Goal: Information Seeking & Learning: Check status

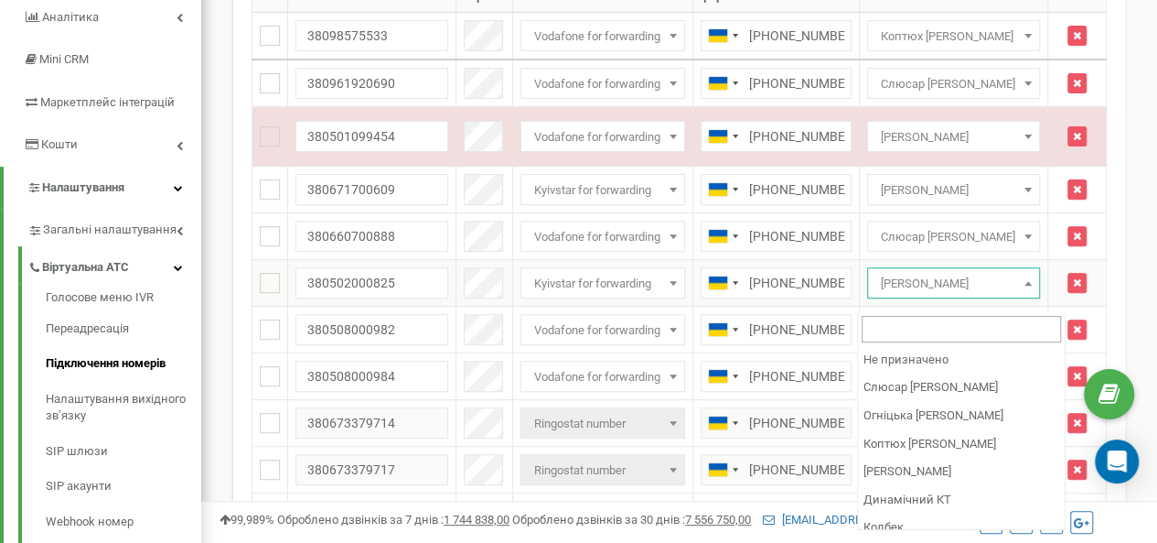
click at [1032, 285] on b at bounding box center [1028, 283] width 7 height 5
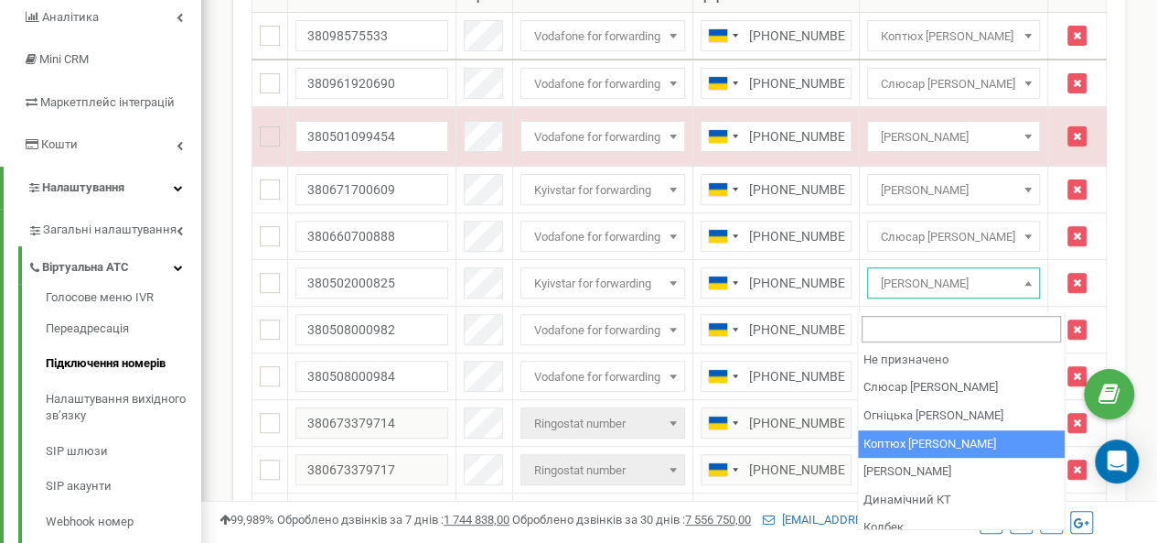
select select "231521"
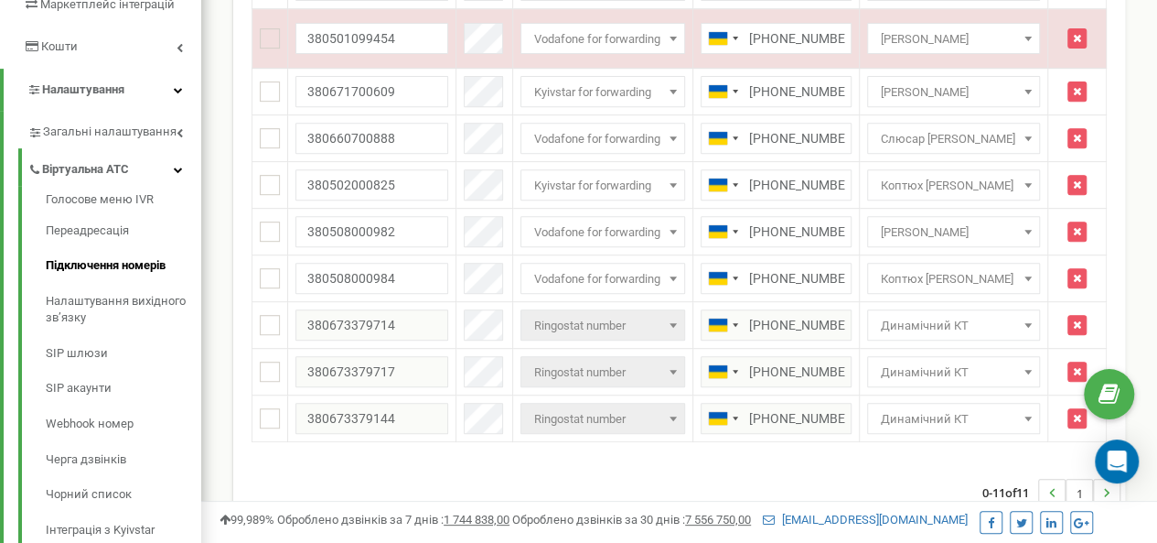
scroll to position [347, 0]
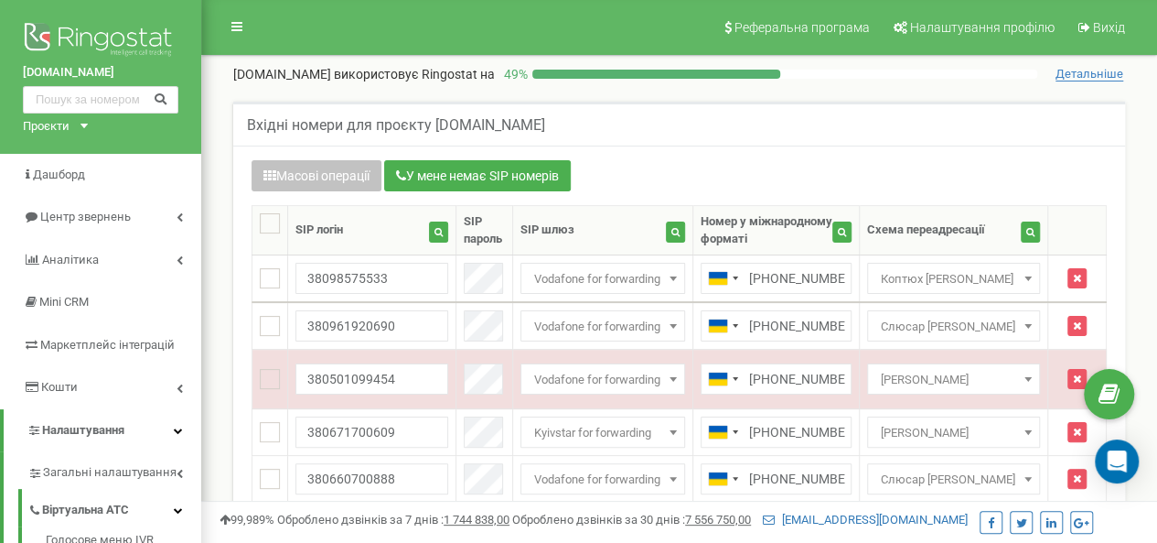
click at [1145, 80] on html at bounding box center [578, 549] width 1157 height 1098
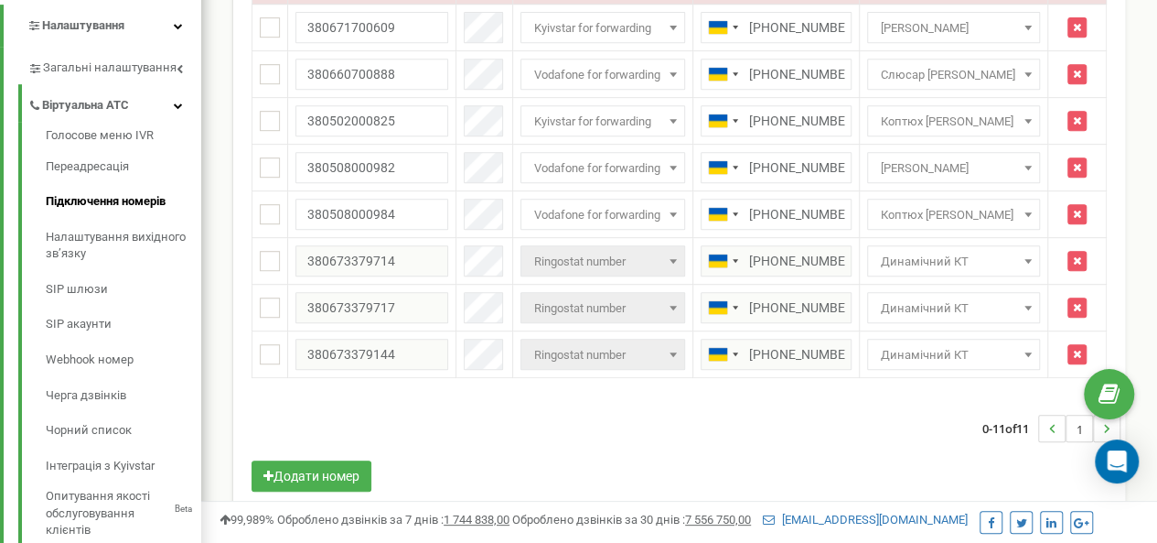
scroll to position [427, 0]
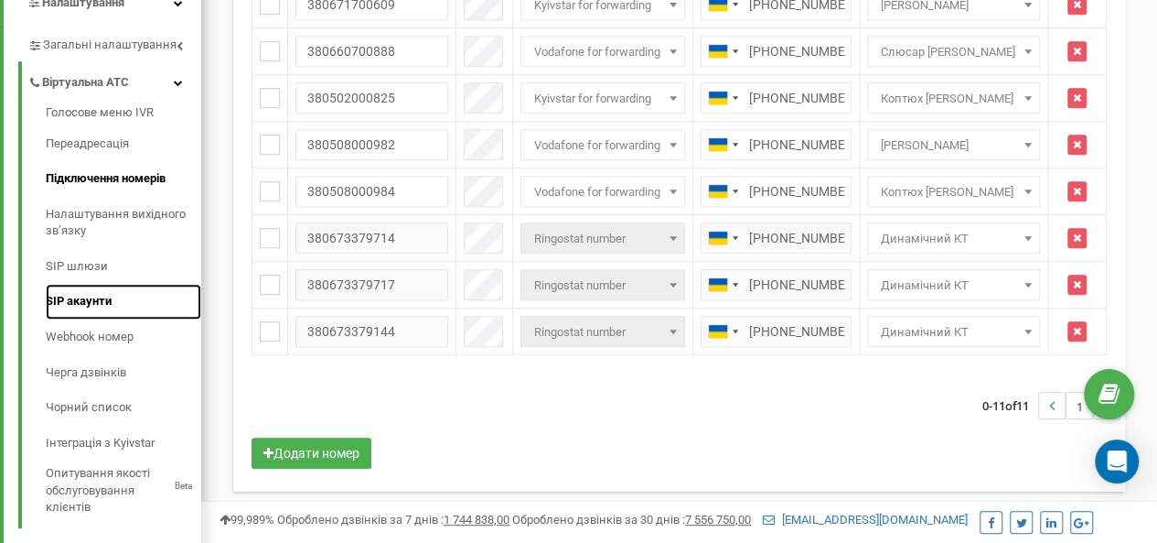
click at [108, 296] on link "SIP акаунти" at bounding box center [124, 302] width 156 height 36
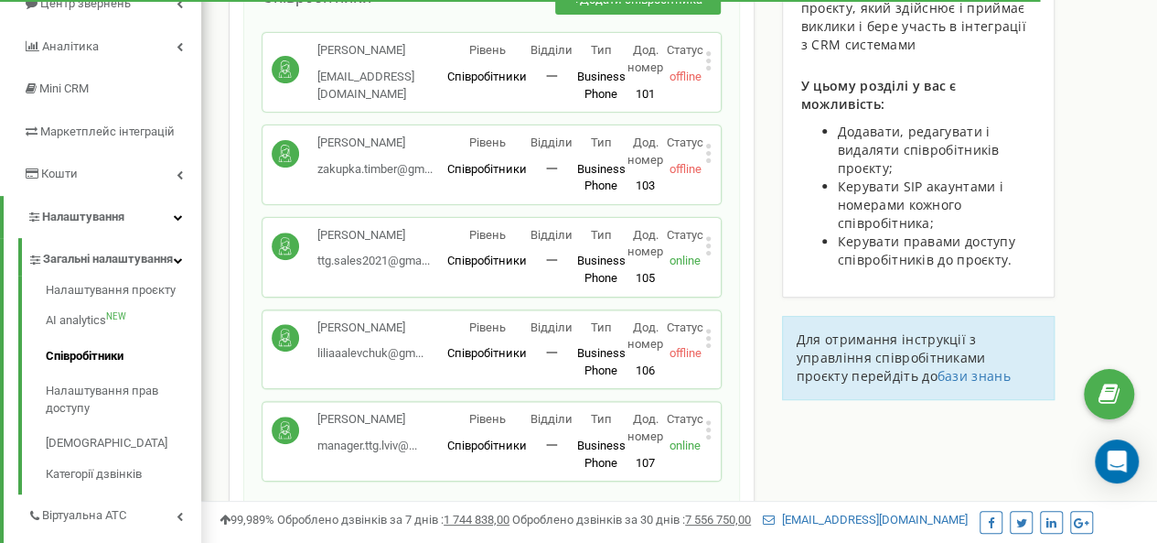
scroll to position [226, 0]
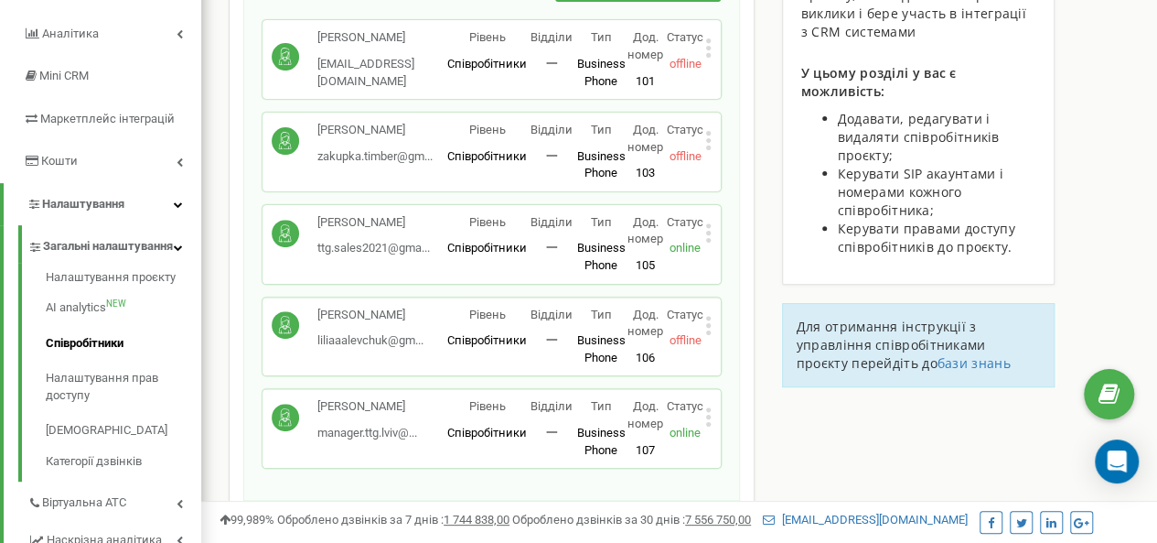
click at [712, 324] on div "Левчук Лілія liliaaalevchuk@gm... liliaaalevchuk@gmail.com Рівень Співробітники…" at bounding box center [492, 336] width 458 height 79
click at [708, 325] on icon at bounding box center [707, 324] width 5 height 5
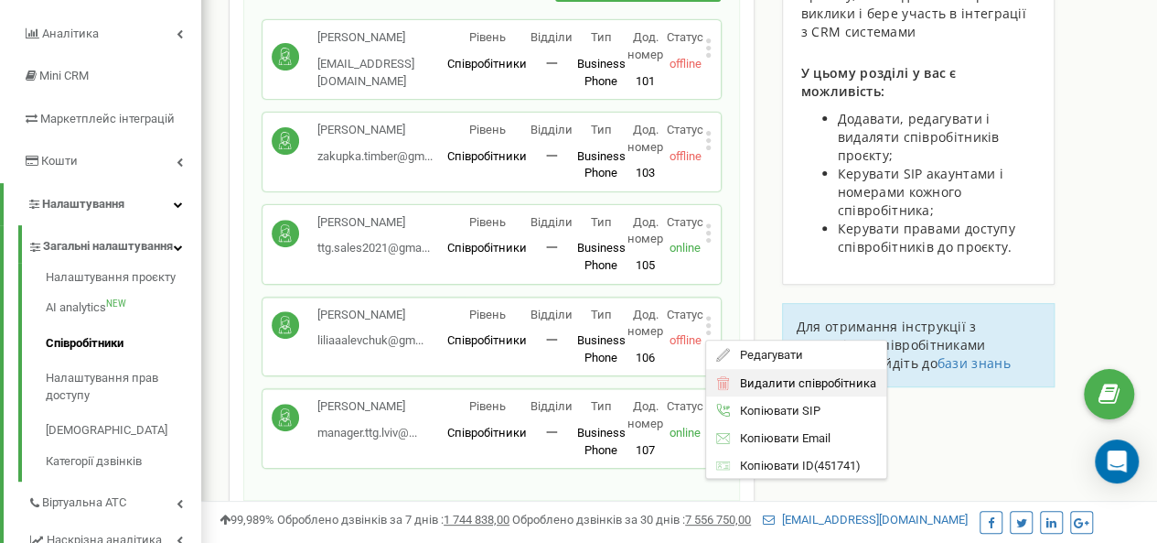
click at [767, 381] on span "Видалити співробітника" at bounding box center [802, 383] width 145 height 12
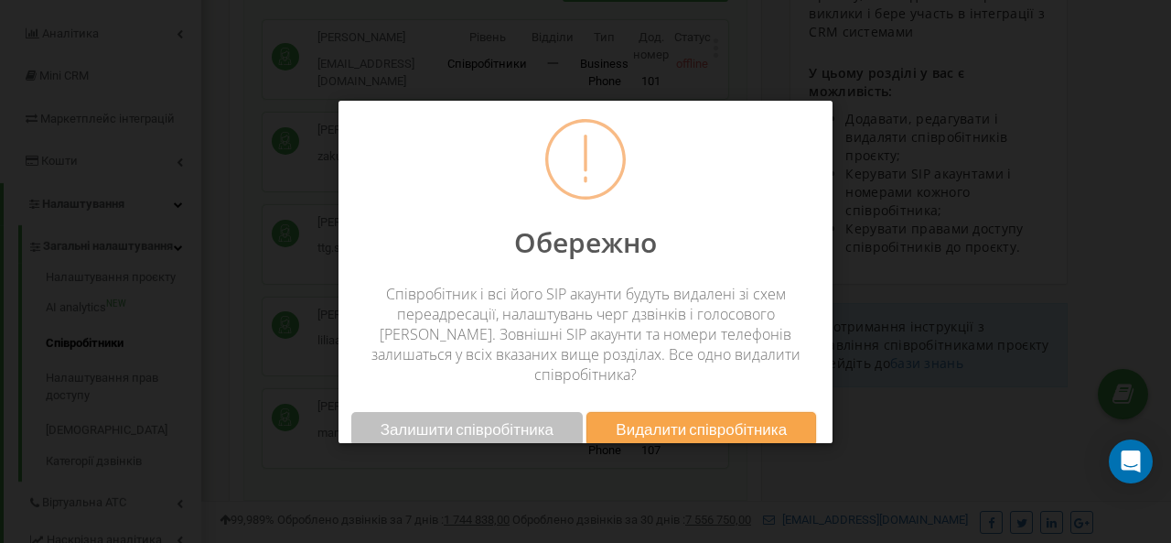
click at [693, 419] on span "Видалити співробітника" at bounding box center [701, 428] width 171 height 19
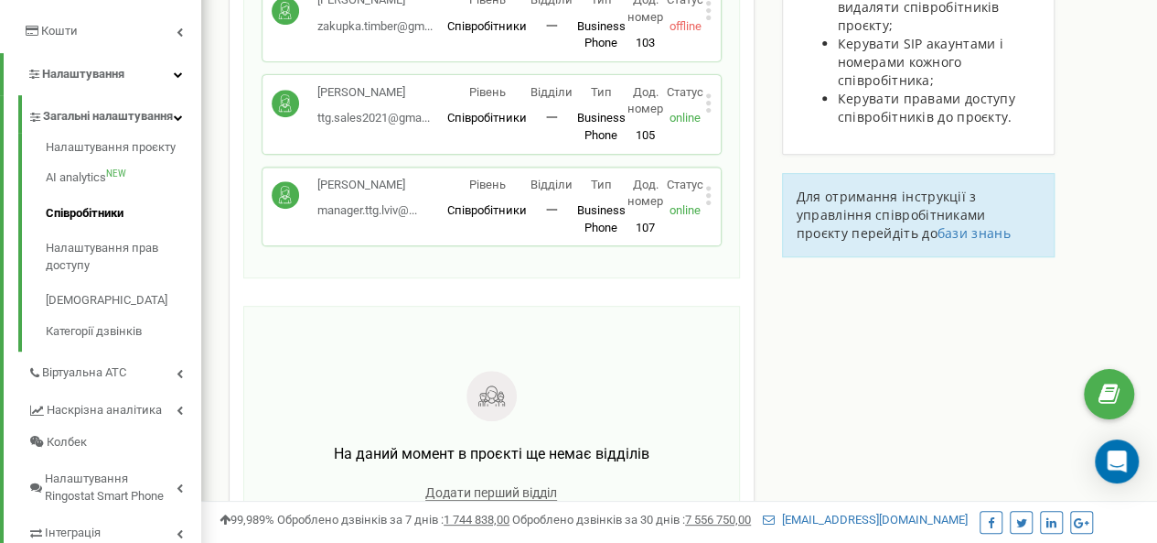
scroll to position [377, 0]
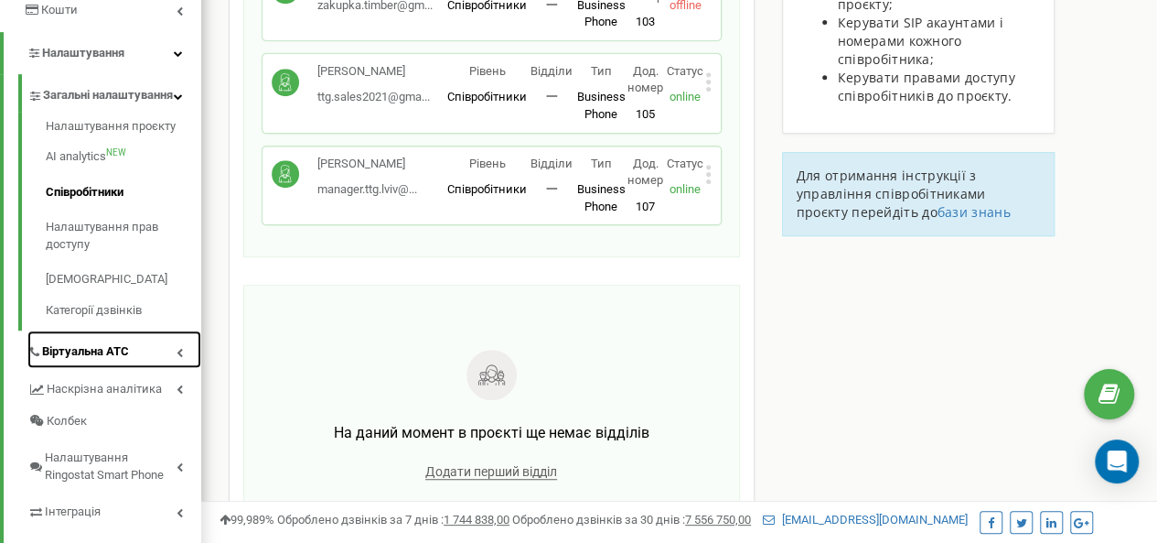
click at [124, 360] on span "Віртуальна АТС" at bounding box center [85, 351] width 87 height 17
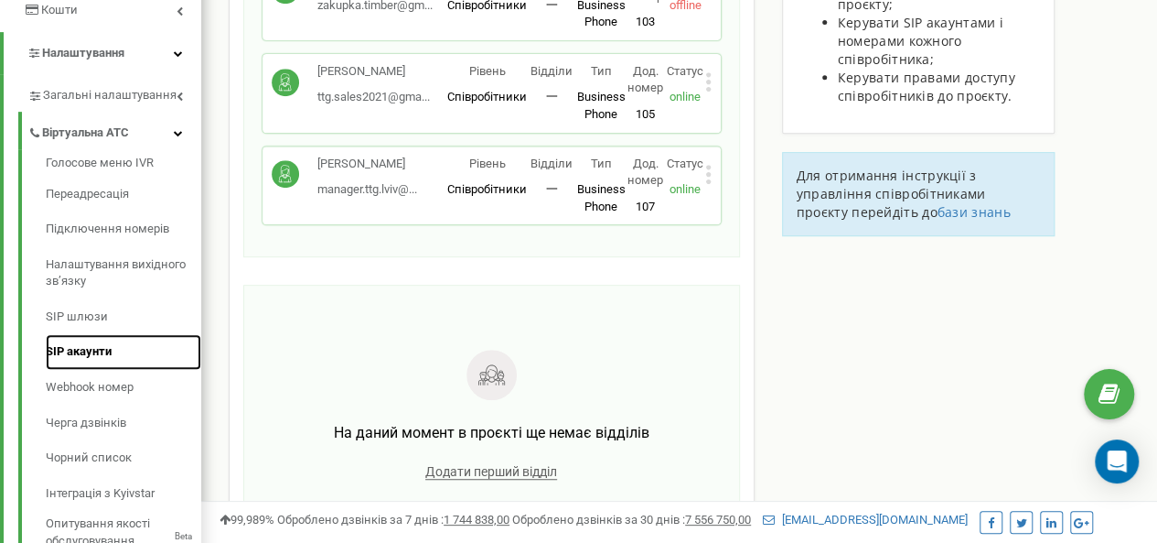
click at [91, 347] on link "SIP акаунти" at bounding box center [124, 352] width 156 height 36
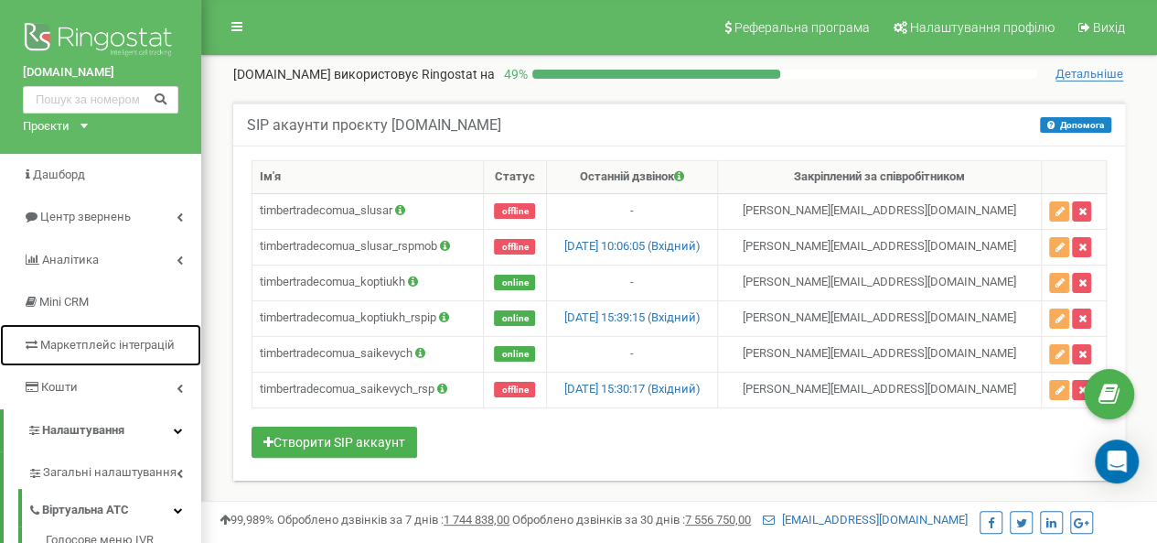
click at [124, 330] on link "Маркетплейс інтеграцій" at bounding box center [100, 345] width 201 height 43
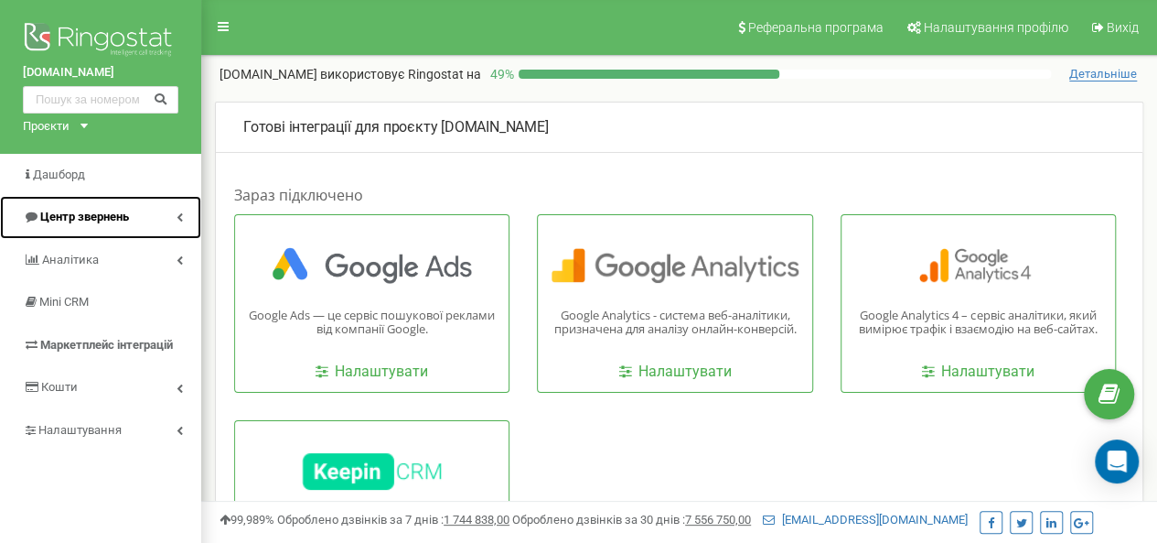
click at [0, 202] on link "Центр звернень" at bounding box center [100, 217] width 201 height 43
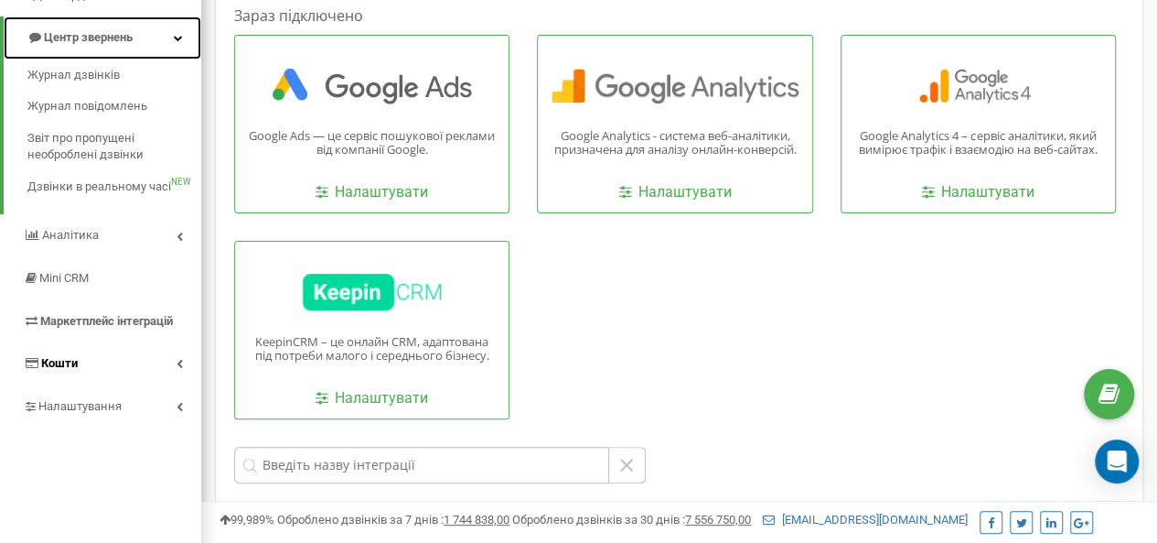
scroll to position [183, 0]
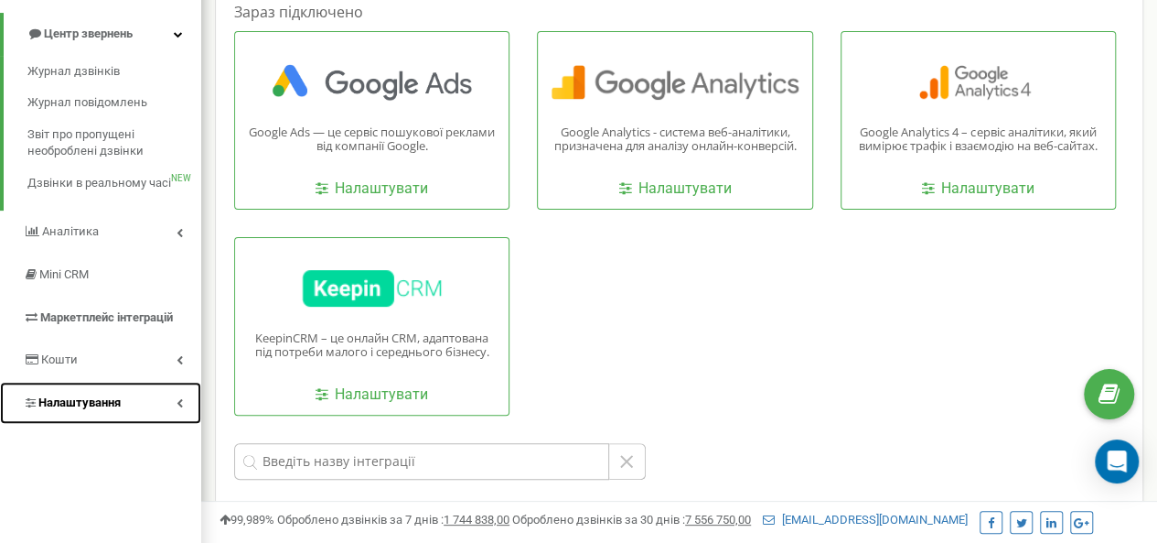
click at [86, 395] on span "Налаштування" at bounding box center [79, 402] width 82 height 14
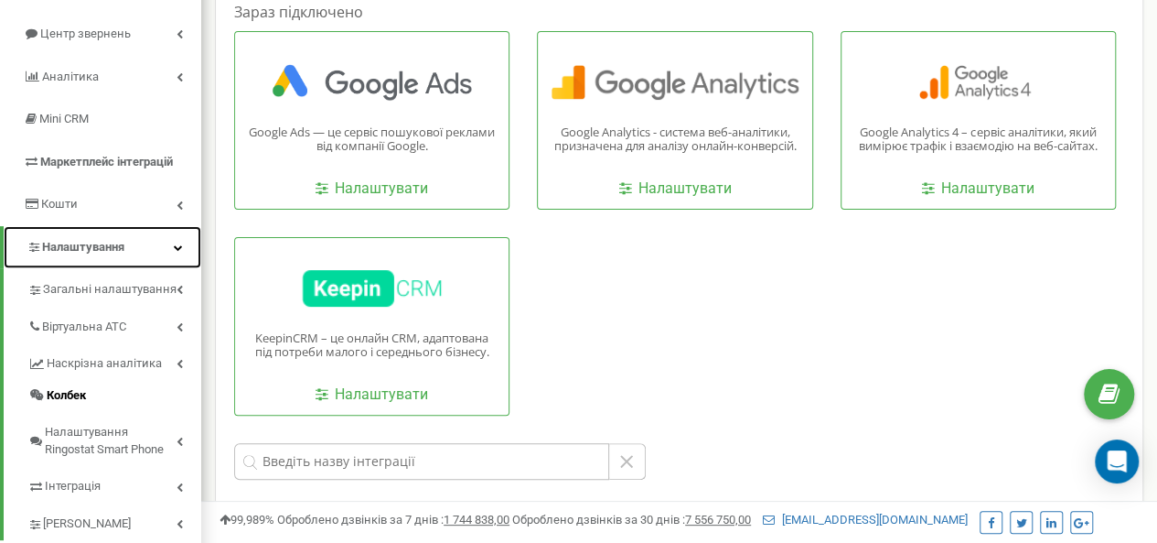
scroll to position [366, 0]
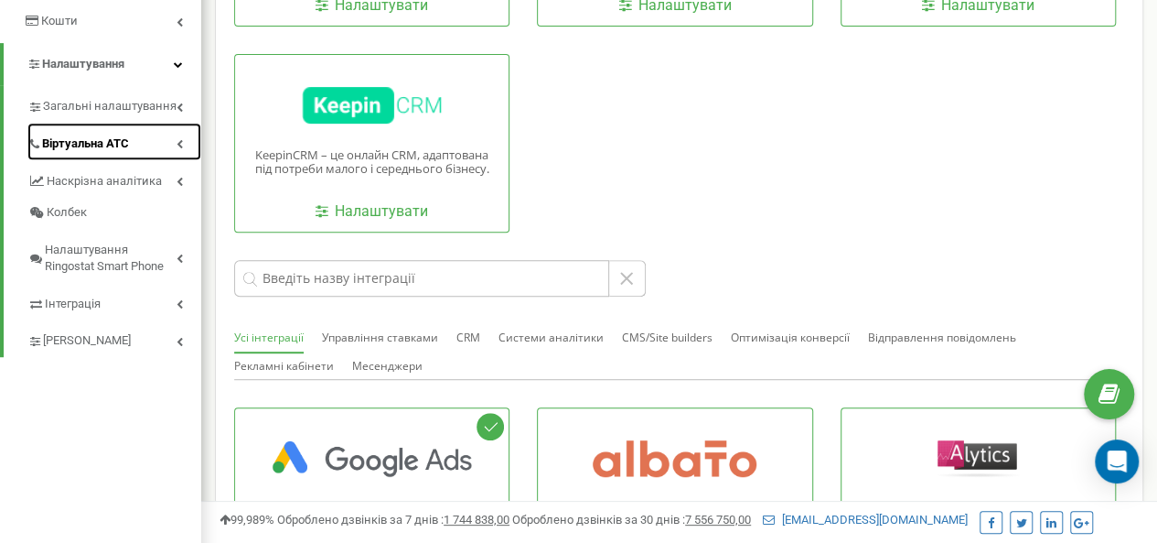
click at [95, 150] on span "Віртуальна АТС" at bounding box center [85, 143] width 87 height 17
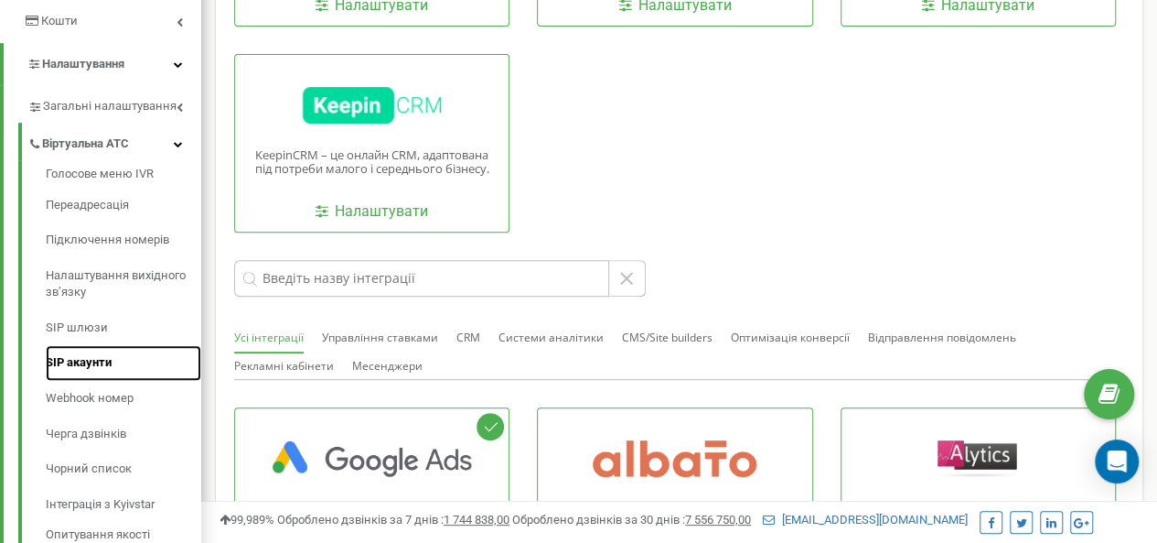
click at [95, 364] on link "SIP акаунти" at bounding box center [124, 363] width 156 height 36
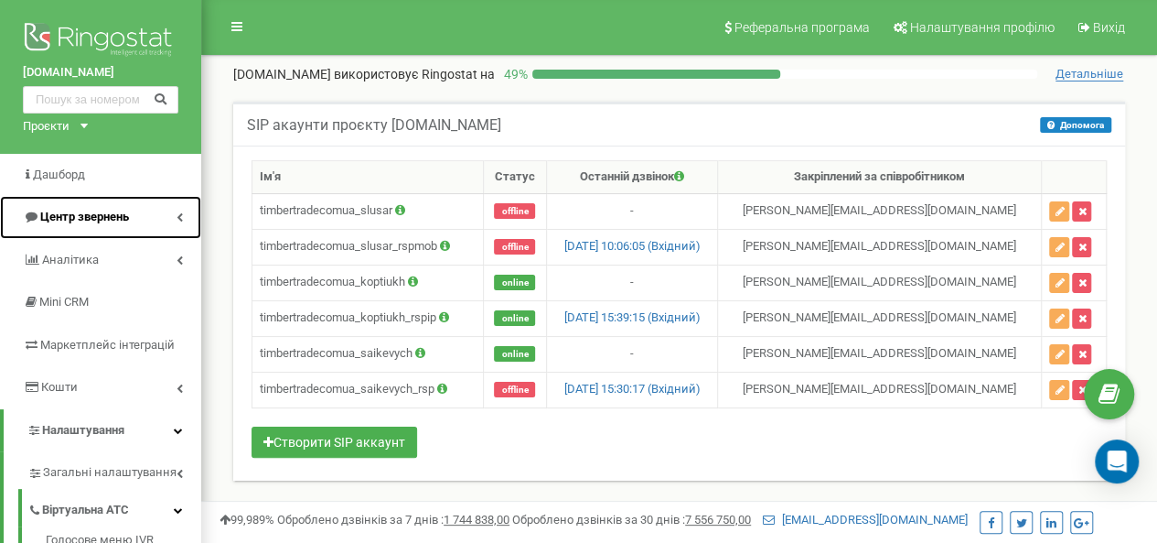
click at [66, 216] on span "Центр звернень" at bounding box center [84, 217] width 89 height 14
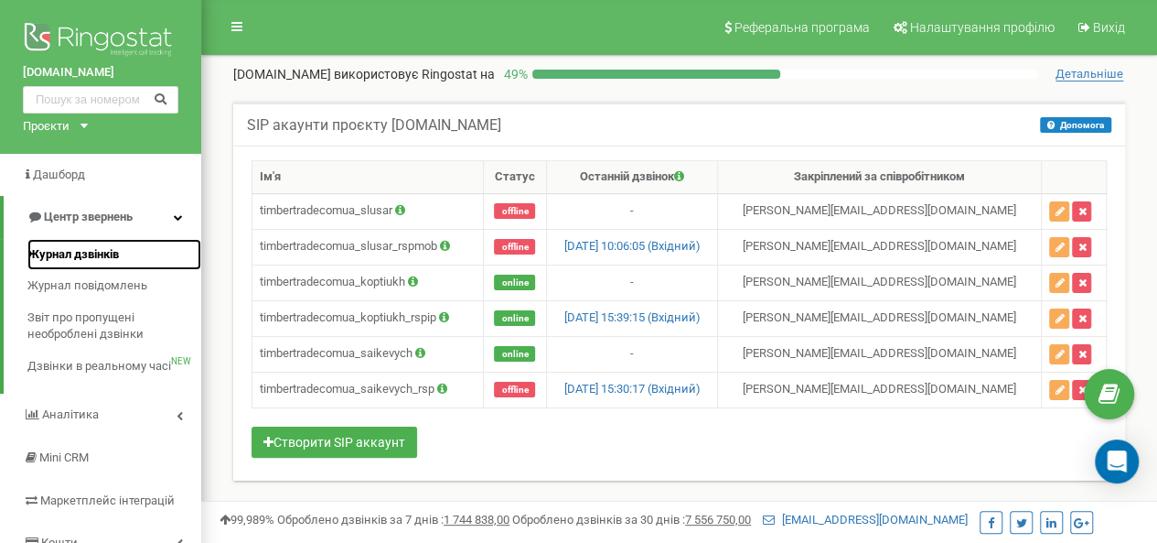
click at [83, 253] on span "Журнал дзвінків" at bounding box center [72, 254] width 91 height 17
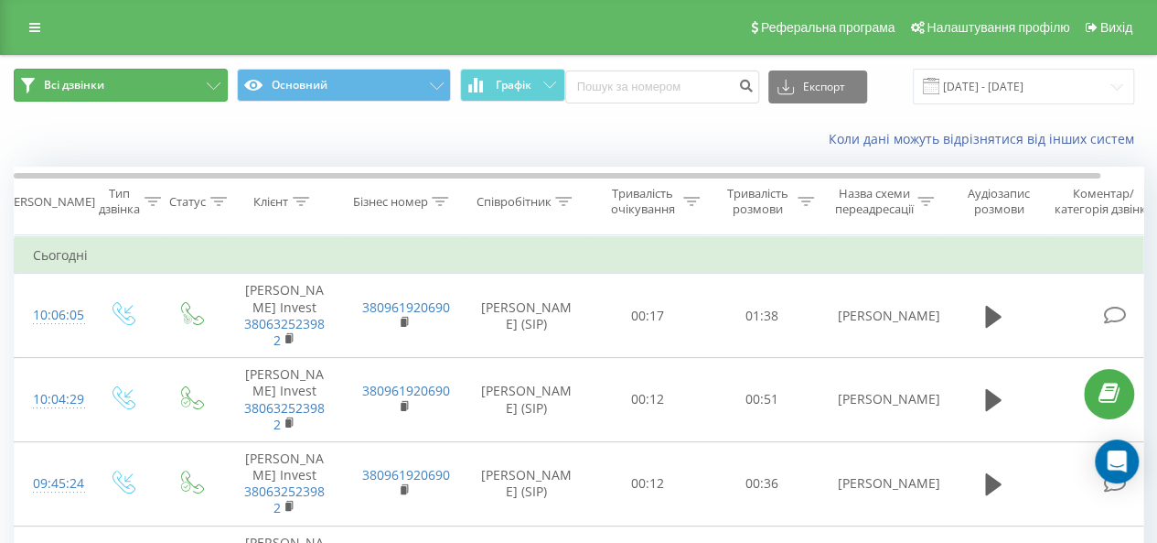
click at [207, 86] on icon at bounding box center [214, 85] width 14 height 7
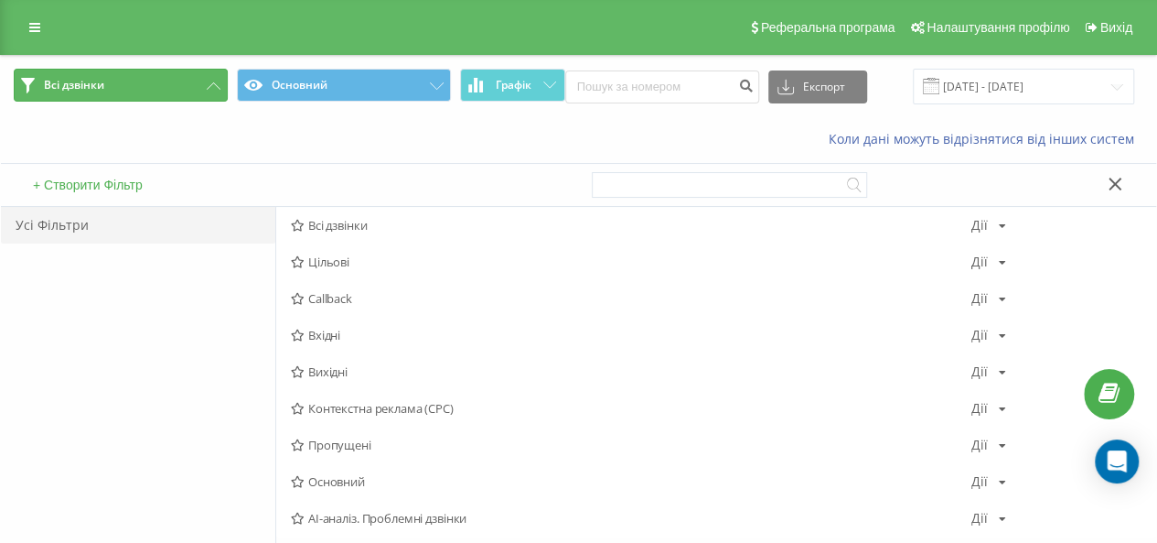
click at [205, 86] on button "Всі дзвінки" at bounding box center [121, 85] width 214 height 33
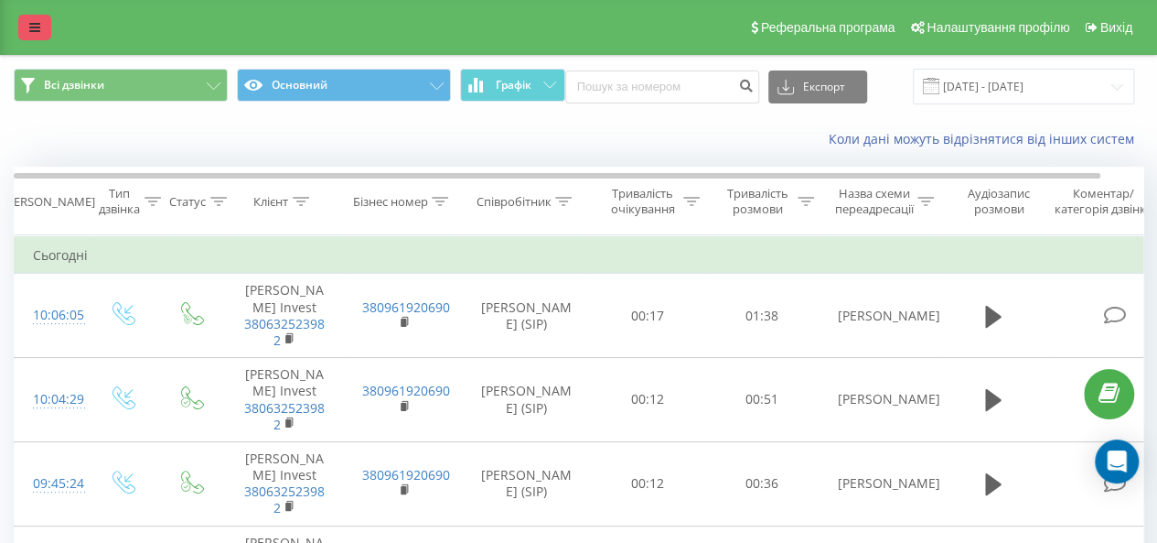
click at [39, 32] on icon at bounding box center [34, 27] width 11 height 13
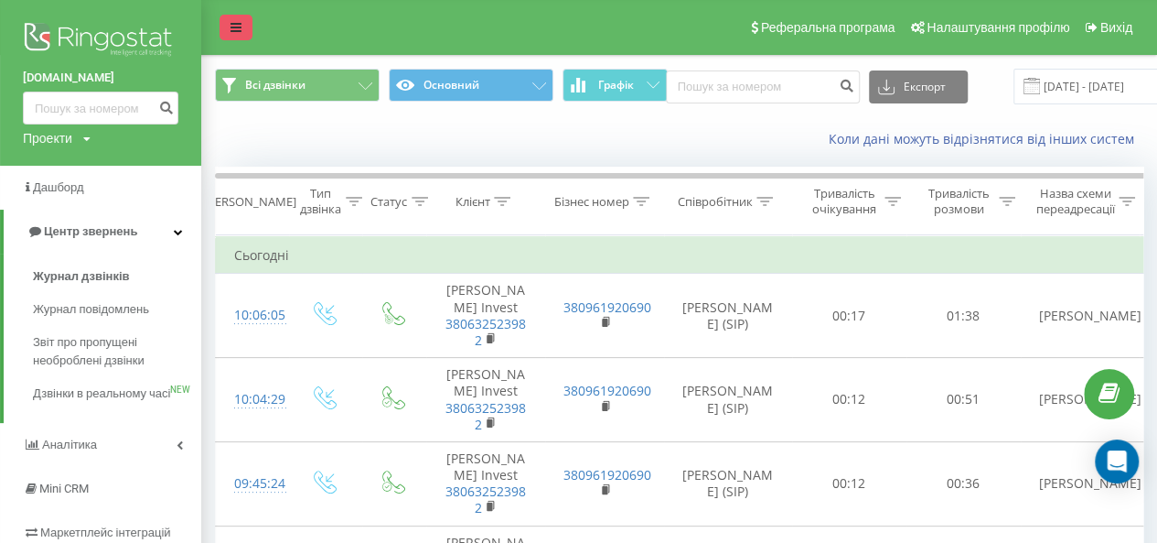
click at [236, 33] on icon at bounding box center [236, 27] width 11 height 13
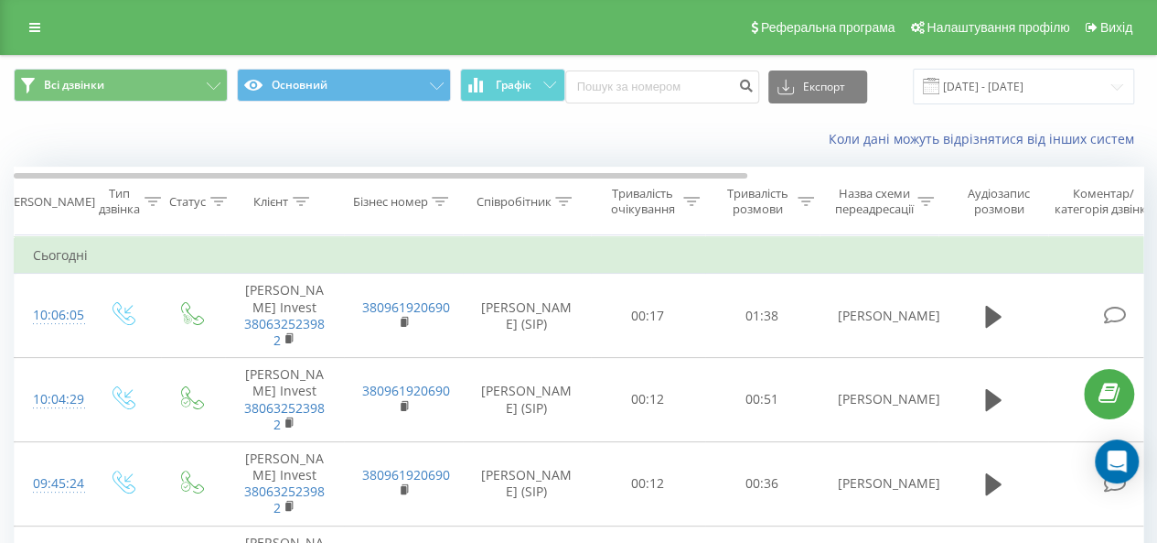
click at [209, 195] on div "Статус" at bounding box center [198, 202] width 58 height 16
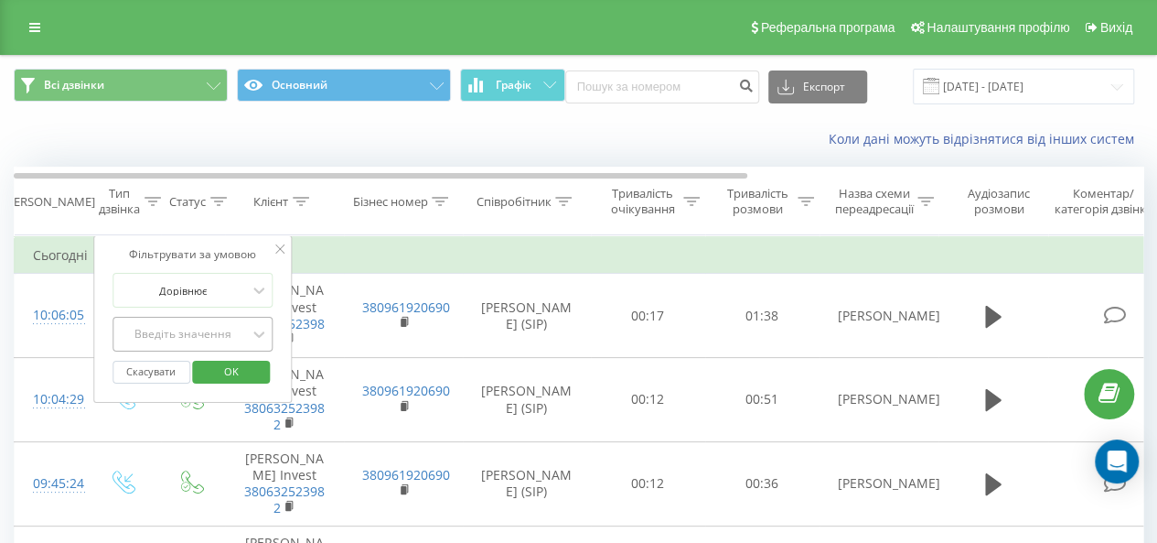
click at [197, 329] on div "Введіть значення" at bounding box center [183, 333] width 134 height 27
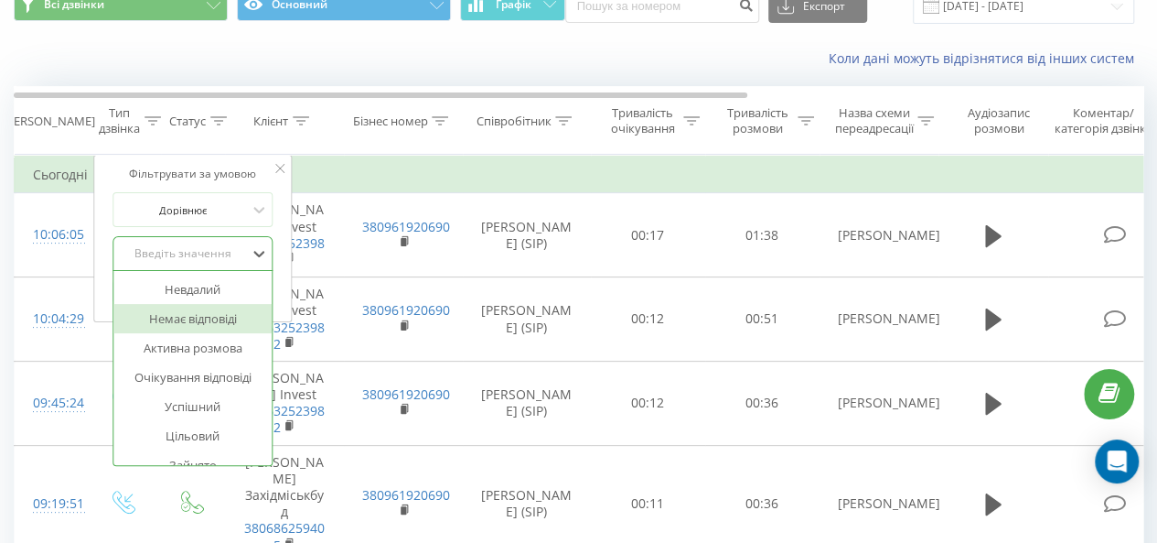
scroll to position [82, 0]
click at [205, 313] on div "Немає відповіді" at bounding box center [192, 316] width 159 height 29
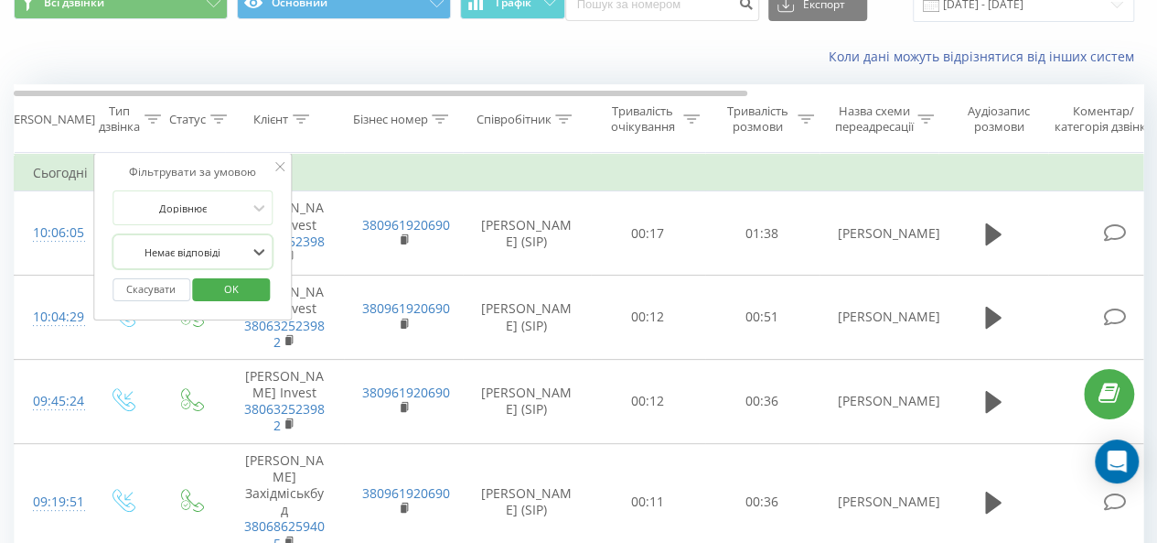
click at [227, 289] on span "OK" at bounding box center [231, 288] width 51 height 28
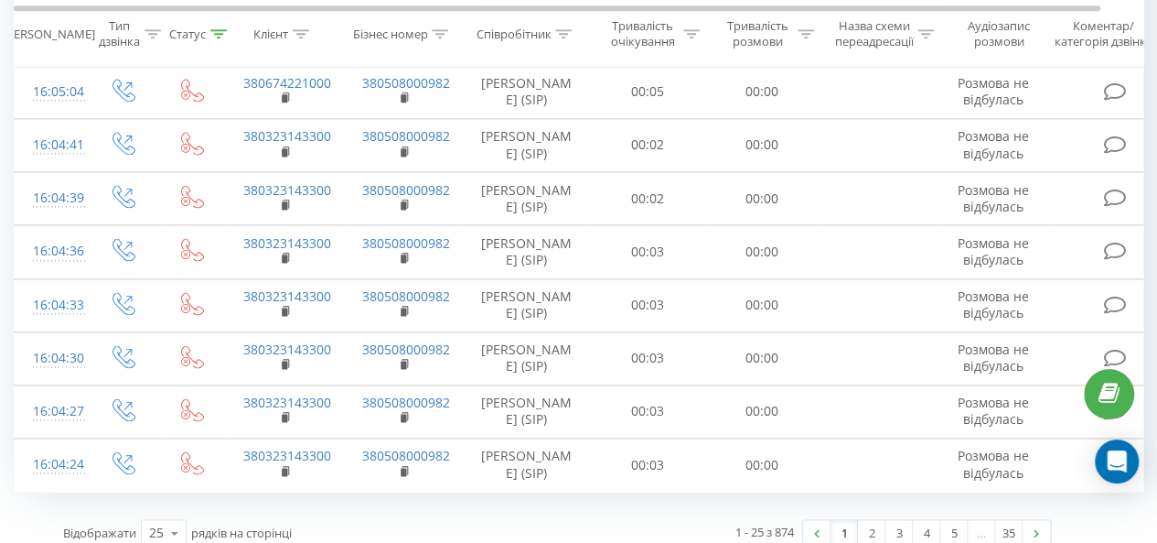
scroll to position [1187, 0]
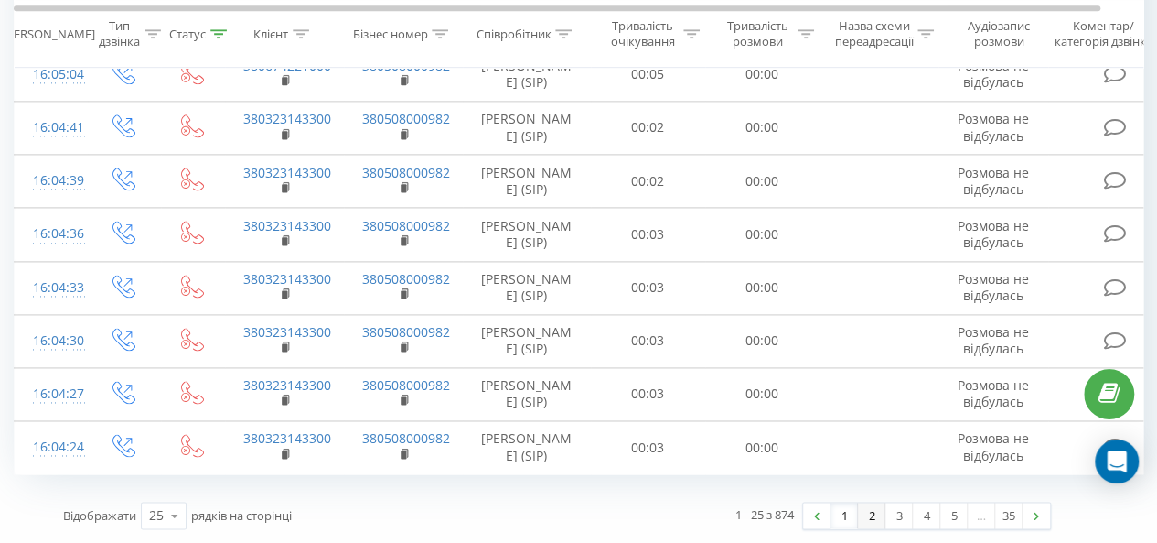
click at [873, 517] on link "2" at bounding box center [871, 515] width 27 height 26
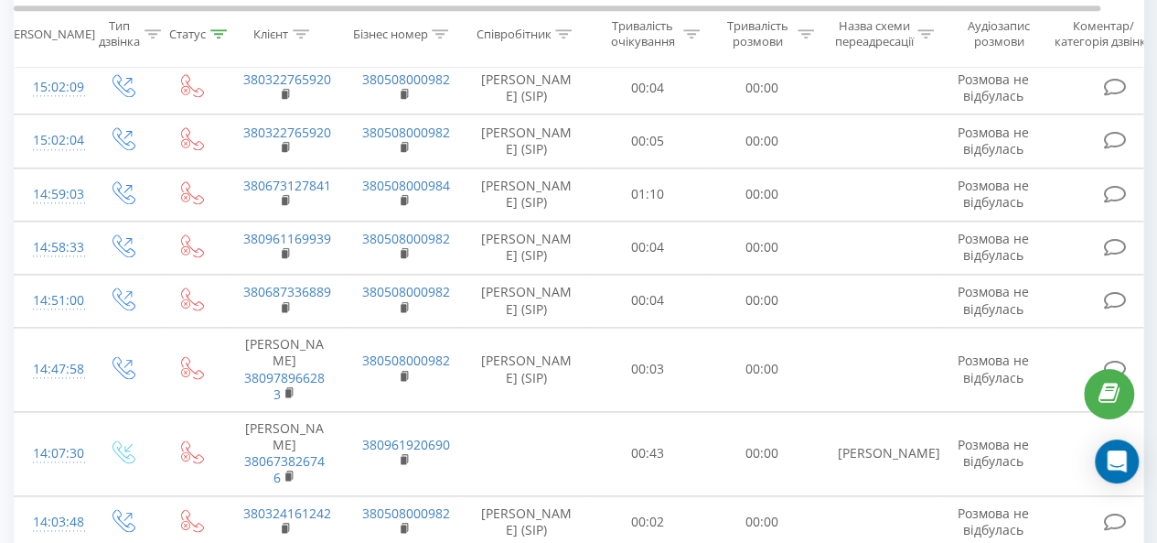
scroll to position [1250, 0]
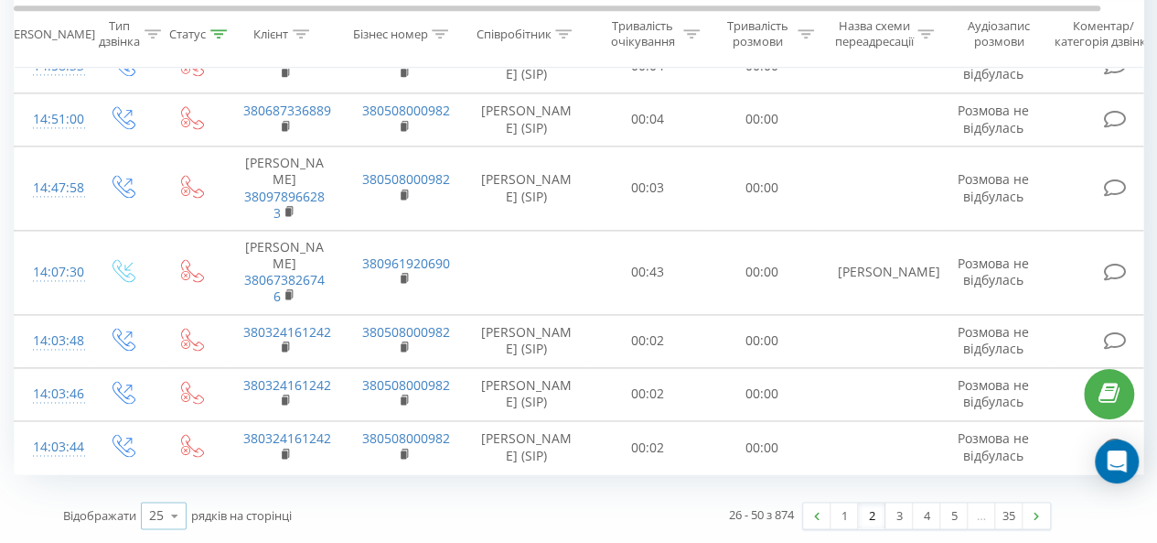
click at [167, 522] on icon at bounding box center [174, 516] width 27 height 36
click at [175, 485] on div "100" at bounding box center [164, 489] width 44 height 27
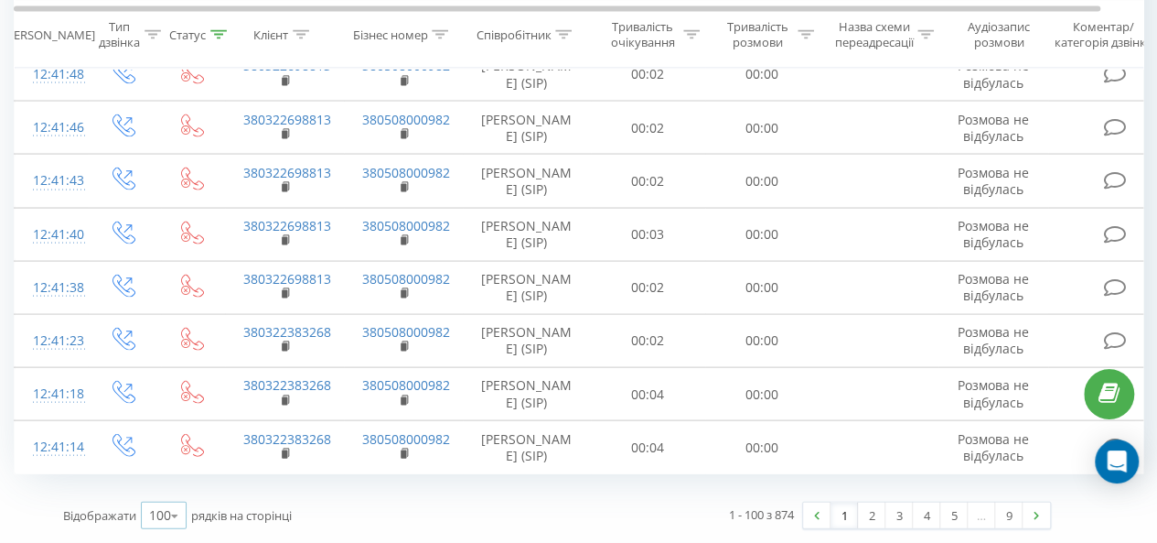
scroll to position [5285, 0]
click at [879, 517] on link "2" at bounding box center [871, 515] width 27 height 26
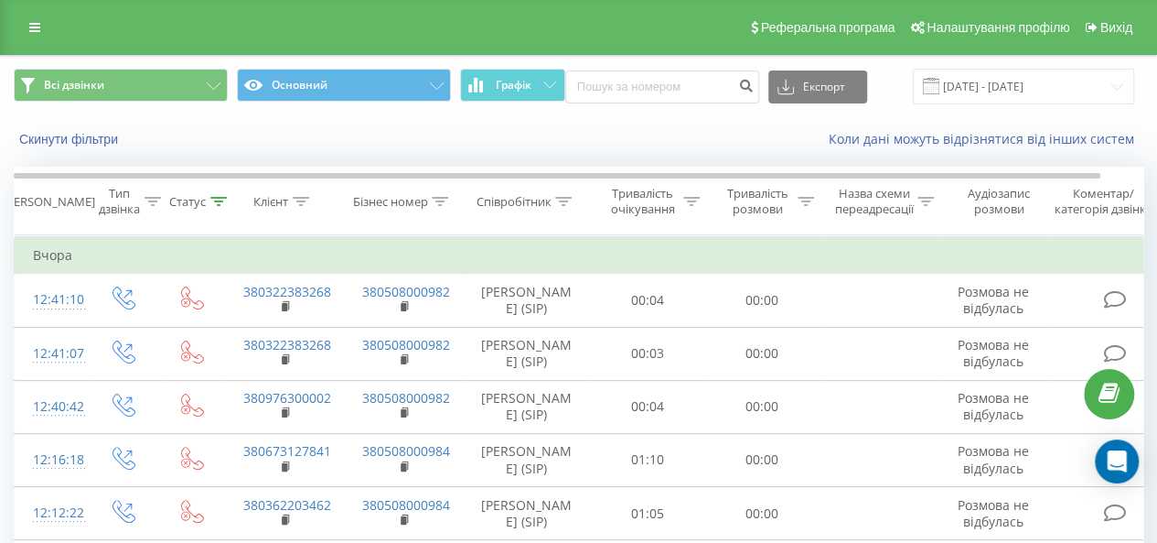
click at [732, 147] on div "Коли дані можуть відрізнятися вiд інших систем" at bounding box center [796, 139] width 722 height 18
click at [571, 120] on div "Скинути фільтри Коли дані можуть відрізнятися вiд інших систем" at bounding box center [579, 139] width 1156 height 44
click at [581, 124] on div "Скинути фільтри Коли дані можуть відрізнятися вiд інших систем" at bounding box center [579, 139] width 1156 height 44
click at [560, 144] on div "Коли дані можуть відрізнятися вiд інших систем" at bounding box center [796, 139] width 722 height 18
click at [597, 145] on div "Коли дані можуть відрізнятися вiд інших систем" at bounding box center [796, 139] width 722 height 18
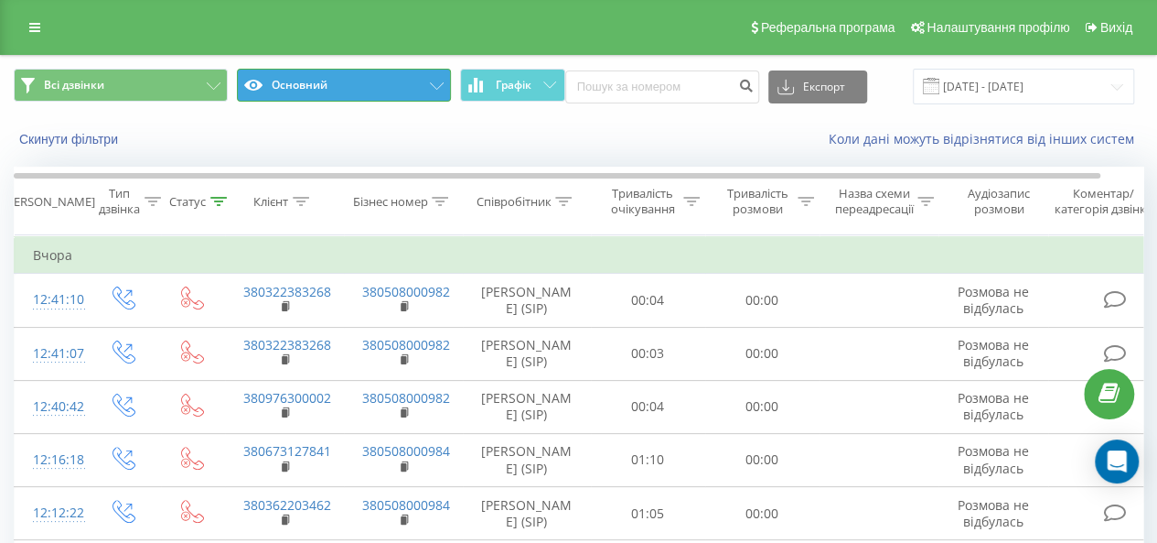
click at [382, 87] on button "Основний" at bounding box center [344, 85] width 214 height 33
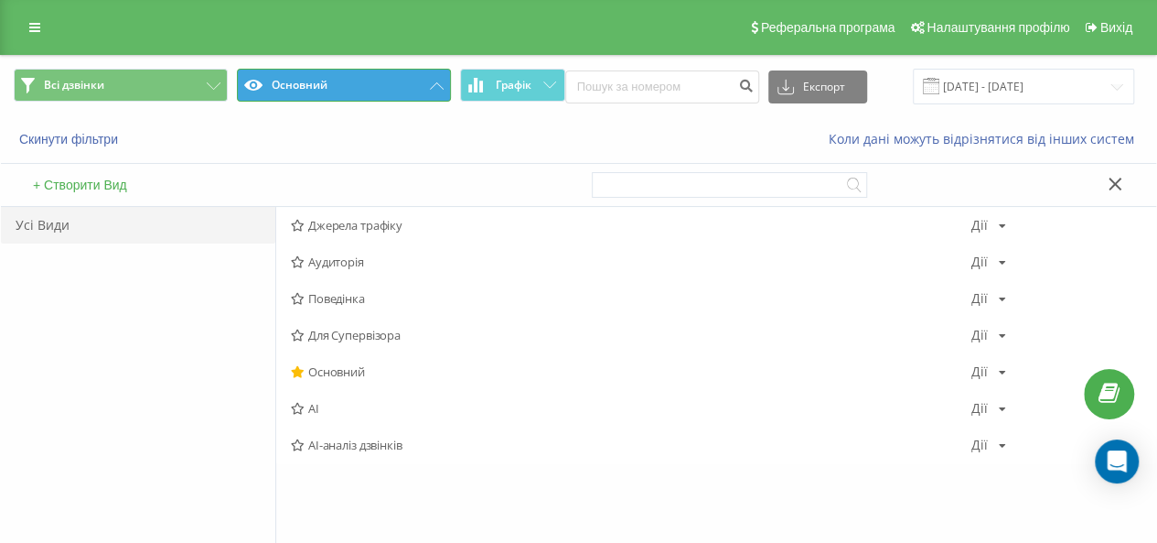
click at [296, 77] on button "Основний" at bounding box center [344, 85] width 214 height 33
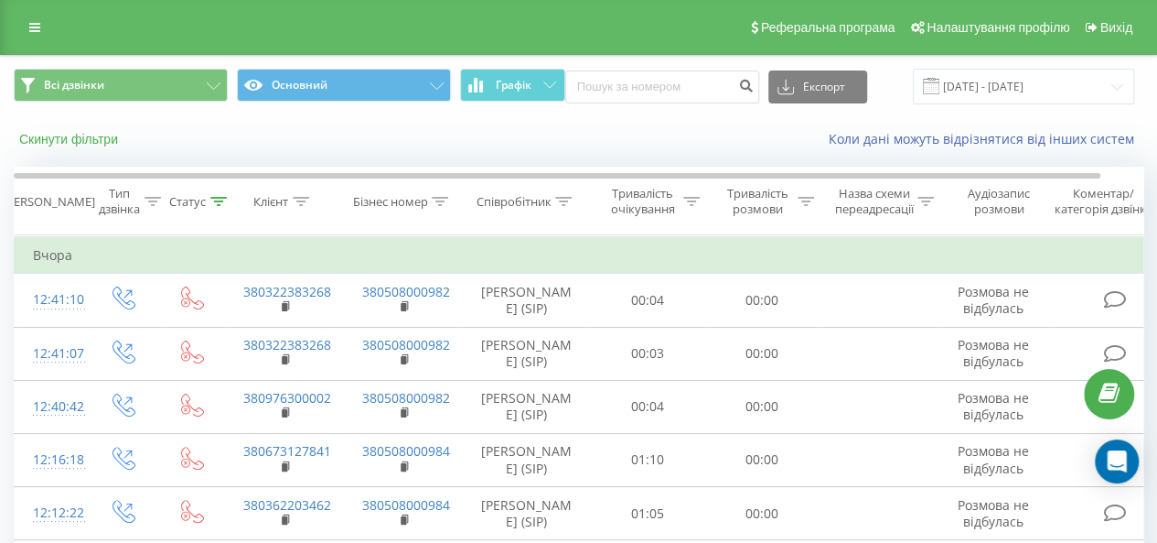
click at [55, 134] on button "Скинути фільтри" at bounding box center [70, 139] width 113 height 16
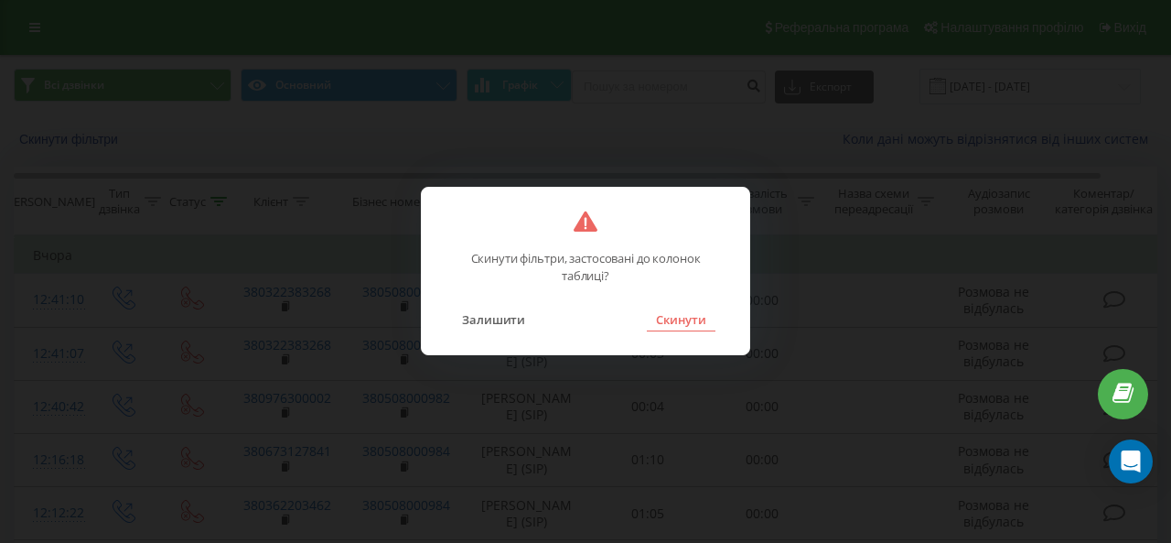
click at [670, 309] on button "Скинути" at bounding box center [681, 319] width 69 height 24
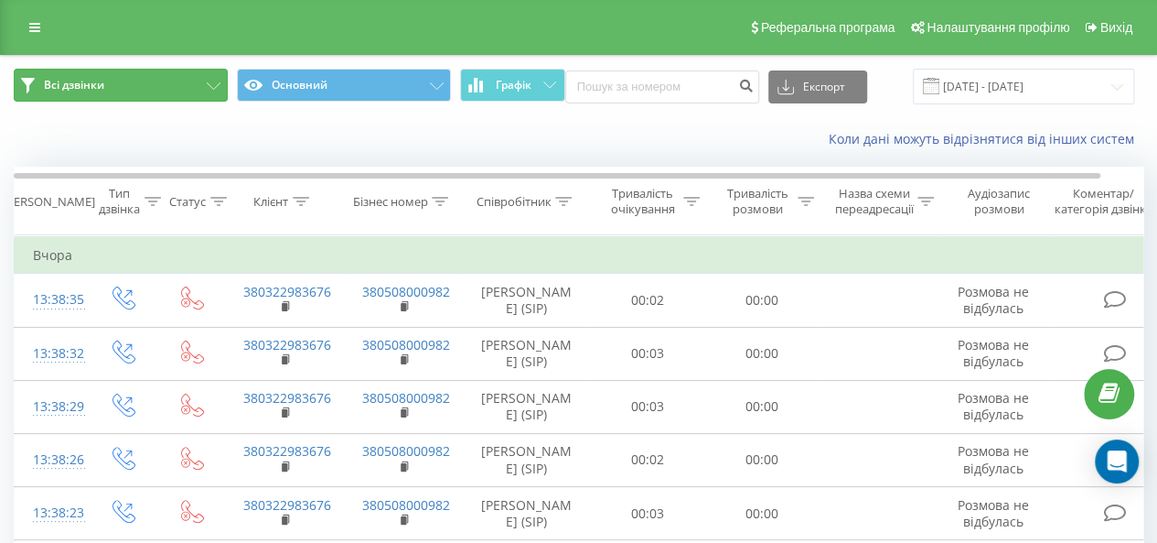
click at [198, 89] on button "Всі дзвінки" at bounding box center [121, 85] width 214 height 33
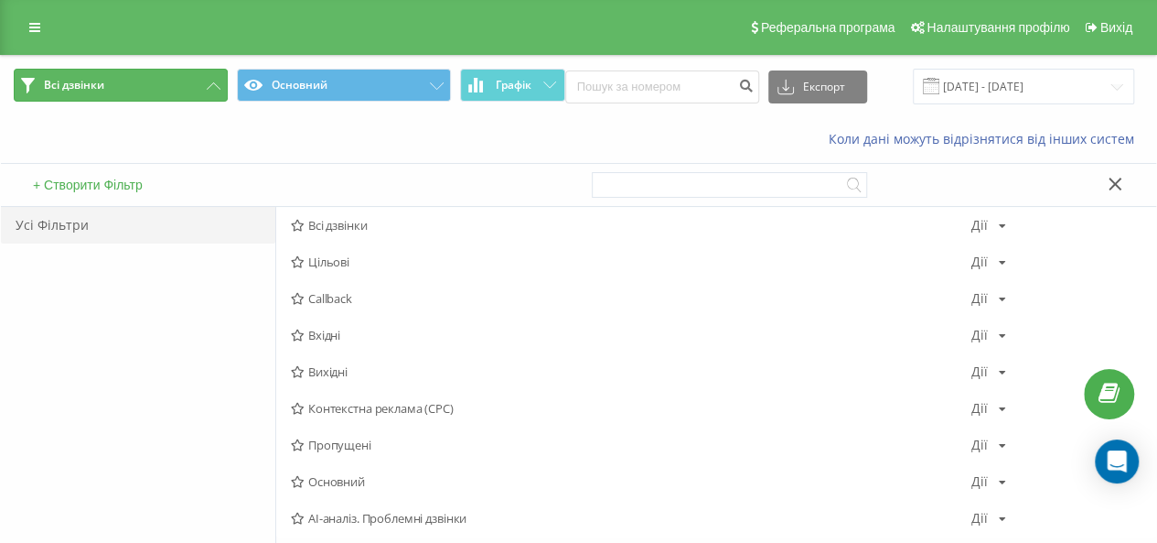
click at [214, 83] on icon at bounding box center [214, 85] width 14 height 7
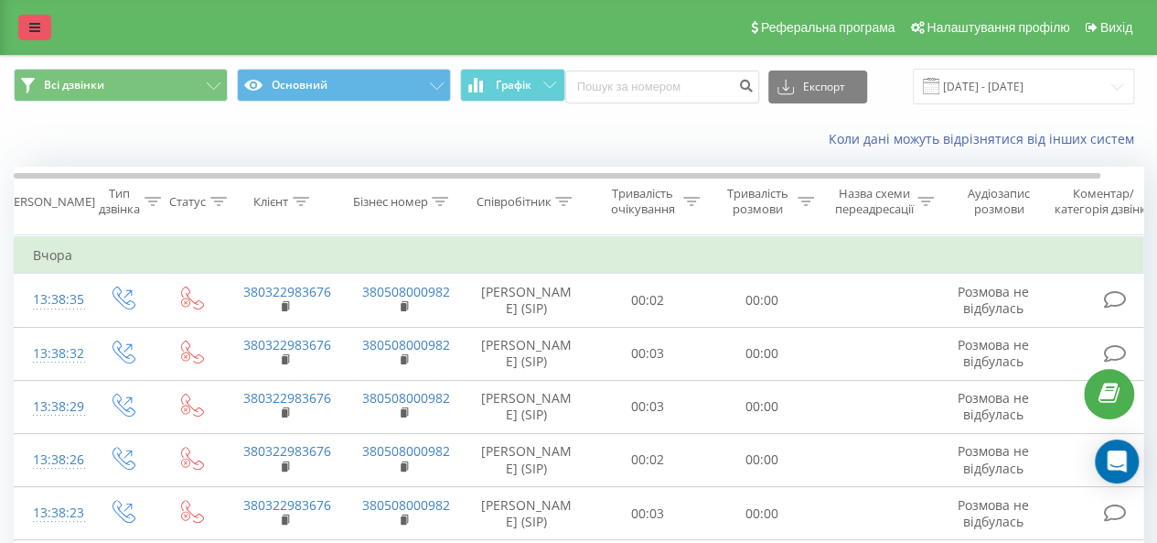
click at [31, 30] on icon at bounding box center [34, 27] width 11 height 13
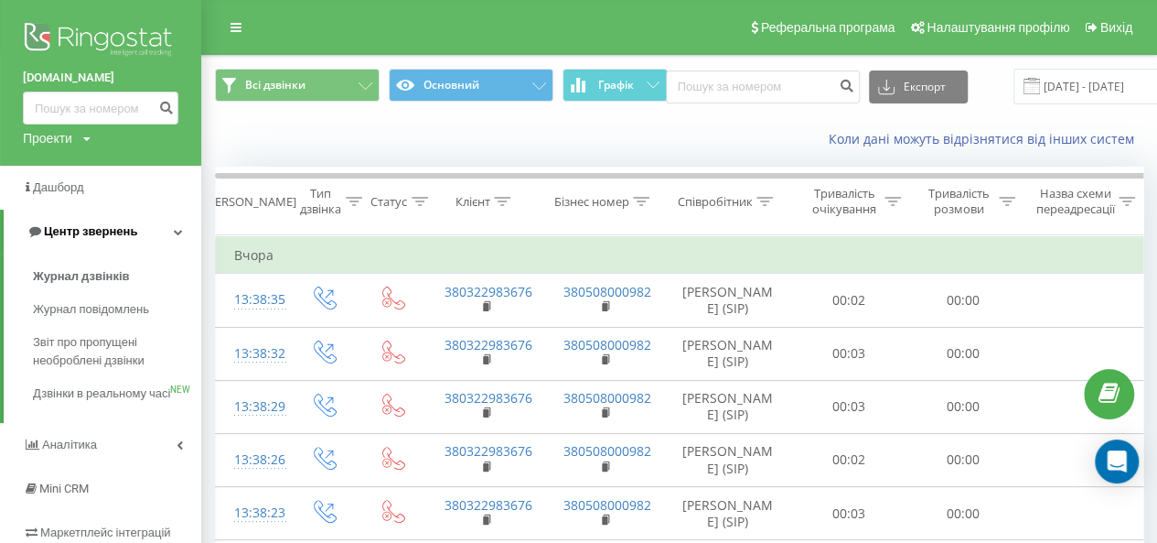
click at [80, 237] on span "Центр звернень" at bounding box center [90, 231] width 93 height 14
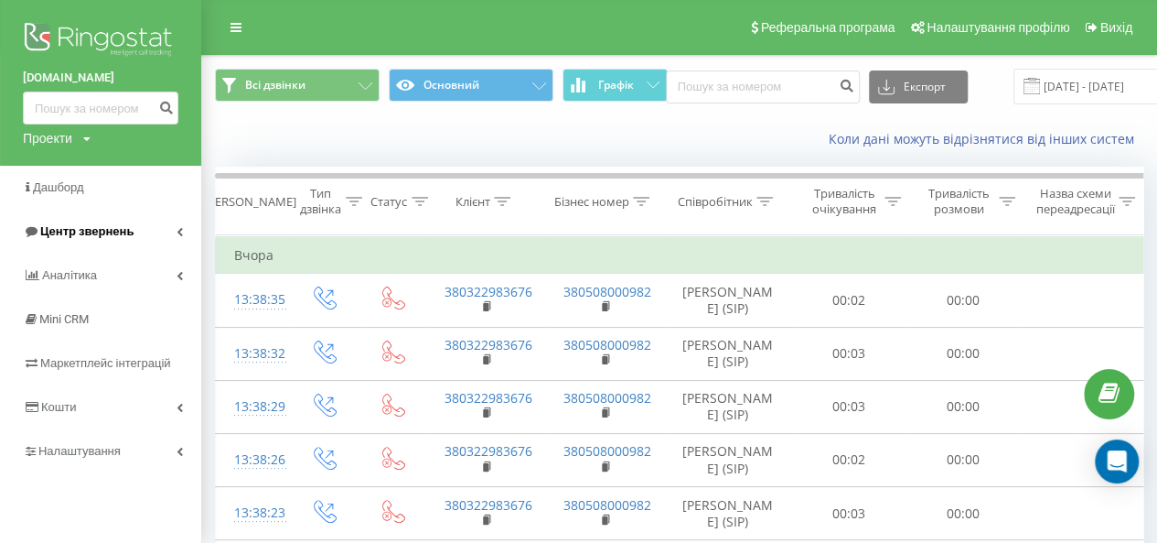
click at [80, 237] on span "Центр звернень" at bounding box center [86, 231] width 93 height 14
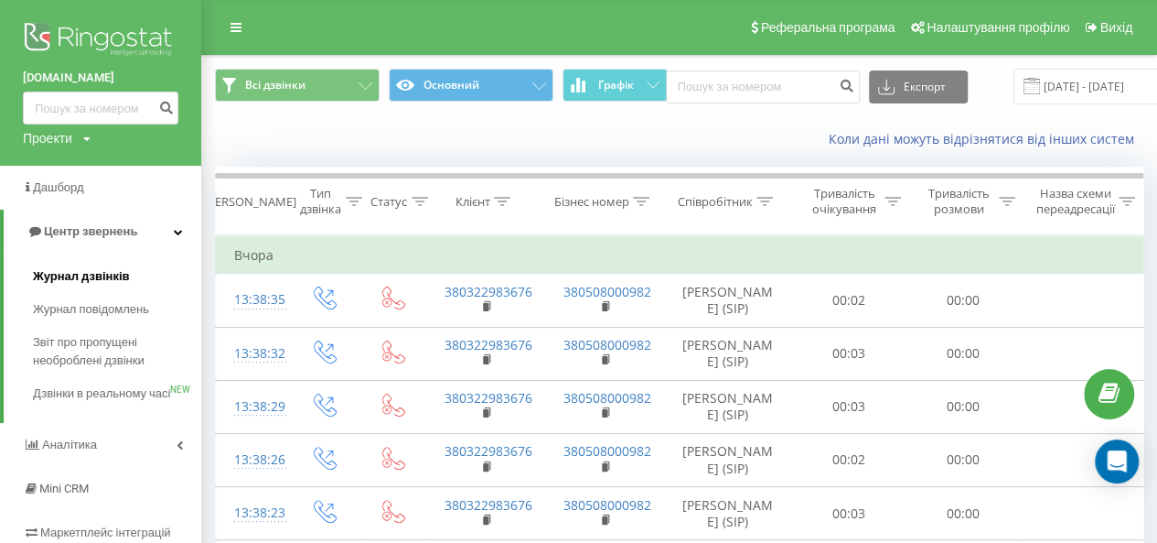
click at [85, 270] on span "Журнал дзвінків" at bounding box center [81, 276] width 97 height 18
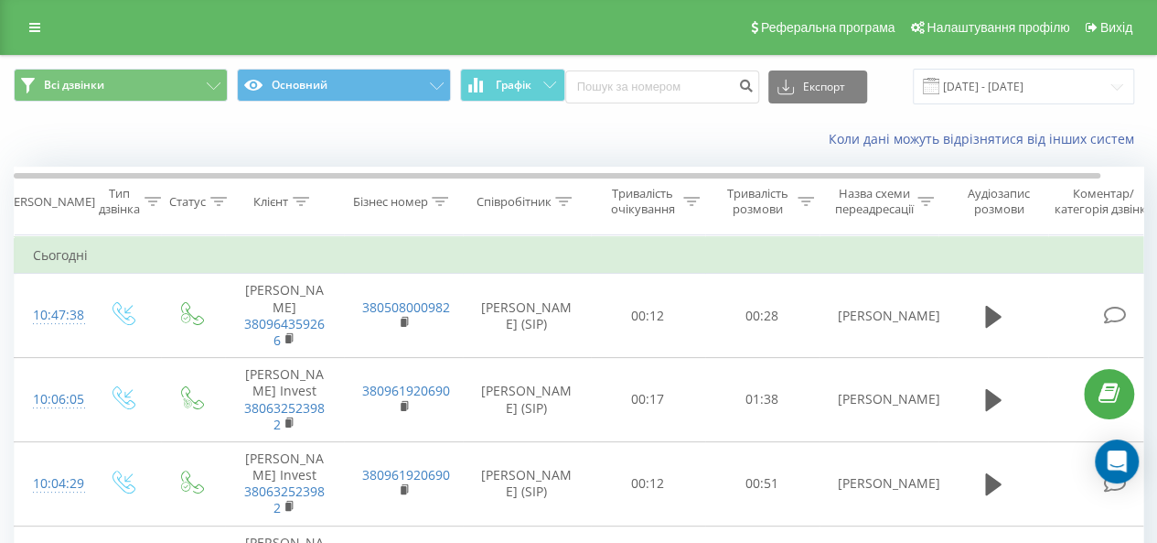
click at [423, 145] on div "Коли дані можуть відрізнятися вiд інших систем" at bounding box center [579, 139] width 1156 height 44
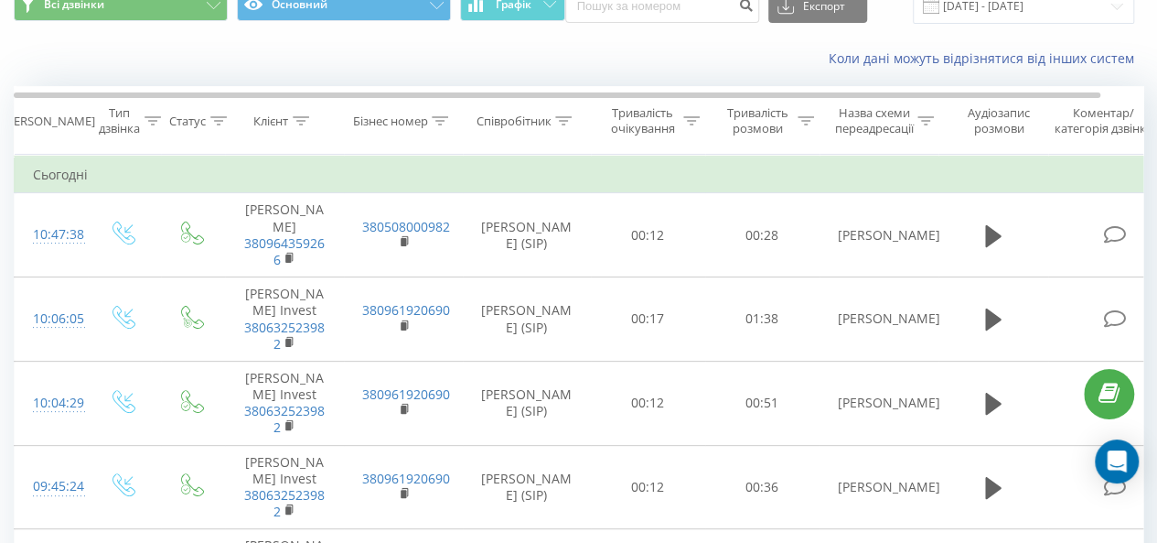
scroll to position [44, 0]
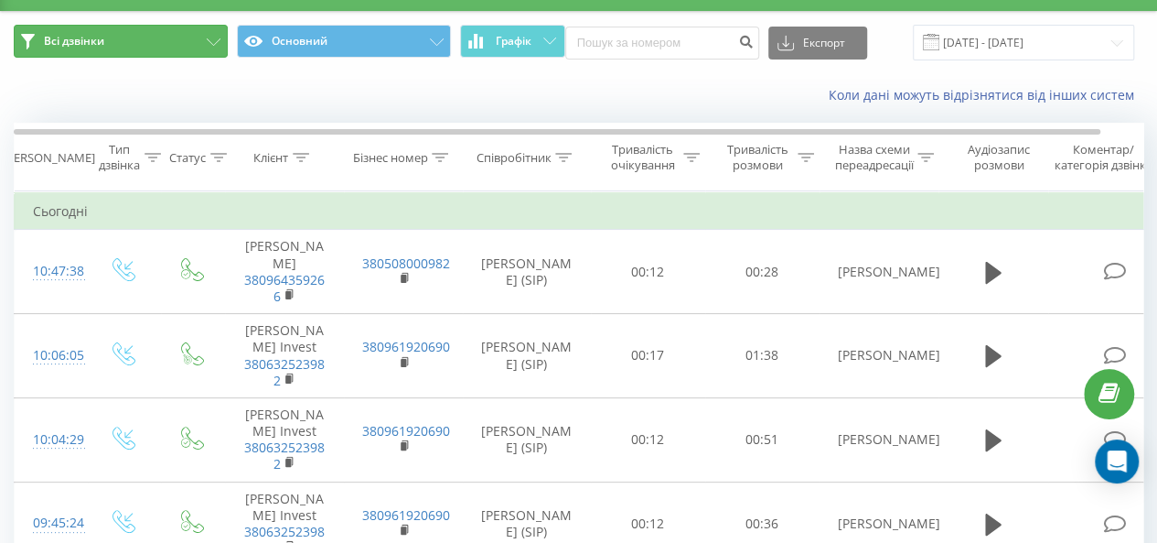
click at [208, 38] on icon at bounding box center [214, 41] width 14 height 7
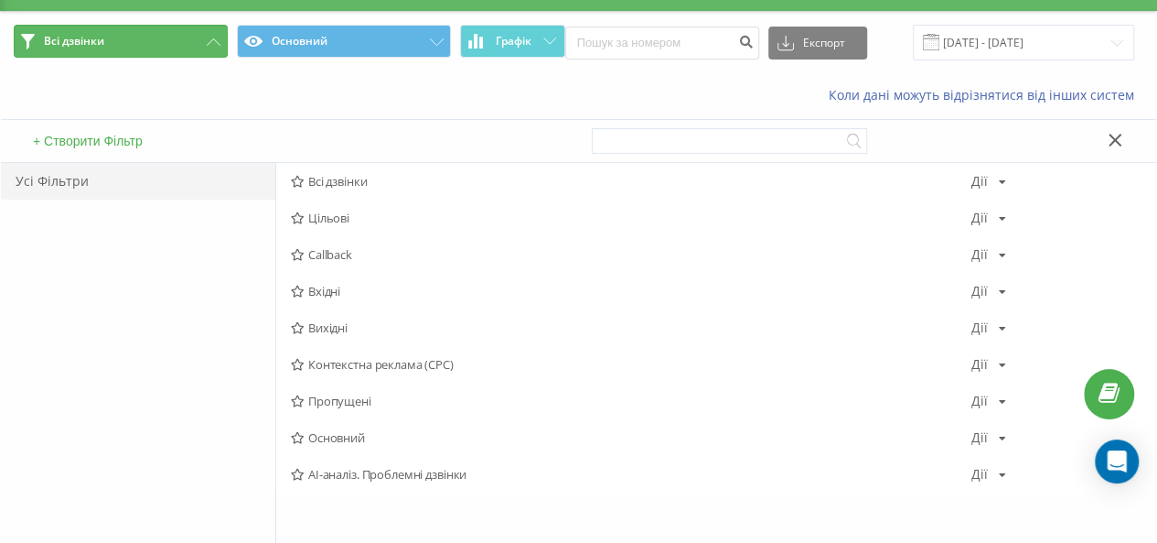
click at [208, 32] on button "Всі дзвінки" at bounding box center [121, 41] width 214 height 33
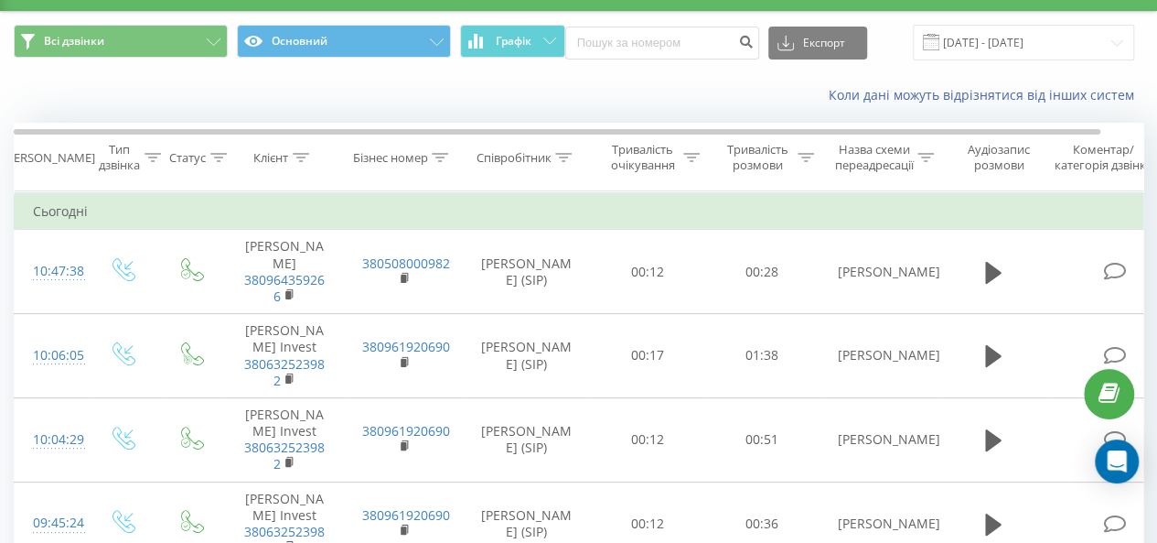
click at [592, 91] on div "Коли дані можуть відрізнятися вiд інших систем" at bounding box center [796, 95] width 722 height 18
click at [210, 43] on icon at bounding box center [214, 41] width 14 height 7
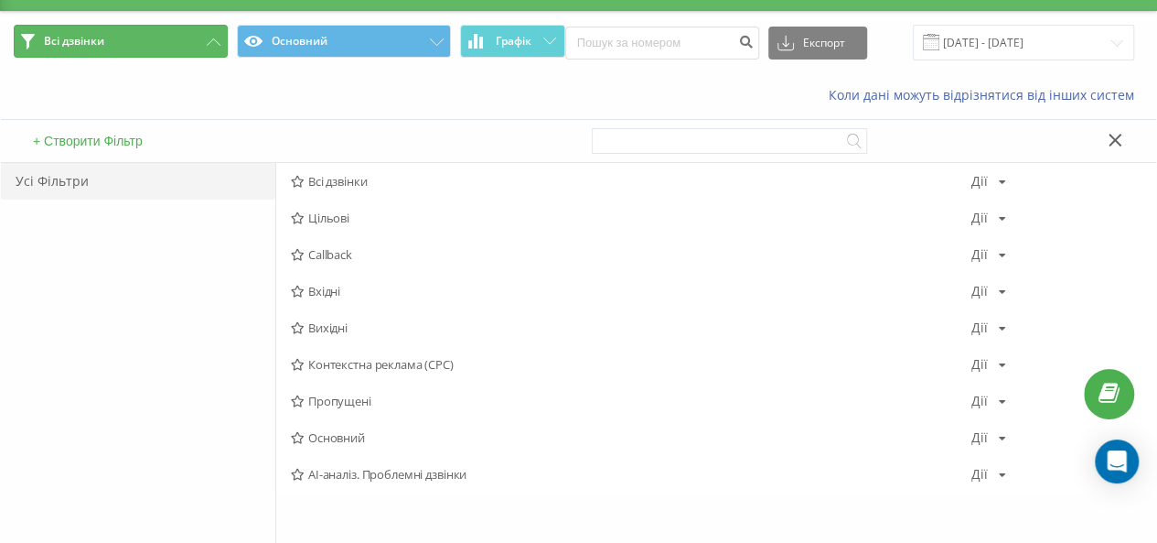
click at [210, 43] on icon at bounding box center [214, 41] width 14 height 7
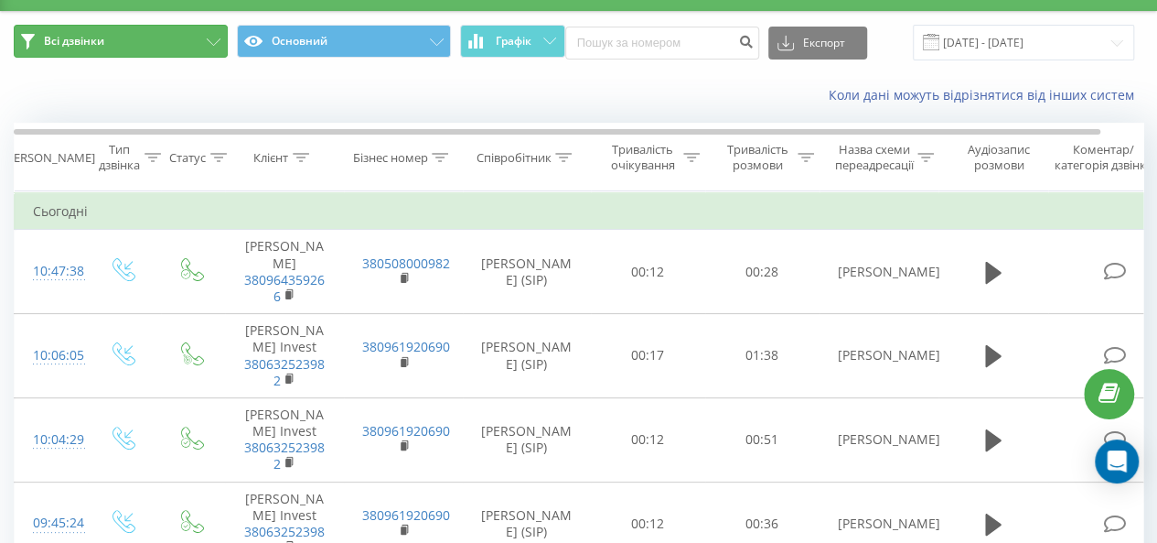
click at [203, 46] on button "Всі дзвінки" at bounding box center [121, 41] width 214 height 33
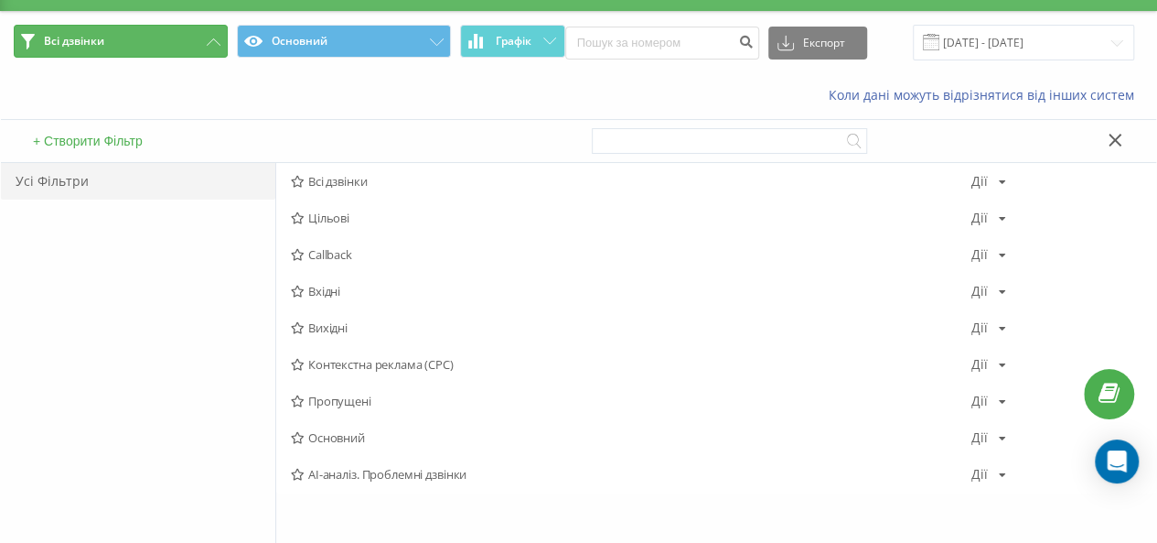
click at [121, 48] on button "Всі дзвінки" at bounding box center [121, 41] width 214 height 33
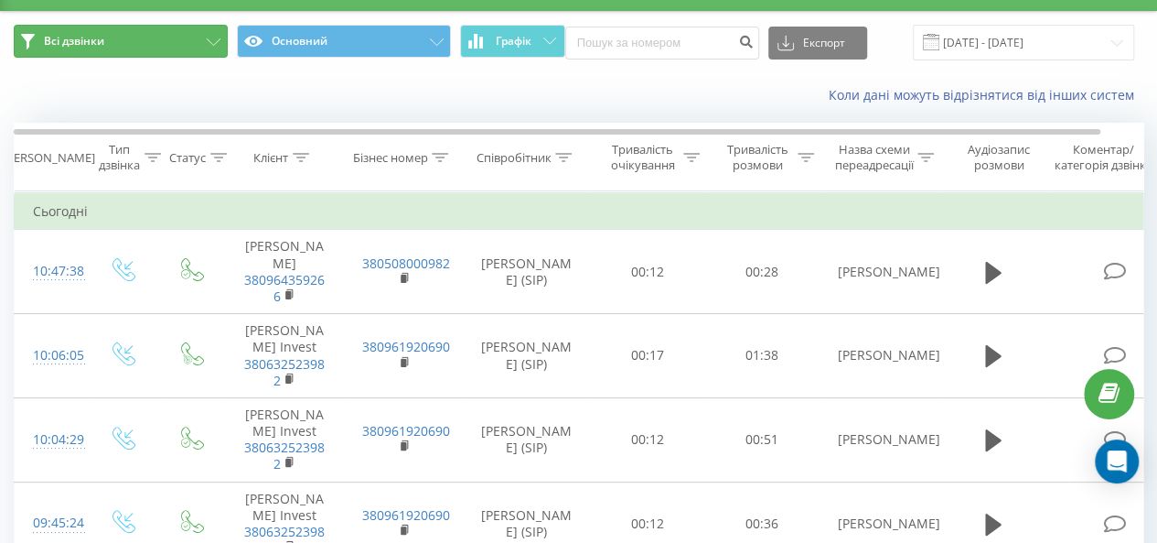
drag, startPoint x: 224, startPoint y: 35, endPoint x: 214, endPoint y: 36, distance: 10.1
click at [220, 35] on button "Всі дзвінки" at bounding box center [121, 41] width 214 height 33
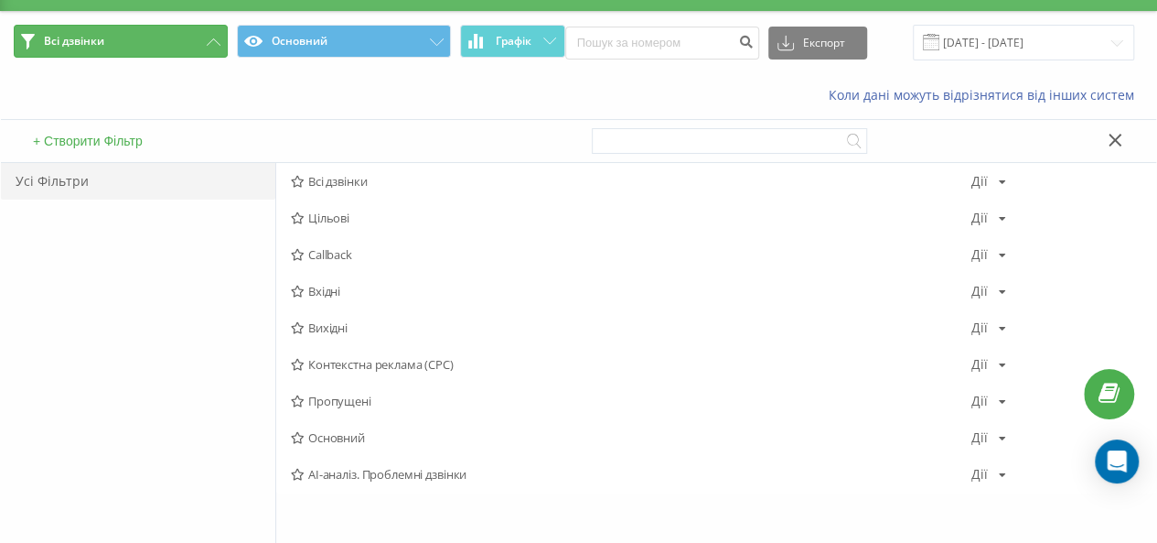
click at [214, 36] on button "Всі дзвінки" at bounding box center [121, 41] width 214 height 33
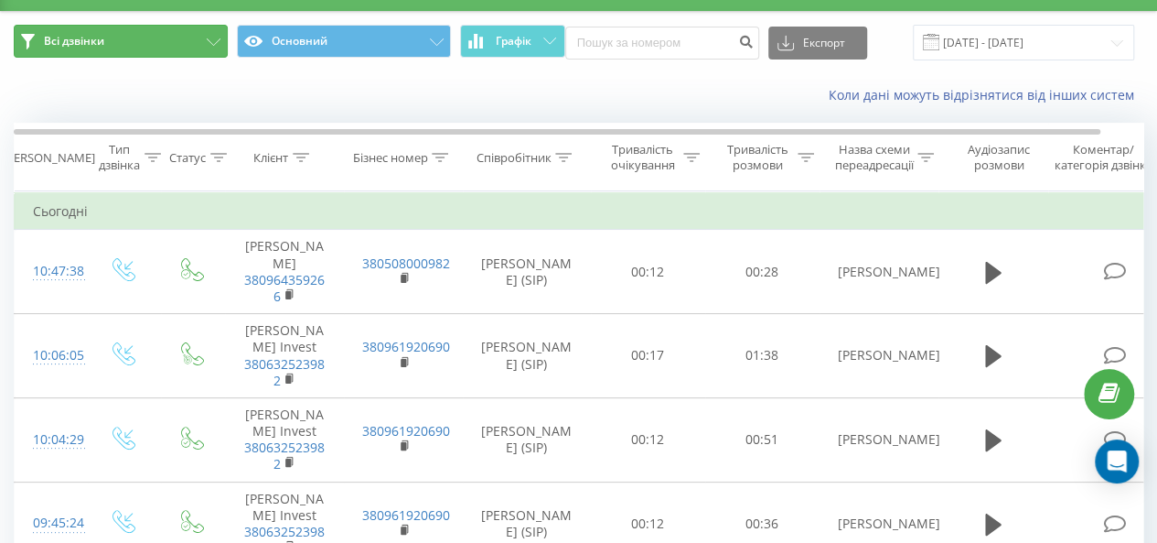
click at [30, 30] on button "Всі дзвінки" at bounding box center [121, 41] width 214 height 33
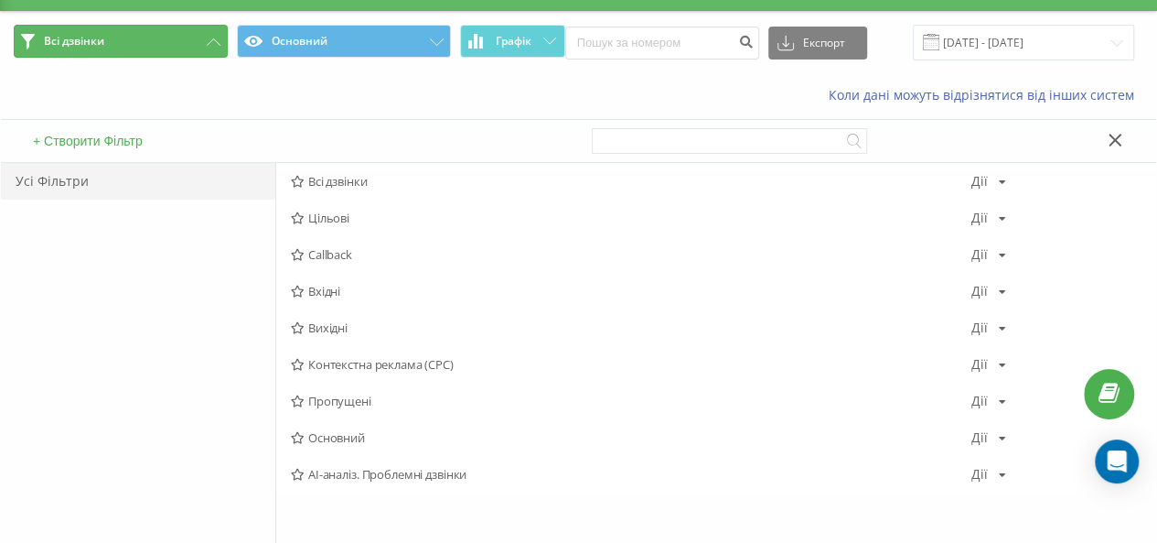
click at [29, 30] on button "Всі дзвінки" at bounding box center [121, 41] width 214 height 33
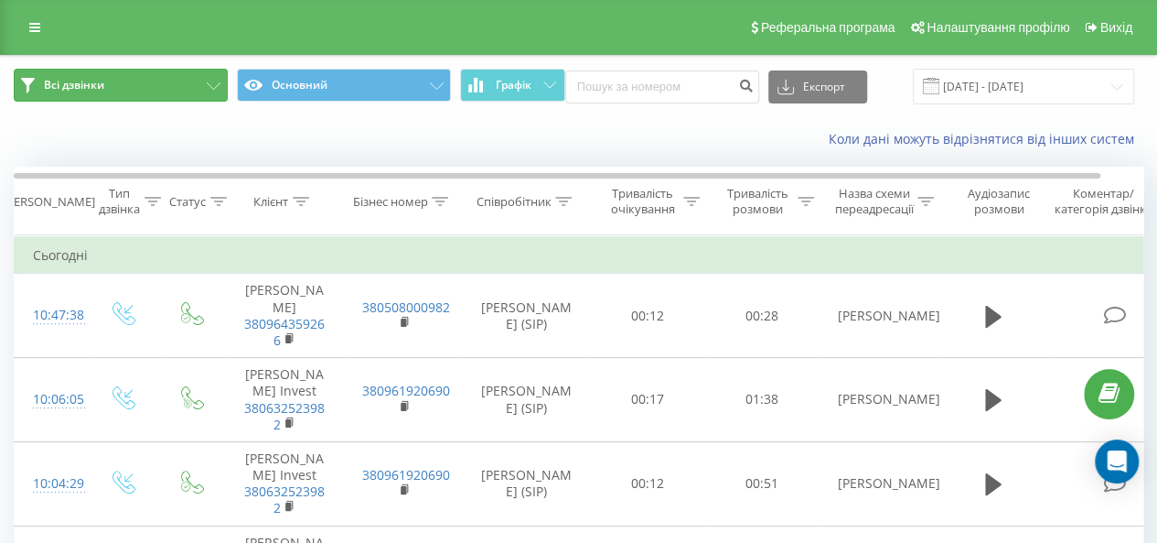
click at [28, 78] on icon at bounding box center [28, 86] width 14 height 16
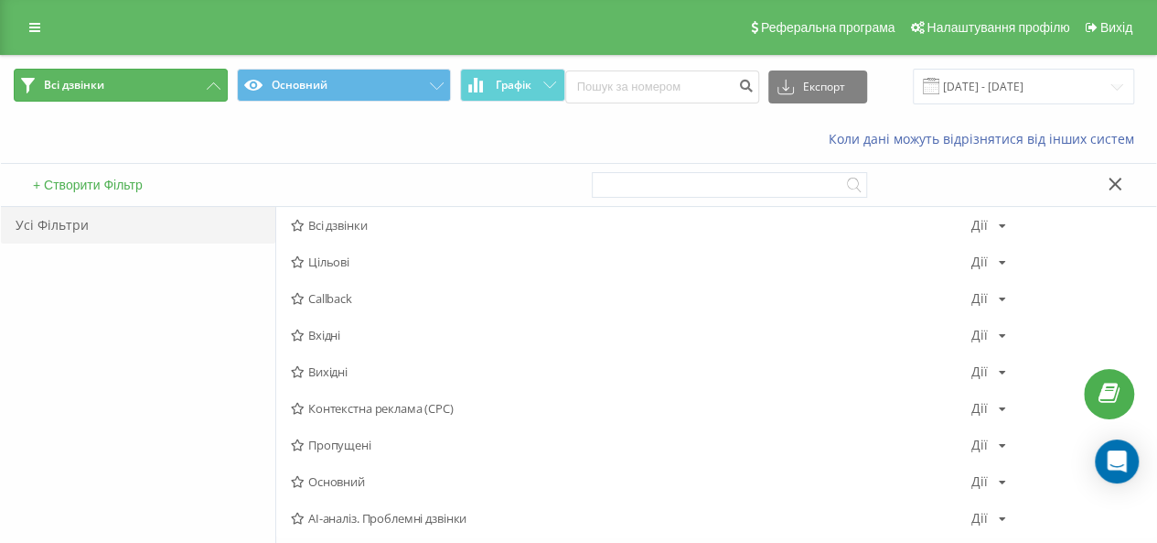
click at [29, 85] on icon at bounding box center [28, 86] width 14 height 16
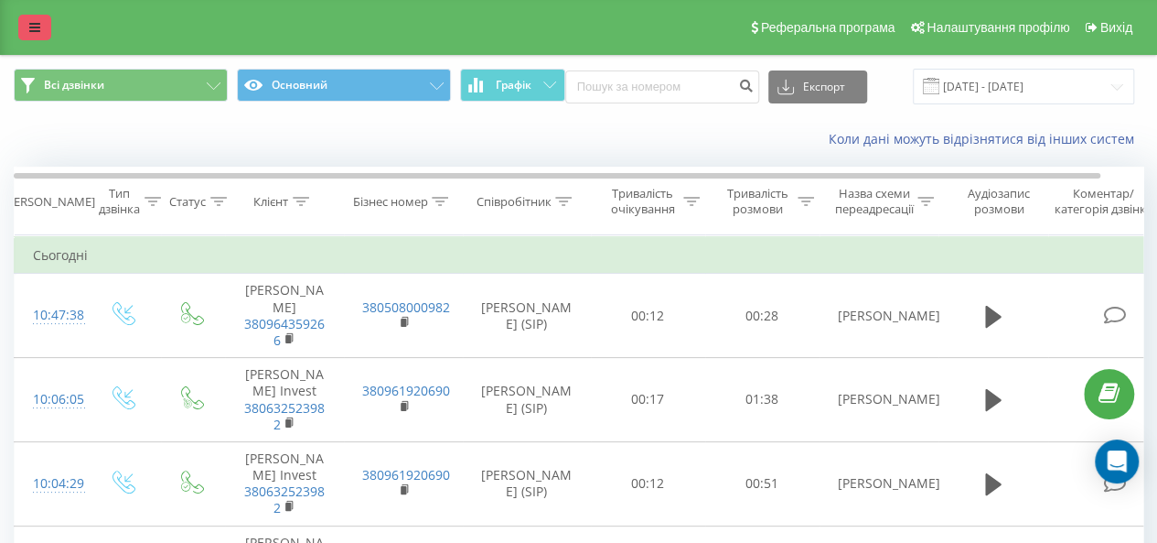
click at [40, 31] on link at bounding box center [34, 28] width 33 height 26
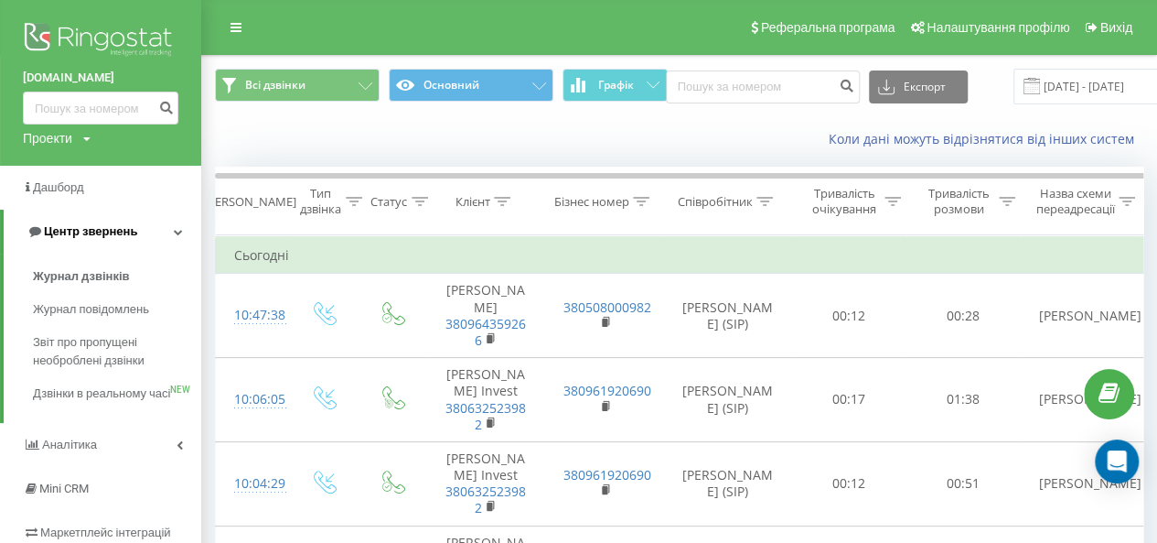
click at [101, 224] on span "Центр звернень" at bounding box center [82, 231] width 111 height 18
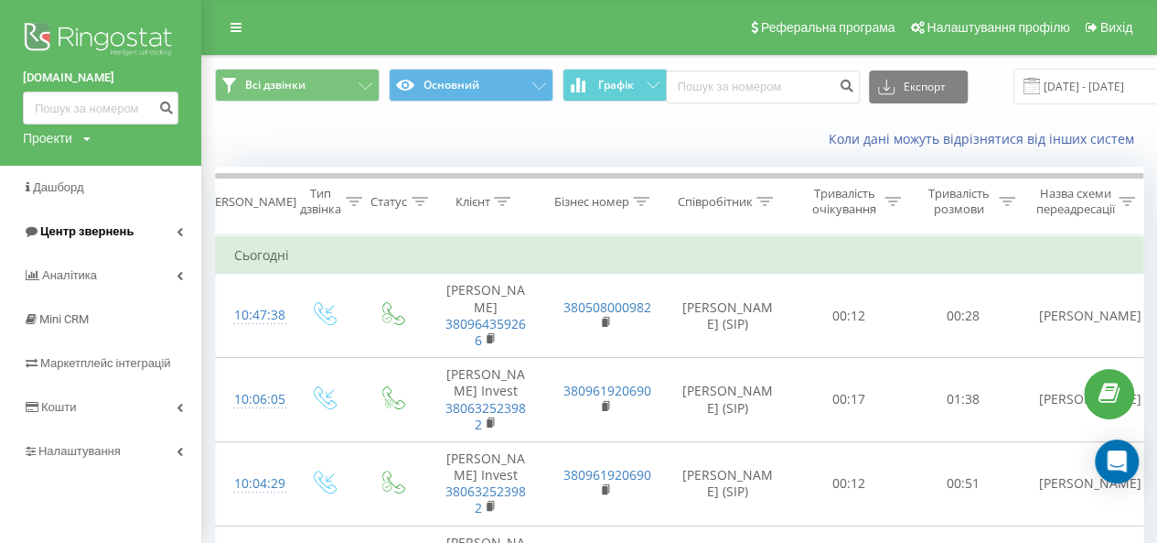
click at [95, 229] on span "Центр звернень" at bounding box center [86, 231] width 93 height 14
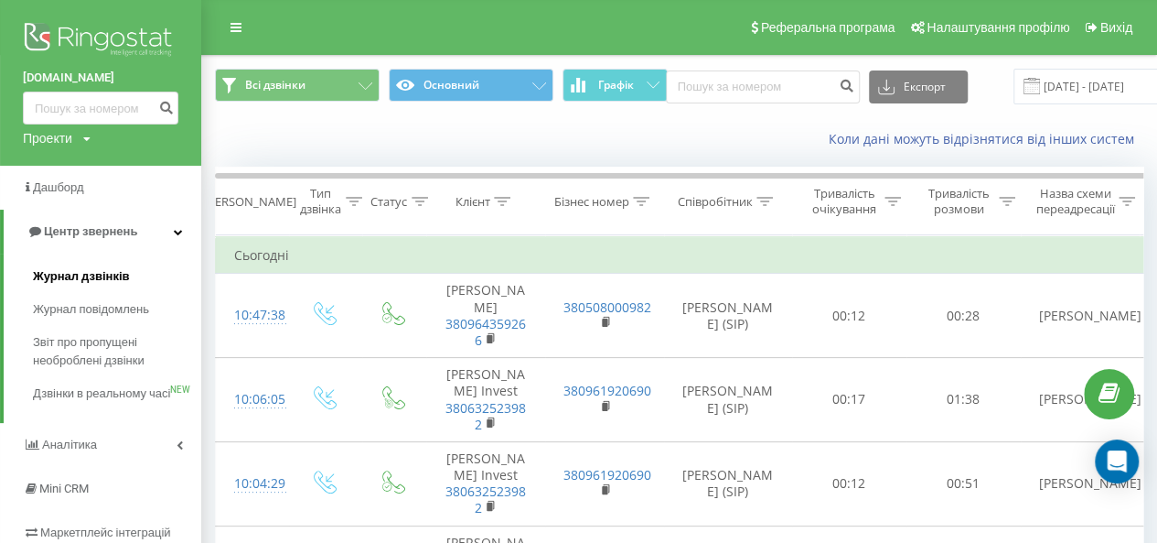
click at [91, 283] on span "Журнал дзвінків" at bounding box center [81, 276] width 97 height 18
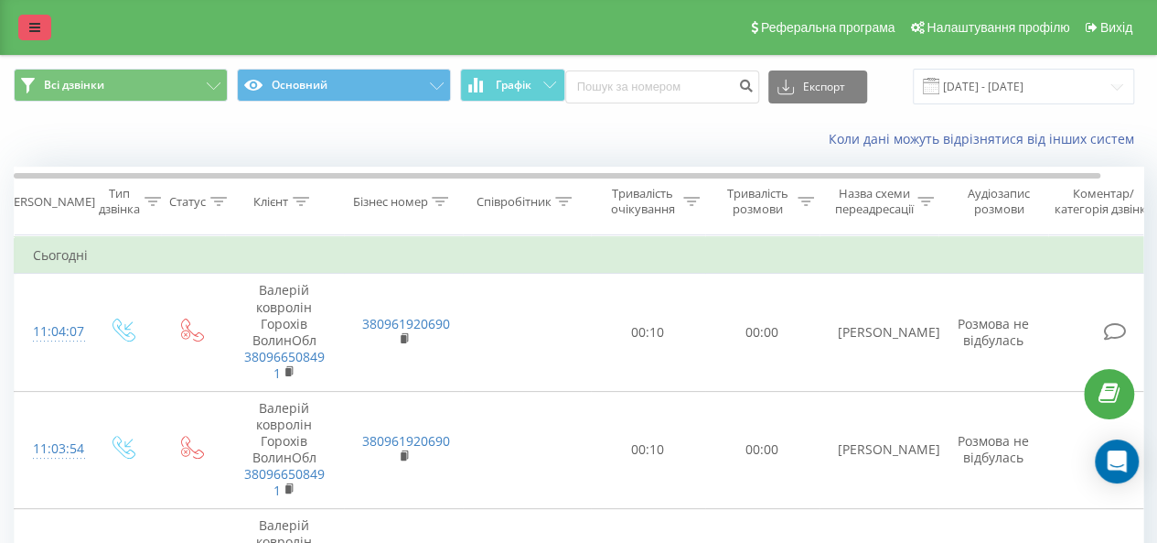
click at [48, 23] on link at bounding box center [34, 28] width 33 height 26
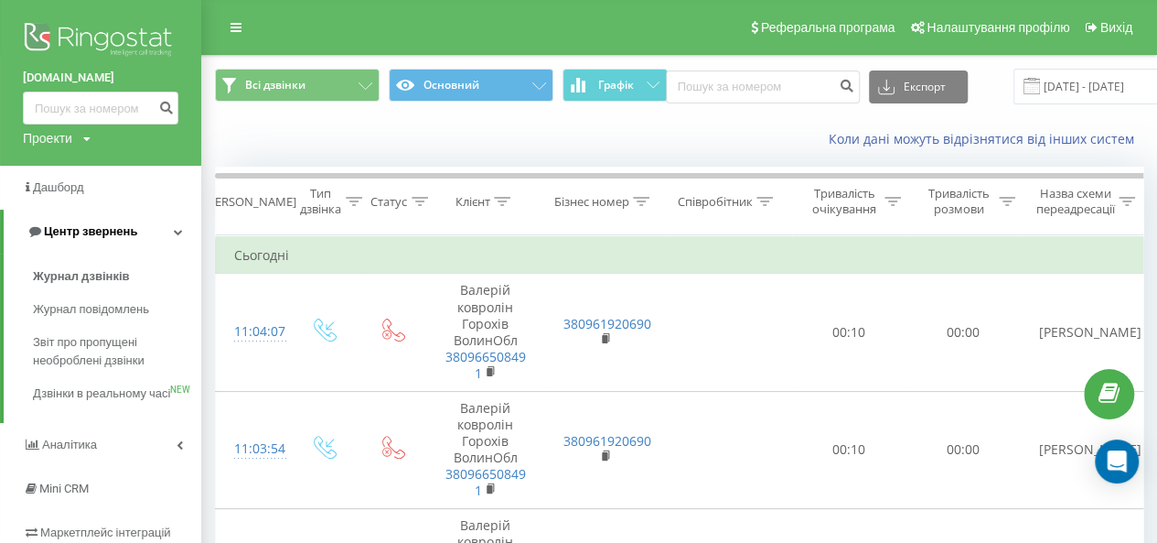
click at [97, 237] on span "Центр звернень" at bounding box center [90, 231] width 93 height 14
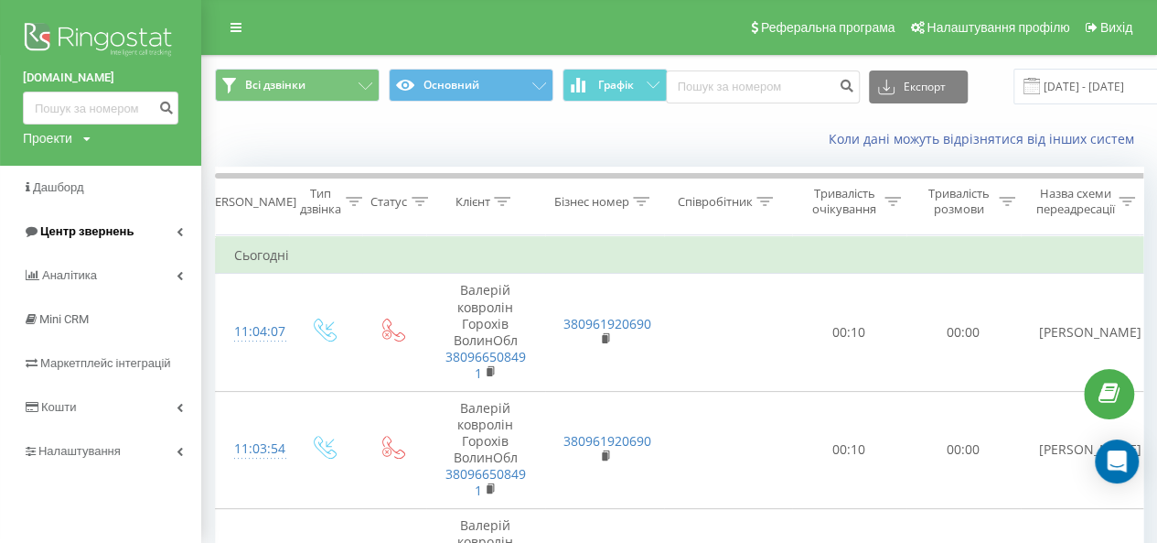
click at [95, 237] on span "Центр звернень" at bounding box center [86, 231] width 93 height 14
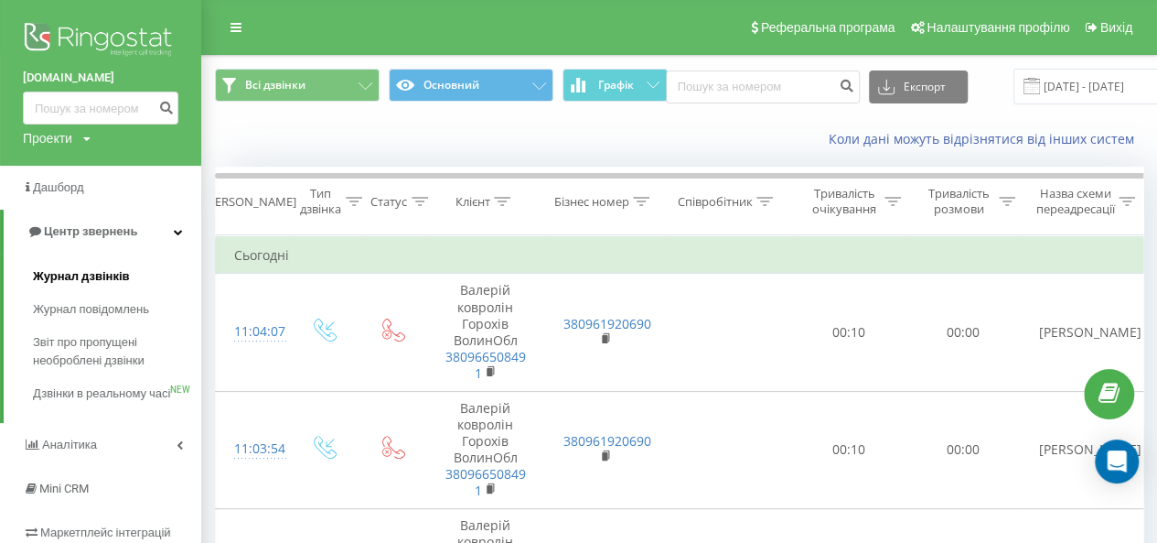
click at [94, 277] on span "Журнал дзвінків" at bounding box center [81, 276] width 97 height 18
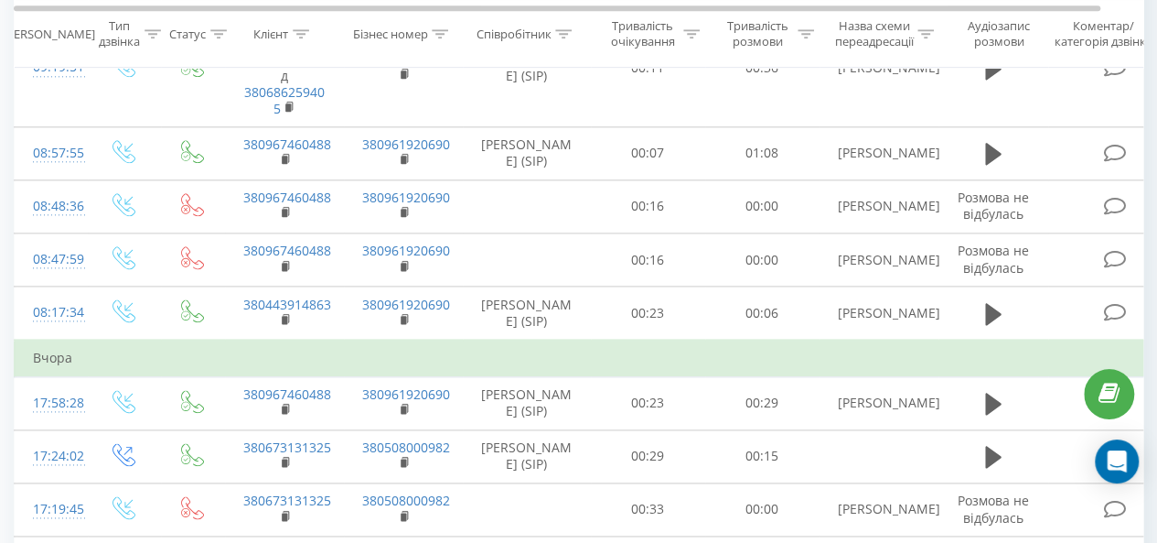
scroll to position [1041, 0]
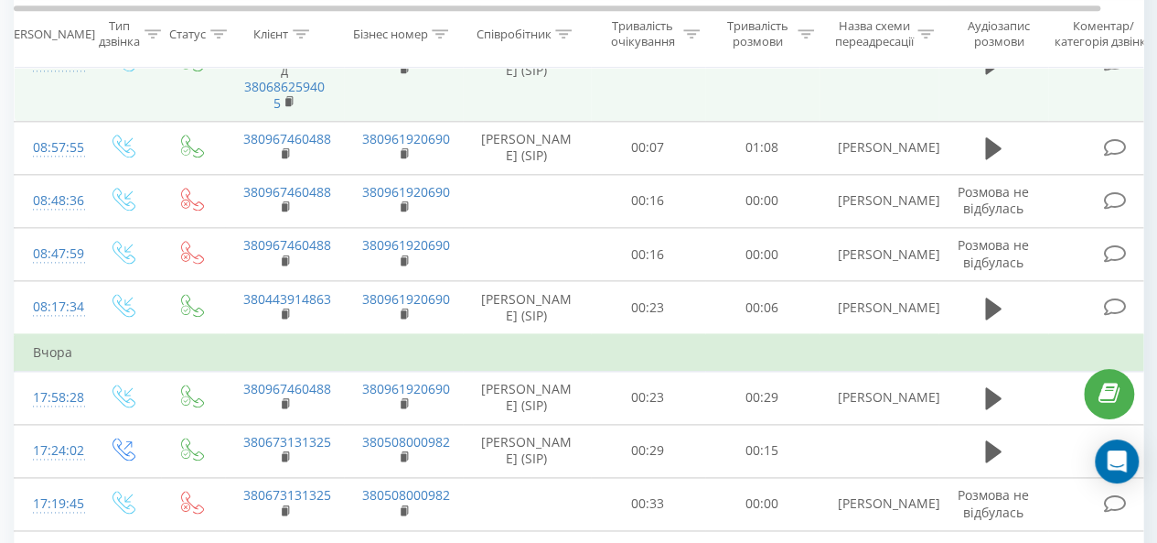
drag, startPoint x: 267, startPoint y: 94, endPoint x: 296, endPoint y: 138, distance: 52.8
click at [296, 121] on td "[PERSON_NAME] Західміськбуд 380686259405" at bounding box center [284, 62] width 119 height 117
click at [286, 121] on td "[PERSON_NAME] Західміськбуд 380686259405" at bounding box center [284, 62] width 119 height 117
drag, startPoint x: 262, startPoint y: 89, endPoint x: 278, endPoint y: 131, distance: 45.2
click at [278, 121] on td "[PERSON_NAME] Західміськбуд 380686259405" at bounding box center [284, 62] width 119 height 117
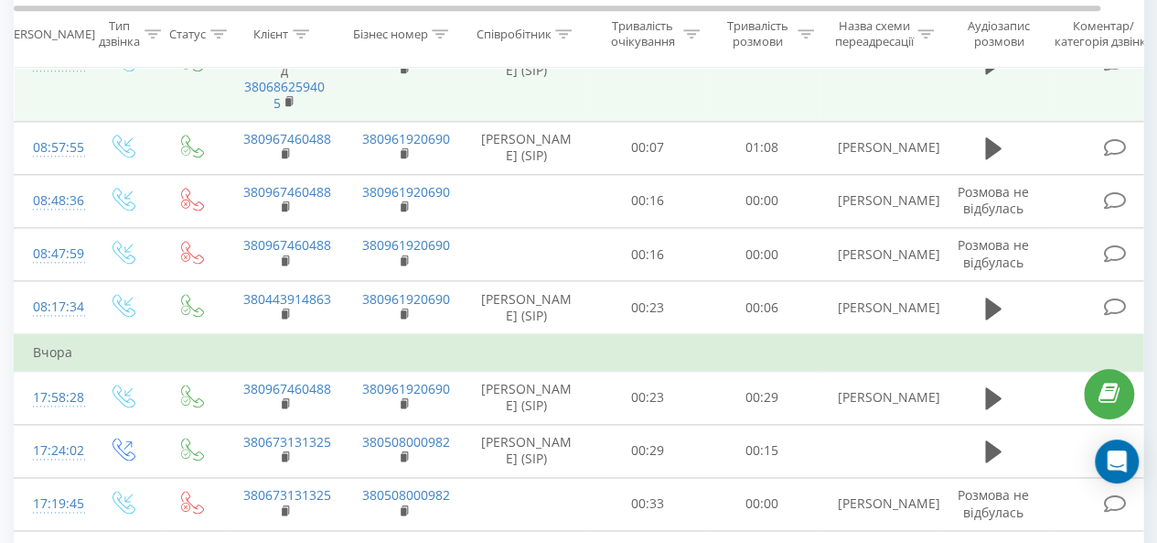
click at [278, 121] on td "Андрій Люльчик Західміськбуд 380686259405" at bounding box center [284, 62] width 119 height 117
drag, startPoint x: 260, startPoint y: 100, endPoint x: 311, endPoint y: 122, distance: 55.7
click at [311, 121] on td "Андрій Люльчик Західміськбуд 380686259405" at bounding box center [284, 62] width 119 height 117
drag, startPoint x: 264, startPoint y: 97, endPoint x: 317, endPoint y: 118, distance: 56.2
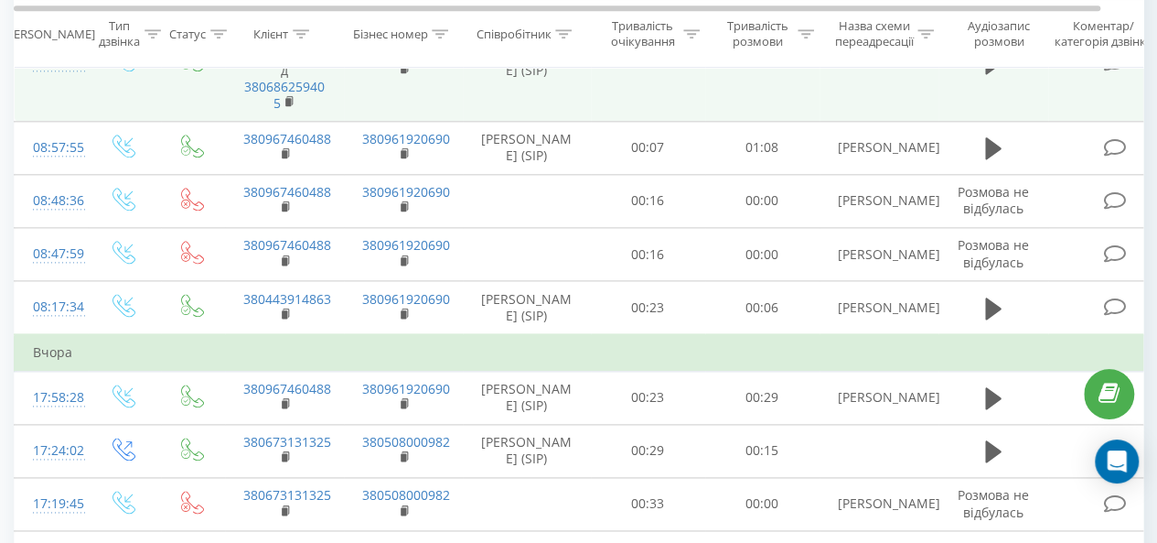
click at [317, 118] on td "Андрій Люльчик Західміськбуд 380686259405" at bounding box center [284, 62] width 119 height 117
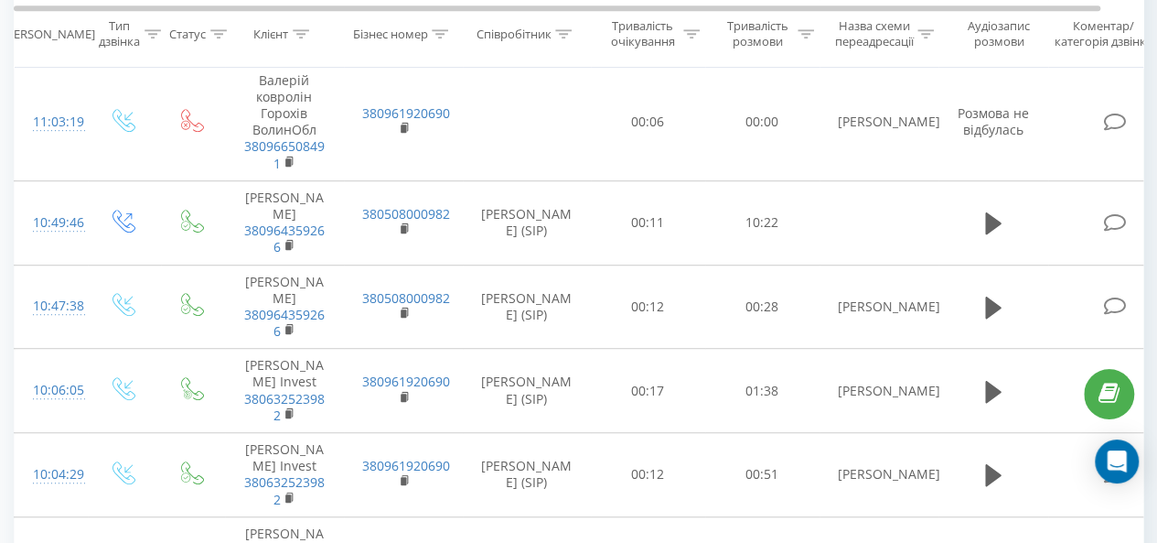
scroll to position [0, 0]
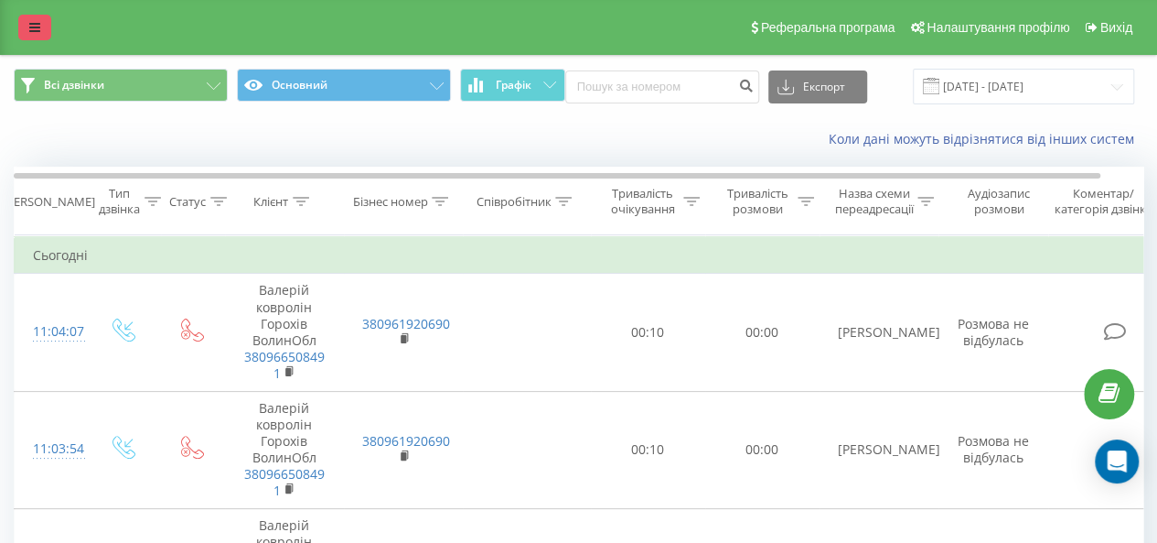
click at [34, 22] on icon at bounding box center [34, 27] width 11 height 13
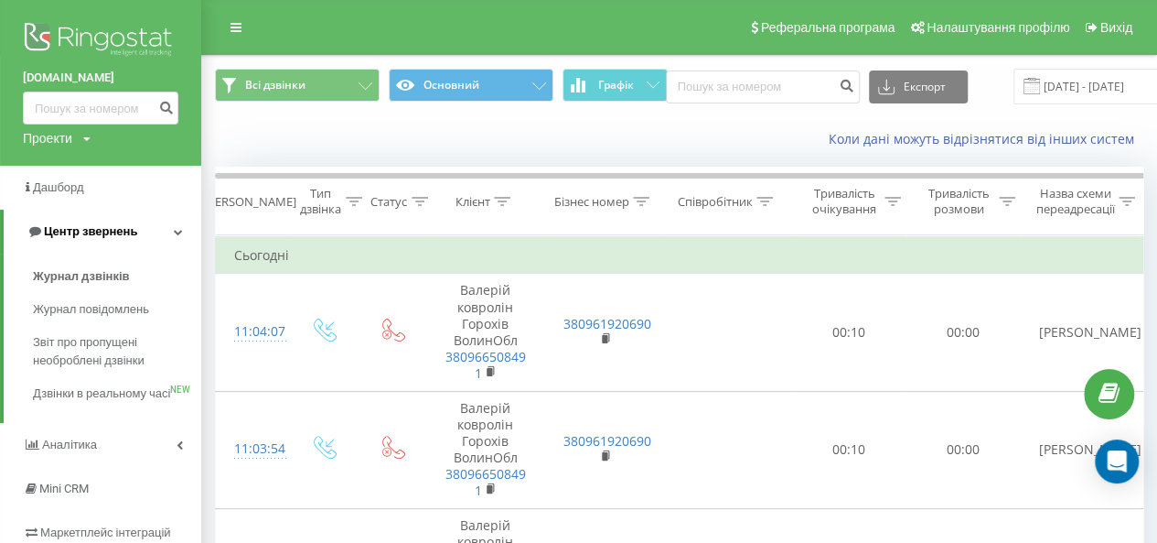
click at [66, 240] on span "Центр звернень" at bounding box center [82, 231] width 111 height 18
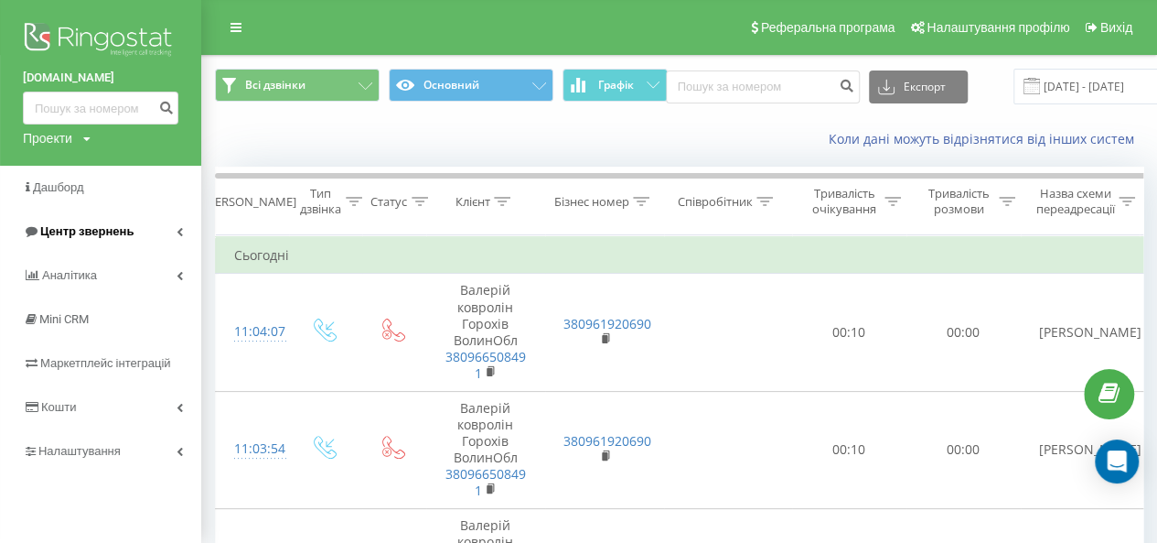
click at [81, 238] on span "Центр звернень" at bounding box center [86, 231] width 93 height 14
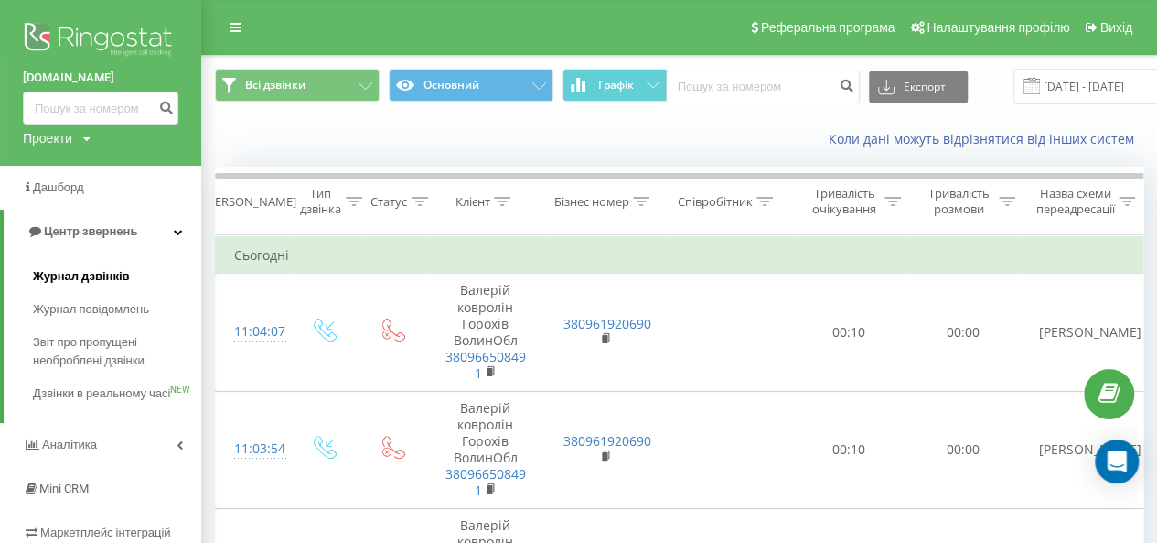
click at [83, 277] on span "Журнал дзвінків" at bounding box center [81, 276] width 97 height 18
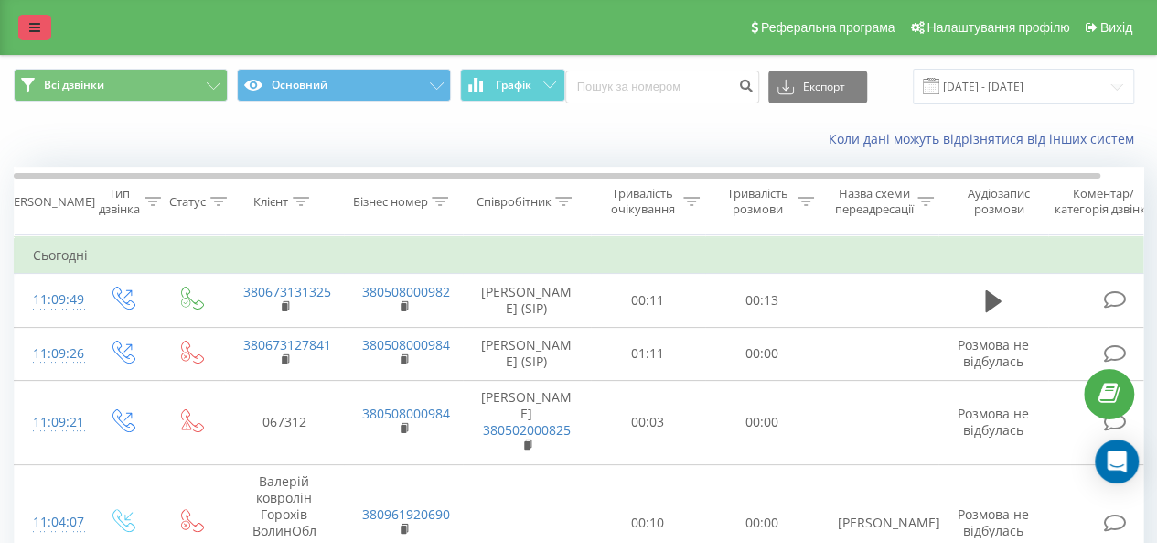
click at [39, 34] on link at bounding box center [34, 28] width 33 height 26
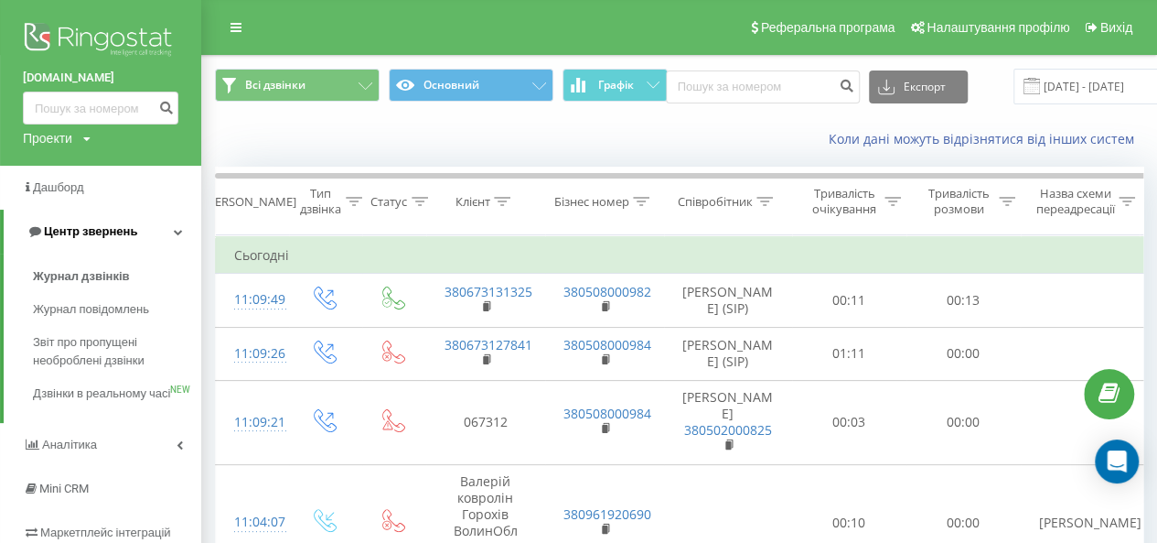
click at [91, 226] on span "Центр звернень" at bounding box center [90, 231] width 93 height 14
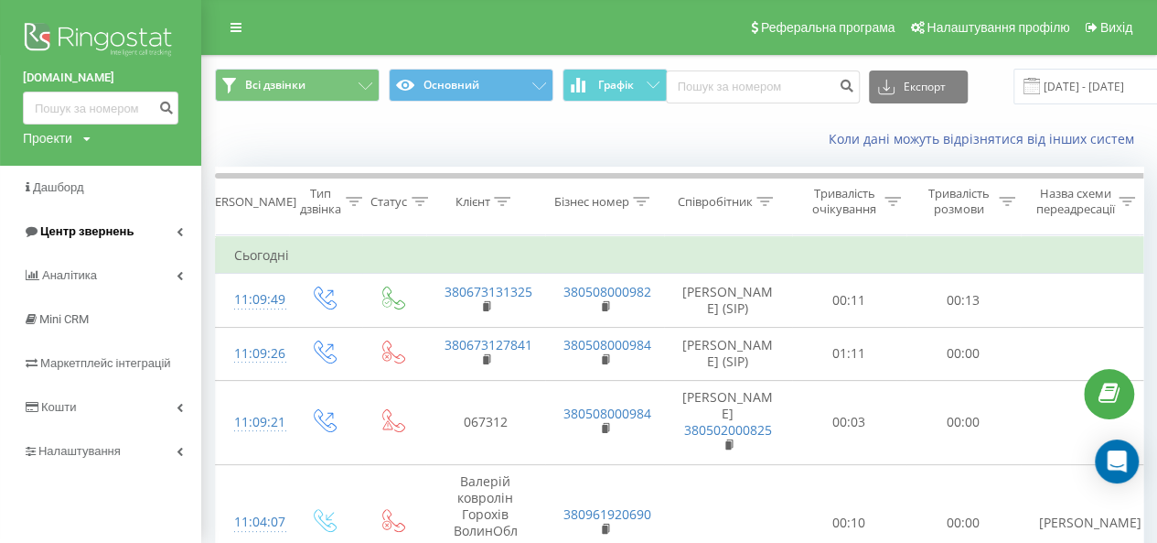
click at [91, 235] on span "Центр звернень" at bounding box center [86, 231] width 93 height 14
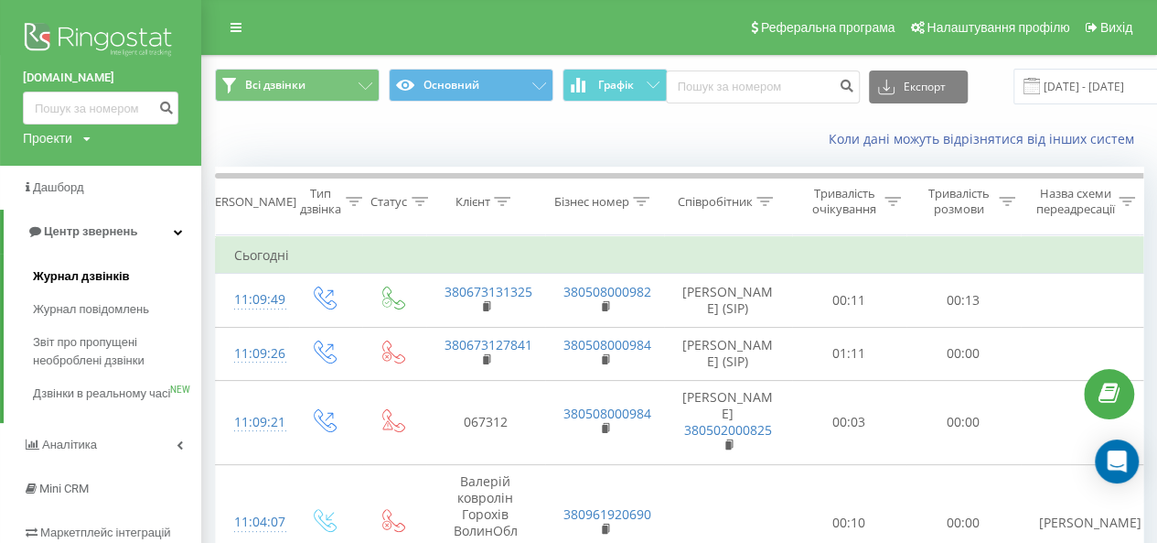
click at [107, 281] on span "Журнал дзвінків" at bounding box center [81, 276] width 97 height 18
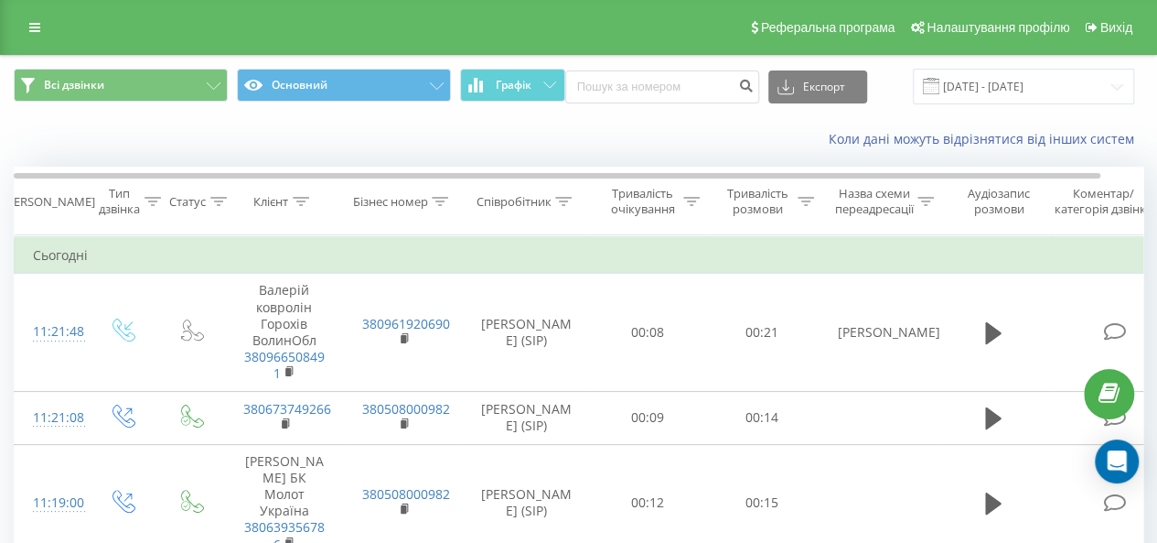
click at [576, 136] on div "Коли дані можуть відрізнятися вiд інших систем" at bounding box center [796, 139] width 722 height 18
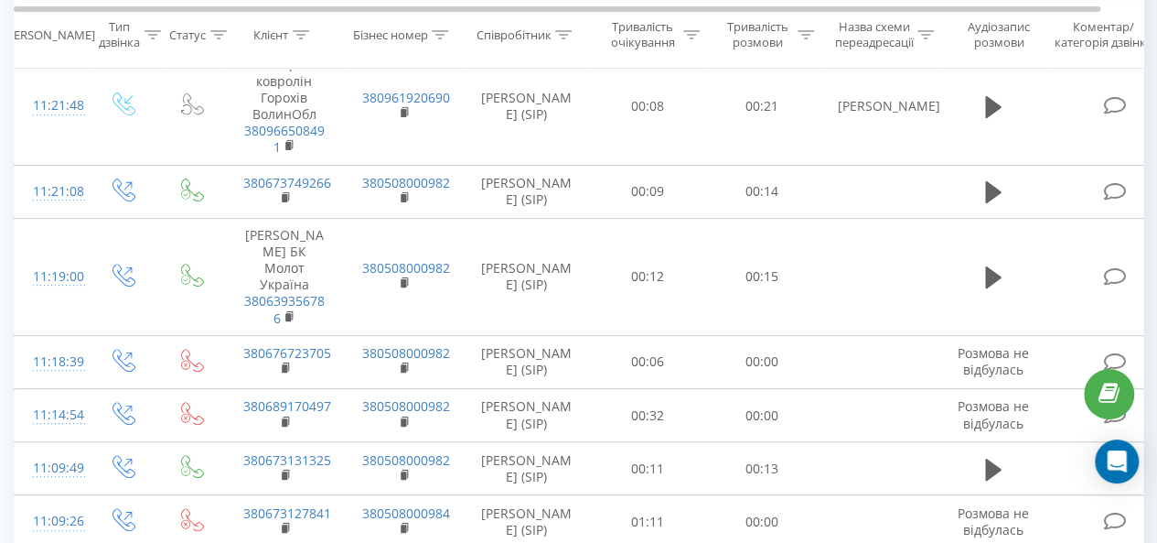
scroll to position [234, 0]
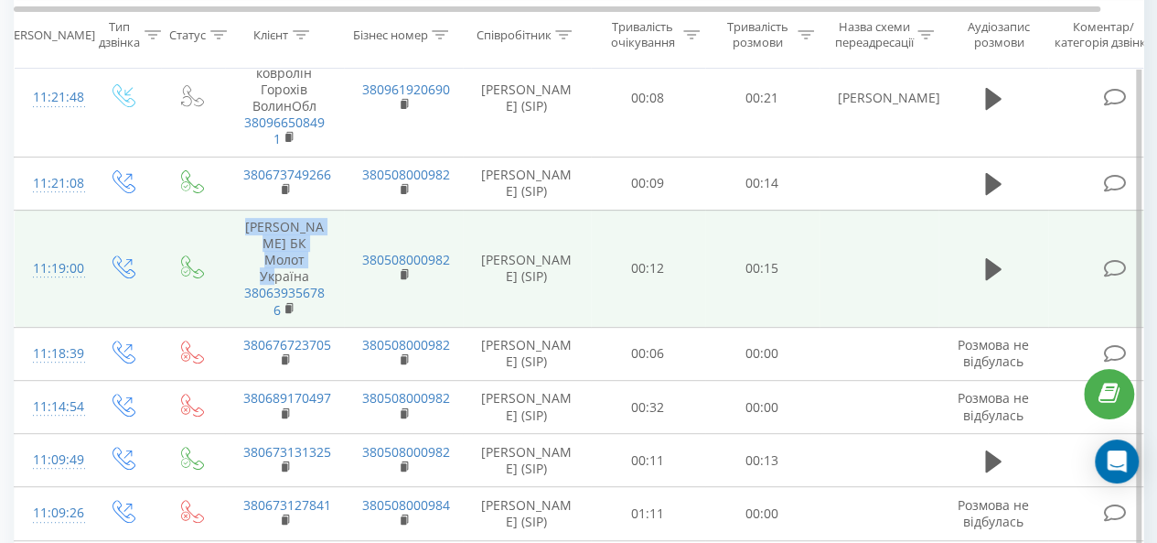
drag, startPoint x: 247, startPoint y: 224, endPoint x: 309, endPoint y: 253, distance: 68.8
click at [309, 253] on td "Іван ТОВ БК Молот Україна 380639356786" at bounding box center [284, 268] width 119 height 117
click at [298, 249] on td "Іван ТОВ БК Молот Україна 380639356786" at bounding box center [284, 268] width 119 height 117
drag, startPoint x: 260, startPoint y: 236, endPoint x: 309, endPoint y: 247, distance: 50.6
click at [309, 247] on td "Іван ТОВ БК Молот Україна 380639356786" at bounding box center [284, 268] width 119 height 117
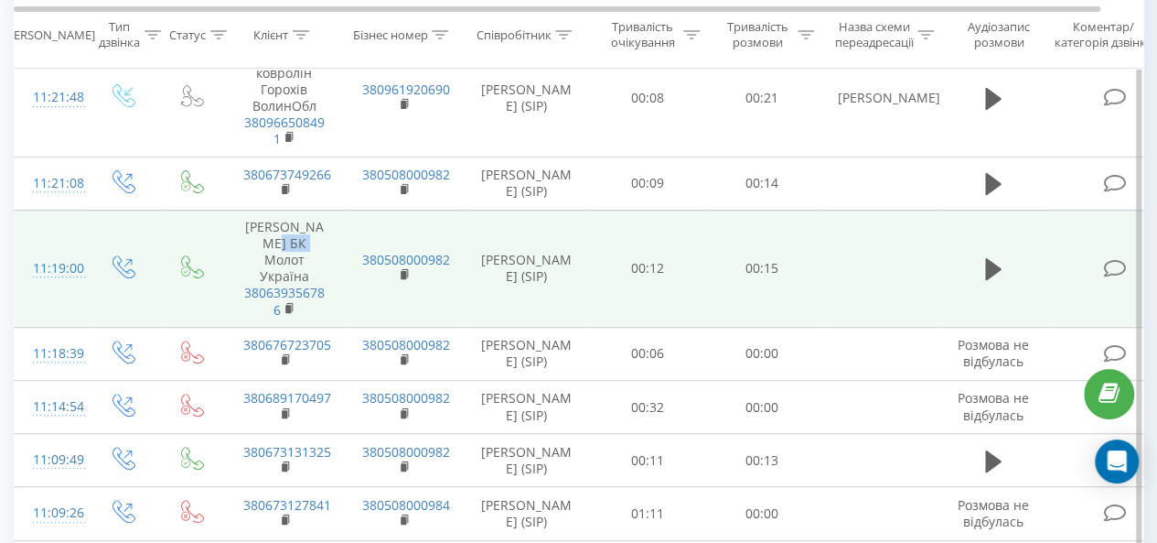
click at [289, 236] on td "Іван ТОВ БК Молот Україна 380639356786" at bounding box center [284, 268] width 119 height 117
drag, startPoint x: 253, startPoint y: 222, endPoint x: 309, endPoint y: 244, distance: 60.8
click at [309, 244] on td "Іван ТОВ БК Молот Україна 380639356786" at bounding box center [284, 268] width 119 height 117
click at [309, 242] on td "Іван ТОВ БК Молот Україна 380639356786" at bounding box center [284, 268] width 119 height 117
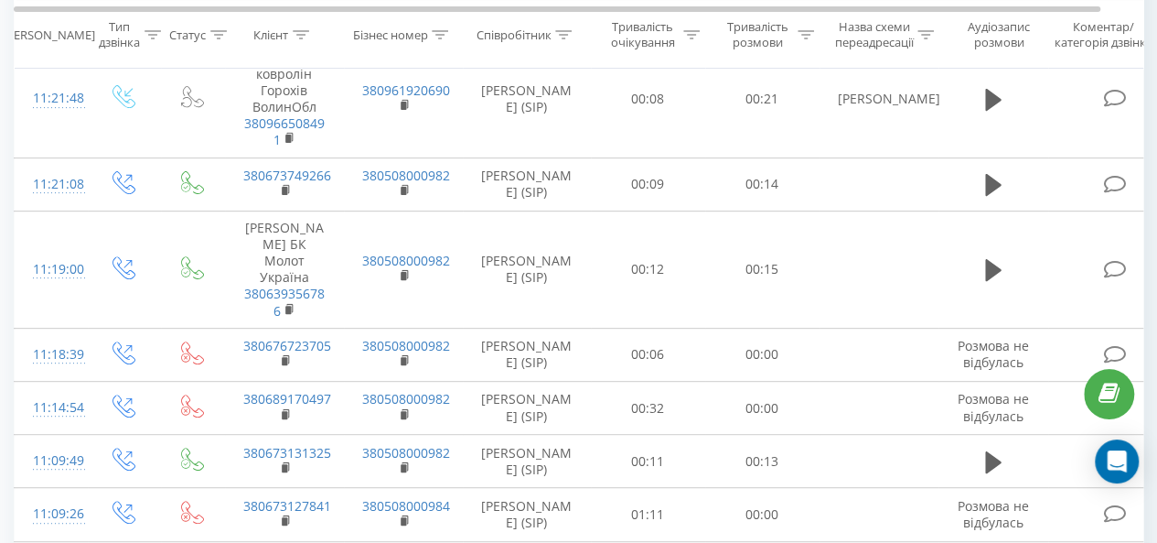
scroll to position [156, 0]
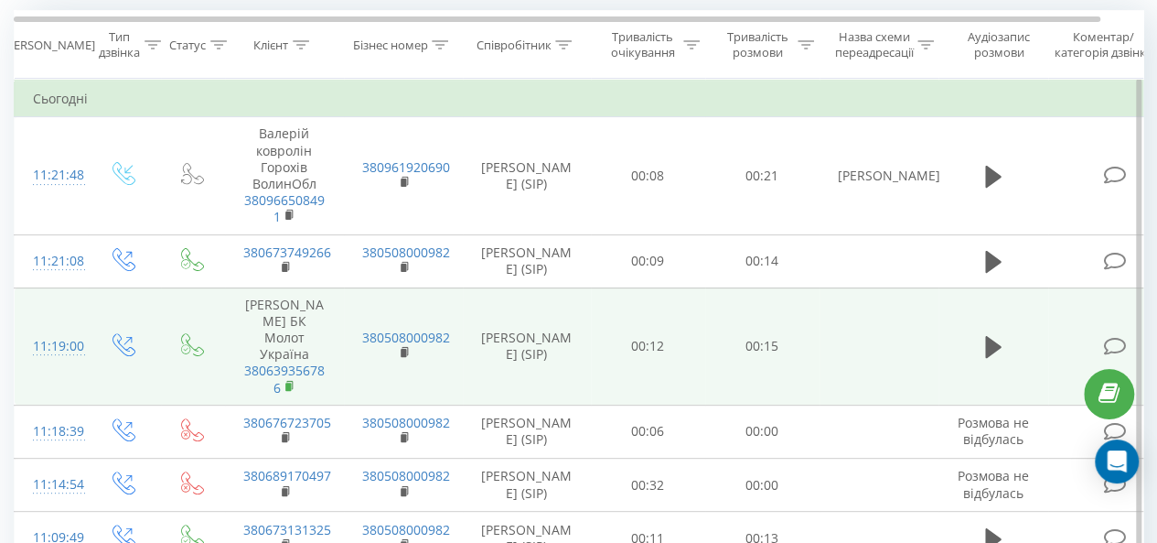
click at [287, 382] on rect at bounding box center [287, 386] width 5 height 8
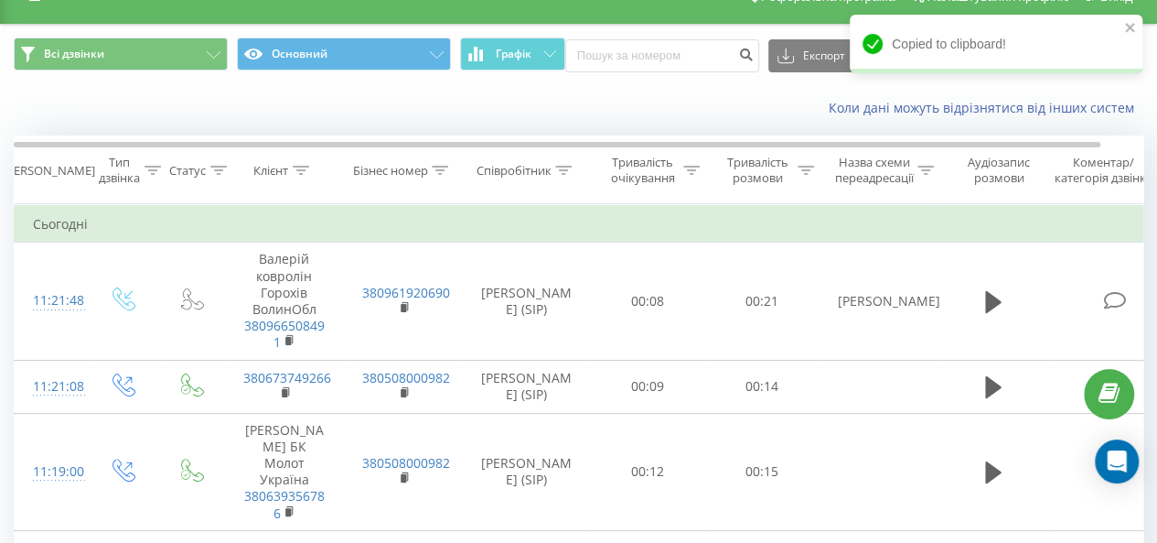
scroll to position [0, 0]
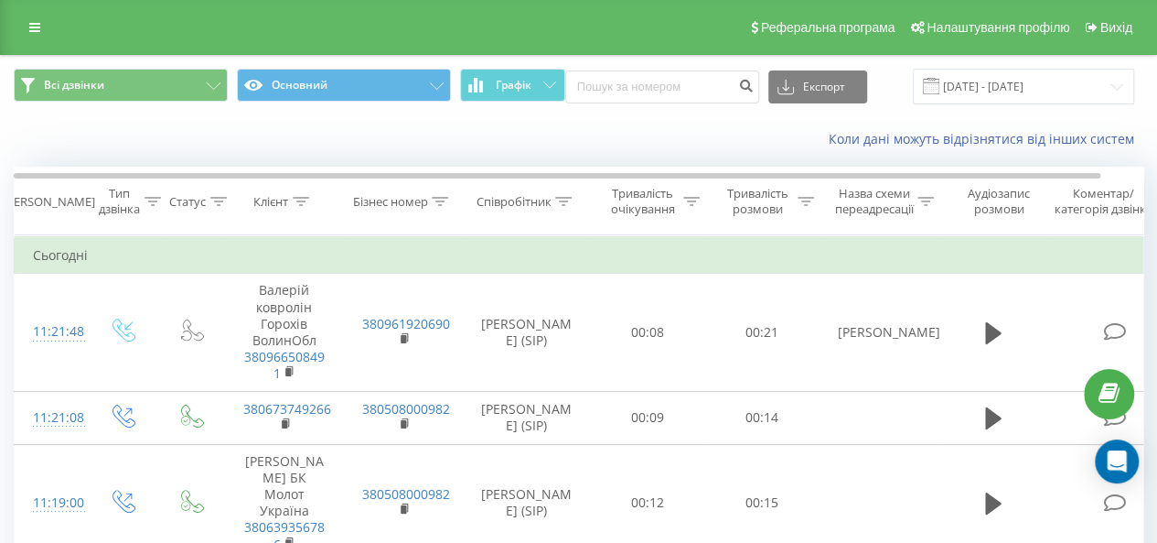
click at [302, 198] on icon at bounding box center [301, 201] width 16 height 9
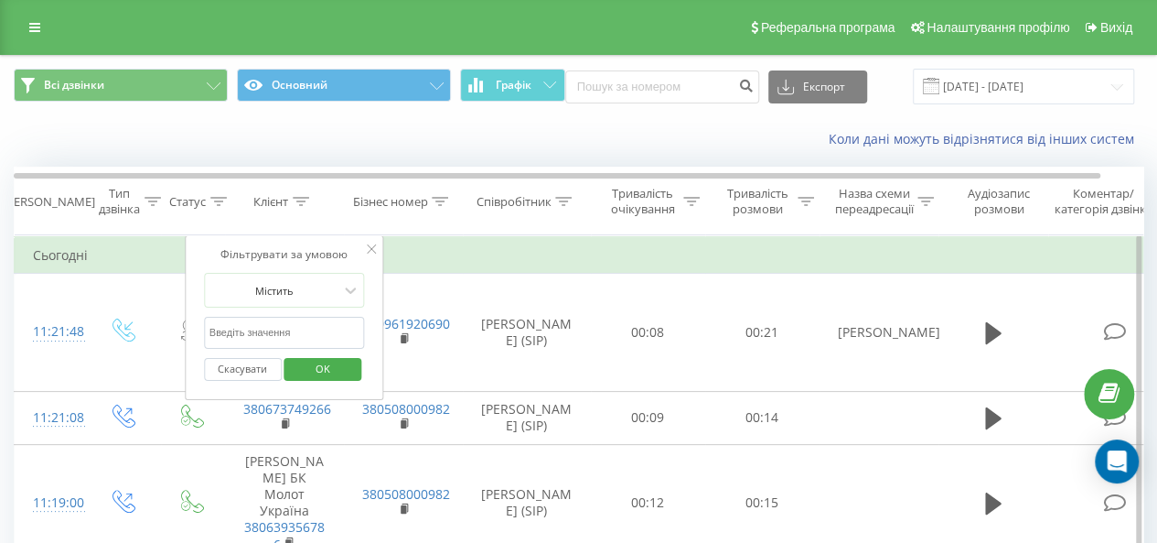
click at [244, 328] on input "text" at bounding box center [284, 333] width 161 height 32
paste input "380639356786"
type input "380639356786"
click at [331, 369] on span "OK" at bounding box center [322, 368] width 51 height 28
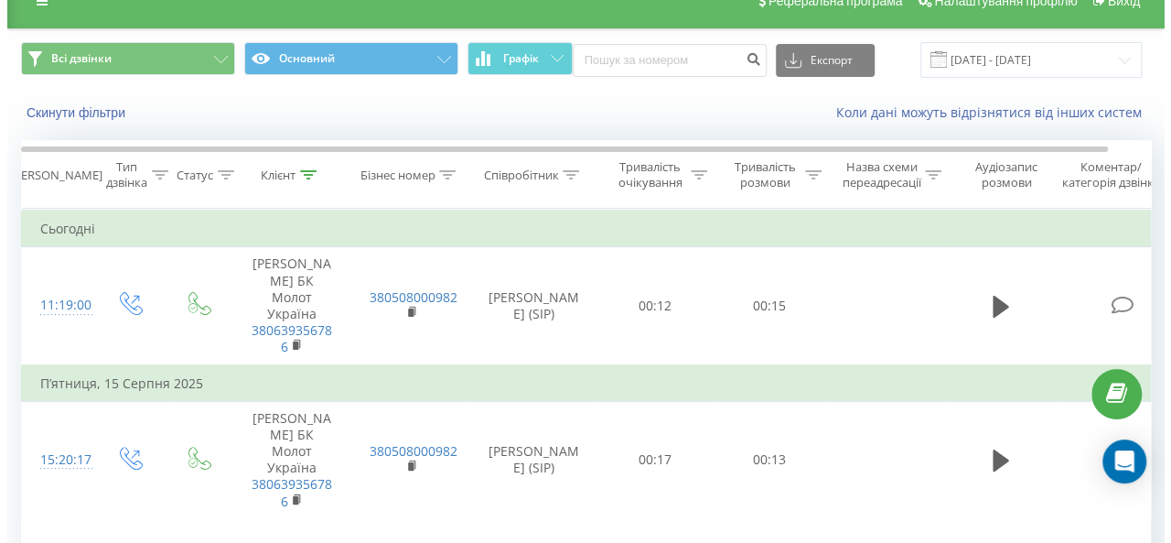
scroll to position [16, 0]
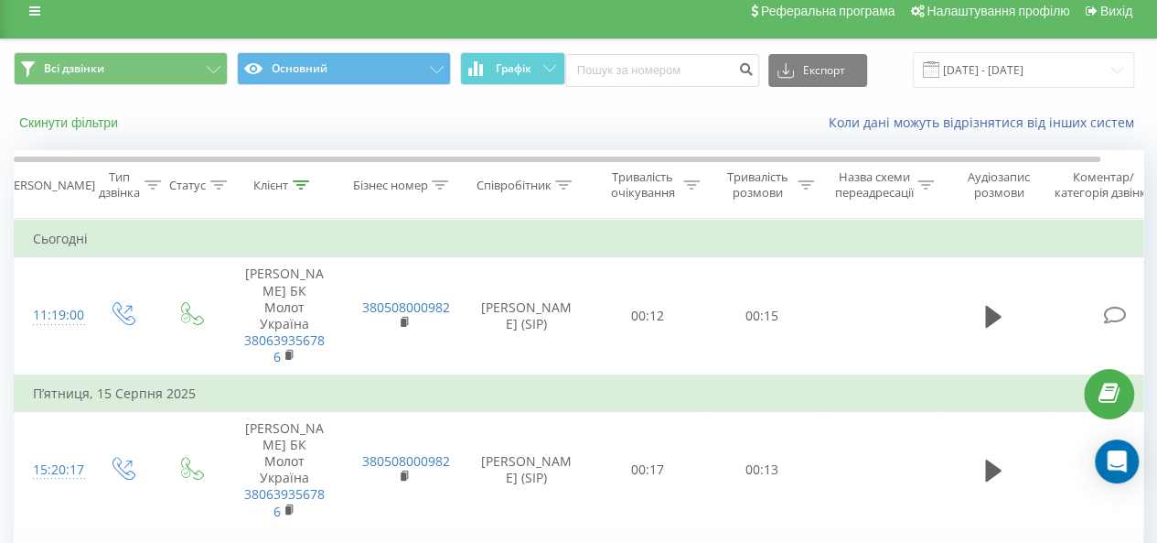
click at [110, 122] on button "Скинути фільтри" at bounding box center [70, 122] width 113 height 16
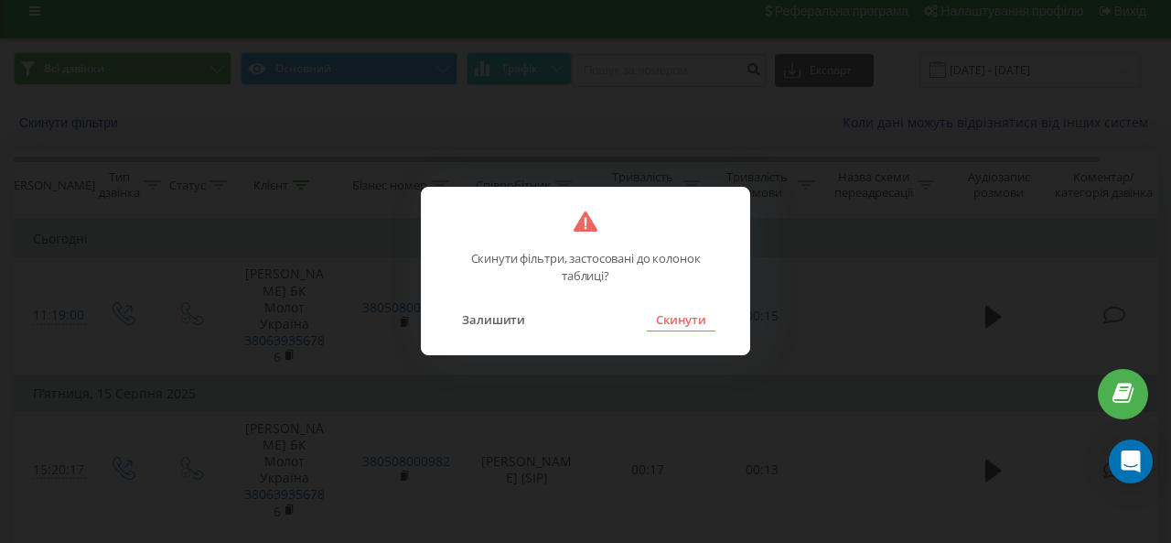
click at [683, 310] on button "Скинути" at bounding box center [681, 319] width 69 height 24
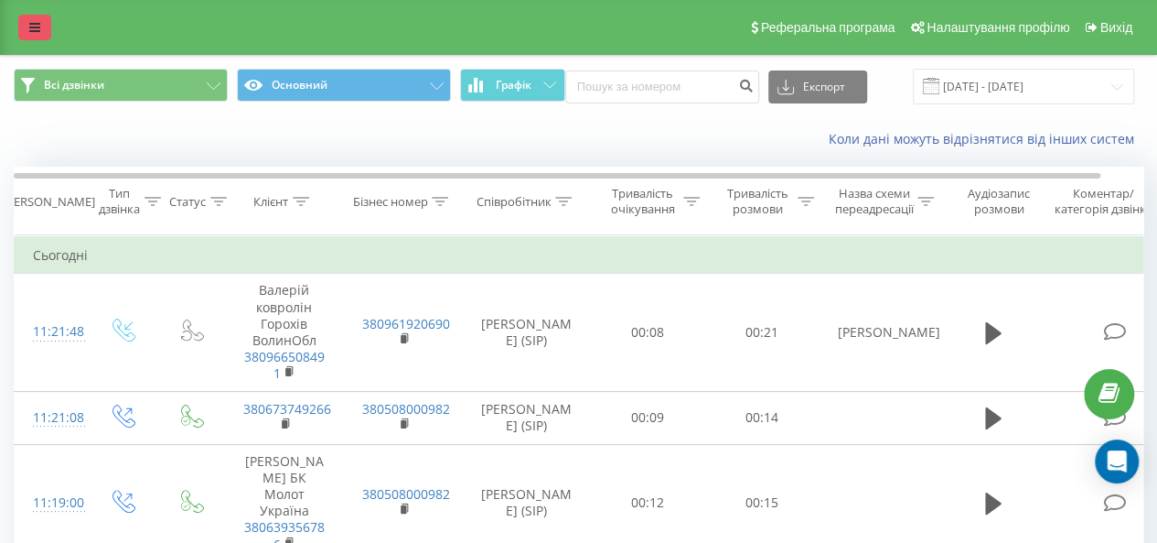
click at [37, 27] on icon at bounding box center [34, 27] width 11 height 13
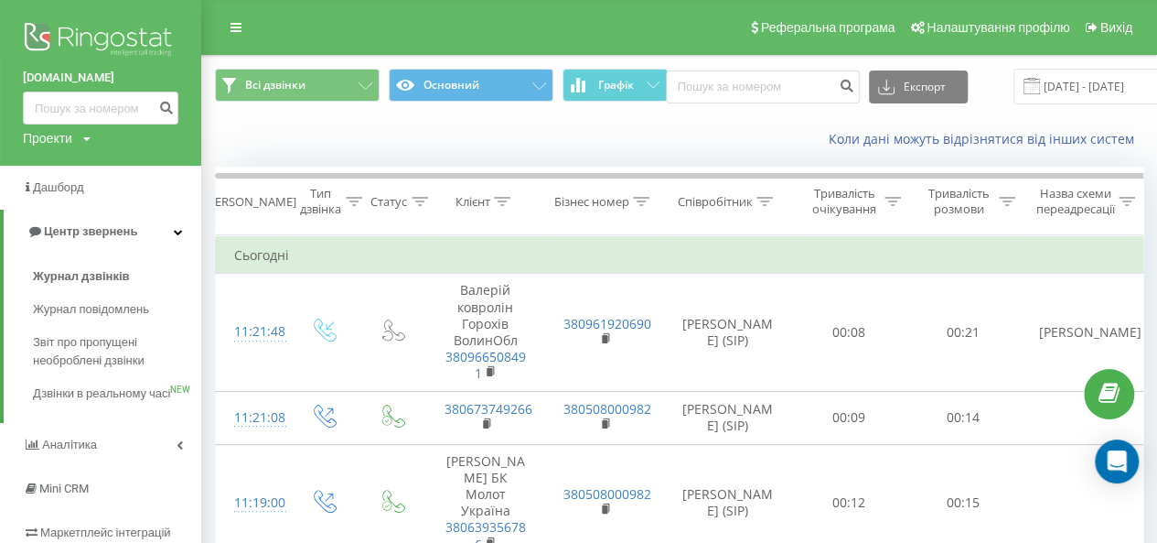
click at [623, 22] on div "Реферальна програма Налаштування профілю Вихід" at bounding box center [578, 27] width 1157 height 55
click at [228, 31] on link at bounding box center [236, 28] width 33 height 26
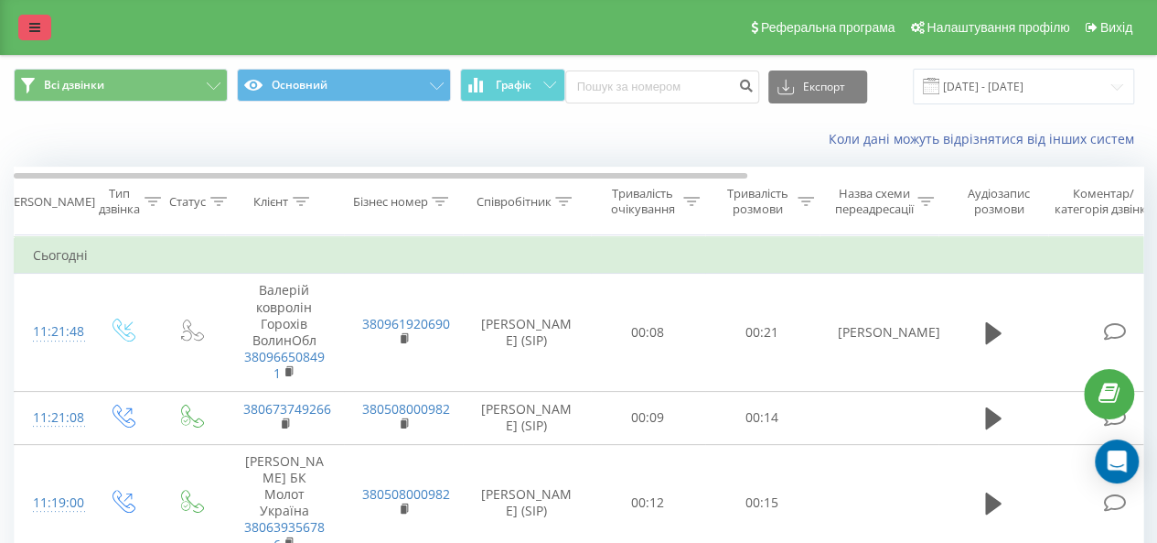
click at [33, 29] on icon at bounding box center [34, 27] width 11 height 13
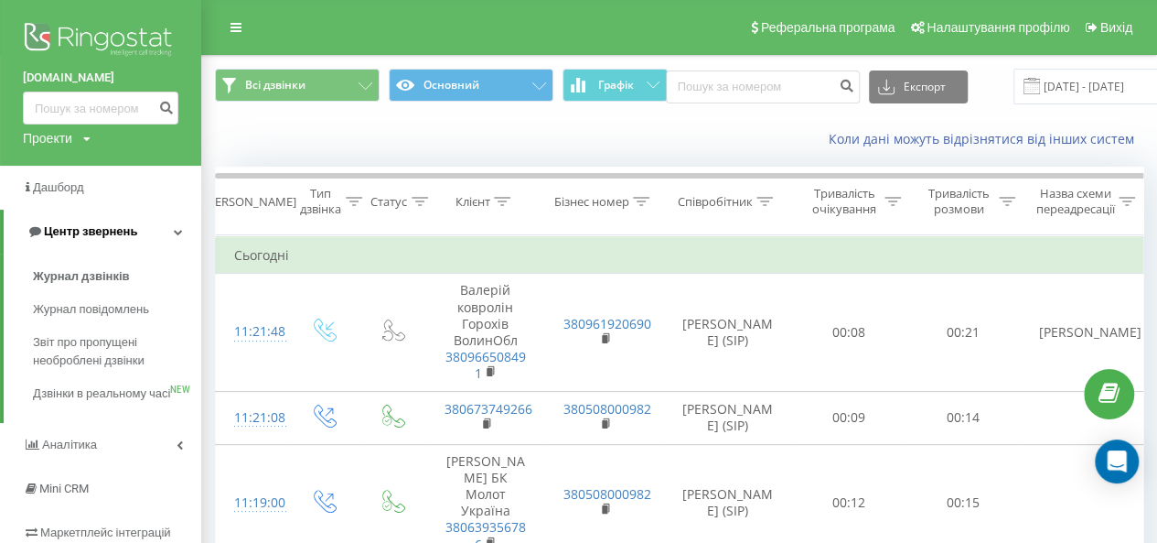
click at [90, 235] on span "Центр звернень" at bounding box center [90, 231] width 93 height 14
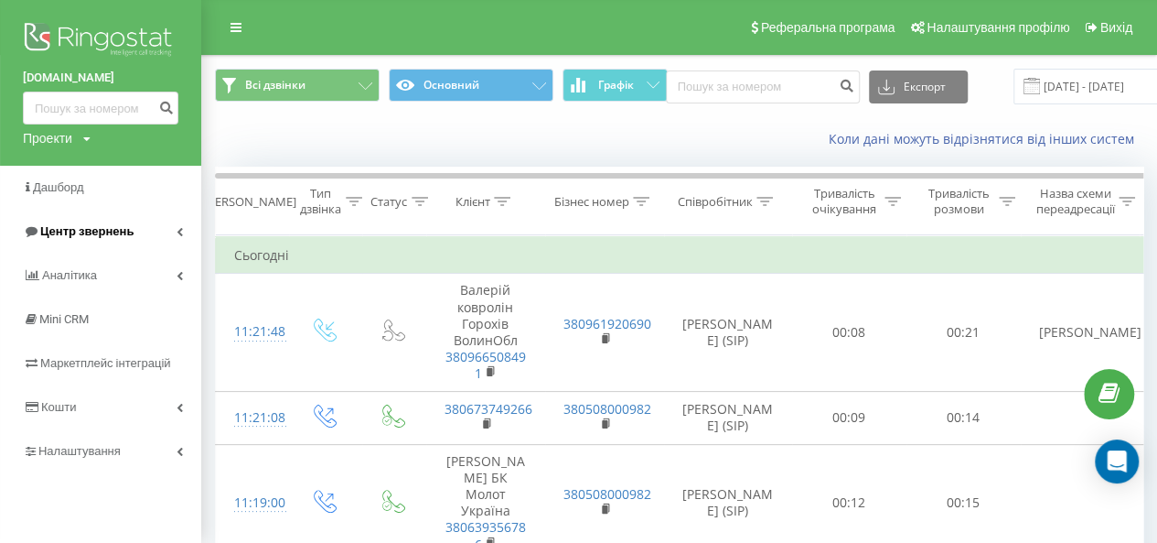
click at [90, 235] on span "Центр звернень" at bounding box center [86, 231] width 93 height 14
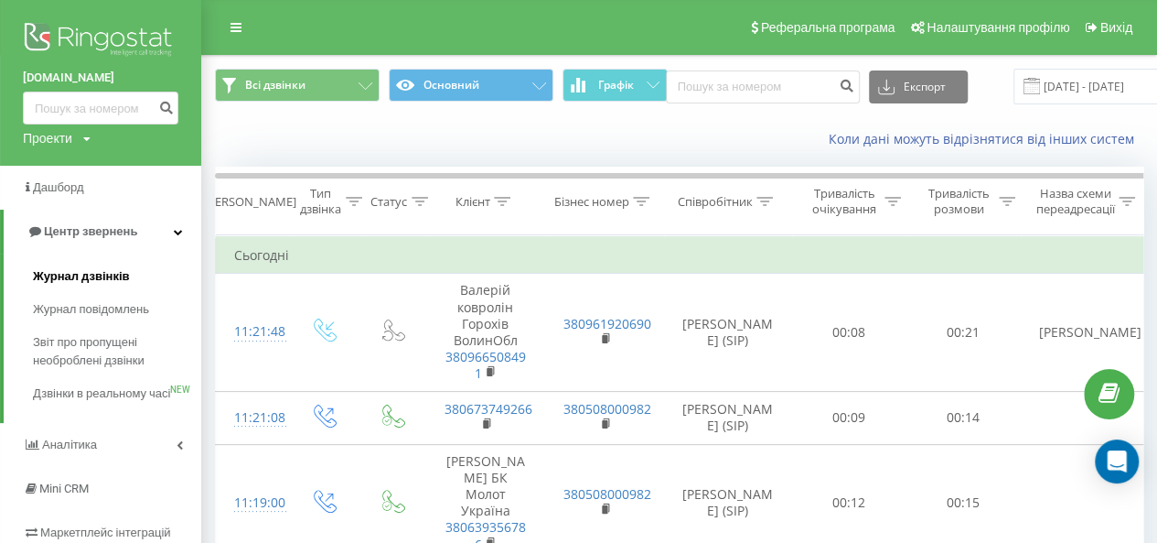
click at [84, 270] on span "Журнал дзвінків" at bounding box center [81, 276] width 97 height 18
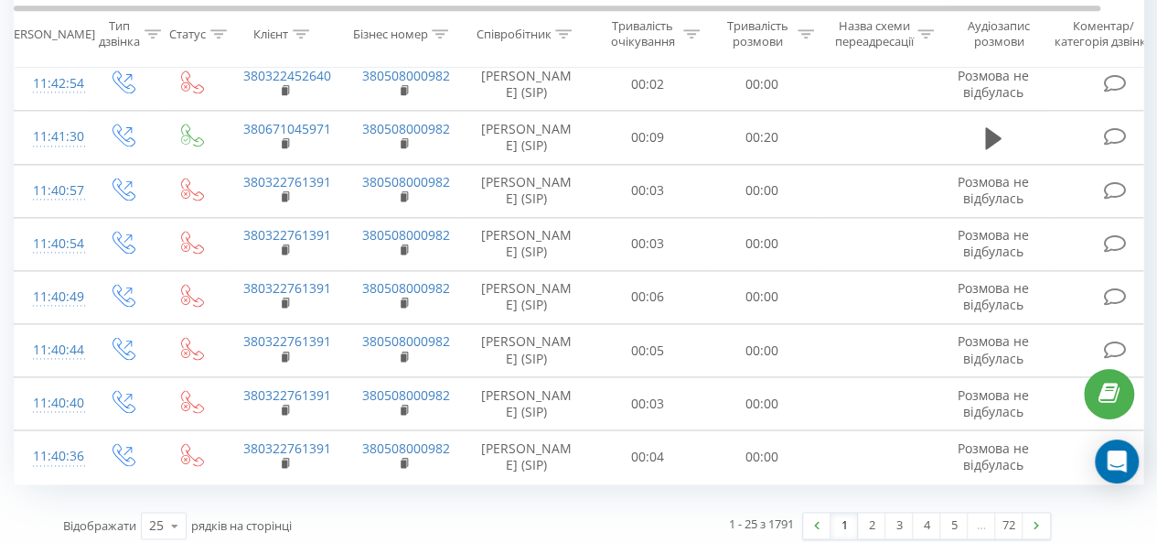
scroll to position [1149, 0]
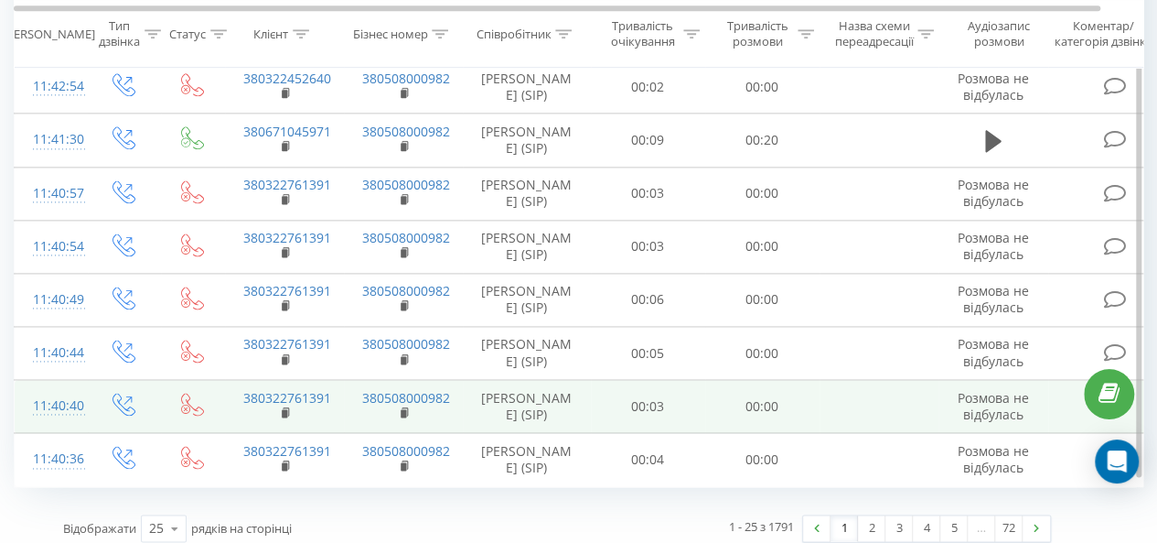
click at [683, 387] on td "00:03" at bounding box center [648, 406] width 114 height 53
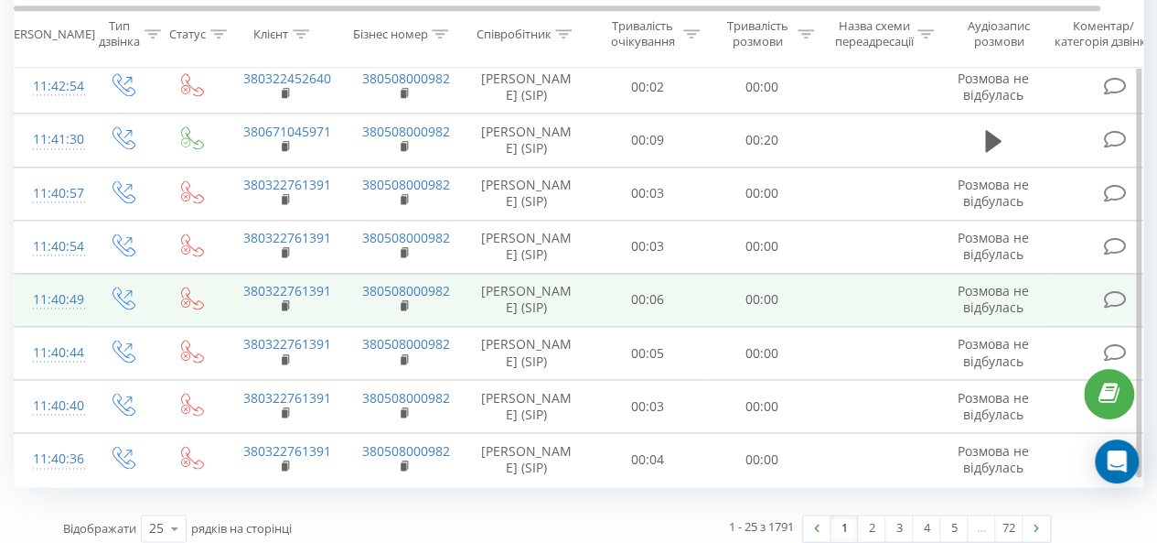
click at [700, 312] on td "00:06" at bounding box center [648, 299] width 114 height 53
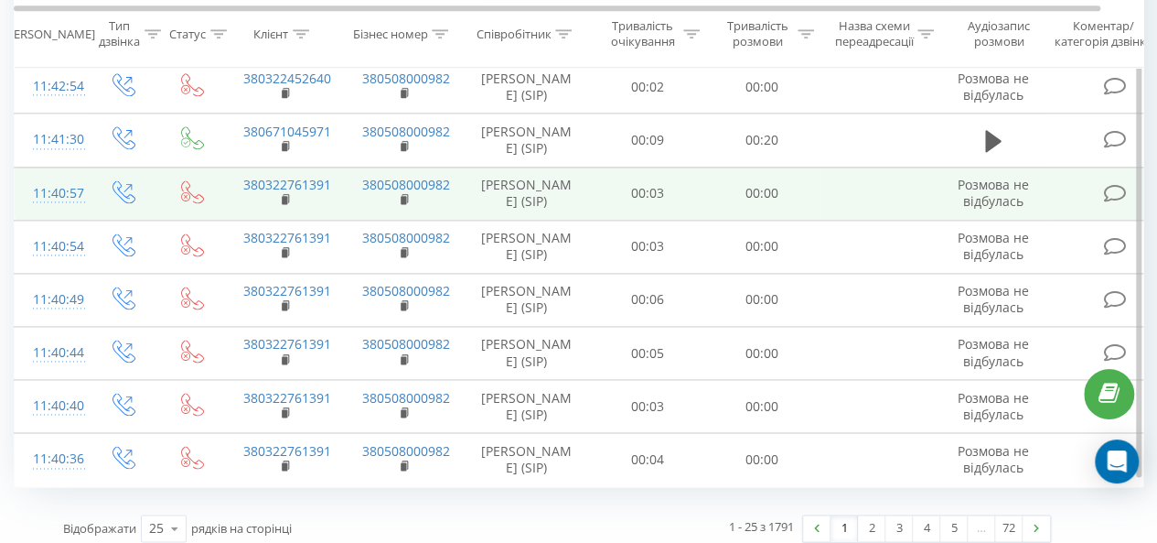
click at [705, 202] on td "00:00" at bounding box center [762, 193] width 114 height 53
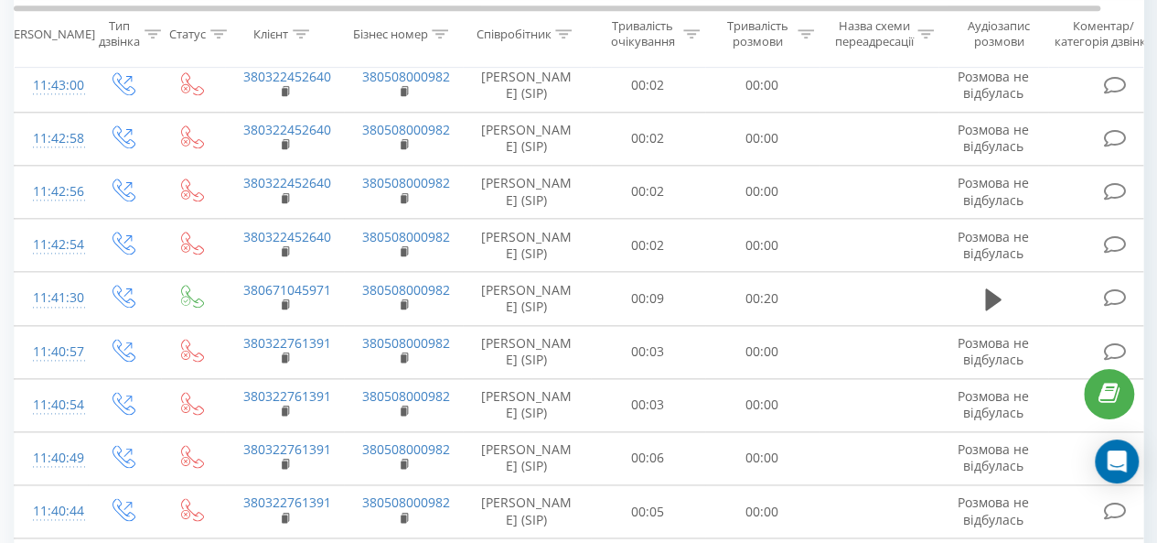
scroll to position [1152, 0]
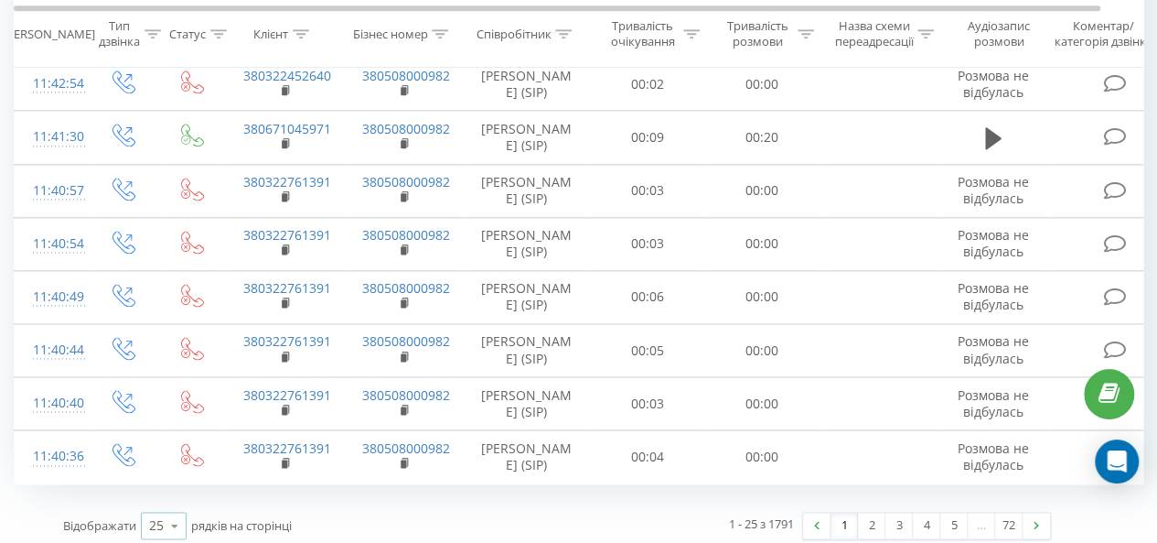
click at [187, 527] on icon at bounding box center [174, 526] width 27 height 36
click at [174, 486] on div "100" at bounding box center [164, 499] width 44 height 27
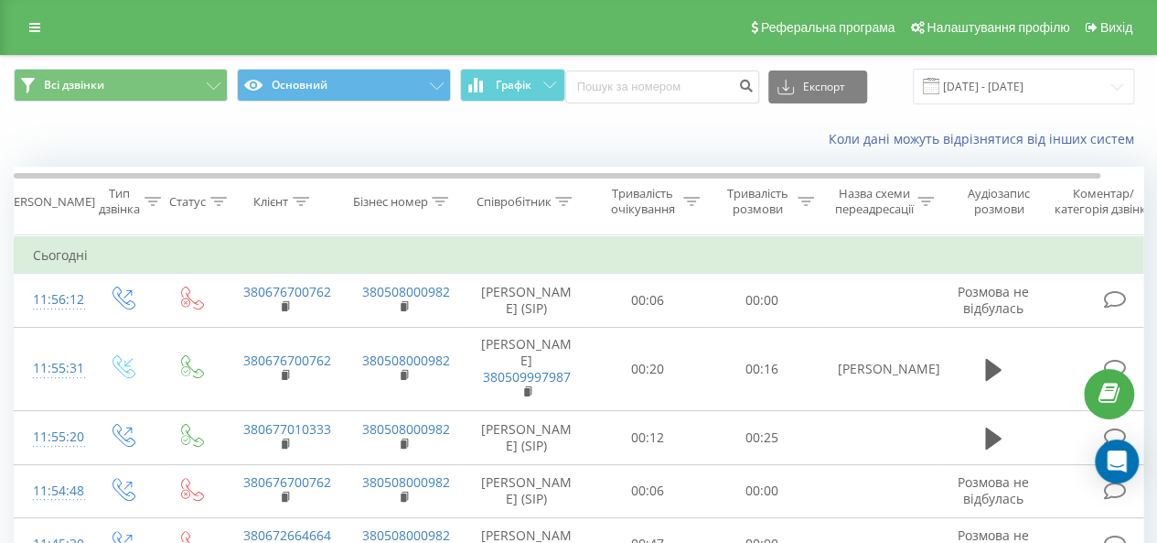
click at [772, 134] on div "Коли дані можуть відрізнятися вiд інших систем" at bounding box center [796, 139] width 722 height 18
click at [42, 30] on link at bounding box center [34, 28] width 33 height 26
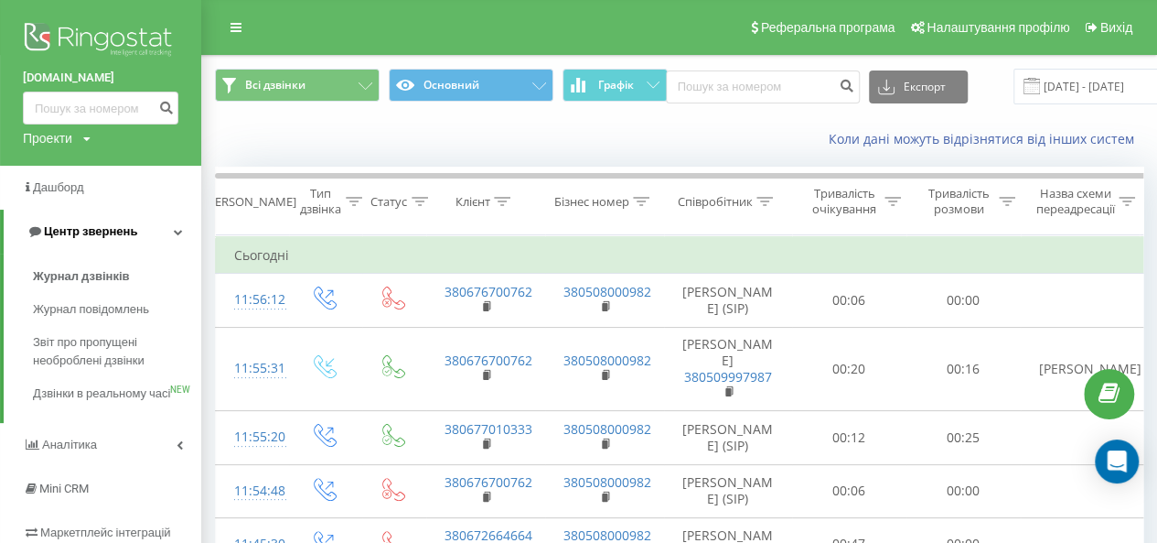
click at [92, 238] on span "Центр звернень" at bounding box center [90, 231] width 93 height 14
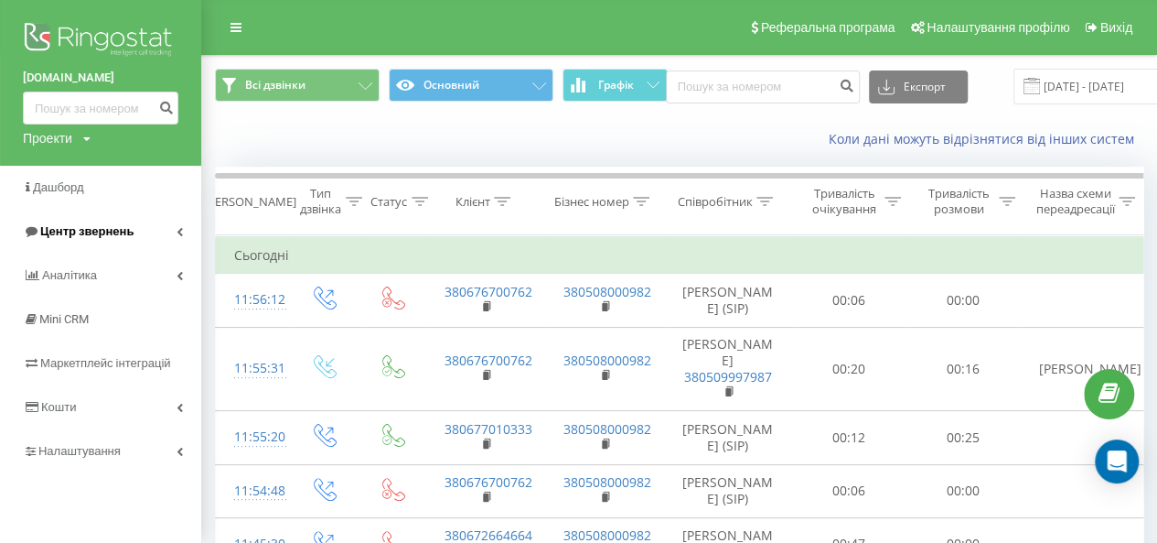
click at [88, 230] on span "Центр звернень" at bounding box center [86, 231] width 93 height 14
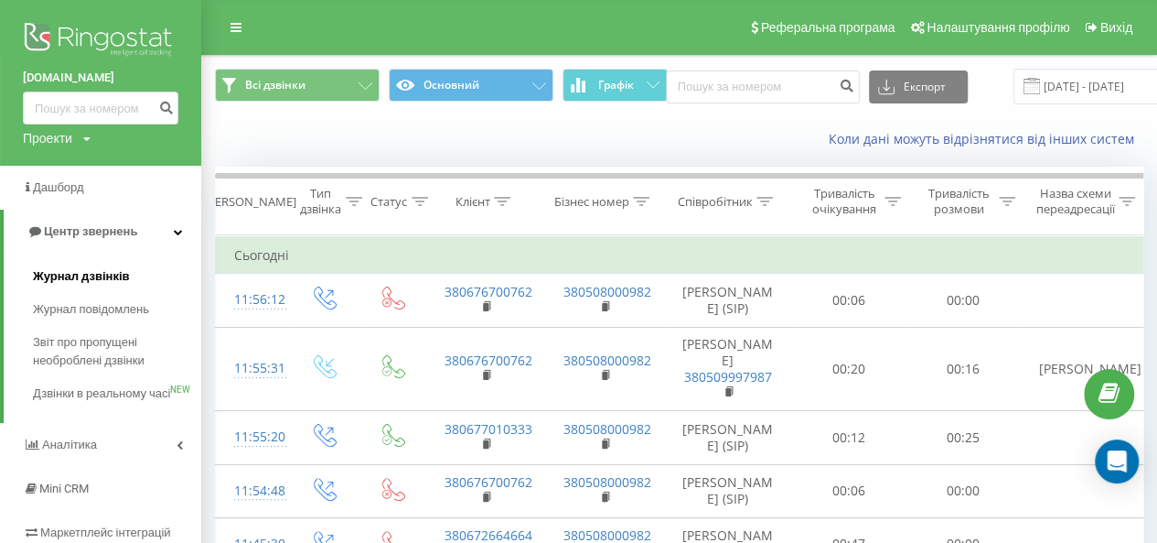
click at [92, 274] on span "Журнал дзвінків" at bounding box center [81, 276] width 97 height 18
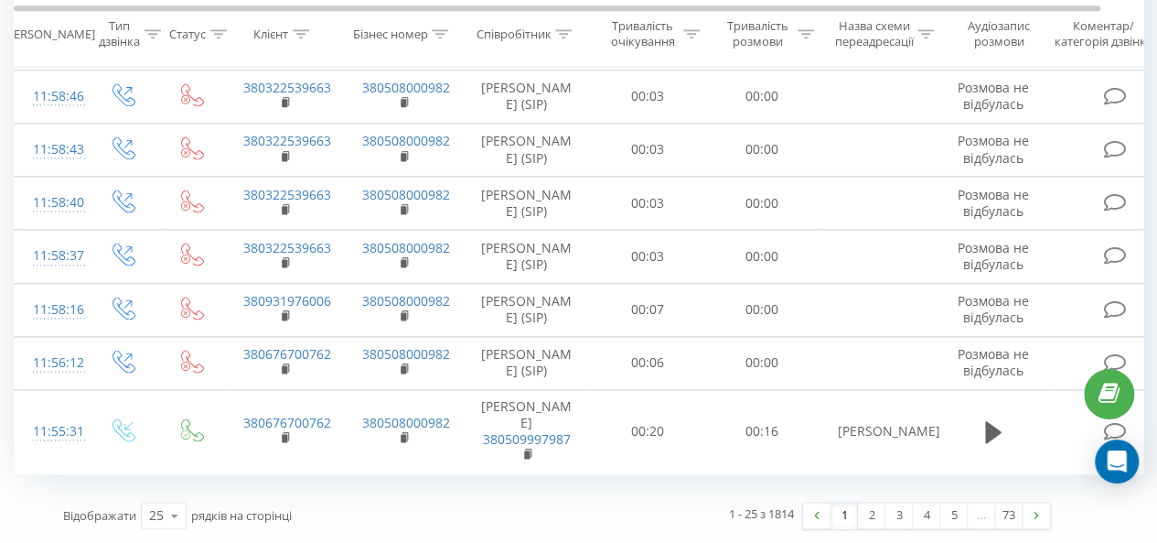
scroll to position [1211, 0]
click at [164, 517] on icon at bounding box center [174, 516] width 27 height 36
click at [160, 488] on span "100" at bounding box center [160, 488] width 22 height 17
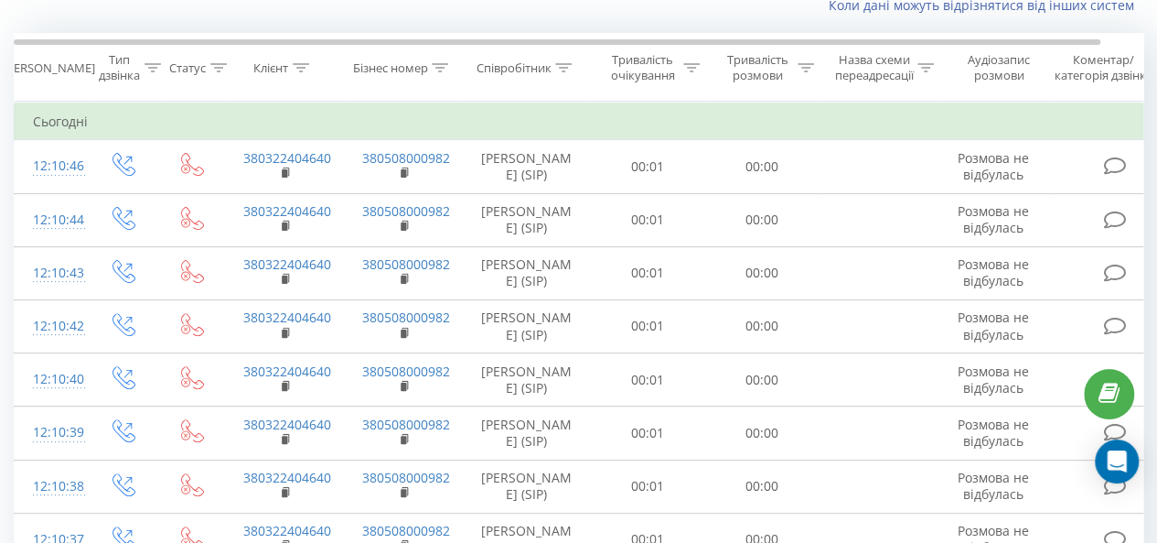
scroll to position [220, 0]
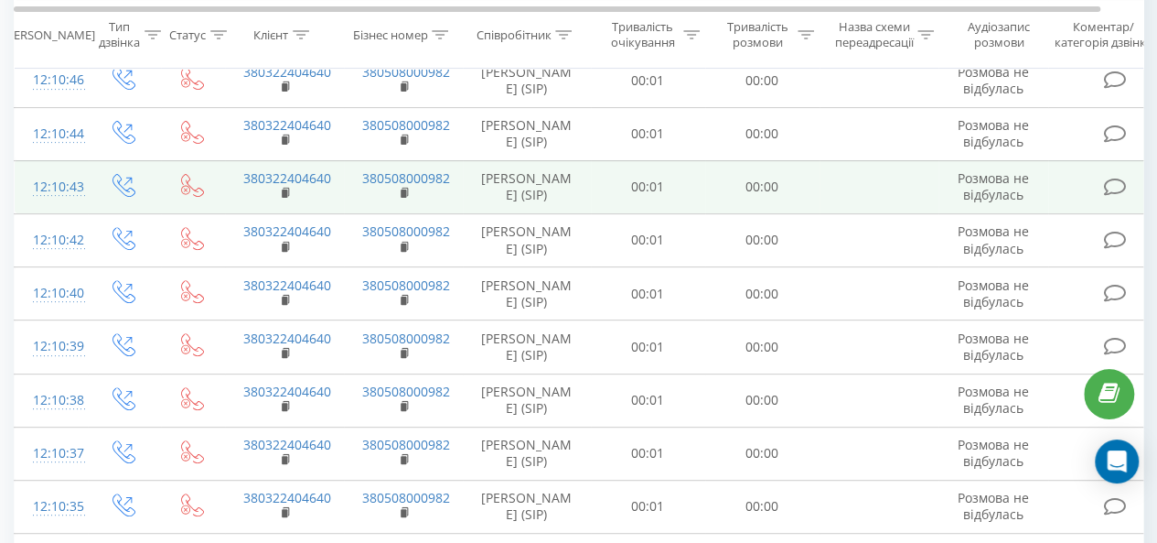
click at [820, 183] on td at bounding box center [879, 186] width 119 height 53
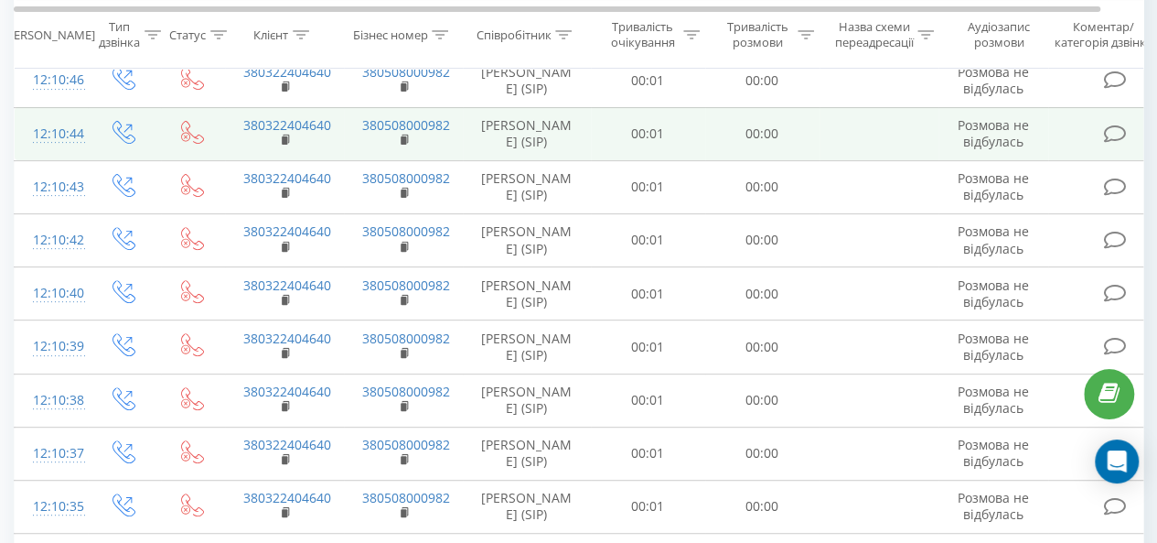
click at [862, 140] on td at bounding box center [879, 133] width 119 height 53
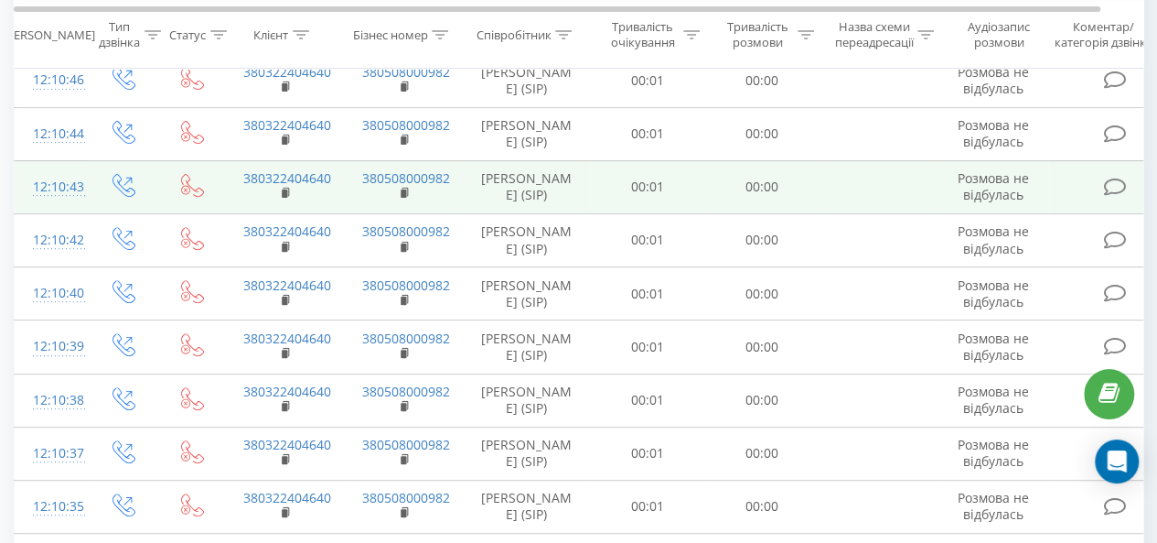
click at [876, 188] on td at bounding box center [879, 186] width 119 height 53
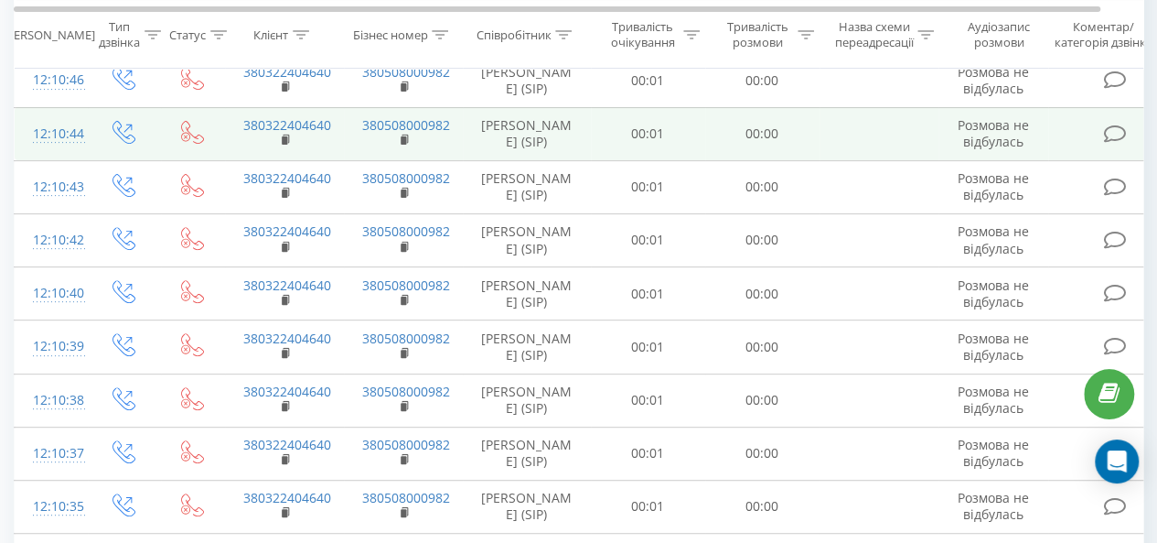
click at [800, 124] on td "00:00" at bounding box center [762, 133] width 114 height 53
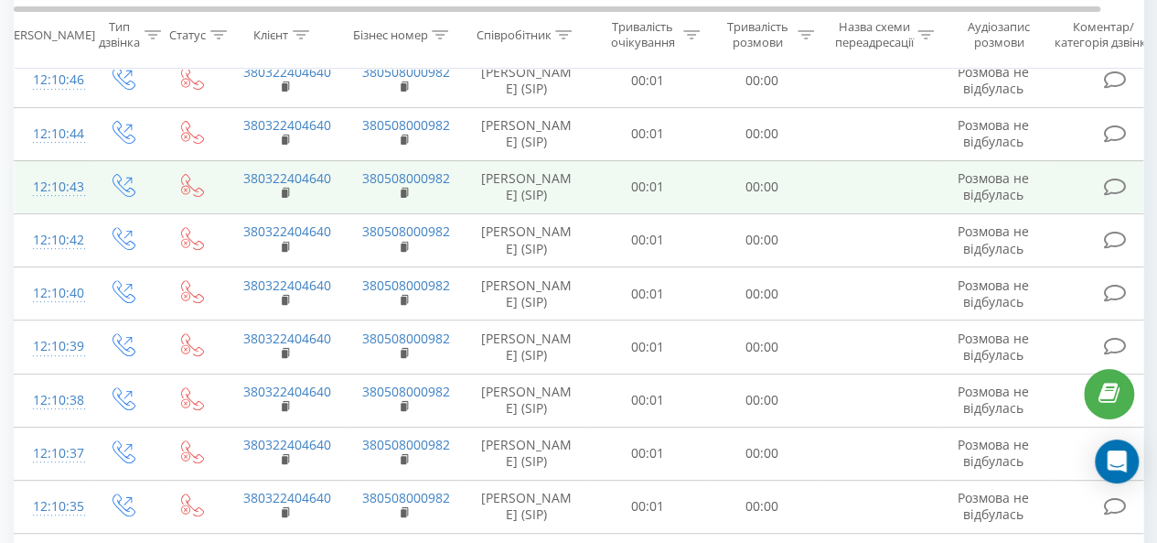
click at [823, 169] on td at bounding box center [879, 186] width 119 height 53
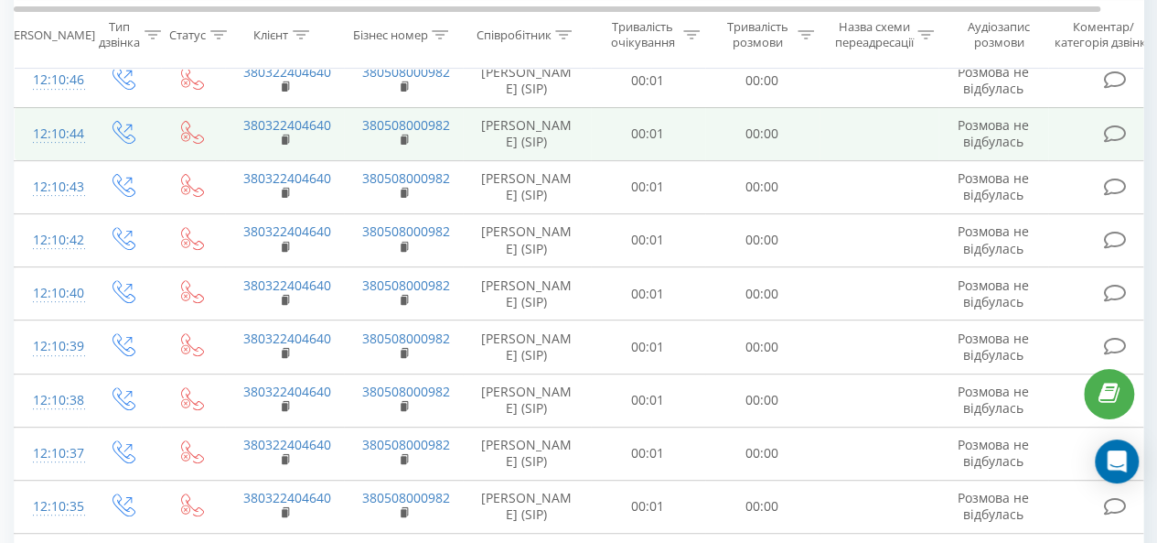
click at [829, 145] on td at bounding box center [879, 133] width 119 height 53
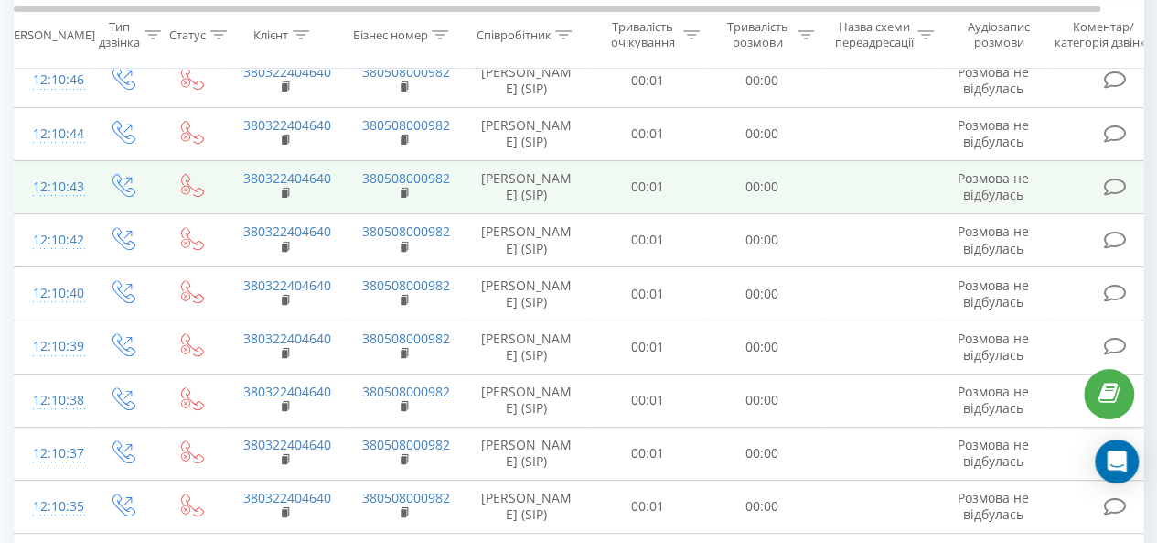
click at [836, 188] on td at bounding box center [879, 186] width 119 height 53
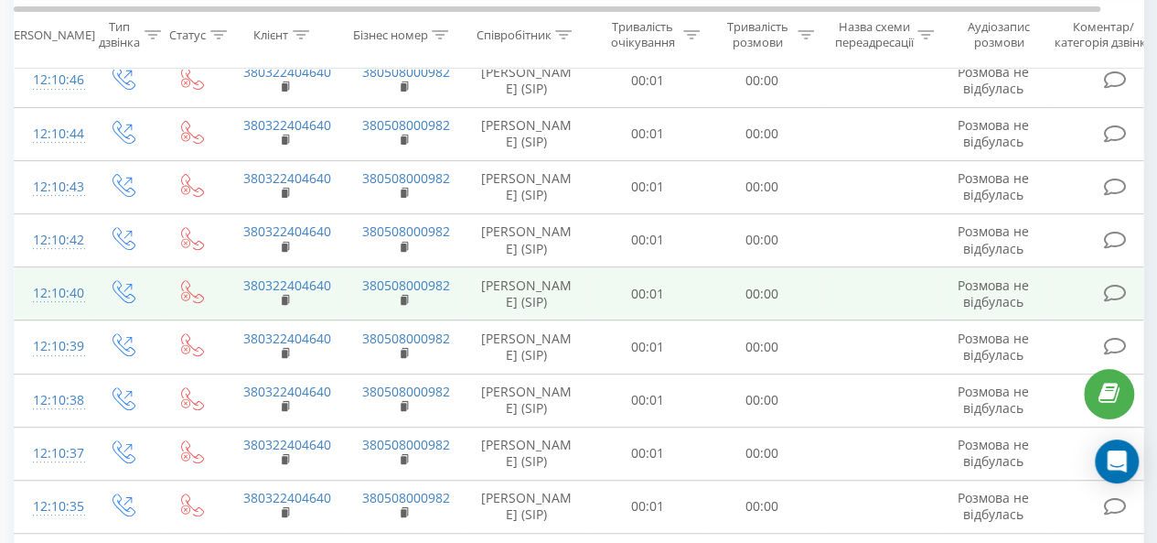
click at [823, 267] on td at bounding box center [879, 293] width 119 height 53
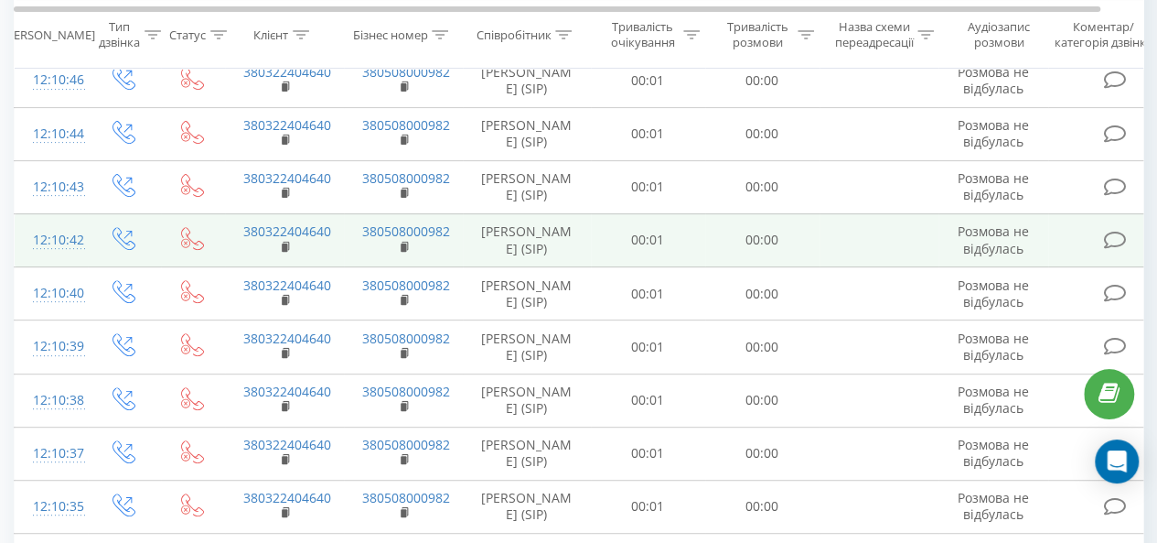
click at [814, 252] on td "00:00" at bounding box center [762, 239] width 114 height 53
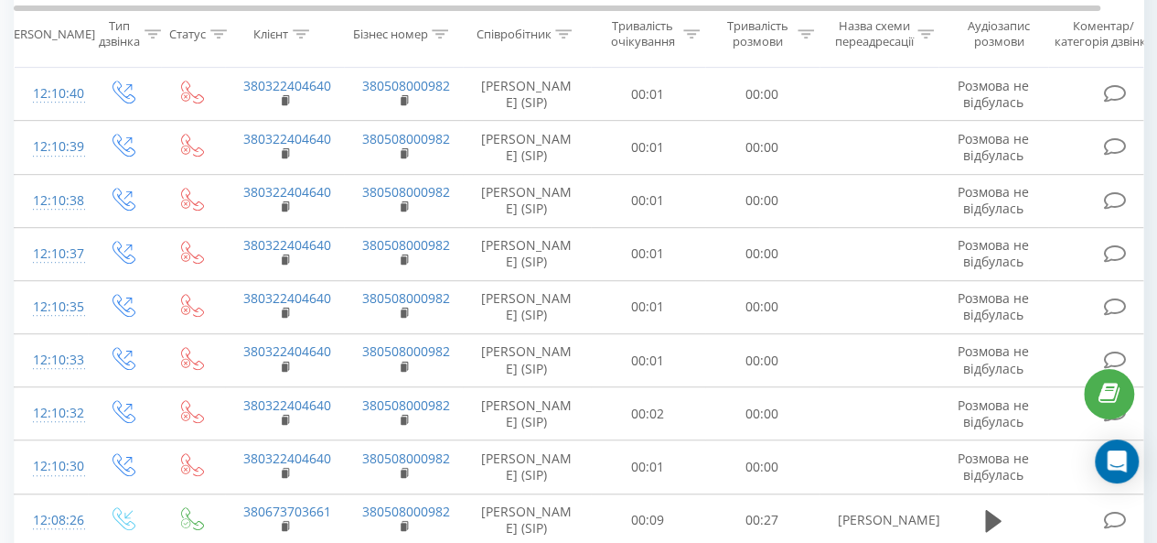
scroll to position [427, 0]
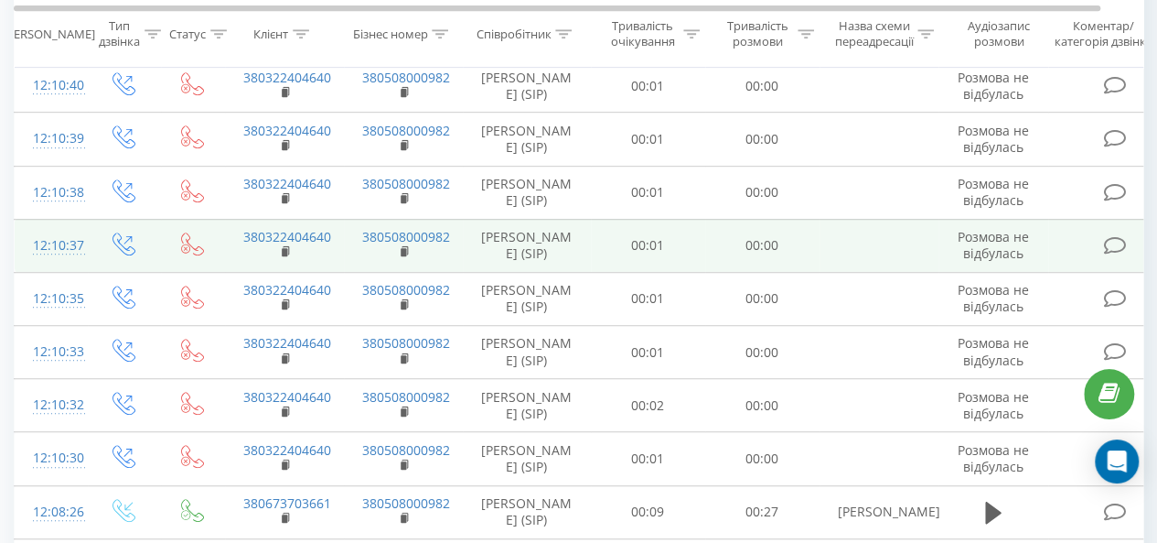
click at [882, 262] on td at bounding box center [879, 245] width 119 height 53
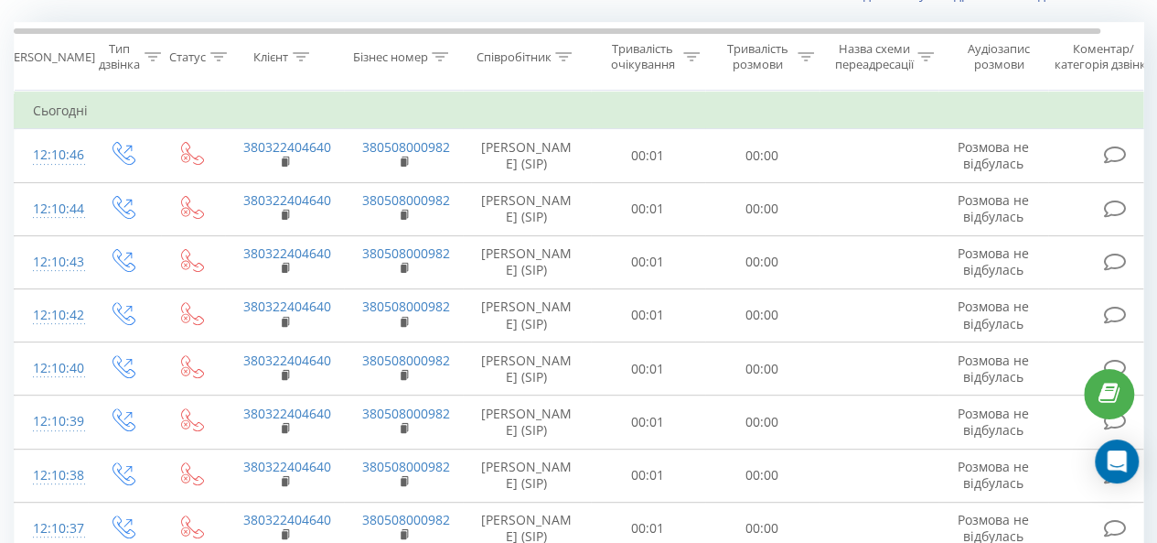
scroll to position [0, 0]
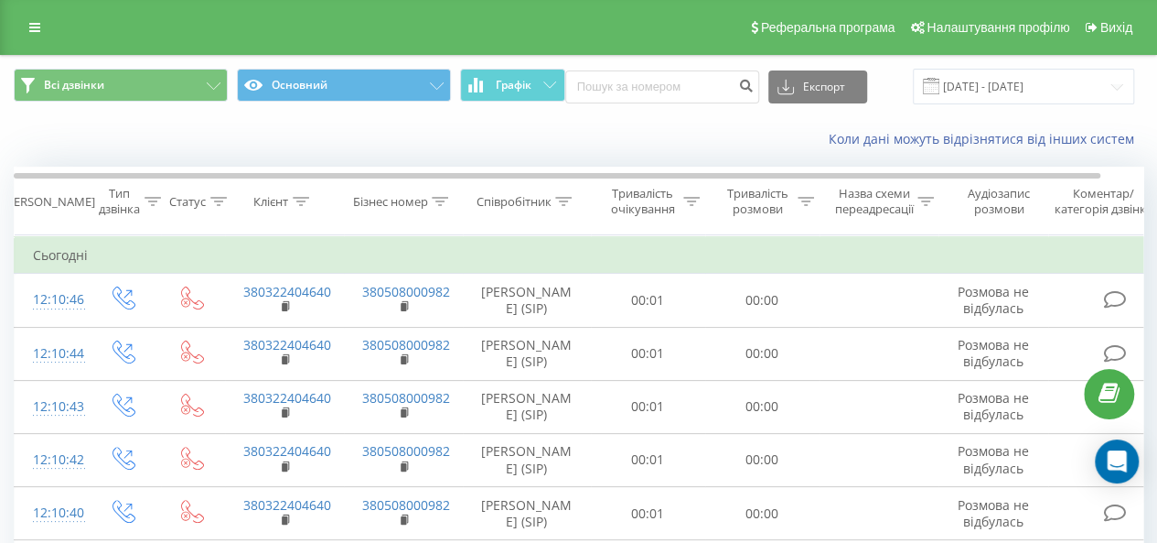
click at [595, 129] on div "Коли дані можуть відрізнятися вiд інших систем" at bounding box center [579, 139] width 1156 height 44
click at [522, 118] on div "Коли дані можуть відрізнятися вiд інших систем" at bounding box center [579, 139] width 1156 height 44
click at [627, 126] on div "Коли дані можуть відрізнятися вiд інших систем" at bounding box center [579, 139] width 1156 height 44
click at [643, 61] on div "Всі дзвінки Основний Графік Експорт .csv .xls .xlsx 20.07.2025 - 20.08.2025" at bounding box center [579, 86] width 1156 height 61
click at [574, 61] on div "Всі дзвінки Основний Графік Експорт .csv .xls .xlsx 20.07.2025 - 20.08.2025" at bounding box center [579, 86] width 1156 height 61
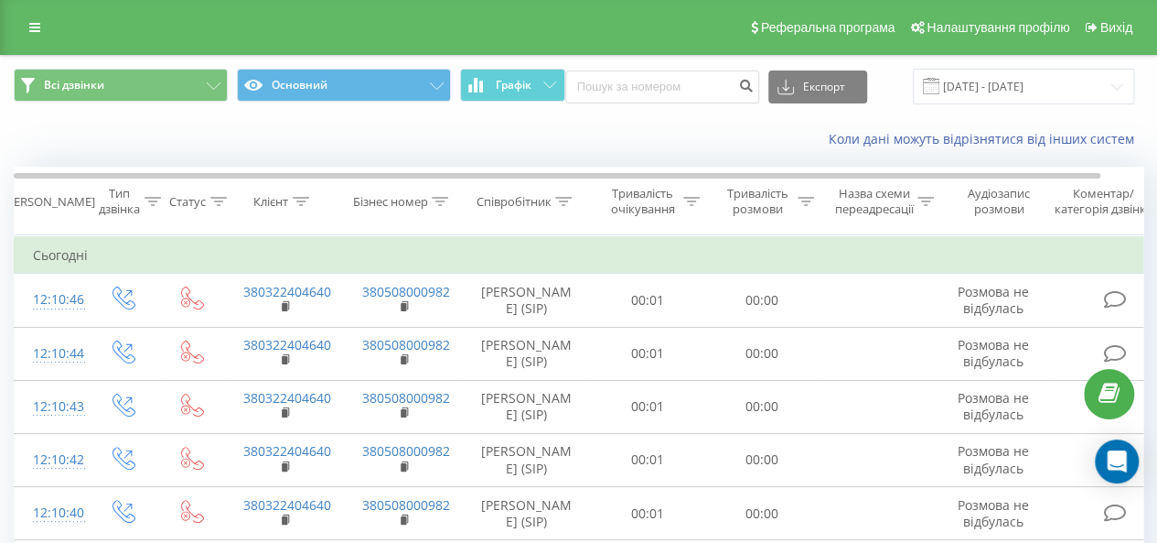
click at [460, 64] on div "Всі дзвінки Основний Графік Експорт .csv .xls .xlsx 20.07.2025 - 20.08.2025" at bounding box center [579, 86] width 1156 height 61
click at [447, 112] on div "Всі дзвінки Основний Графік Експорт .csv .xls .xlsx 20.07.2025 - 20.08.2025" at bounding box center [579, 86] width 1156 height 61
click at [229, 66] on div "Всі дзвінки Основний Графік Експорт .csv .xls .xlsx 20.07.2025 - 20.08.2025" at bounding box center [579, 86] width 1156 height 61
click at [540, 133] on div "Коли дані можуть відрізнятися вiд інших систем" at bounding box center [796, 139] width 722 height 18
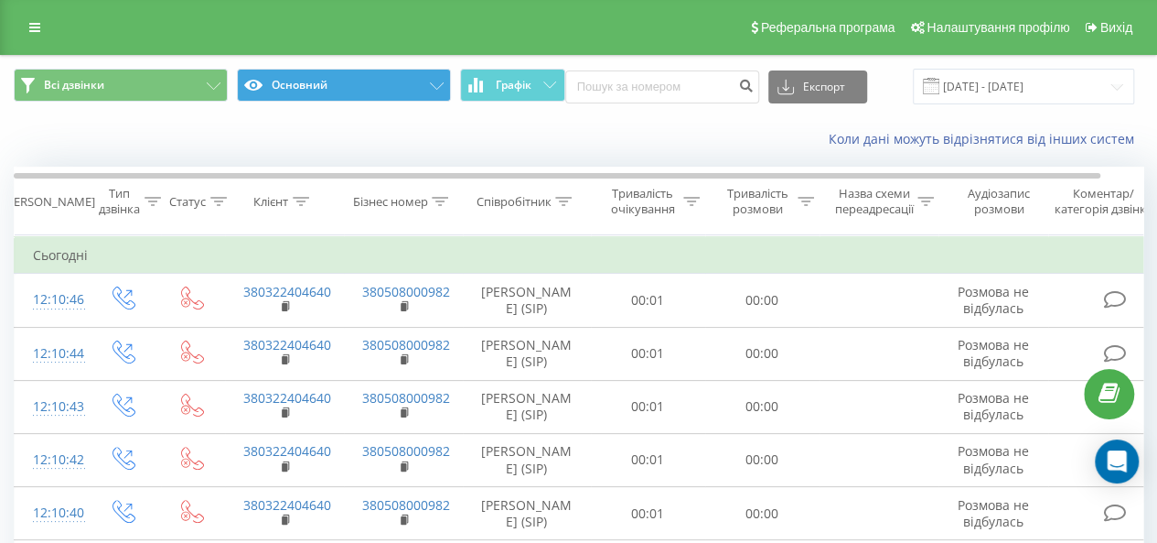
drag, startPoint x: 452, startPoint y: 63, endPoint x: 283, endPoint y: 100, distance: 173.2
click at [327, 99] on div "Всі дзвінки Основний Графік Експорт .csv .xls .xlsx 20.07.2025 - 20.08.2025" at bounding box center [579, 86] width 1156 height 61
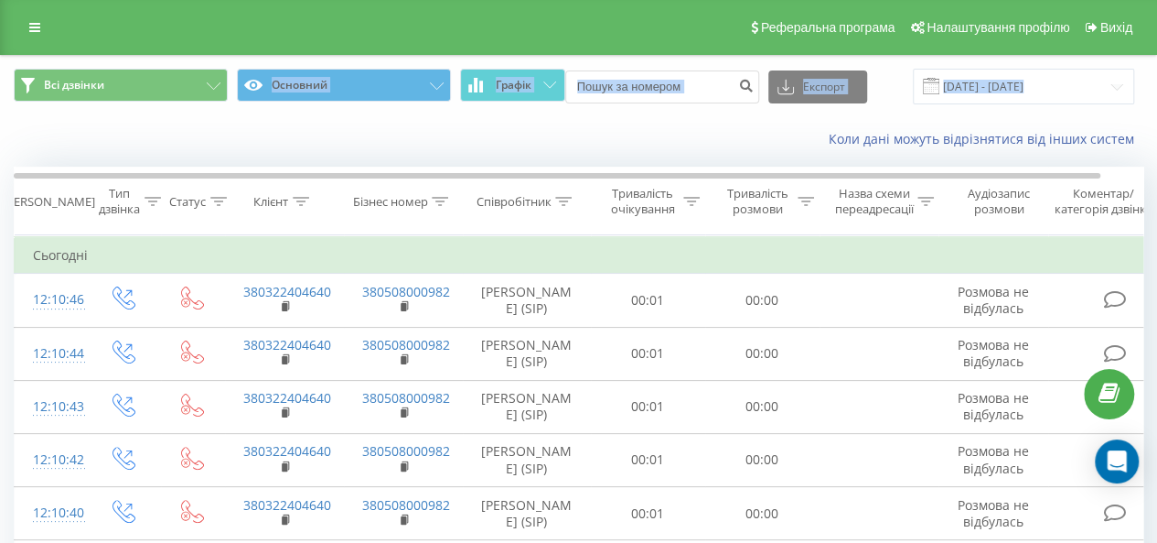
drag, startPoint x: 227, startPoint y: 59, endPoint x: 242, endPoint y: 122, distance: 64.1
click at [242, 122] on div "Всі дзвінки Основний Графік Експорт .csv .xls .xlsx 20.07.2025 - 20.08.2025 Кол…" at bounding box center [579, 108] width 1156 height 105
click at [135, 139] on div "Коли дані можуть відрізнятися вiд інших систем" at bounding box center [579, 139] width 1156 height 44
click at [421, 148] on div "Коли дані можуть відрізнятися вiд інших систем" at bounding box center [579, 139] width 1156 height 44
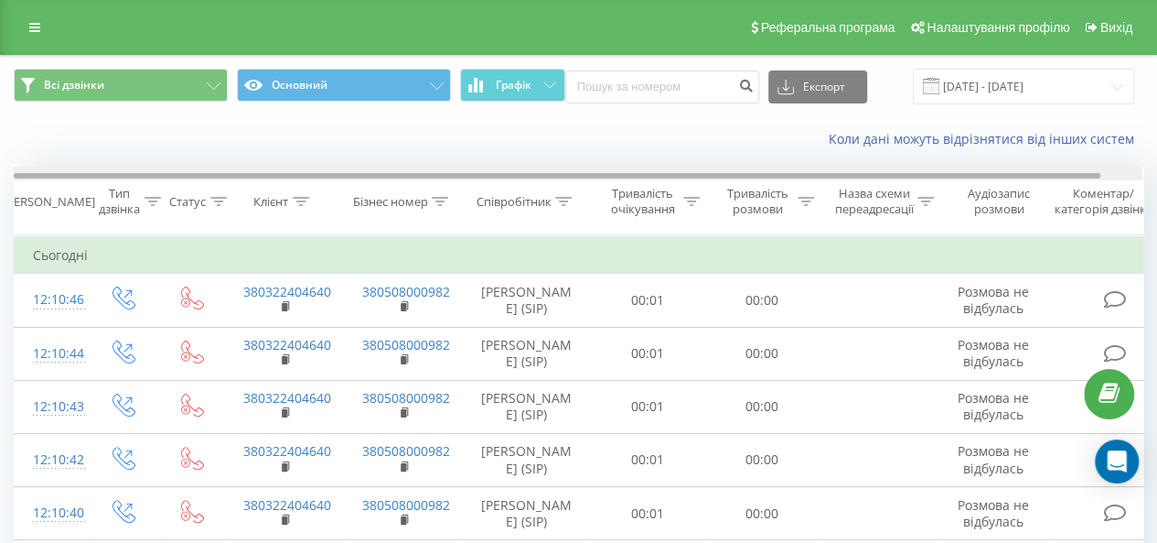
scroll to position [0, 42]
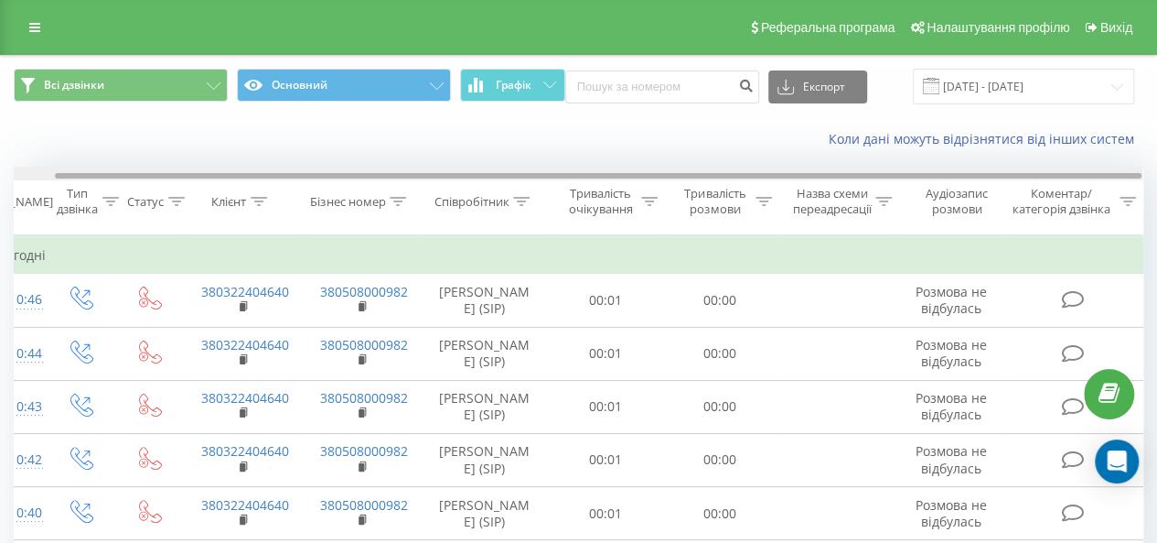
drag, startPoint x: 469, startPoint y: 178, endPoint x: 353, endPoint y: 166, distance: 116.9
click at [372, 167] on div at bounding box center [578, 174] width 1129 height 14
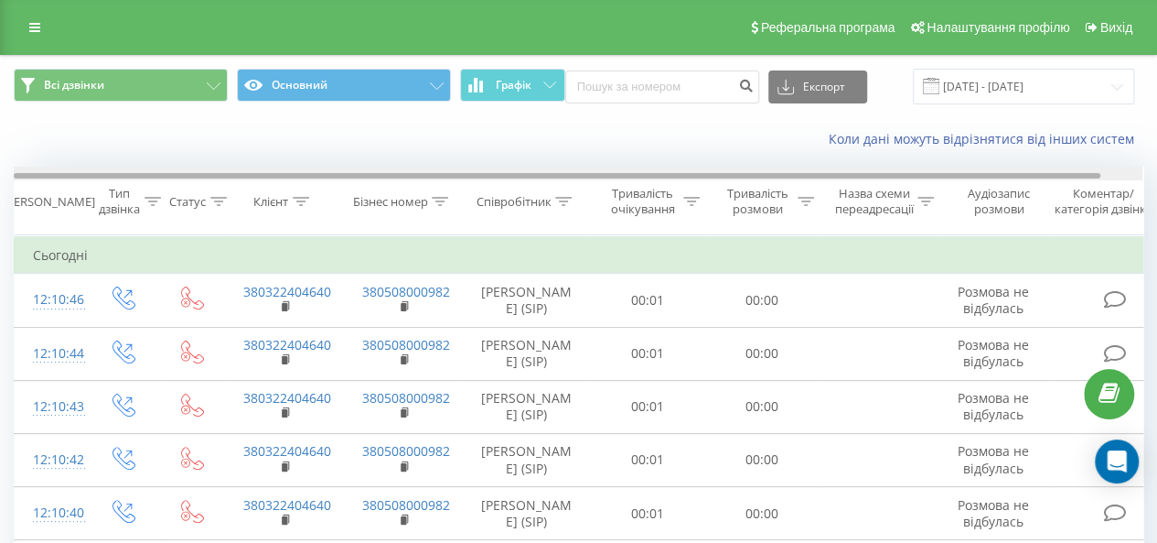
drag, startPoint x: 576, startPoint y: 174, endPoint x: 344, endPoint y: 172, distance: 232.4
click at [397, 167] on div at bounding box center [578, 174] width 1129 height 14
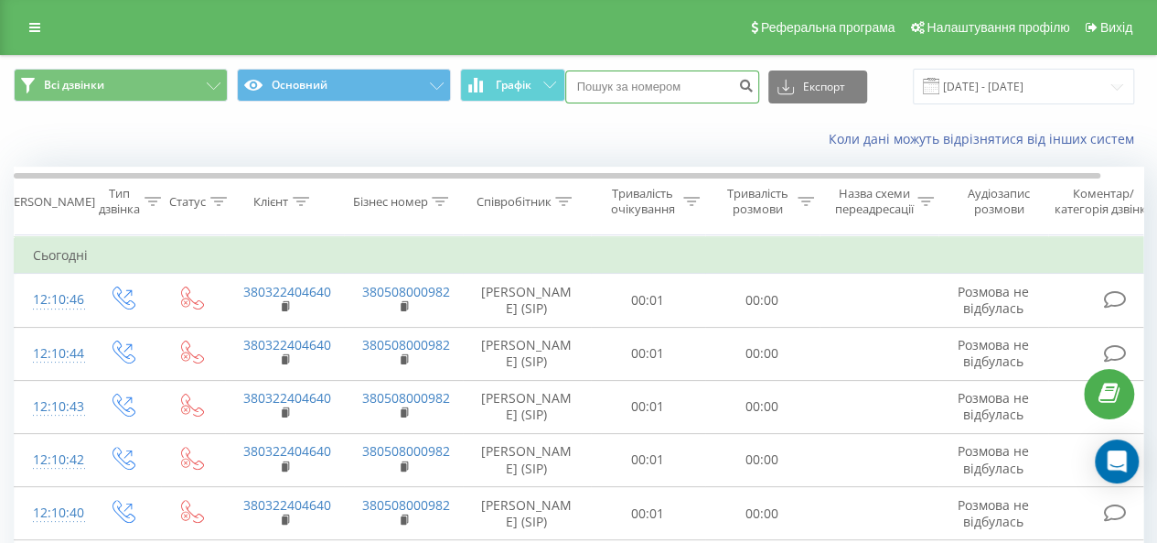
click at [691, 83] on input at bounding box center [662, 86] width 194 height 33
click at [671, 123] on div "Коли дані можуть відрізнятися вiд інших систем" at bounding box center [579, 139] width 1156 height 44
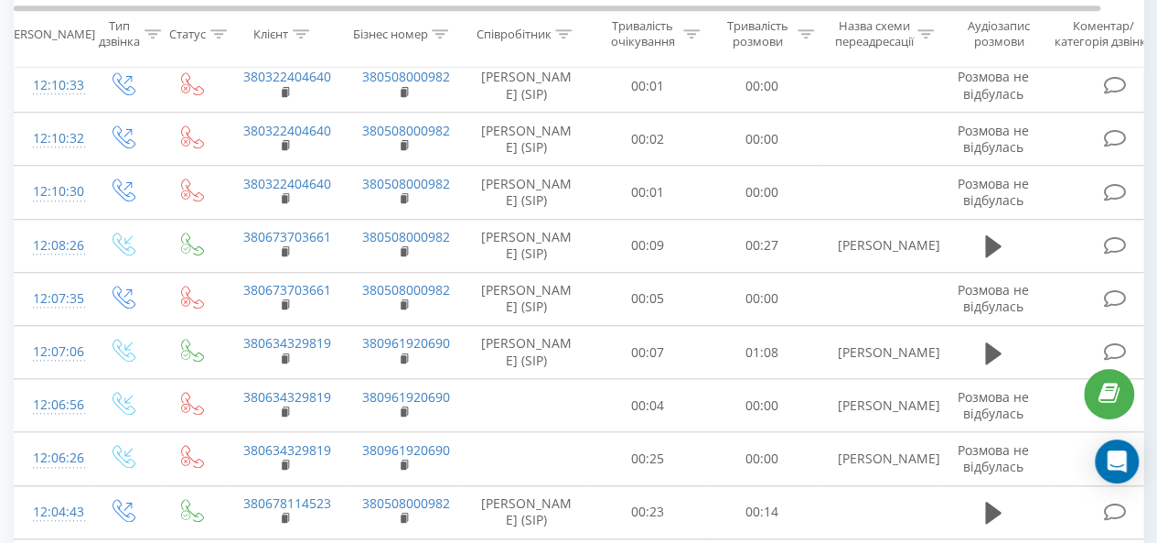
scroll to position [725, 0]
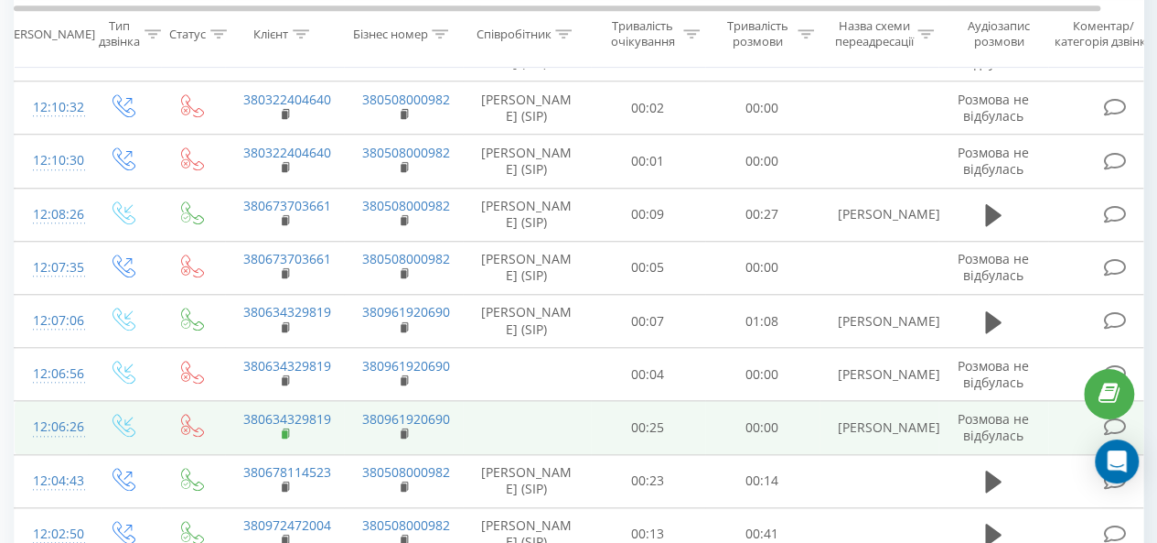
click at [286, 438] on rect at bounding box center [284, 434] width 5 height 8
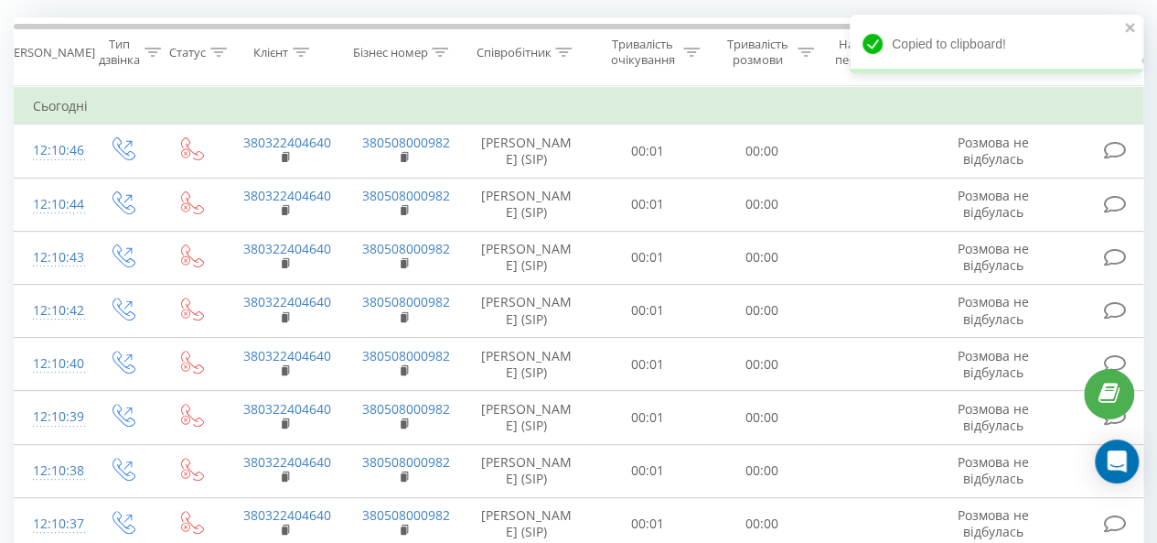
scroll to position [0, 0]
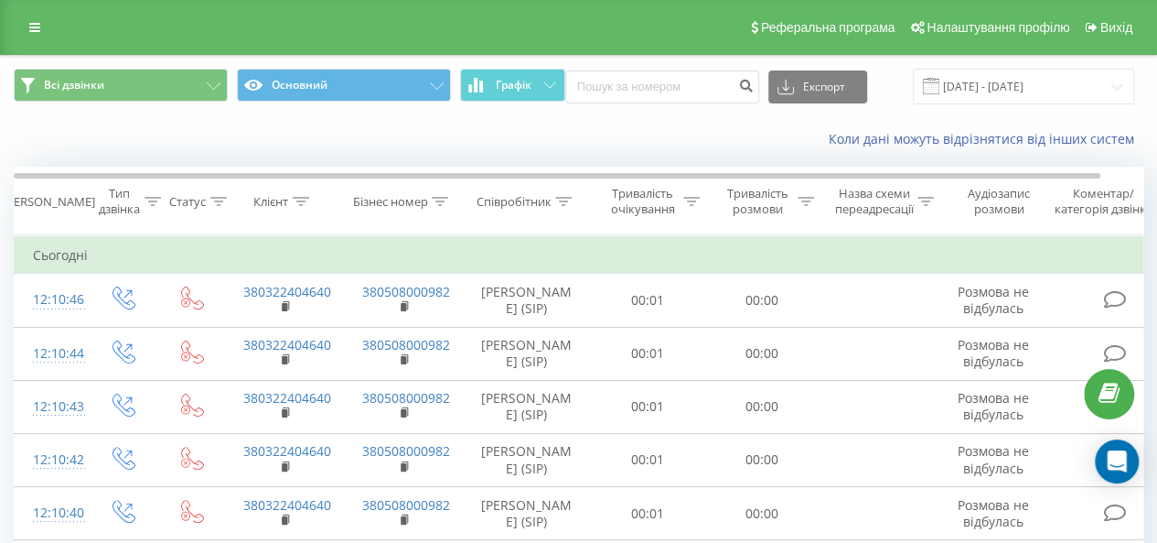
click at [303, 199] on icon at bounding box center [302, 201] width 16 height 9
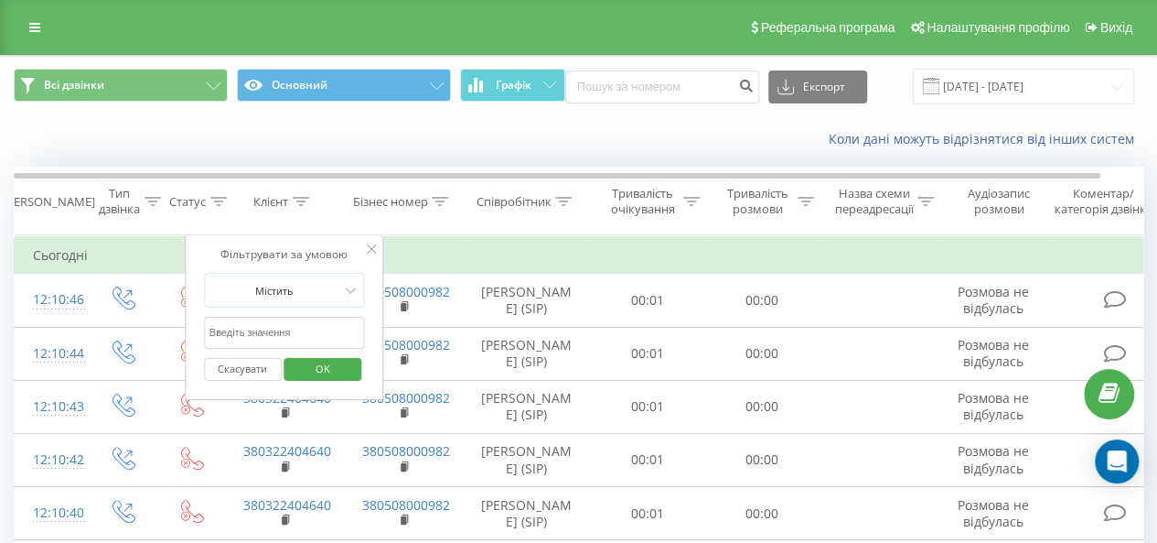
click at [267, 323] on input "text" at bounding box center [284, 333] width 161 height 32
paste input "380634329819"
type input "380634329819"
click at [335, 375] on span "OK" at bounding box center [322, 368] width 51 height 28
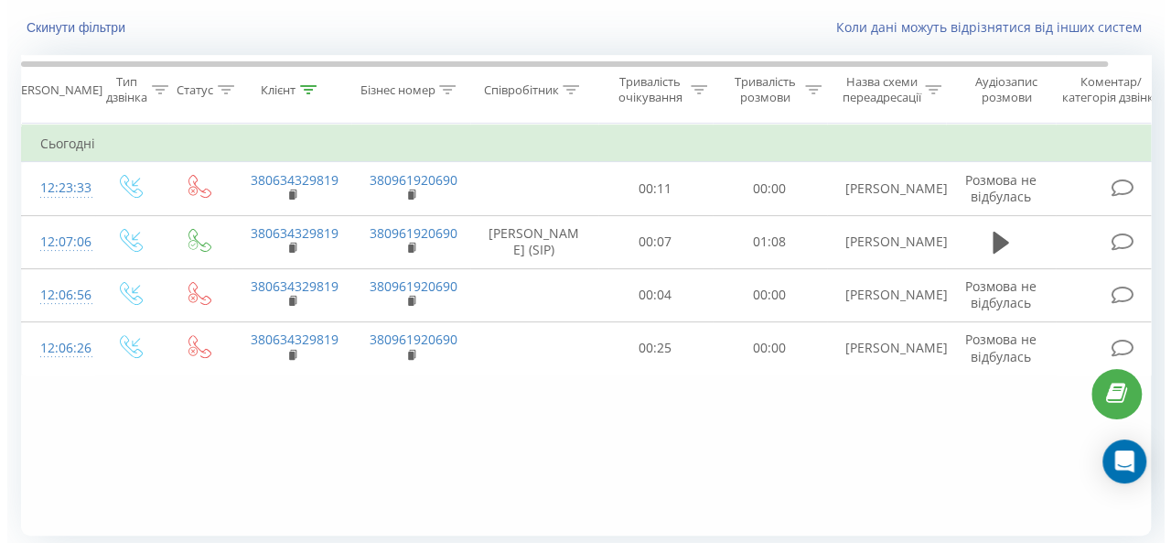
scroll to position [108, 0]
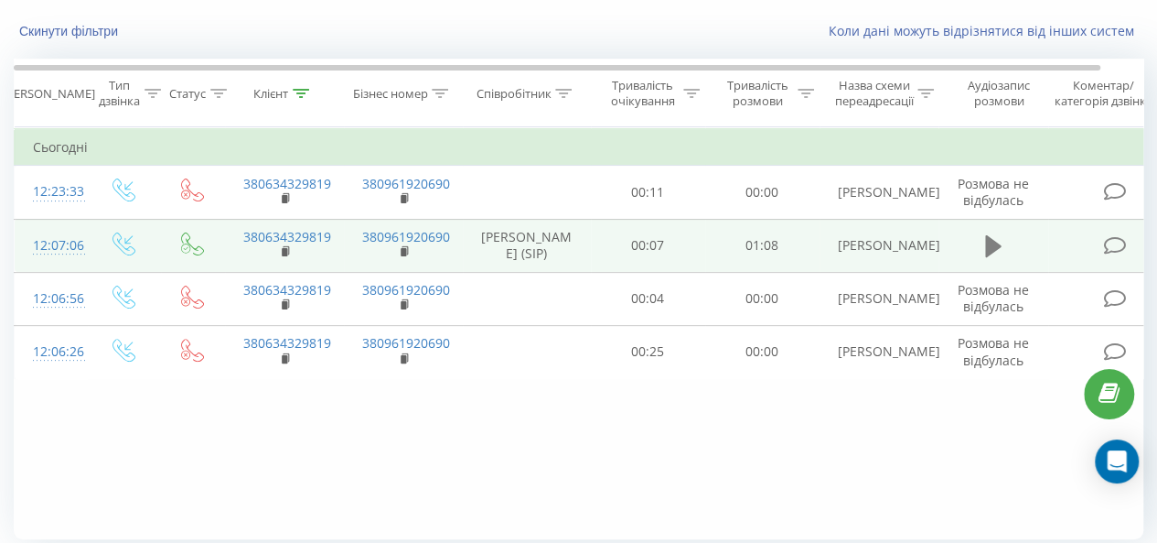
click at [988, 257] on icon at bounding box center [993, 246] width 16 height 22
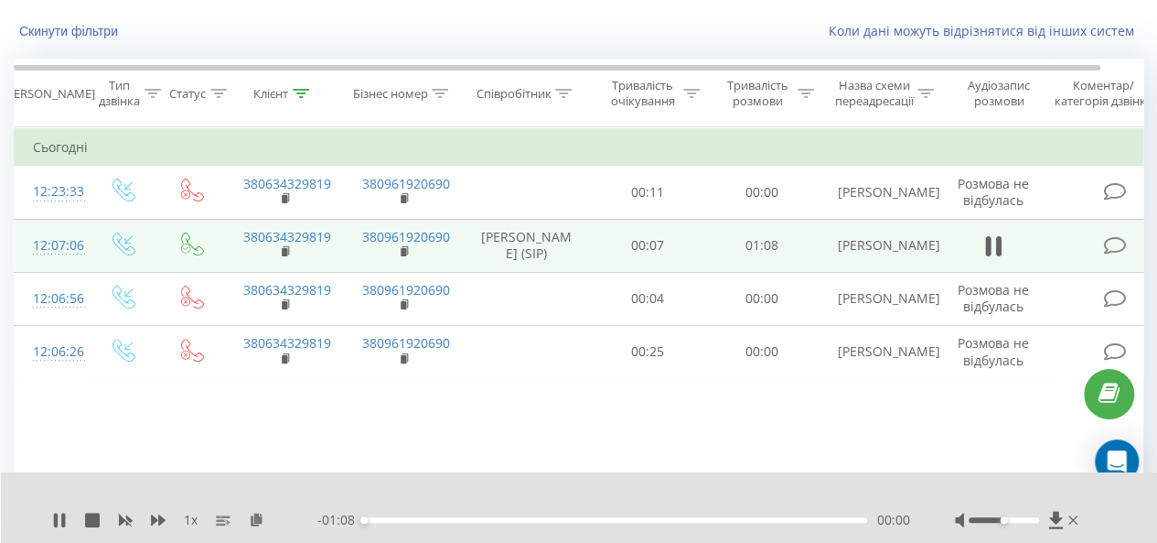
click at [1032, 517] on div at bounding box center [1004, 519] width 70 height 5
click at [1037, 517] on div at bounding box center [1004, 519] width 70 height 5
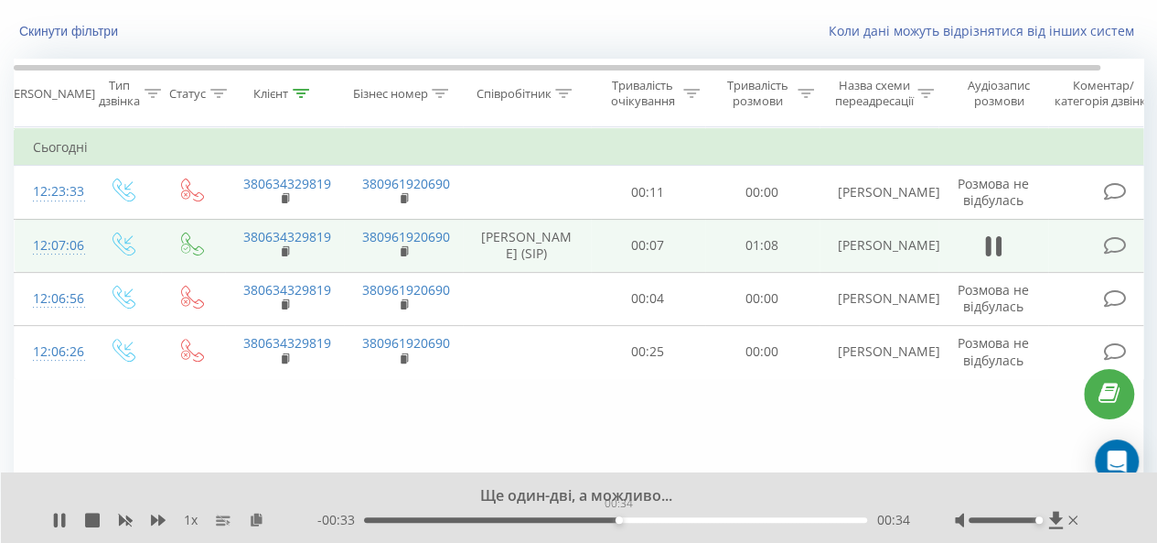
click at [619, 519] on div "00:34" at bounding box center [615, 519] width 503 height 5
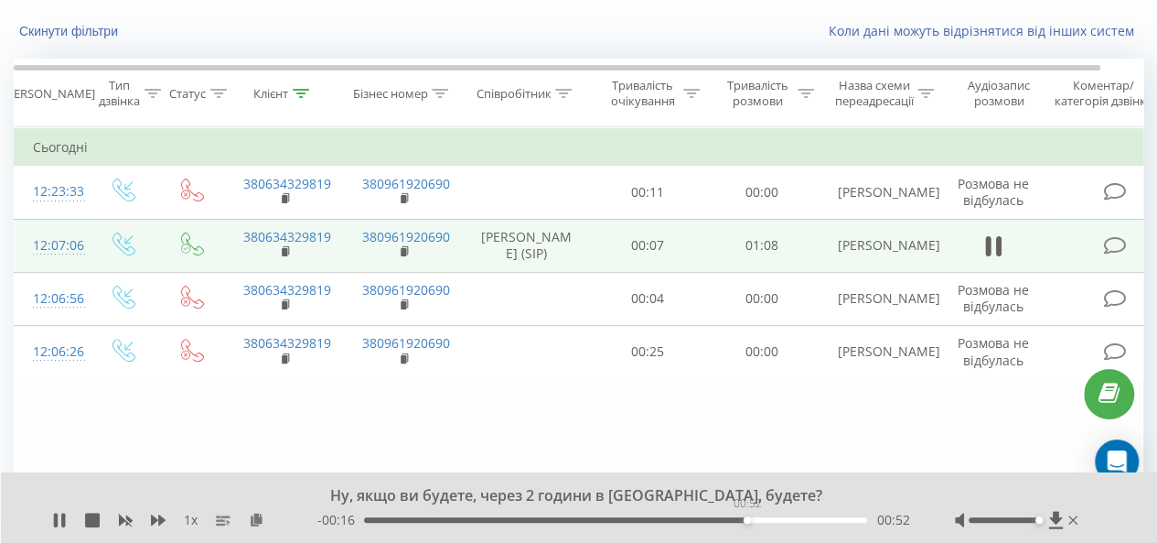
click at [747, 522] on div "00:52" at bounding box center [615, 519] width 503 height 5
click at [993, 259] on icon at bounding box center [993, 246] width 16 height 26
click at [72, 29] on button "Скинути фільтри" at bounding box center [70, 31] width 113 height 16
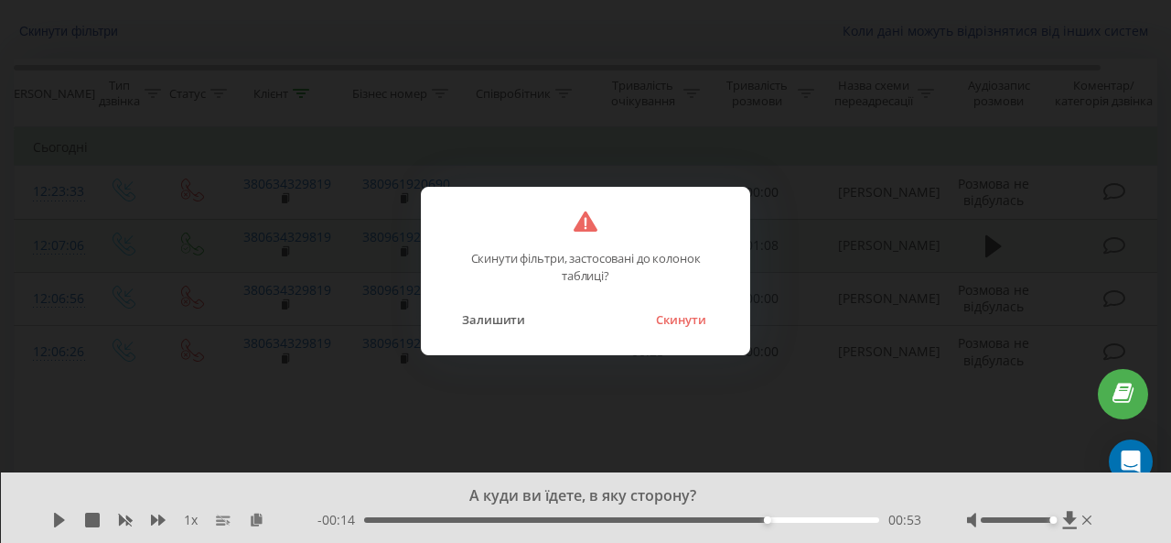
click at [681, 317] on button "Скинути" at bounding box center [681, 319] width 69 height 24
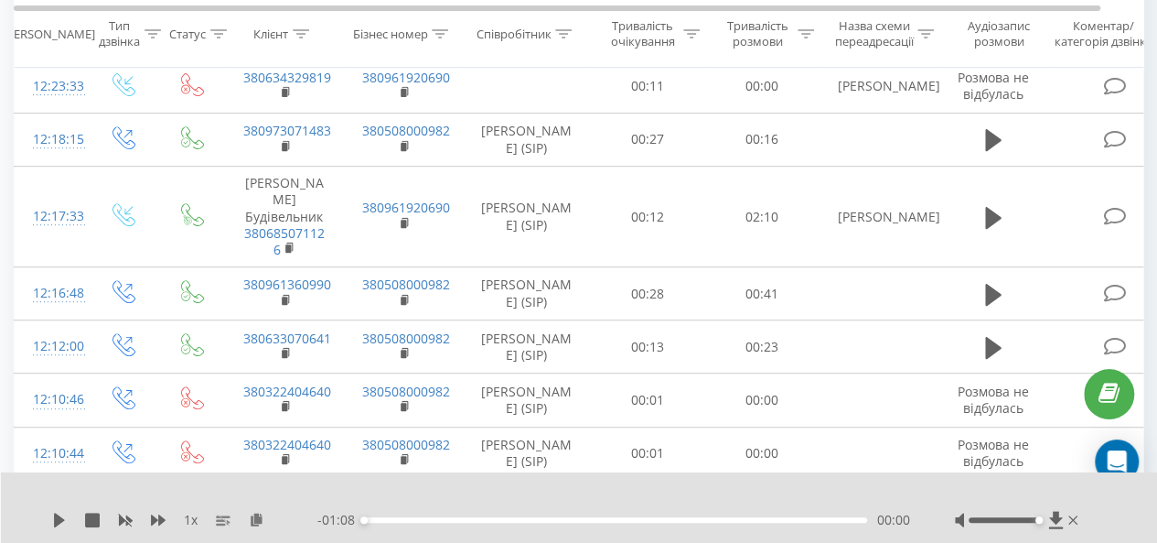
scroll to position [264, 0]
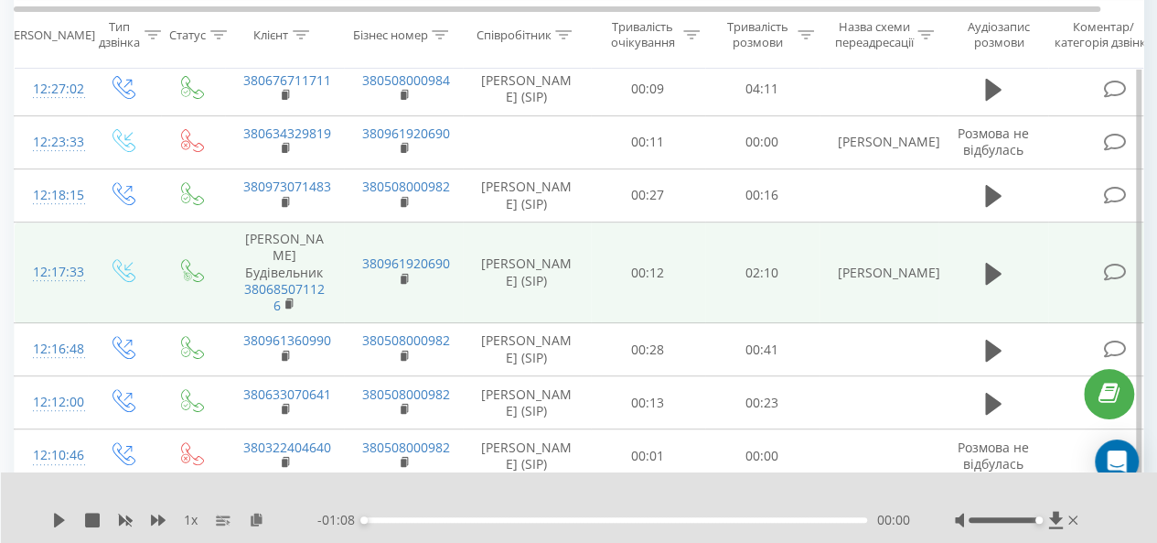
drag, startPoint x: 264, startPoint y: 261, endPoint x: 305, endPoint y: 296, distance: 53.9
click at [305, 296] on td "Турчин Василь Володимирович кооператив Будівельник 380685071126" at bounding box center [284, 272] width 119 height 101
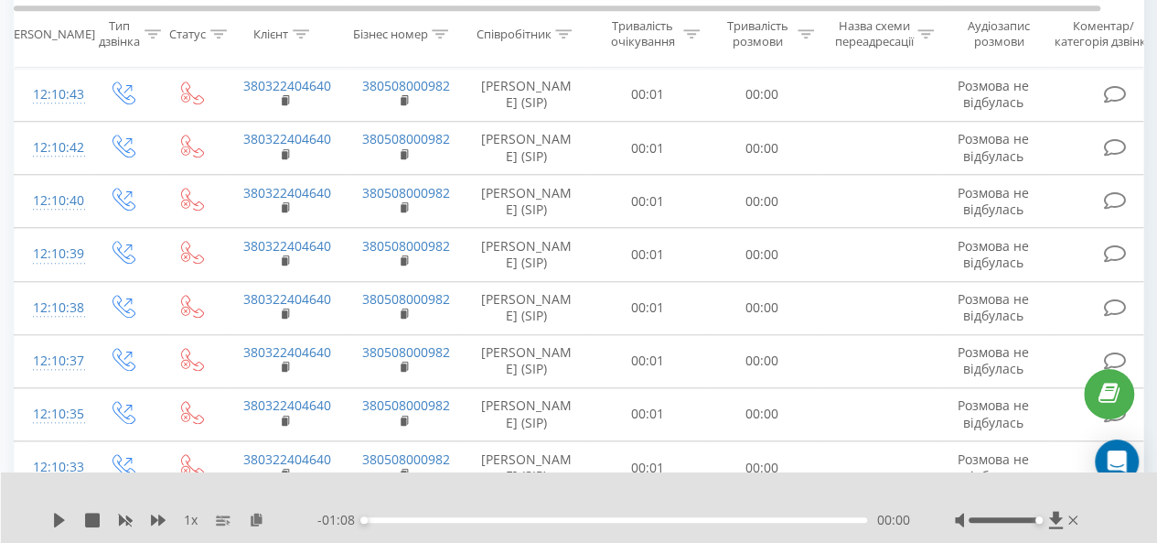
scroll to position [0, 0]
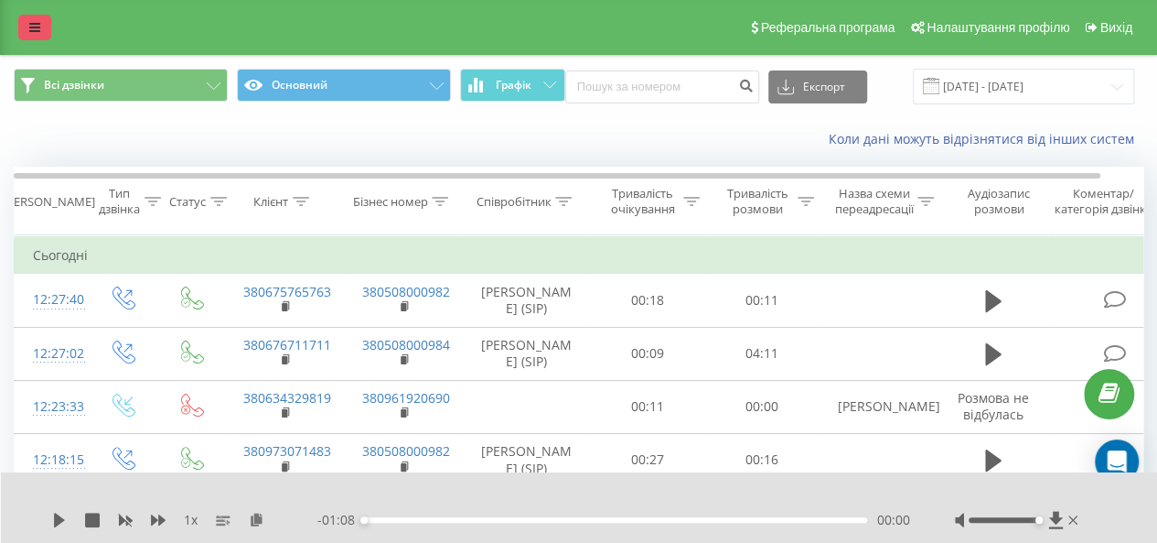
click at [37, 33] on icon at bounding box center [34, 27] width 11 height 13
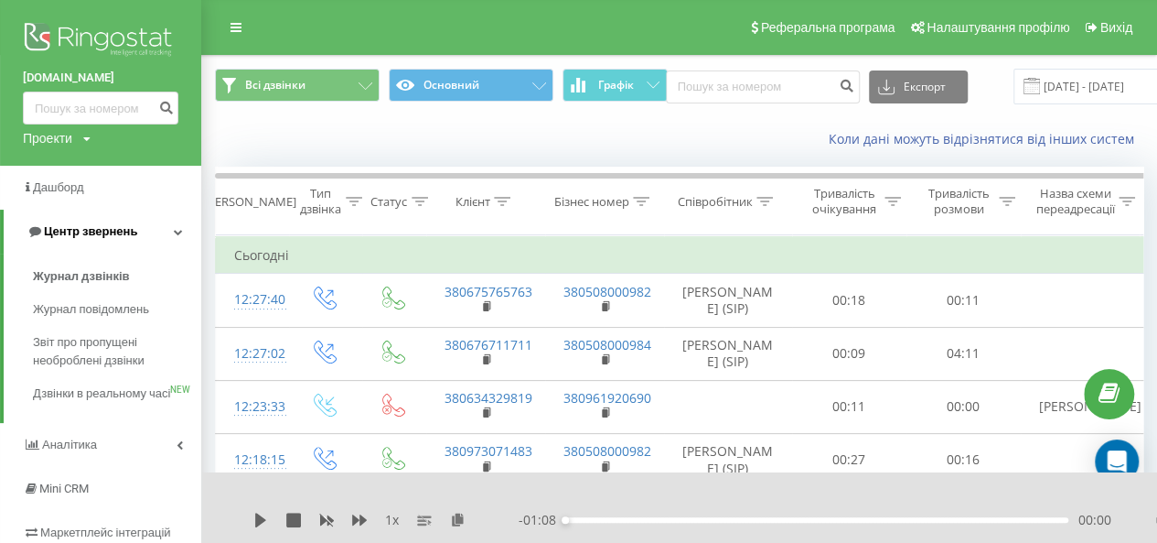
click at [92, 230] on span "Центр звернень" at bounding box center [90, 231] width 93 height 14
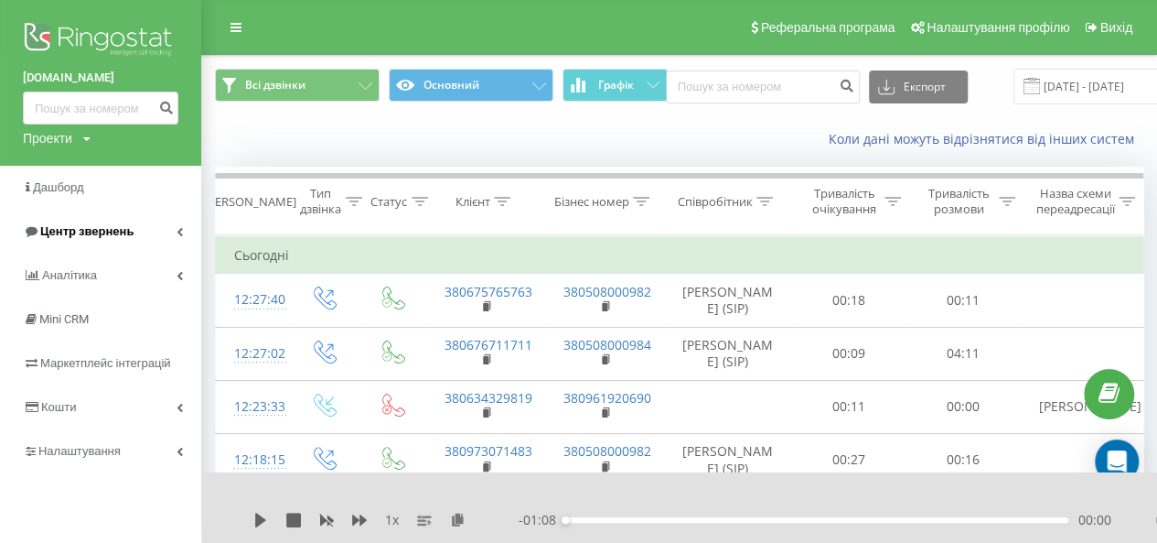
click at [74, 237] on span "Центр звернень" at bounding box center [86, 231] width 93 height 14
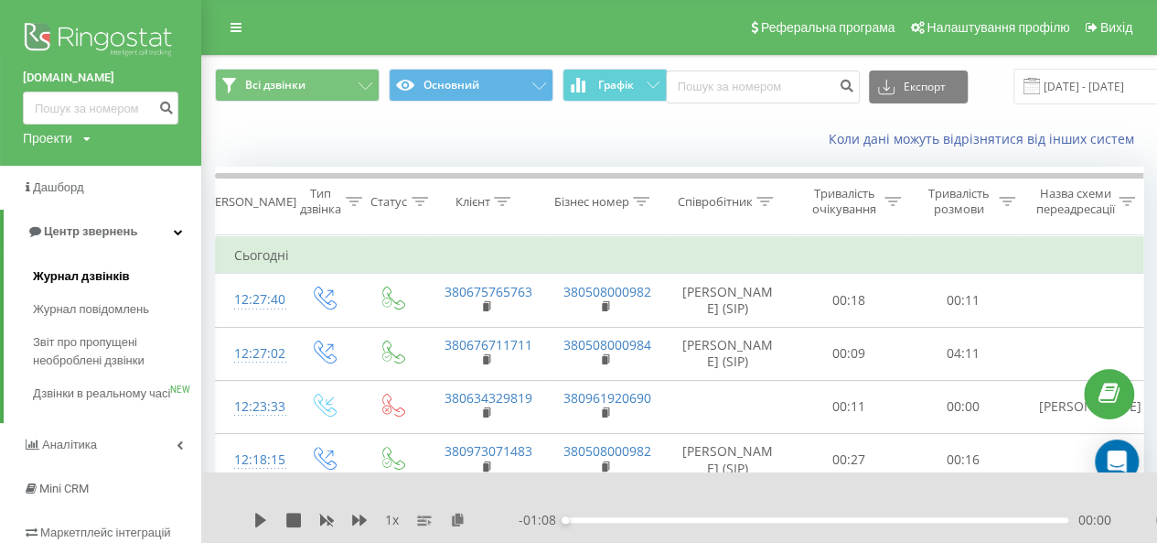
click at [73, 270] on span "Журнал дзвінків" at bounding box center [81, 276] width 97 height 18
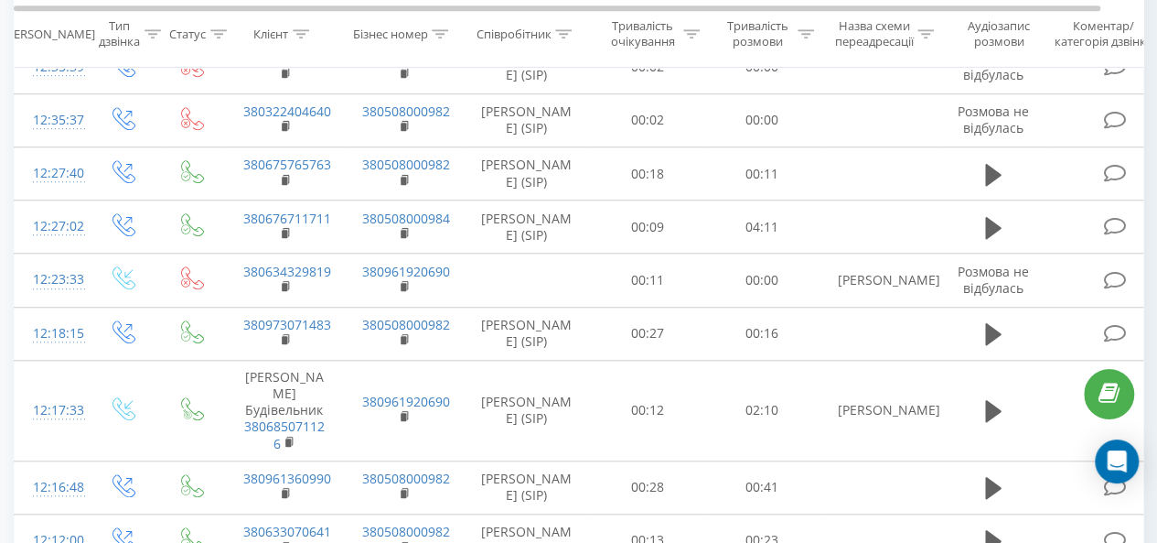
scroll to position [604, 0]
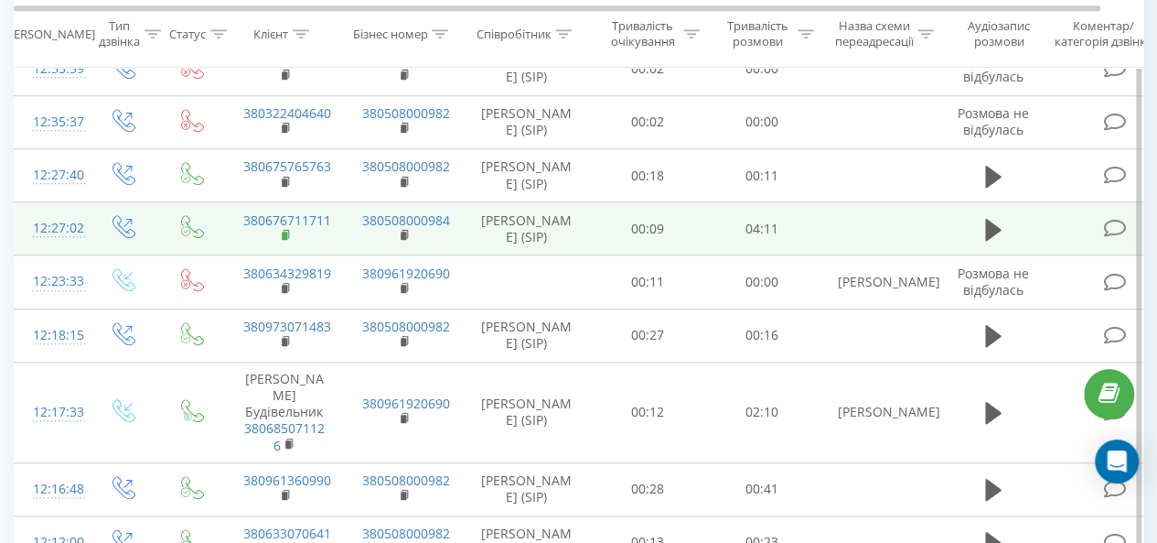
click at [284, 240] on rect at bounding box center [284, 235] width 5 height 8
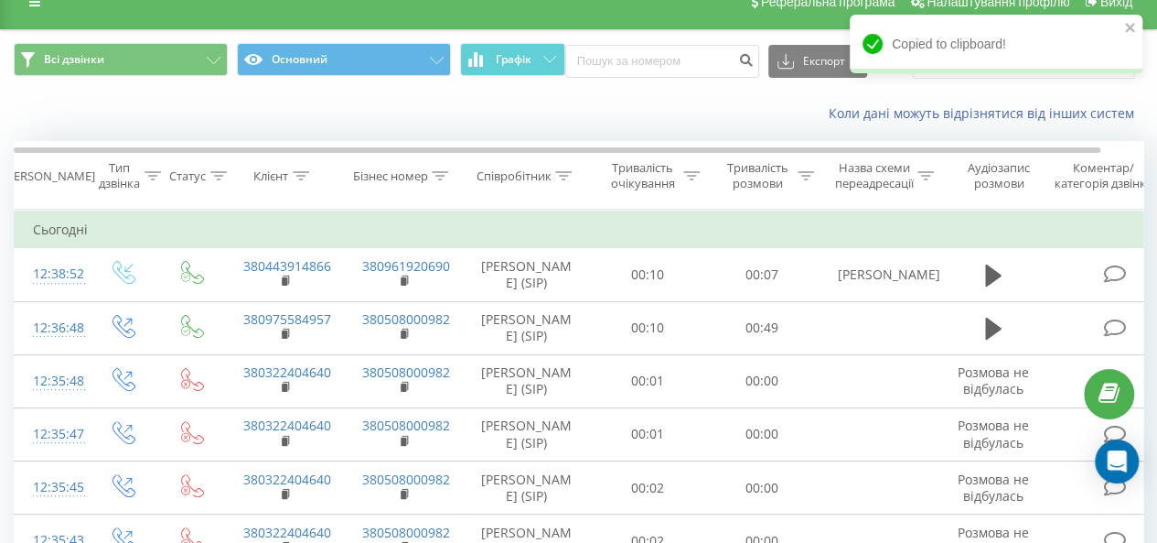
scroll to position [0, 0]
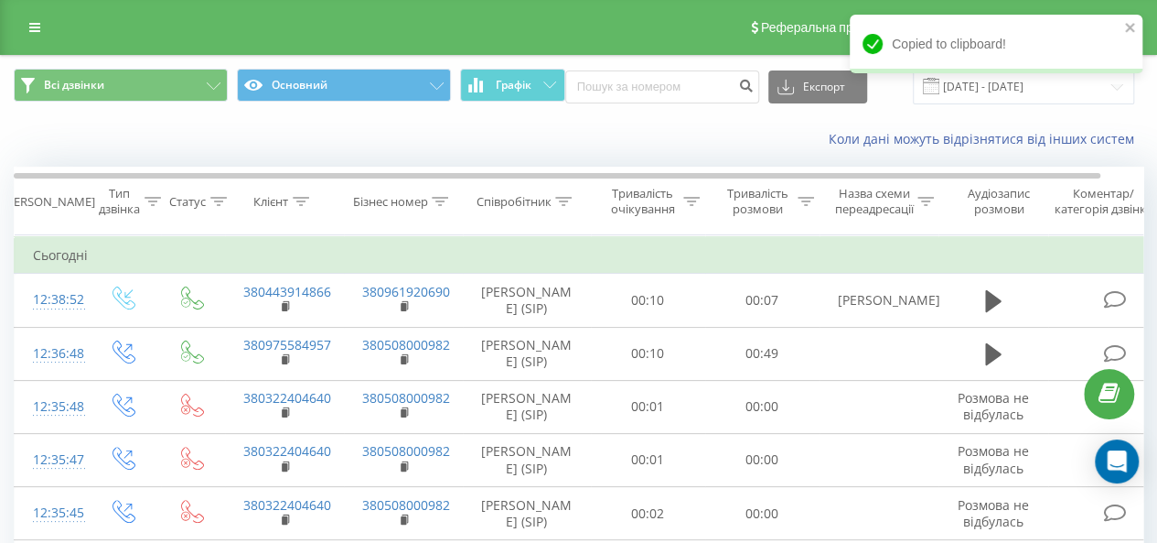
click at [304, 195] on div at bounding box center [301, 202] width 16 height 16
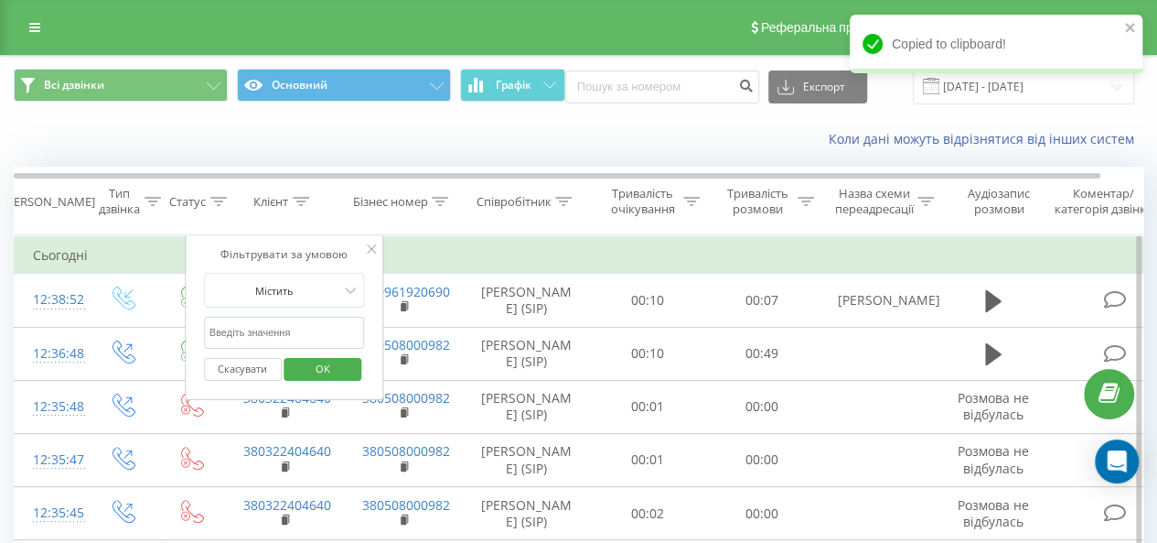
click at [264, 328] on input "text" at bounding box center [284, 333] width 161 height 32
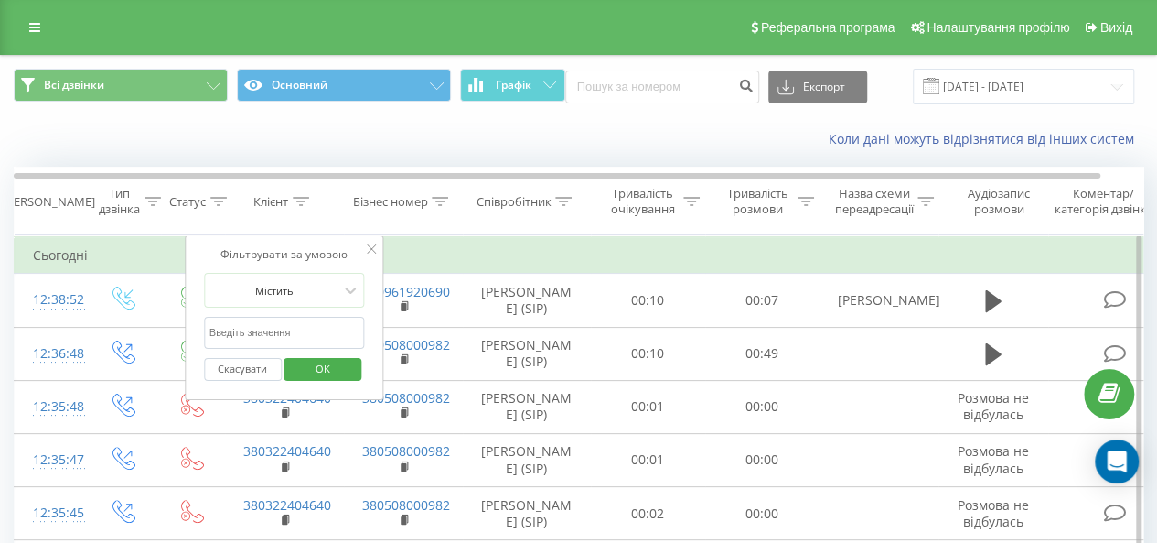
paste input "380676711711"
type input "380676711711"
click at [327, 359] on span "OK" at bounding box center [322, 368] width 51 height 28
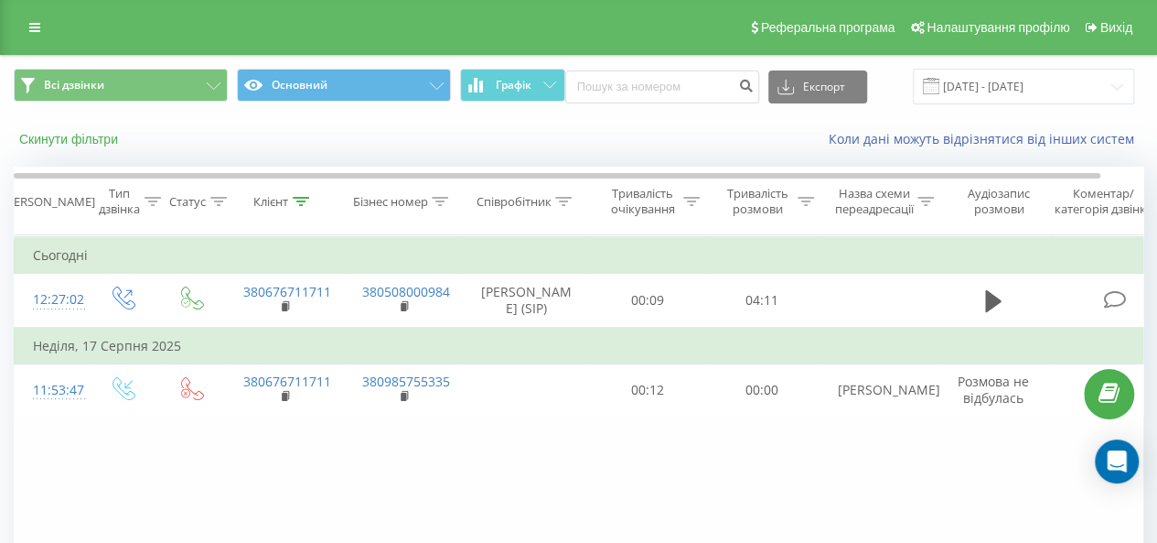
click at [91, 138] on button "Скинути фільтри" at bounding box center [70, 139] width 113 height 16
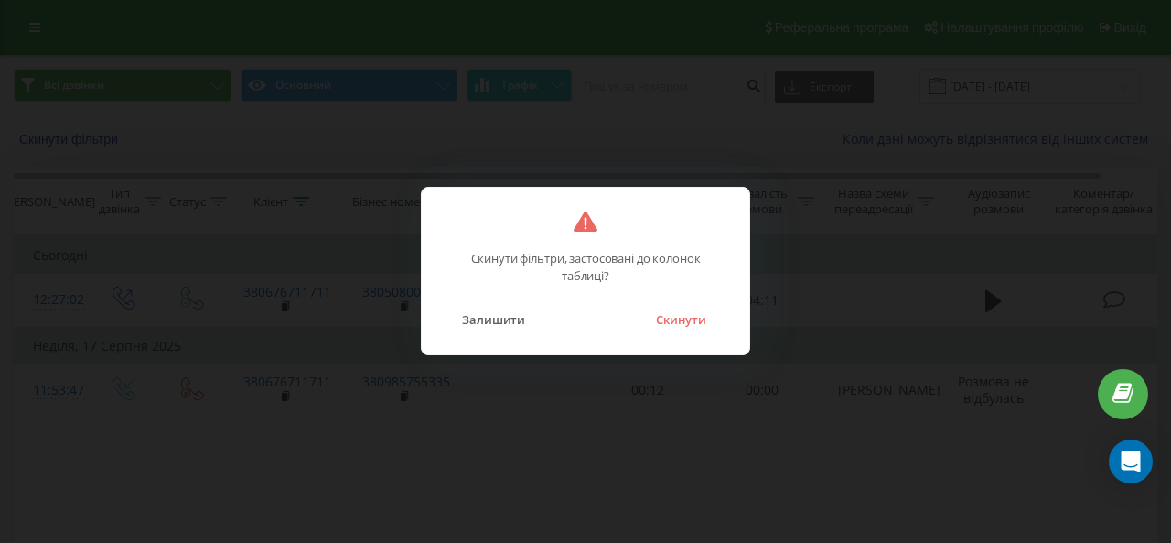
click at [687, 323] on button "Скинути" at bounding box center [681, 319] width 69 height 24
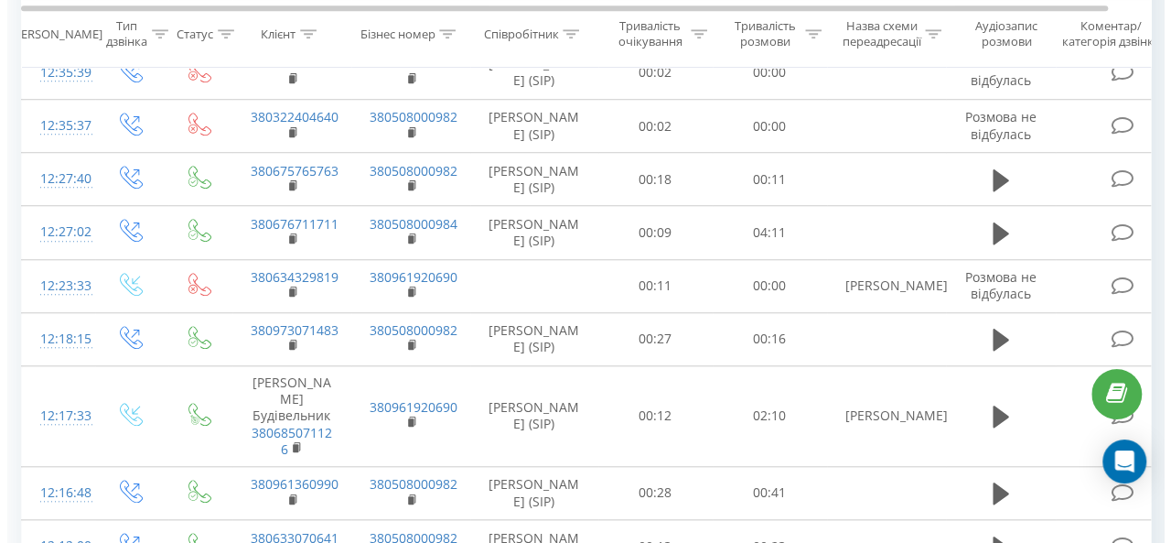
scroll to position [655, 0]
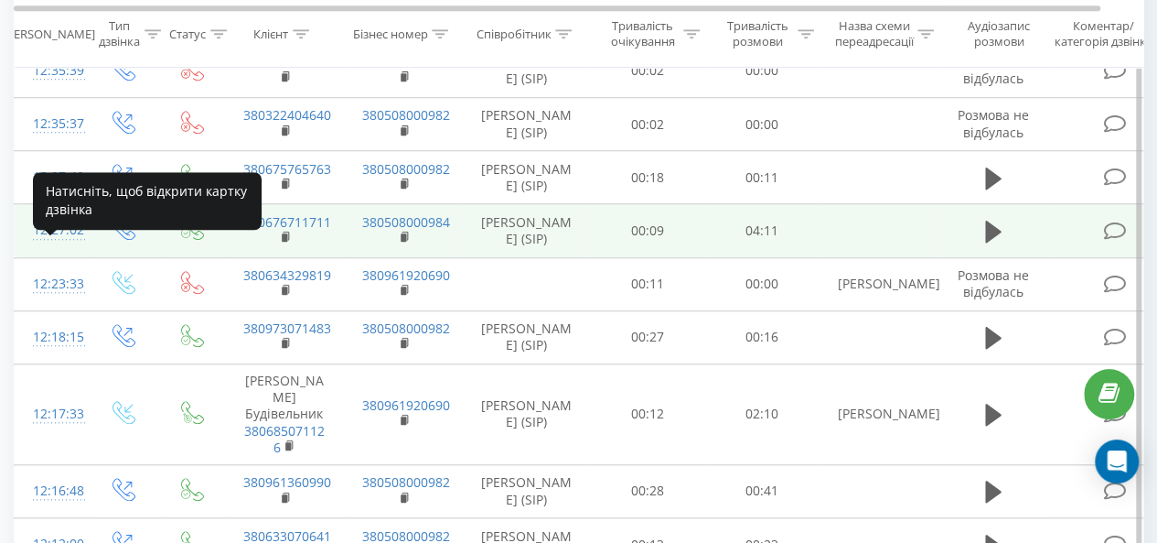
click at [55, 248] on div "12:27:02" at bounding box center [51, 230] width 37 height 36
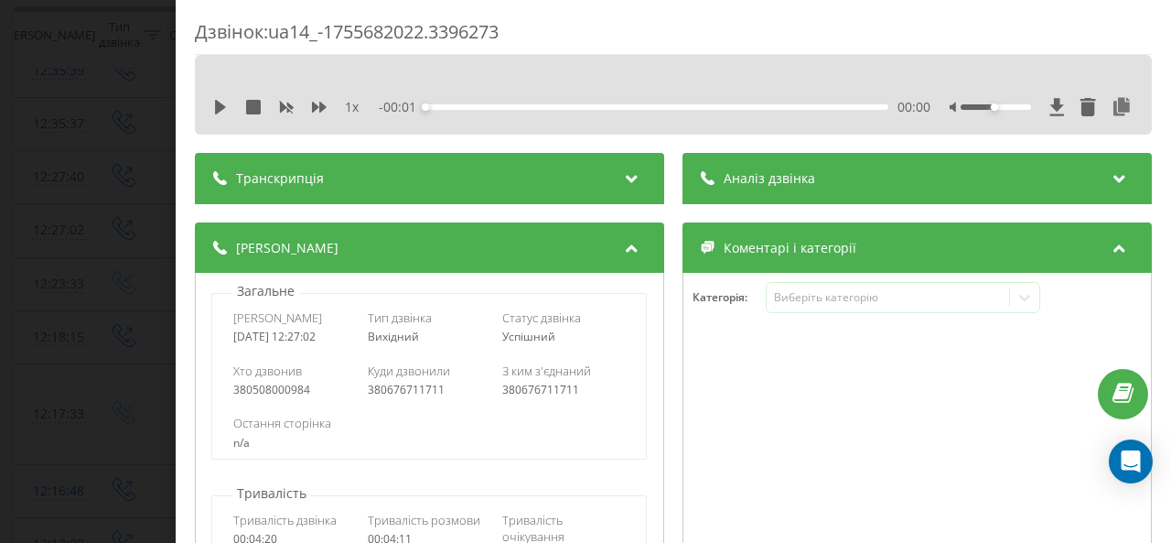
click at [827, 191] on div "Аналіз дзвінка" at bounding box center [917, 178] width 469 height 51
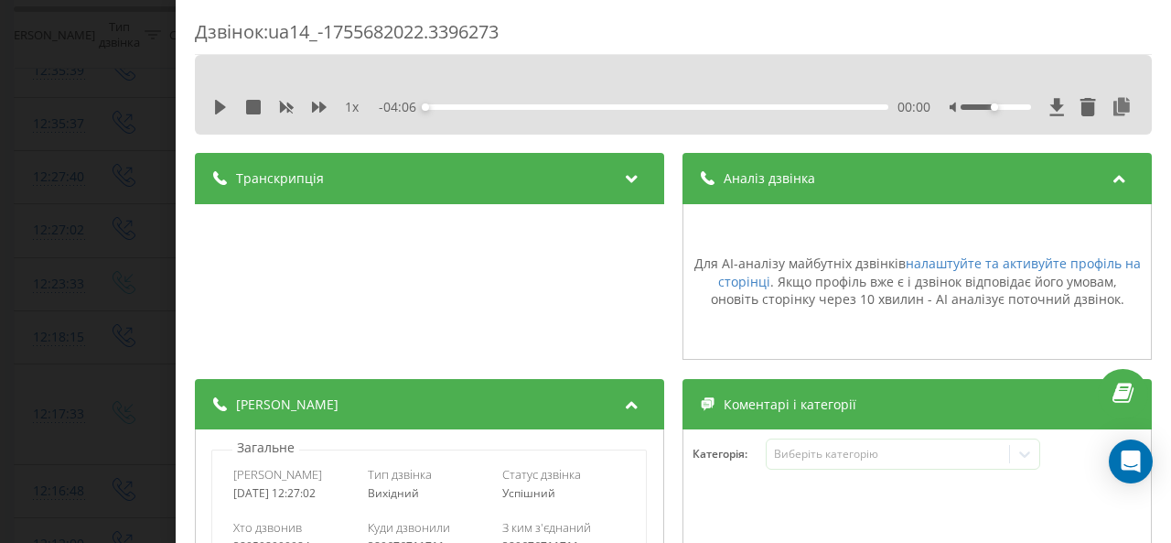
click at [837, 186] on div "Аналіз дзвінка" at bounding box center [917, 178] width 469 height 51
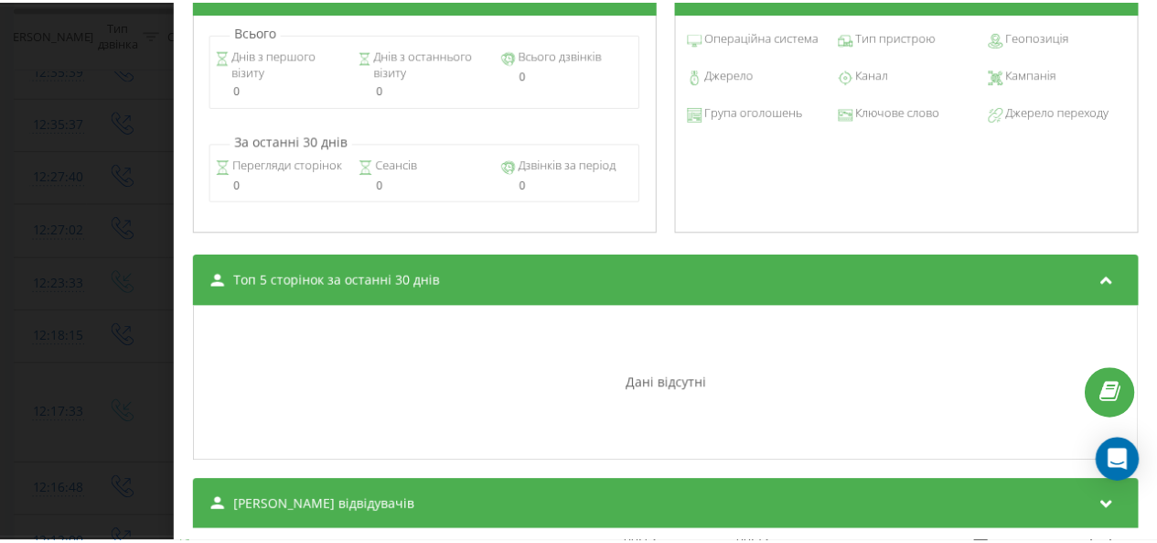
scroll to position [884, 0]
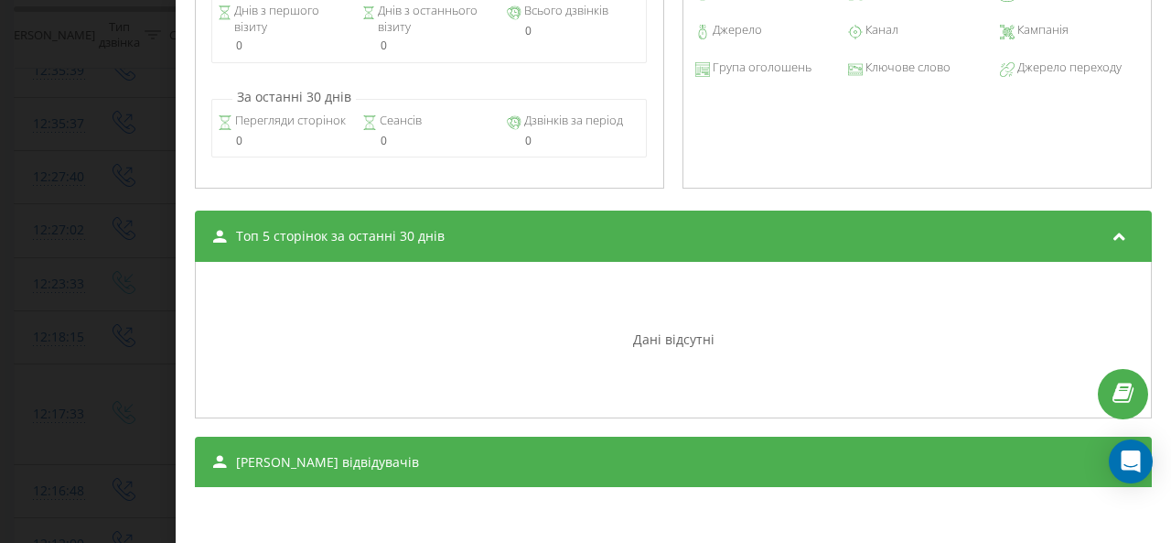
click at [38, 136] on div "Дзвінок : ua14_-1755682022.3396273 1 x - 04:06 00:00 00:00 Транскрипція Для AI-…" at bounding box center [585, 271] width 1171 height 543
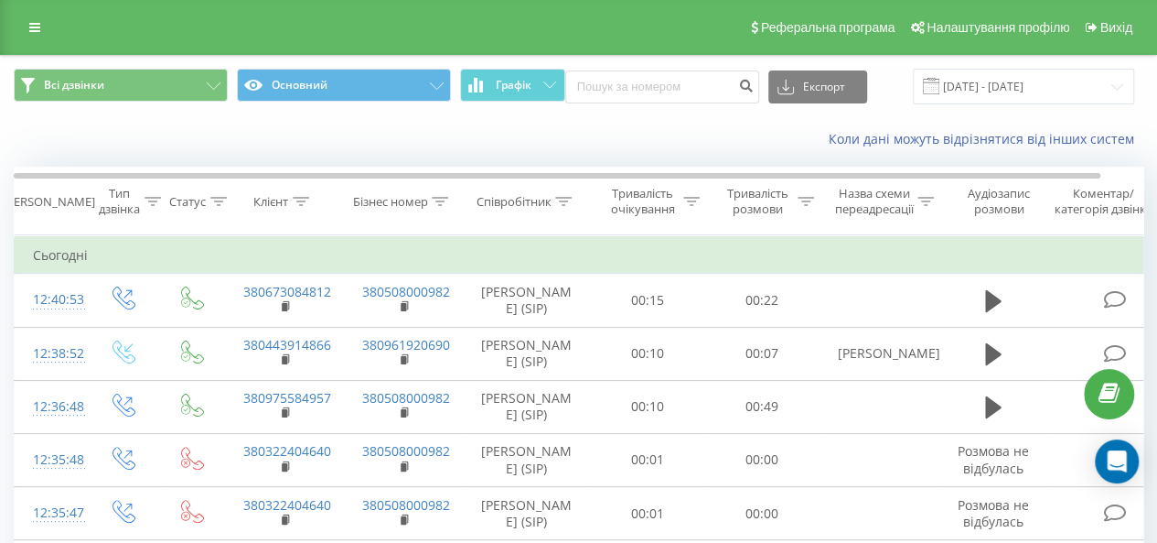
click at [665, 143] on div "Коли дані можуть відрізнятися вiд інших систем" at bounding box center [796, 139] width 722 height 18
click at [565, 142] on div "Коли дані можуть відрізнятися вiд інших систем" at bounding box center [796, 139] width 722 height 18
click at [22, 21] on link at bounding box center [34, 28] width 33 height 26
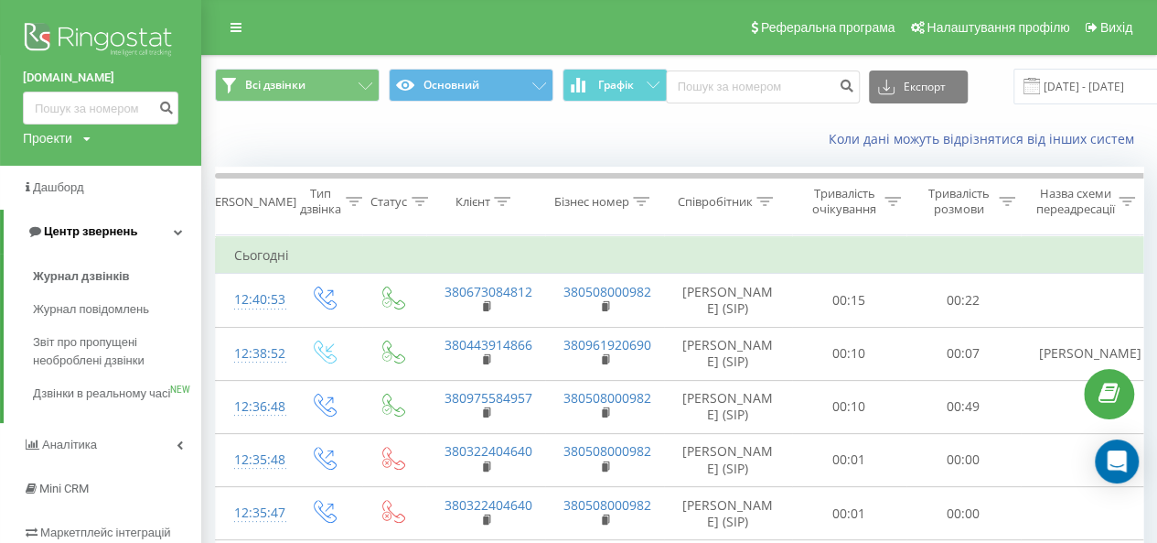
click at [79, 231] on span "Центр звернень" at bounding box center [90, 231] width 93 height 14
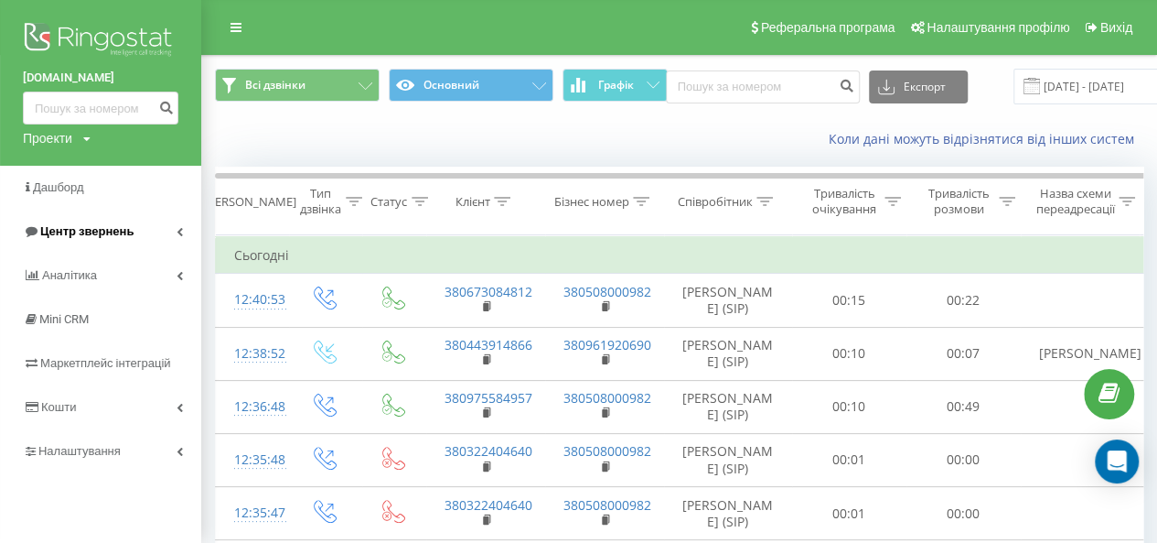
click at [79, 231] on span "Центр звернень" at bounding box center [86, 231] width 93 height 14
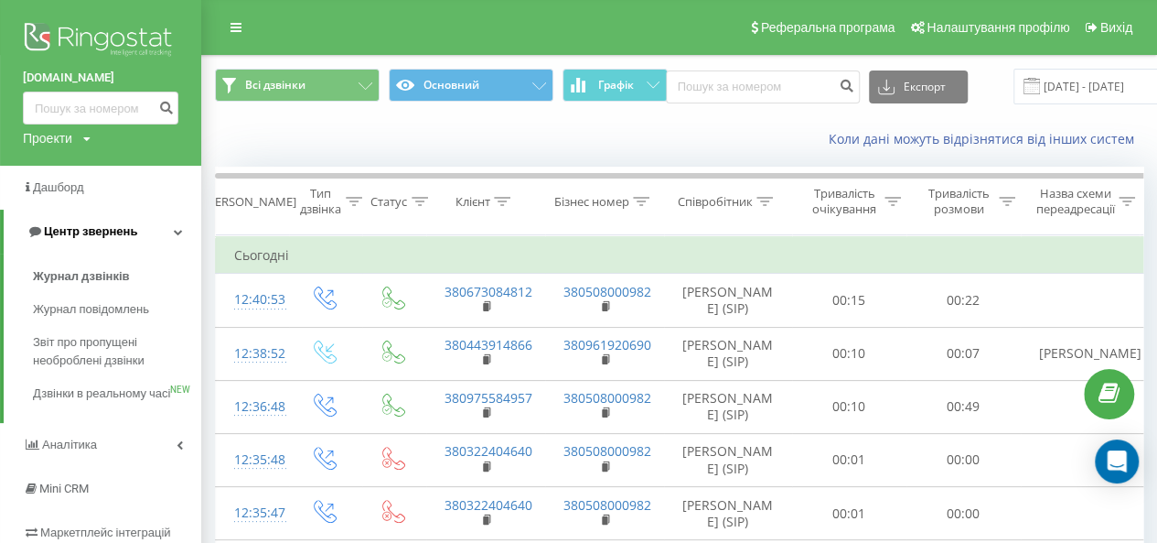
click at [79, 231] on span "Центр звернень" at bounding box center [90, 231] width 93 height 14
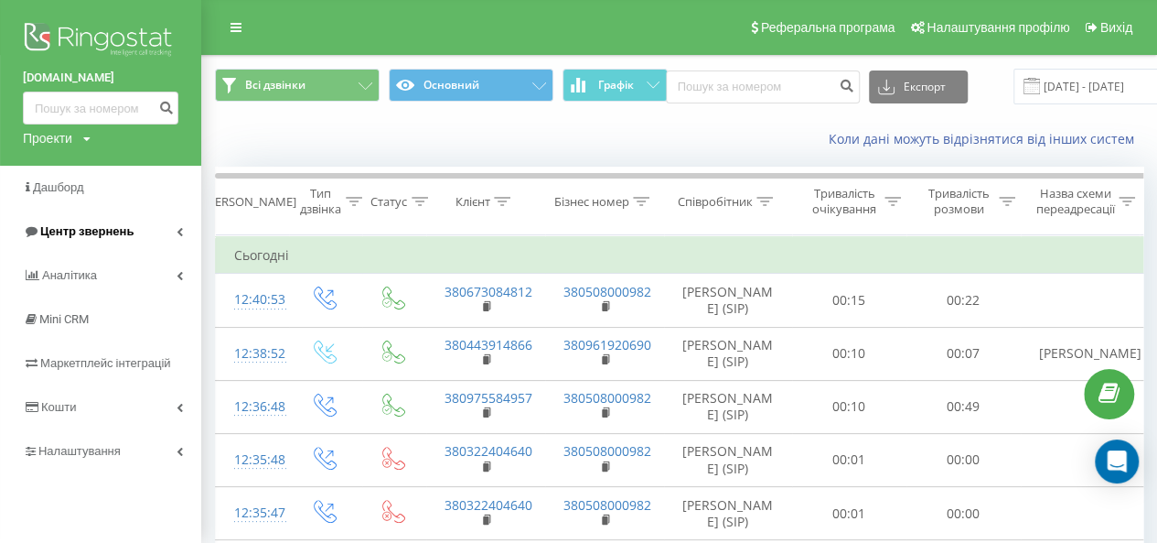
click at [79, 231] on span "Центр звернень" at bounding box center [86, 231] width 93 height 14
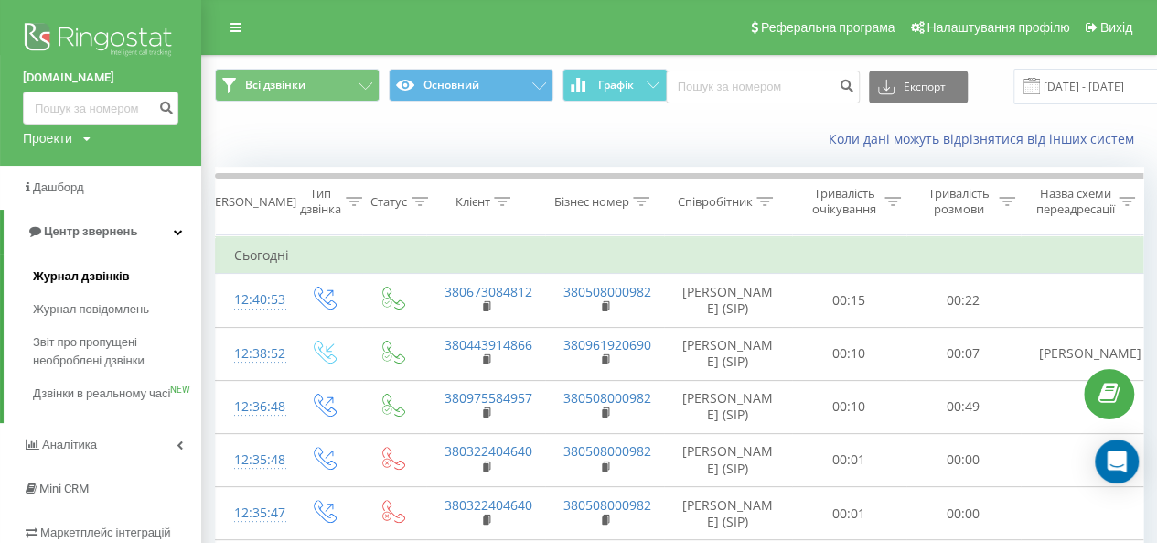
click at [105, 269] on span "Журнал дзвінків" at bounding box center [81, 276] width 97 height 18
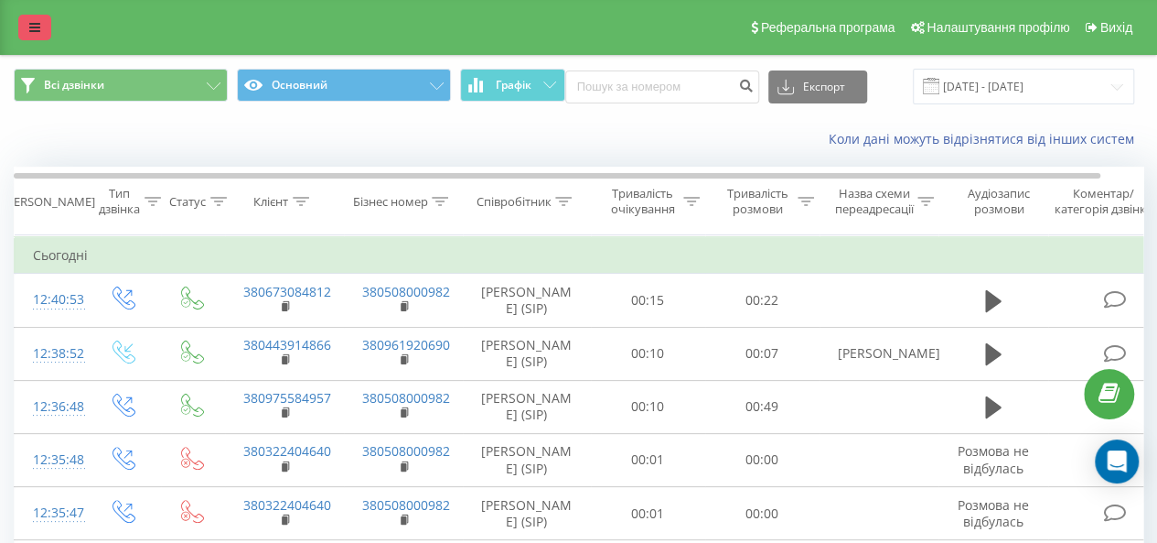
click at [38, 28] on icon at bounding box center [34, 27] width 11 height 13
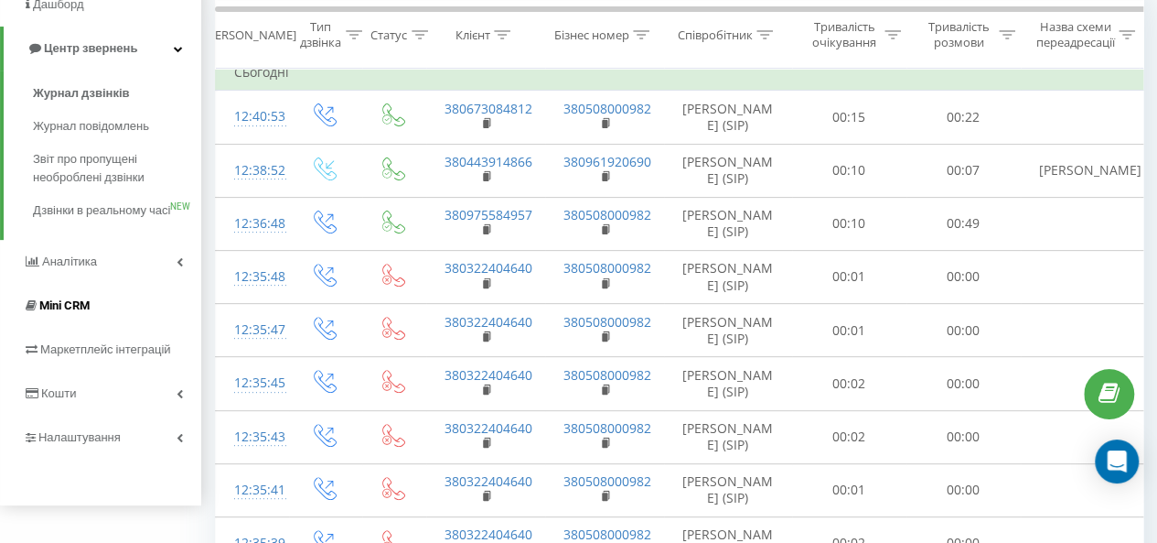
scroll to position [274, 0]
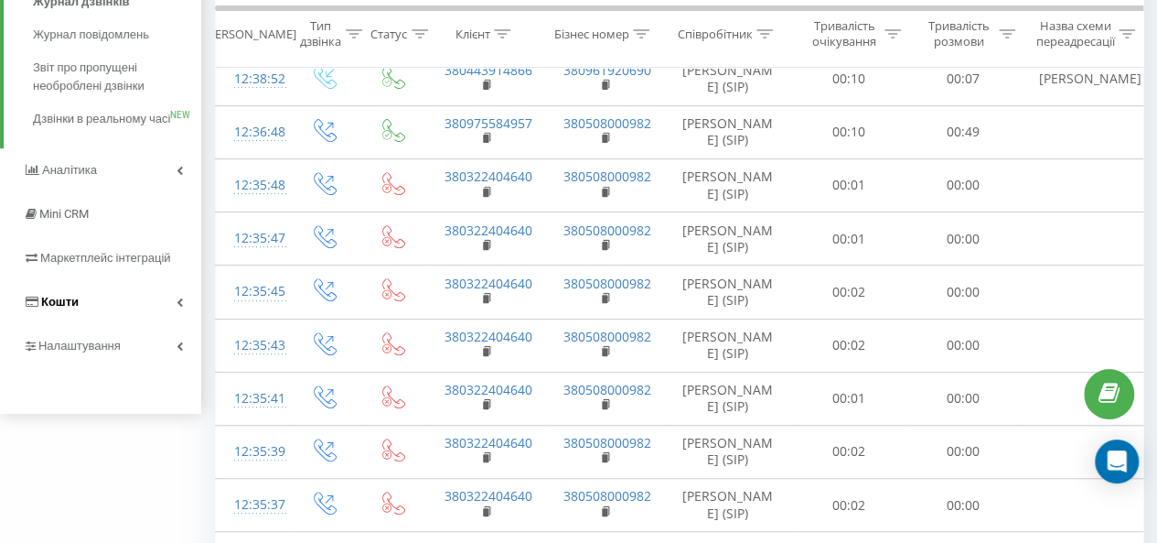
click at [68, 308] on span "Кошти" at bounding box center [60, 302] width 38 height 14
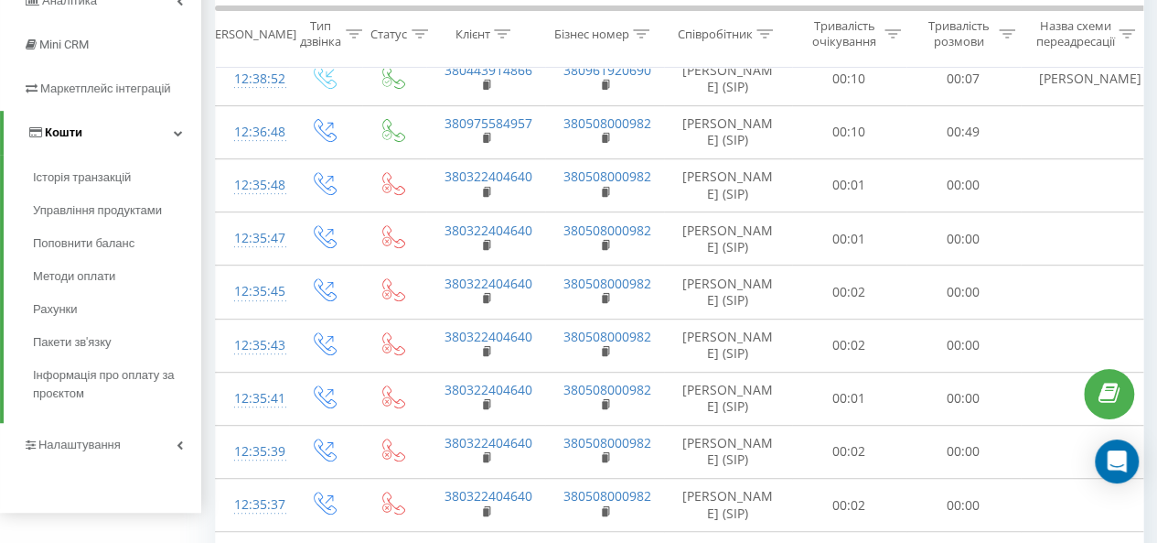
scroll to position [87, 0]
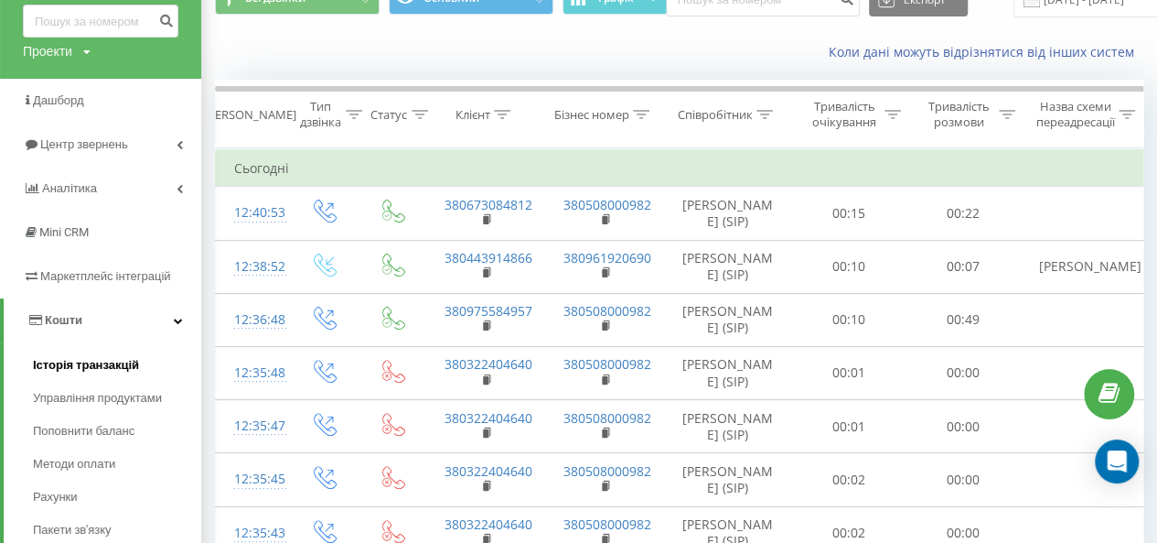
click at [98, 365] on span "Історія транзакцій" at bounding box center [86, 365] width 106 height 18
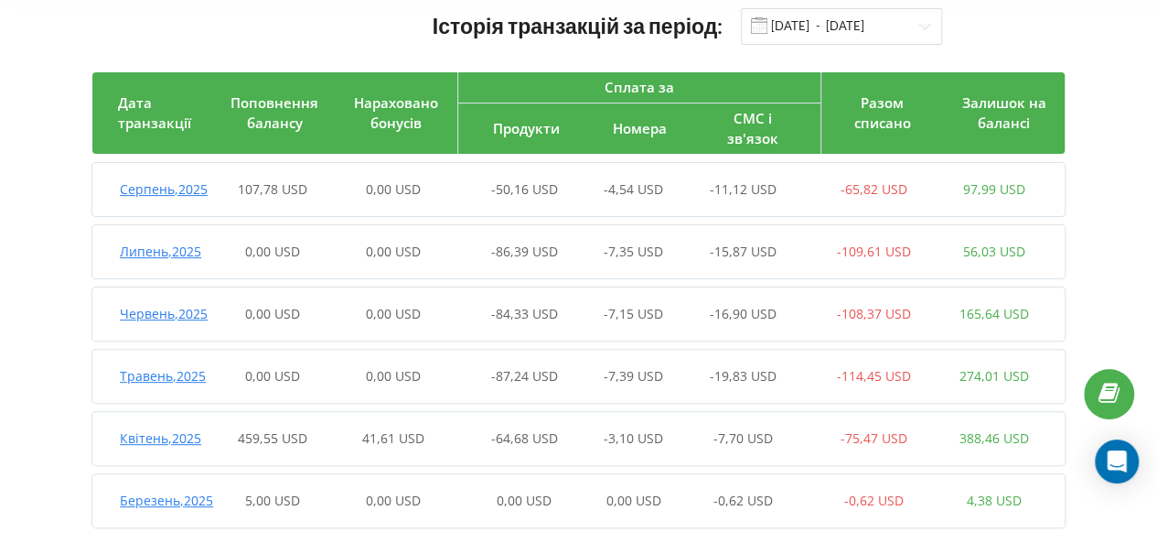
scroll to position [161, 0]
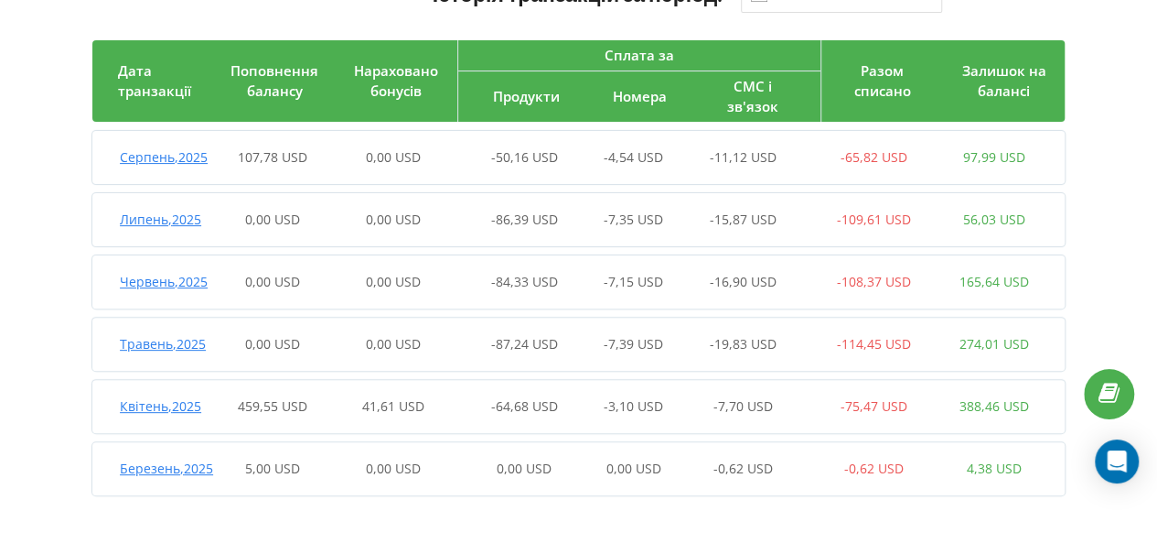
click at [146, 153] on span "Серпень , 2025" at bounding box center [164, 156] width 88 height 17
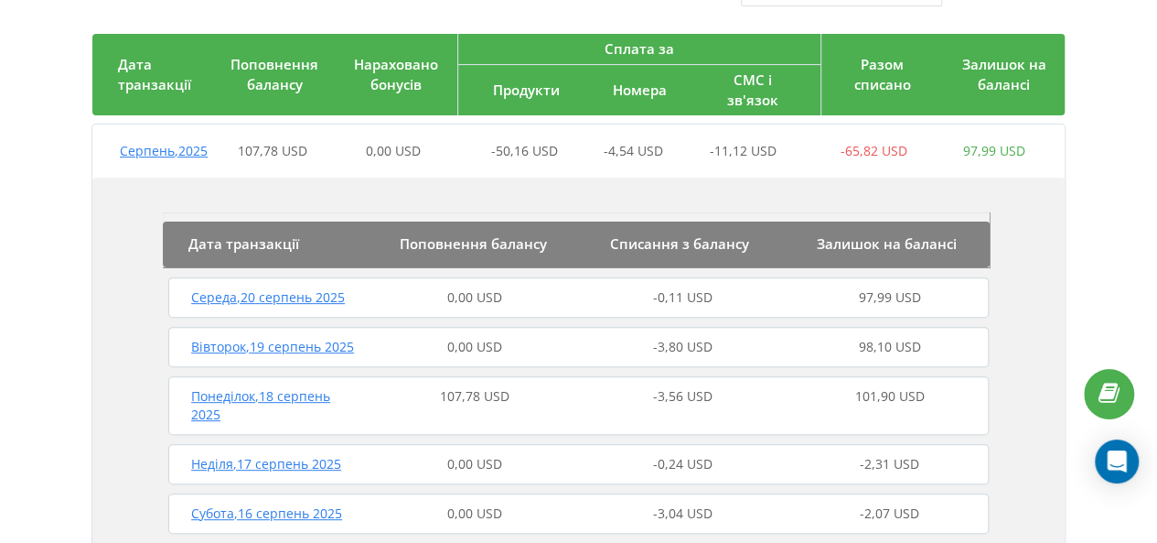
click at [274, 355] on span "Вівторок , 19 серпень 2025" at bounding box center [272, 346] width 163 height 17
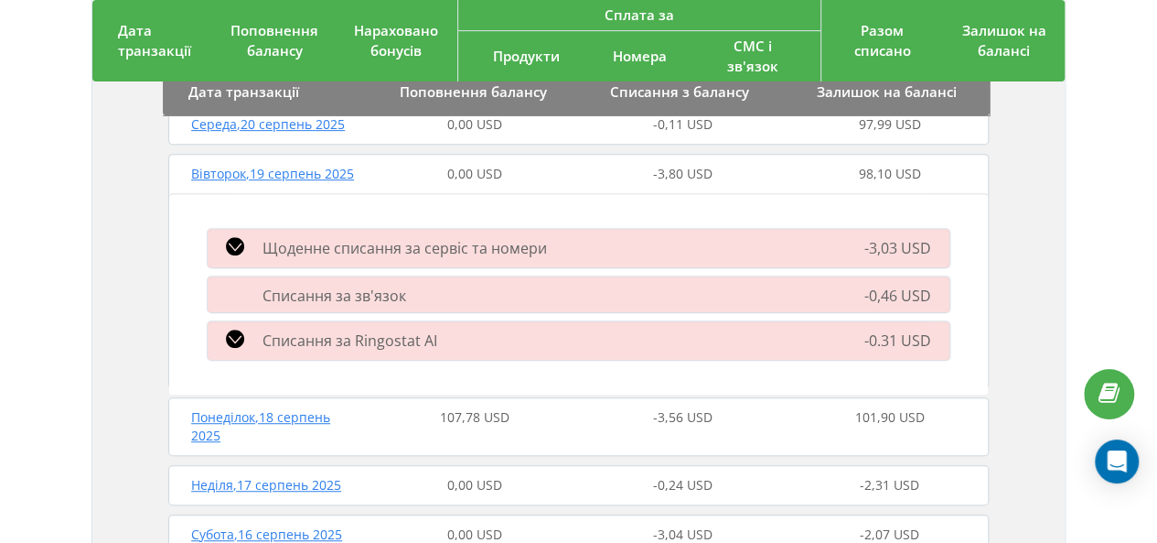
scroll to position [337, 0]
click at [397, 255] on span "Щоденне списання за сервіс та номери" at bounding box center [405, 245] width 285 height 20
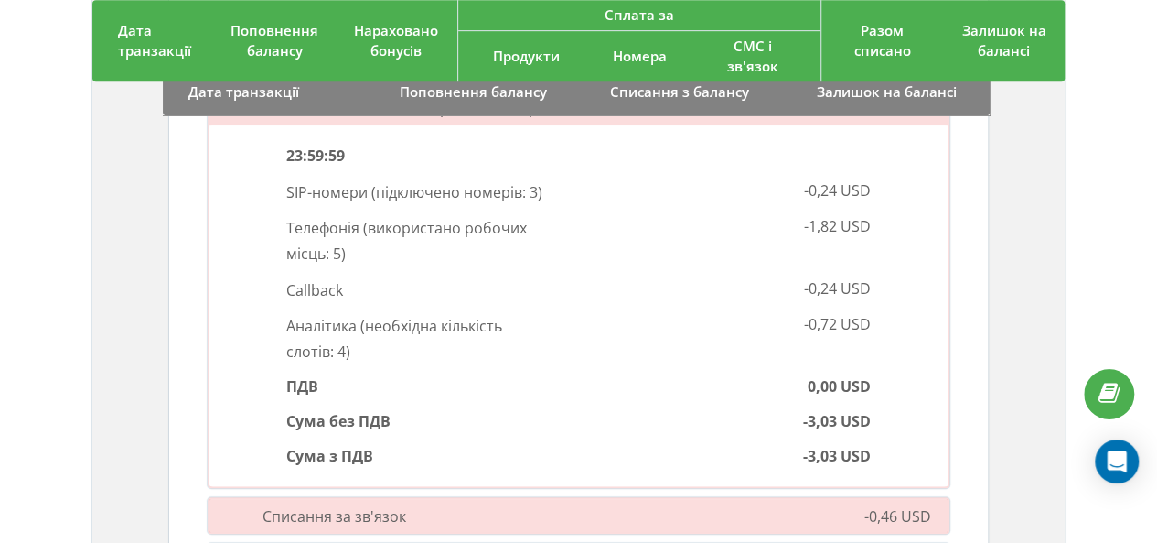
scroll to position [471, 0]
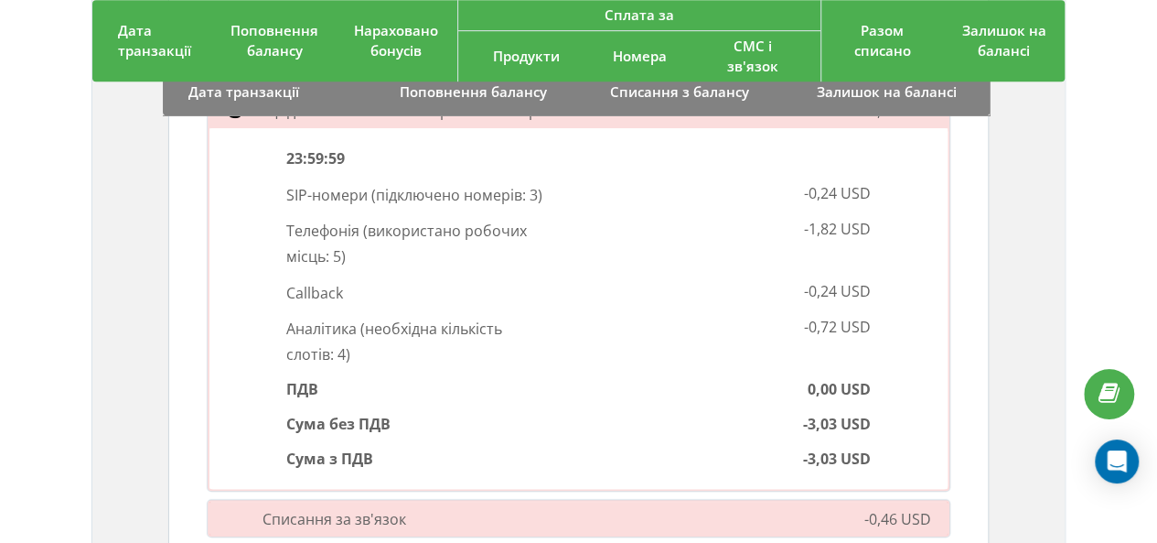
click at [528, 121] on span "Щоденне списання за сервіс та номери" at bounding box center [405, 111] width 285 height 20
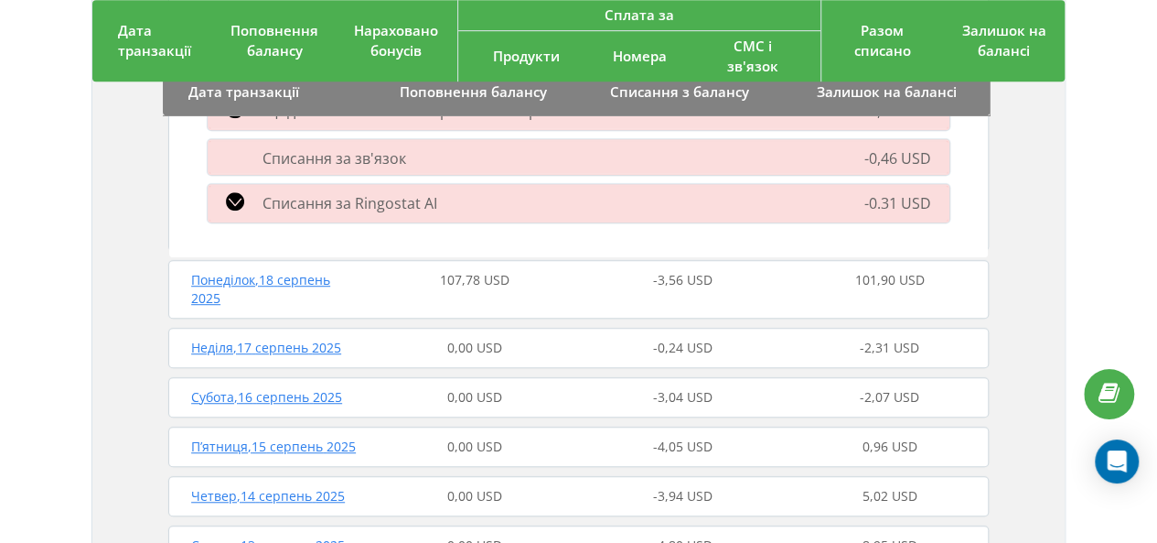
click at [527, 167] on div "Списання за зв'язок" at bounding box center [459, 157] width 525 height 20
click at [263, 167] on span "Списання за зв'язок" at bounding box center [335, 157] width 144 height 20
click at [303, 213] on span "Списання за Ringostat AI" at bounding box center [350, 203] width 175 height 20
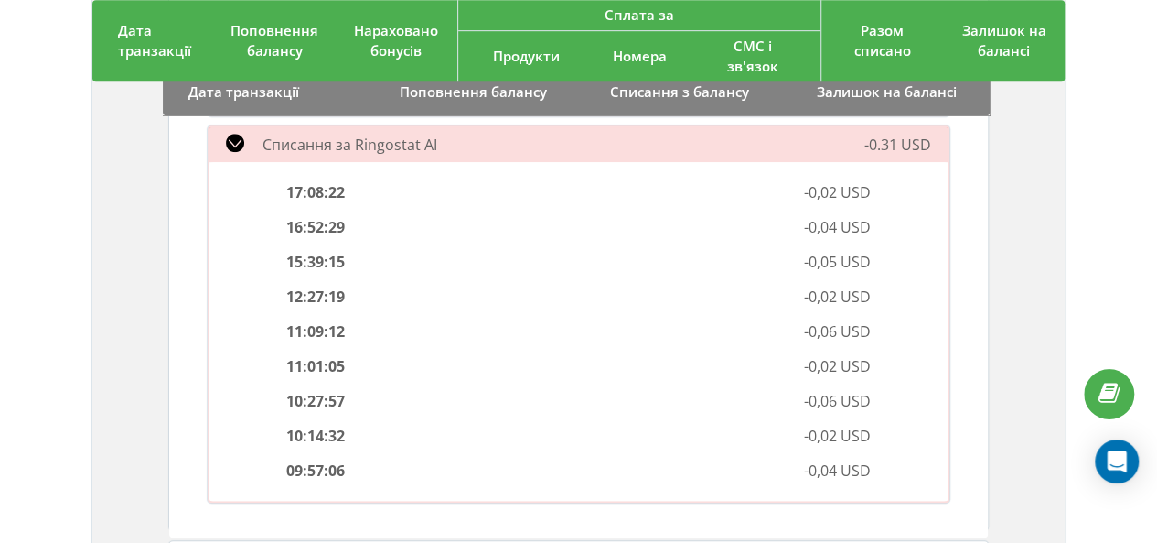
scroll to position [467, 0]
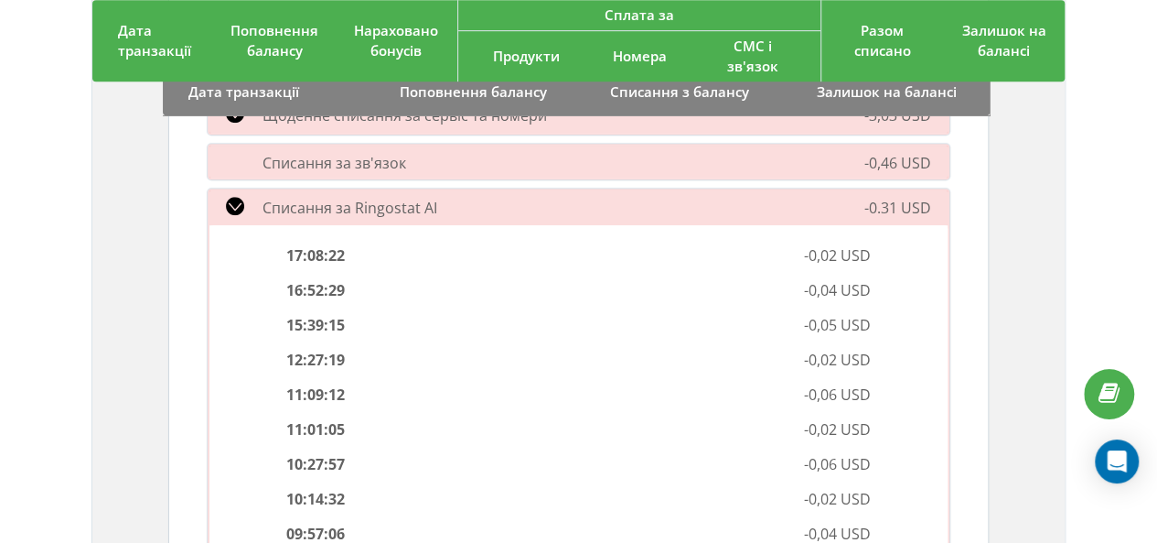
click at [410, 218] on span "Списання за Ringostat AI" at bounding box center [350, 208] width 175 height 20
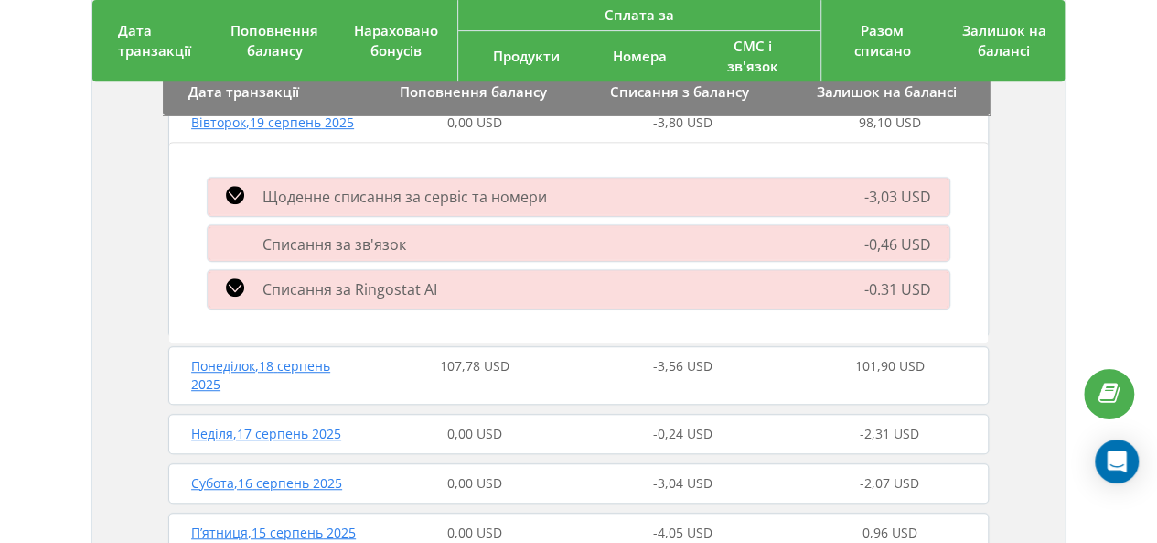
scroll to position [357, 0]
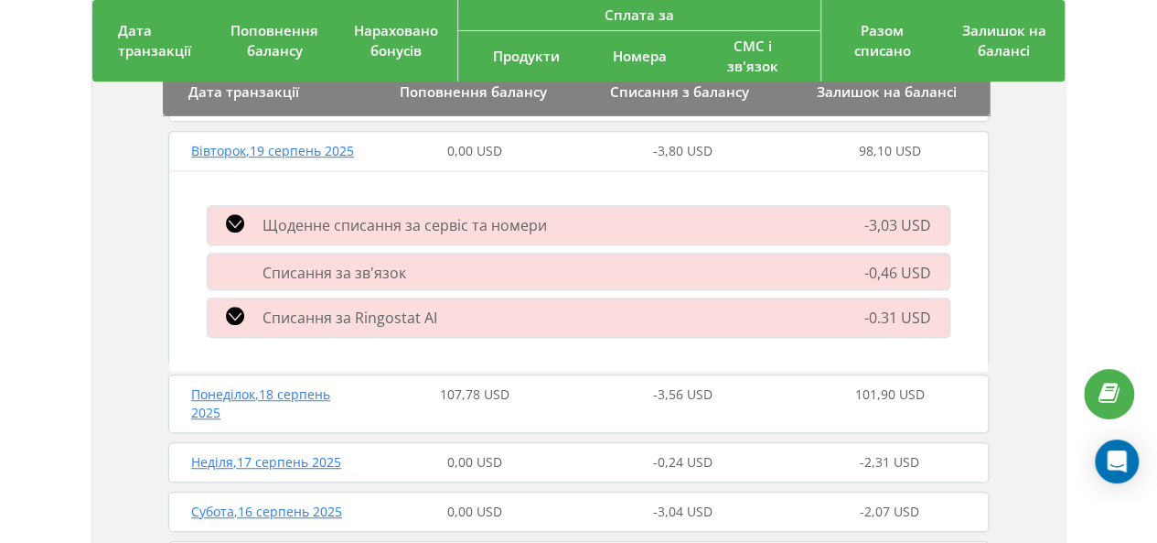
click at [463, 235] on span "Щоденне списання за сервіс та номери" at bounding box center [405, 225] width 285 height 20
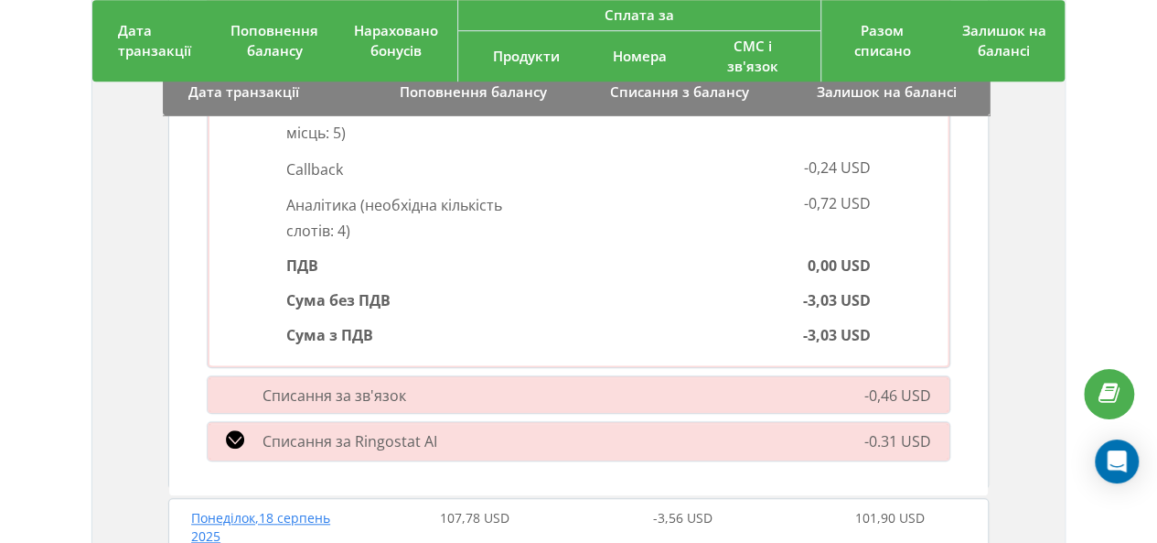
scroll to position [624, 0]
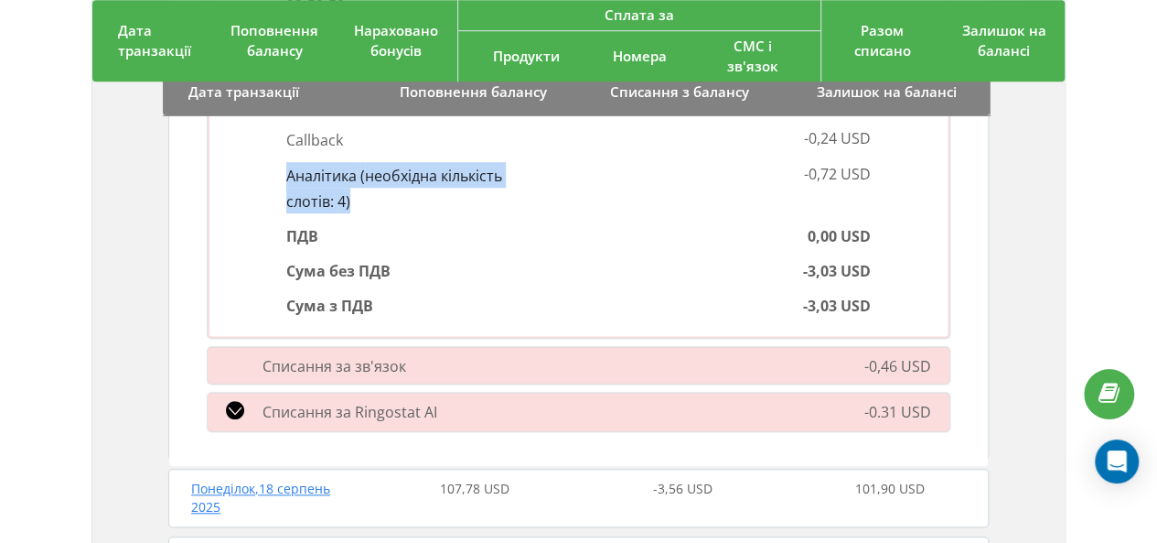
drag, startPoint x: 288, startPoint y: 193, endPoint x: 320, endPoint y: 215, distance: 38.8
click at [319, 212] on p "Аналітика ( необхідна кількість слотів: 4 )" at bounding box center [425, 187] width 279 height 50
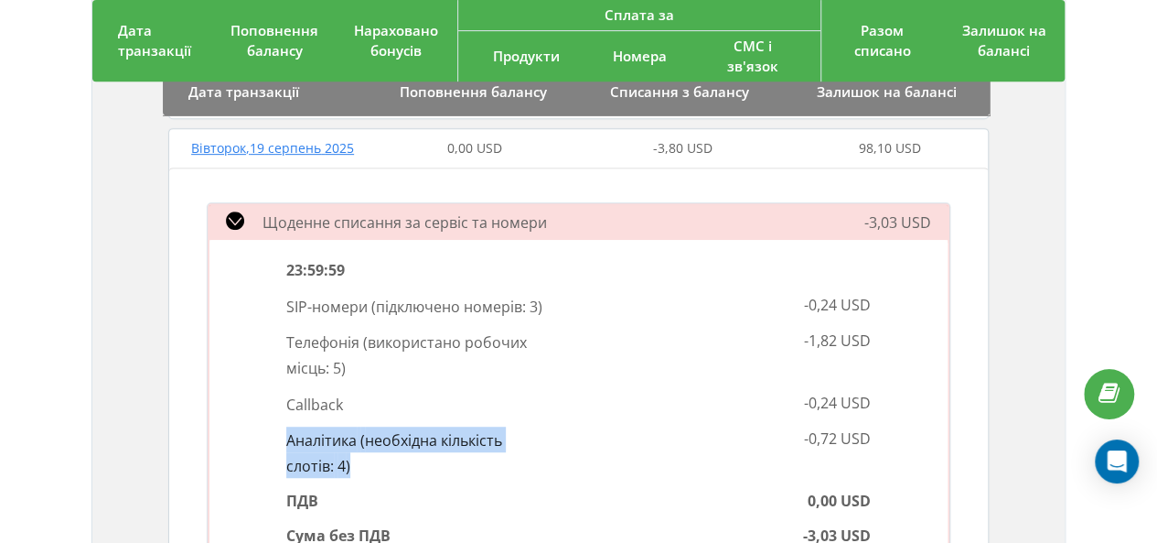
scroll to position [357, 0]
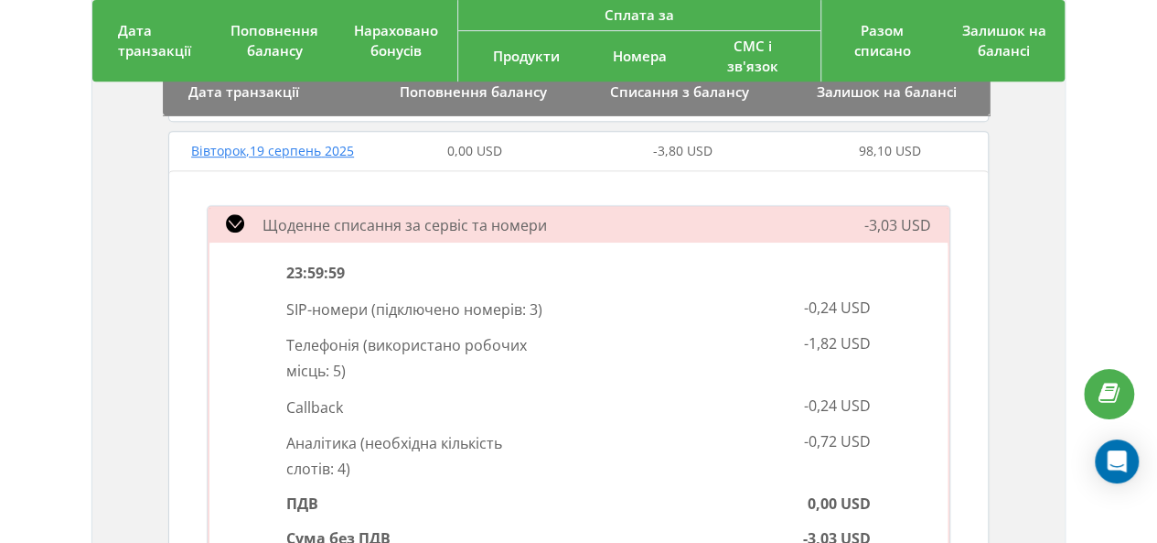
click at [348, 235] on span "Щоденне списання за сервіс та номери" at bounding box center [405, 225] width 285 height 20
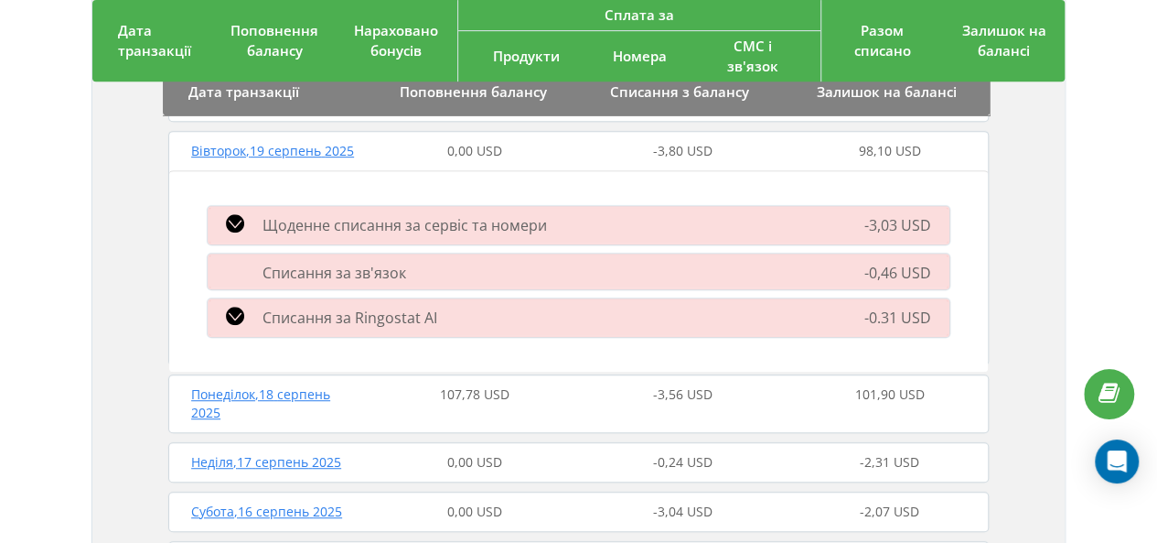
click at [315, 159] on span "Вівторок , 19 серпень 2025" at bounding box center [272, 150] width 163 height 17
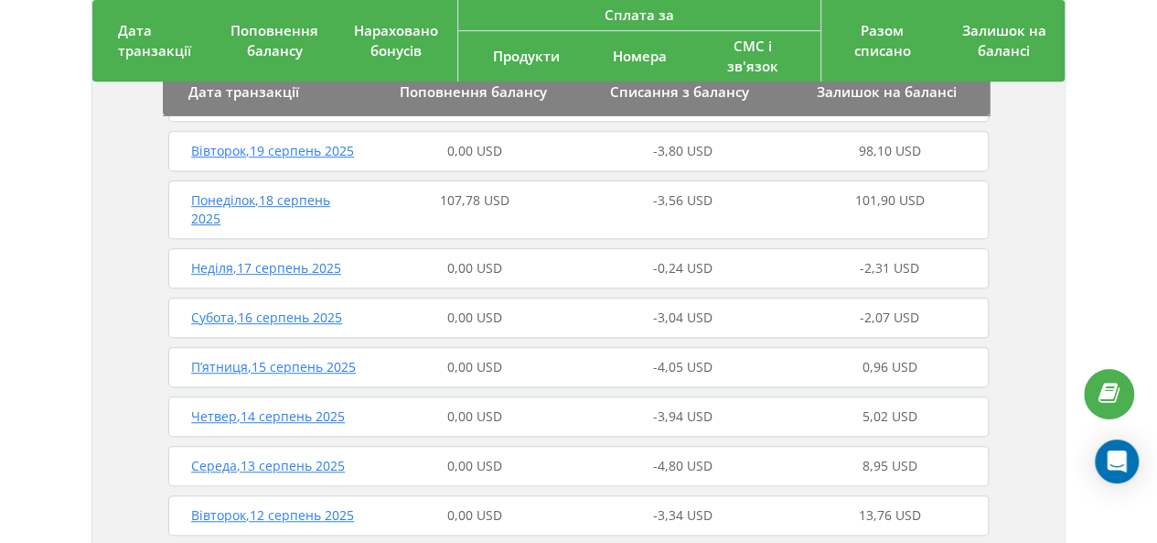
click at [307, 124] on div "Середа , 20 серпень 2025 0,00 USD -0,11 USD 97,99 USD" at bounding box center [579, 102] width 830 height 44
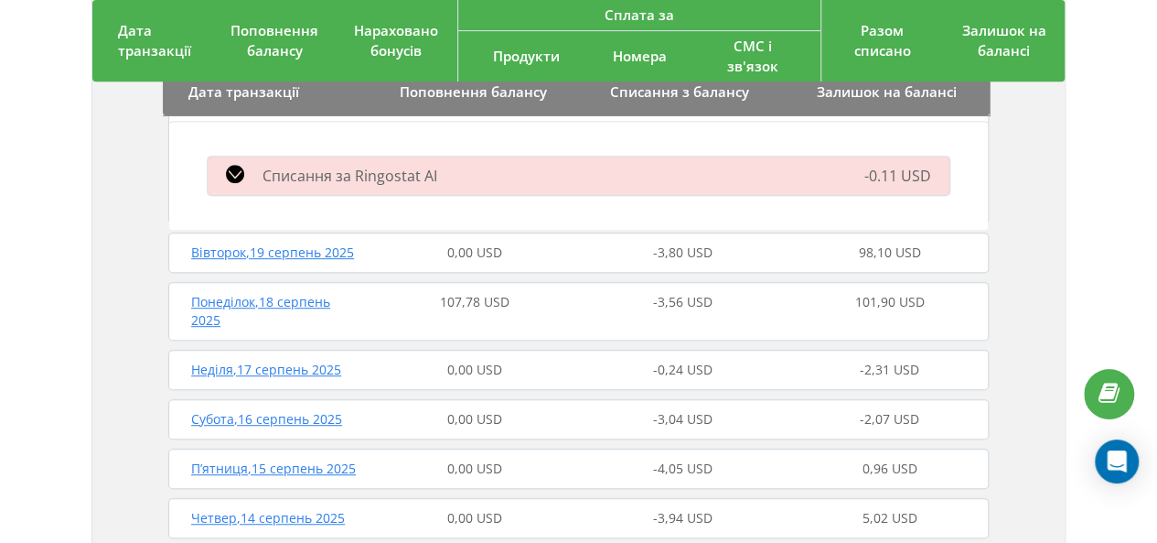
click at [404, 186] on span "Списання за Ringostat AI" at bounding box center [350, 176] width 175 height 20
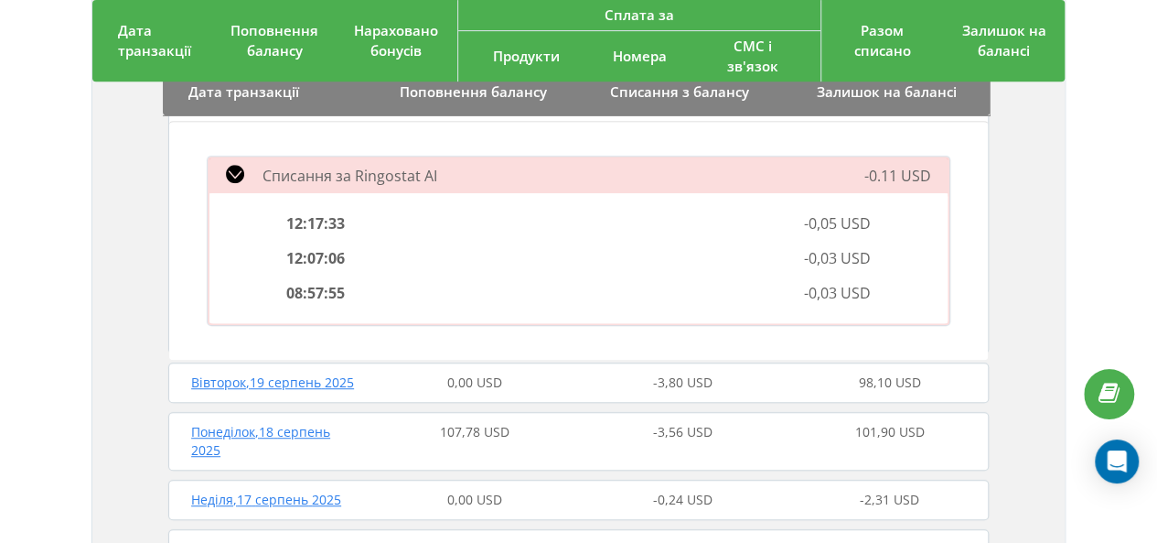
click at [404, 186] on span "Списання за Ringostat AI" at bounding box center [350, 176] width 175 height 20
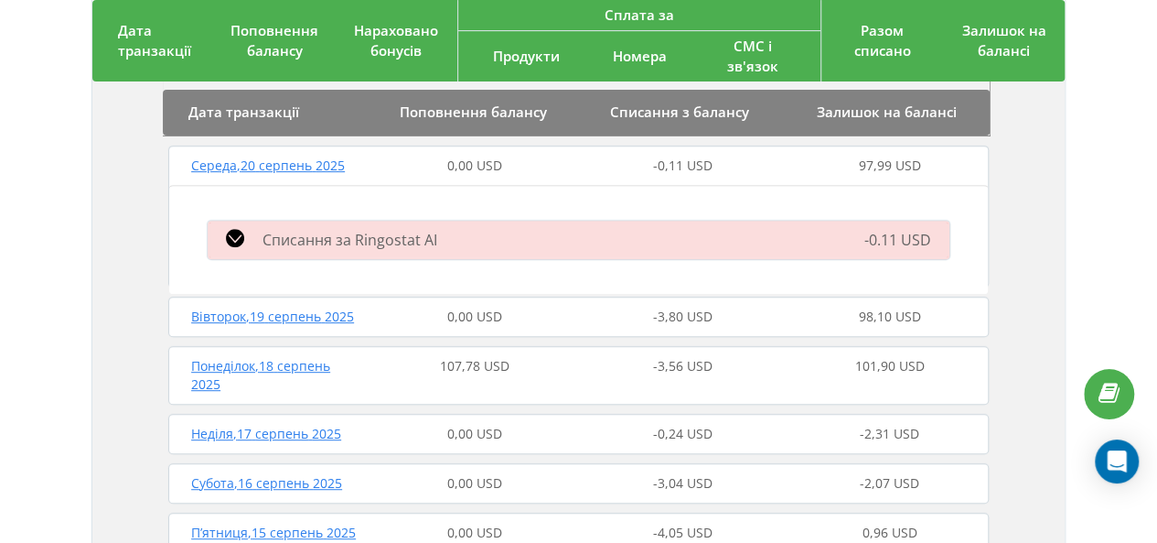
scroll to position [268, 0]
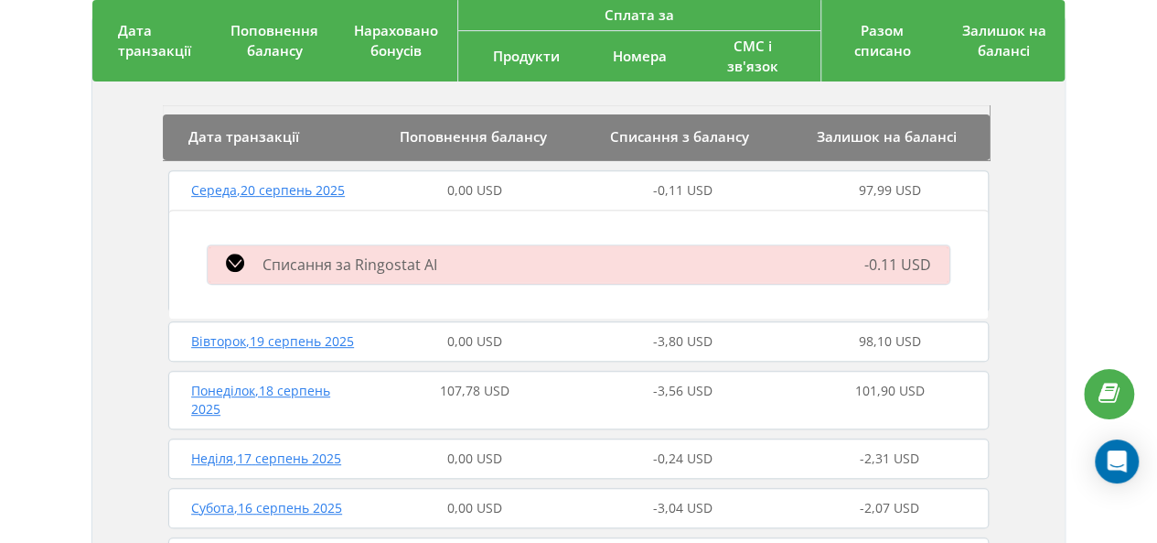
click at [276, 274] on span "Списання за Ringostat AI" at bounding box center [350, 264] width 175 height 20
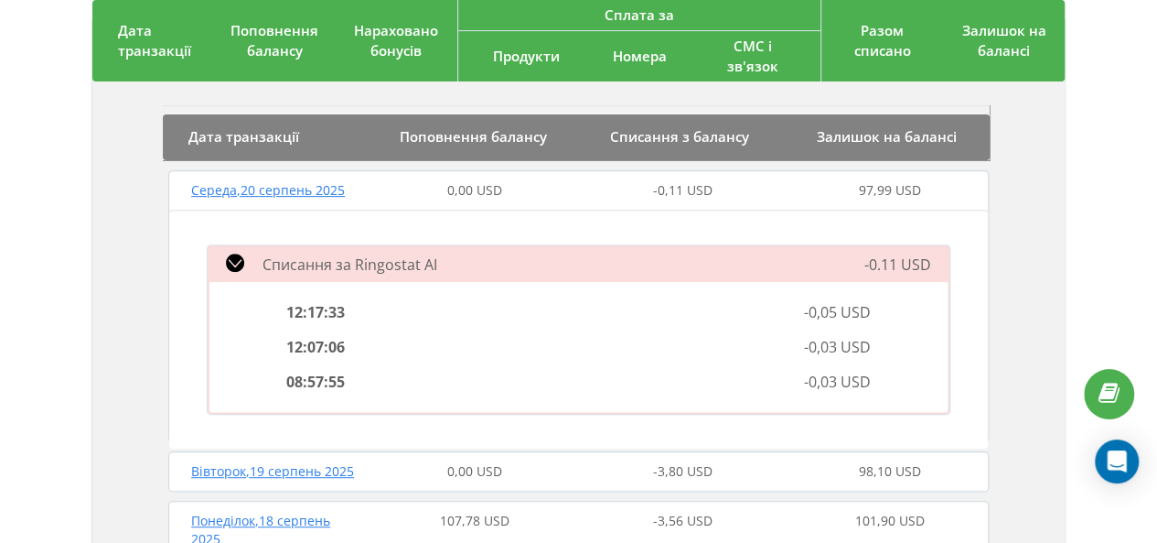
click at [294, 274] on span "Списання за Ringostat AI" at bounding box center [350, 264] width 175 height 20
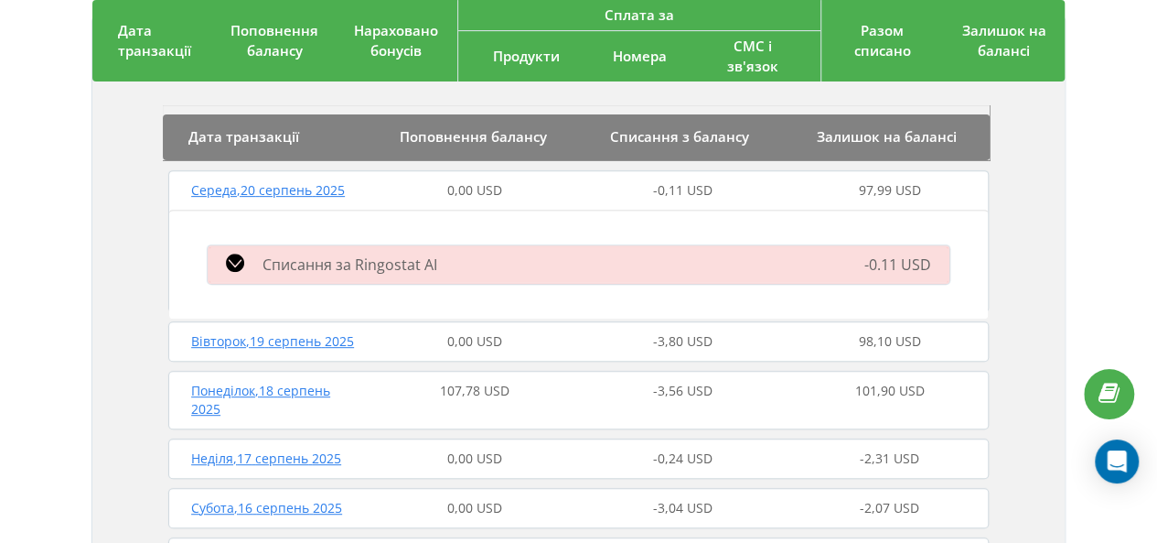
click at [318, 199] on span "Середа , 20 серпень 2025" at bounding box center [268, 189] width 154 height 17
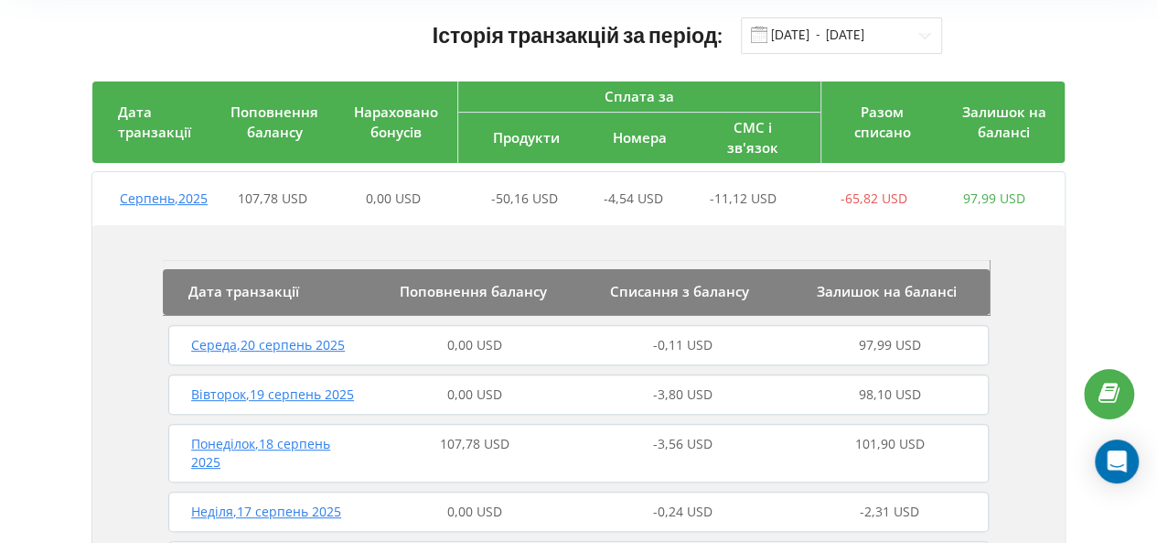
scroll to position [0, 0]
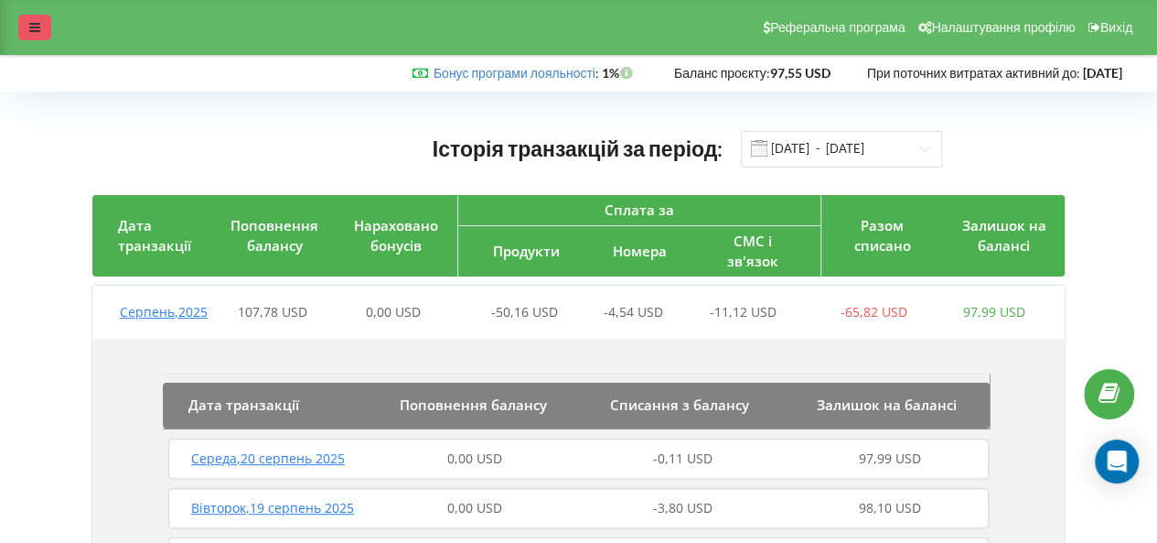
click at [40, 24] on div at bounding box center [34, 28] width 33 height 26
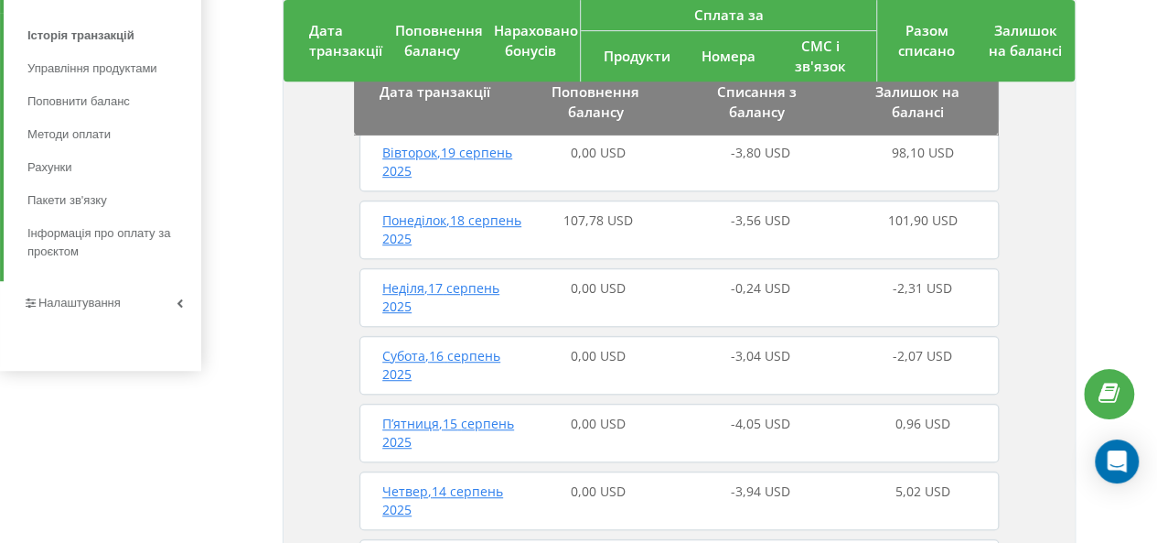
scroll to position [574, 0]
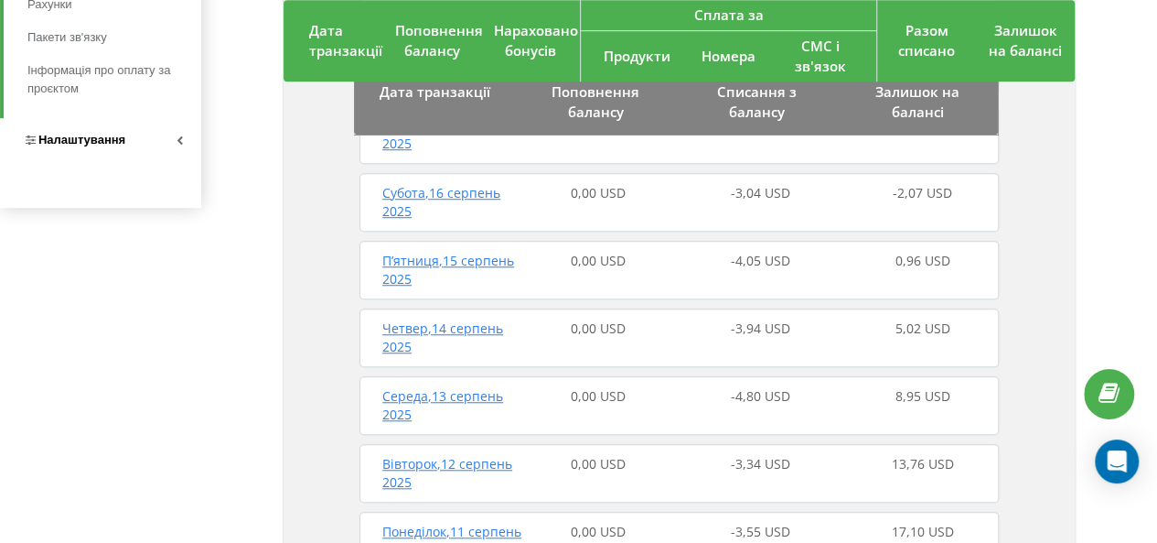
click at [93, 140] on span "Налаштування" at bounding box center [81, 140] width 87 height 14
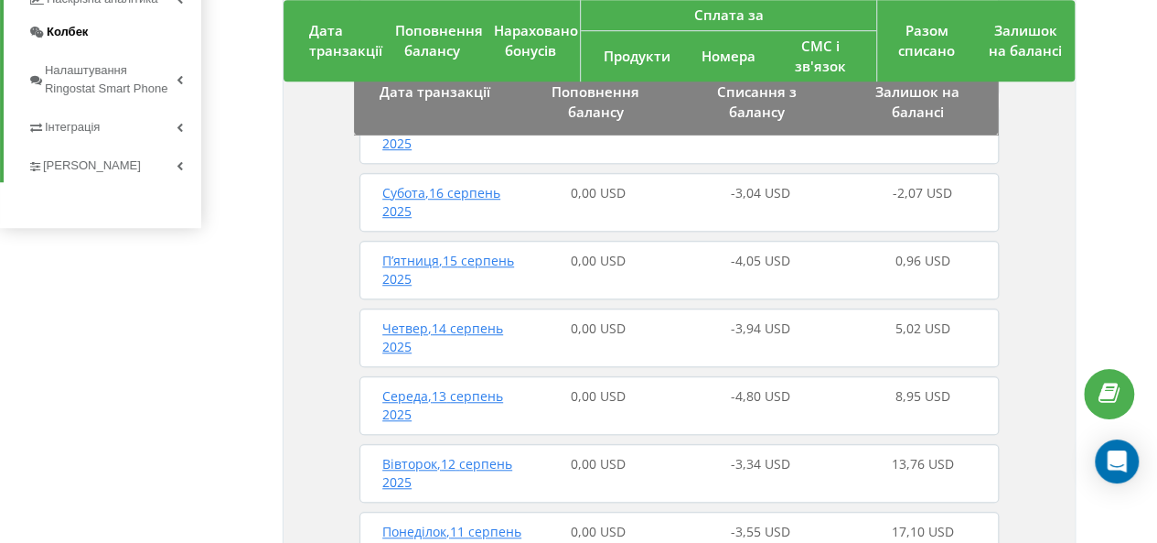
click at [66, 31] on span "Колбек" at bounding box center [67, 32] width 41 height 18
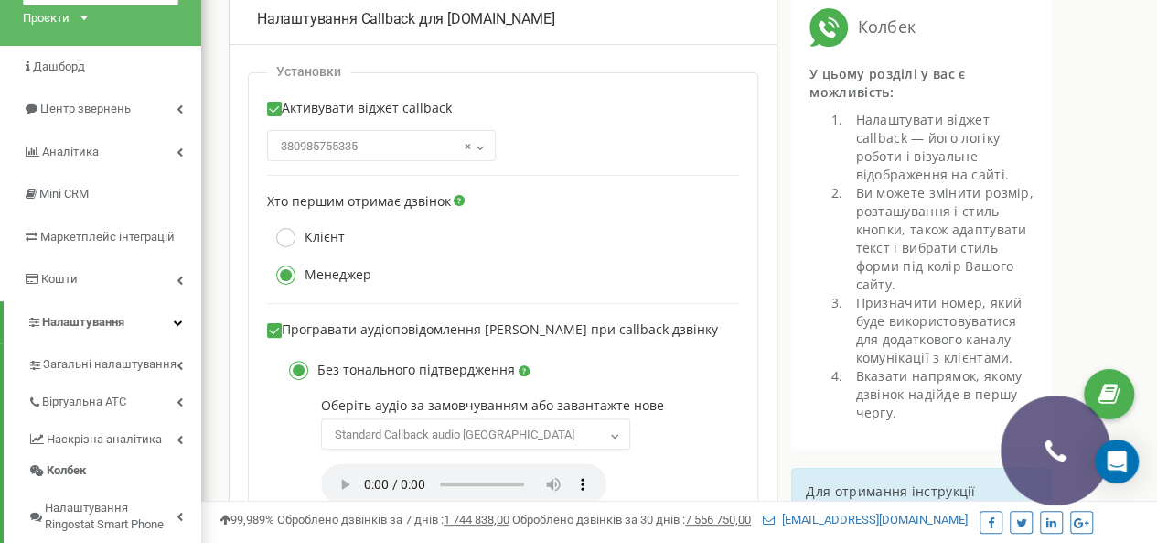
scroll to position [97, 0]
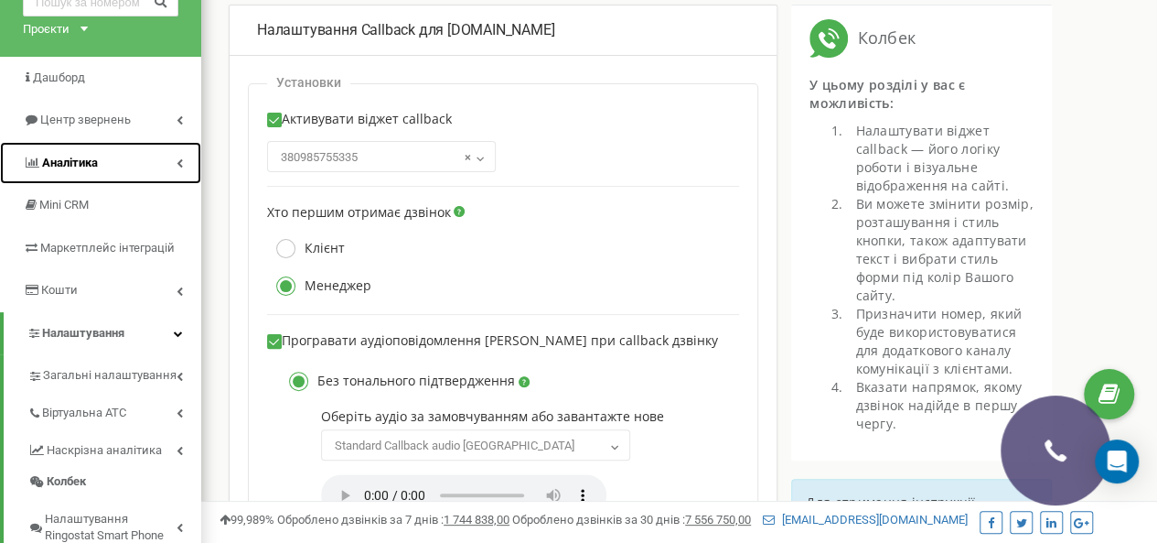
click at [65, 164] on span "Аналiтика" at bounding box center [70, 163] width 56 height 14
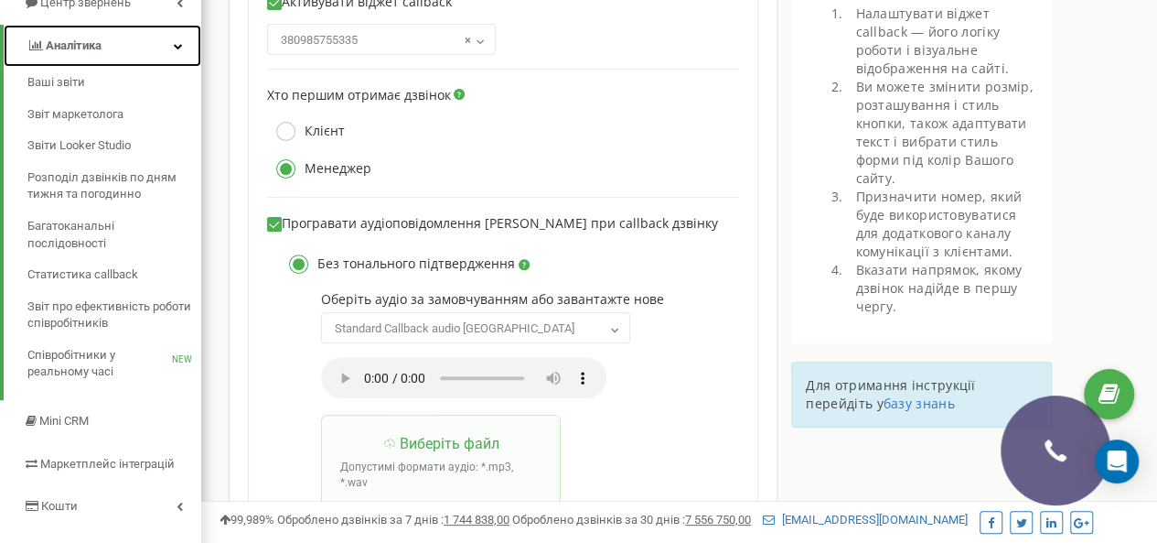
scroll to position [149, 0]
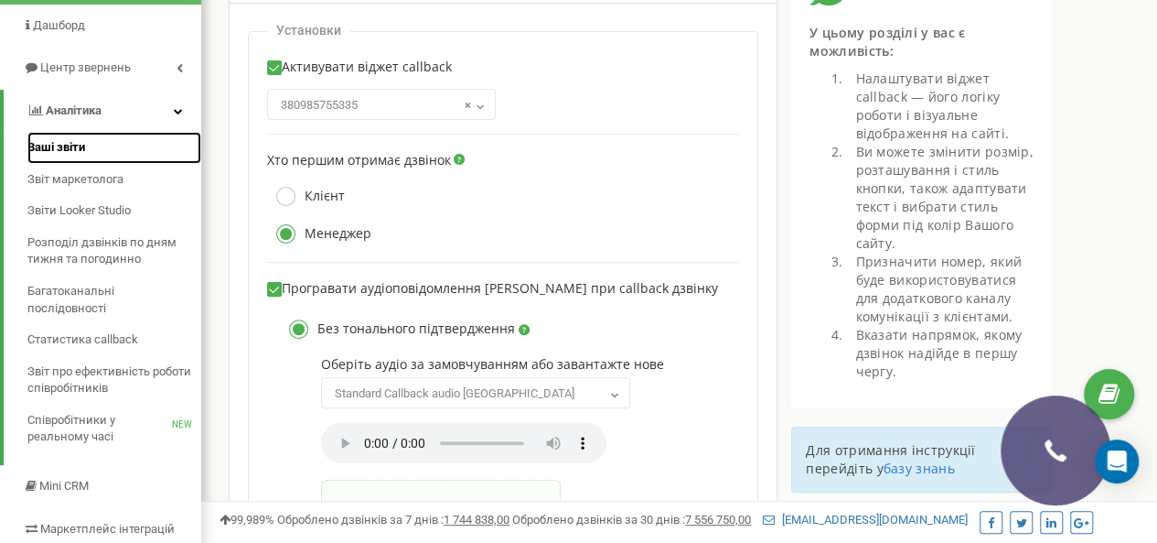
click at [39, 144] on span "Ваші звіти" at bounding box center [56, 147] width 58 height 17
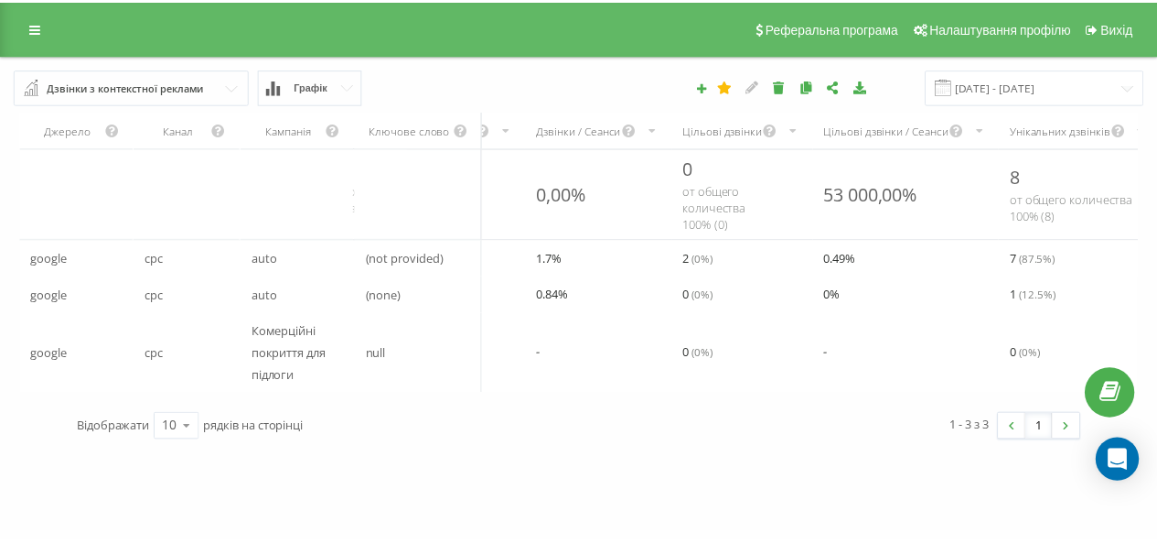
scroll to position [0, 119]
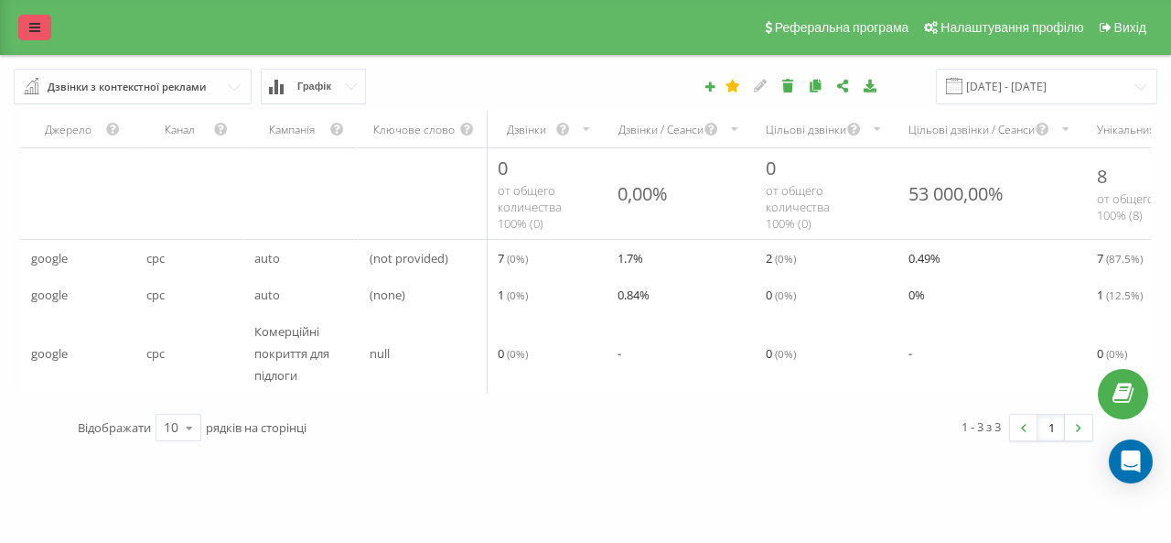
click at [30, 26] on icon at bounding box center [34, 27] width 11 height 13
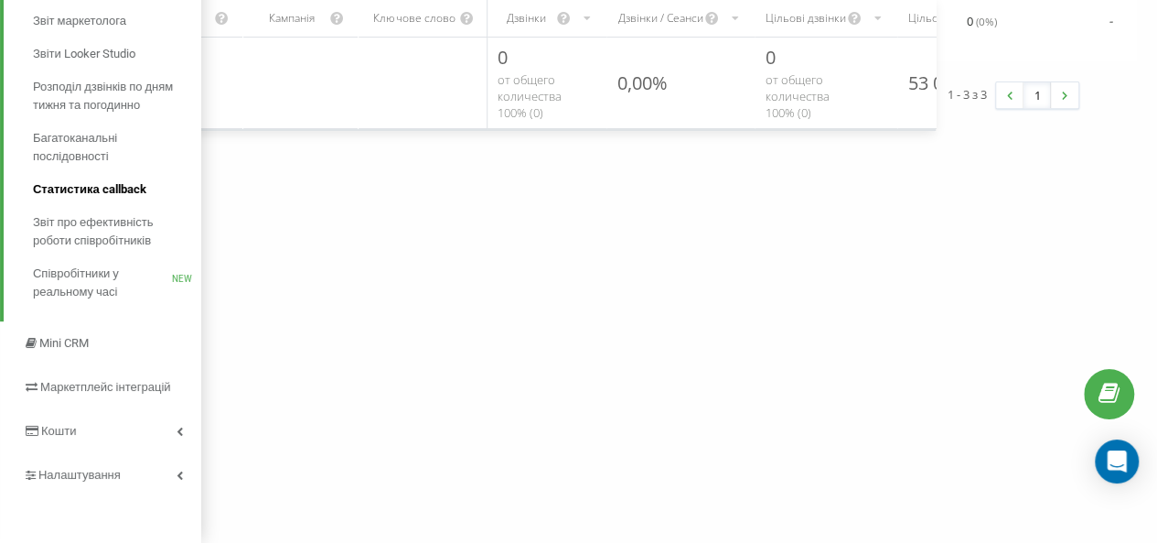
click at [121, 196] on span "Статистика callback" at bounding box center [89, 189] width 113 height 18
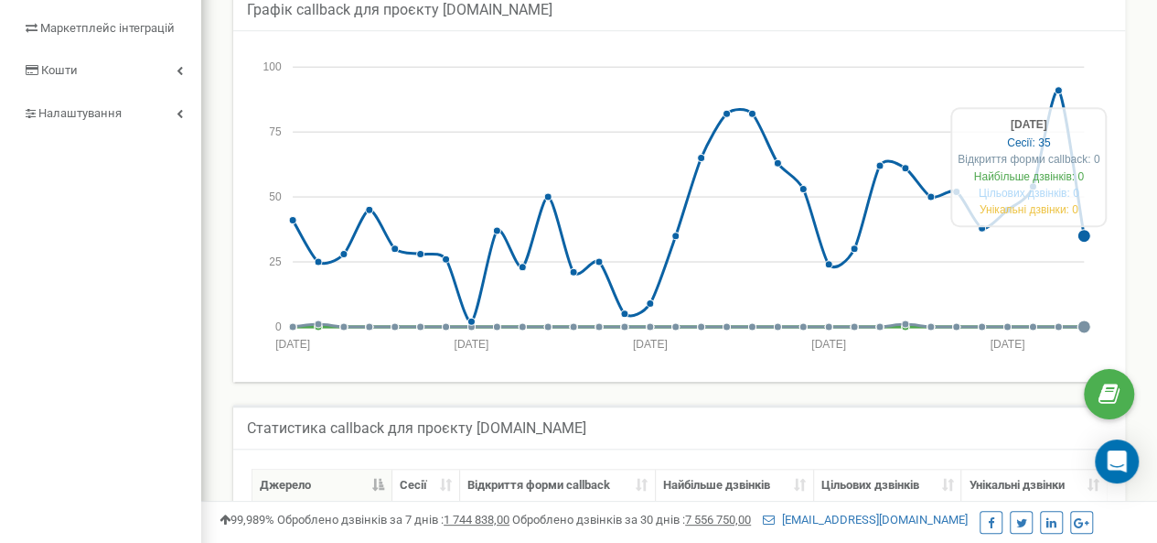
scroll to position [635, 0]
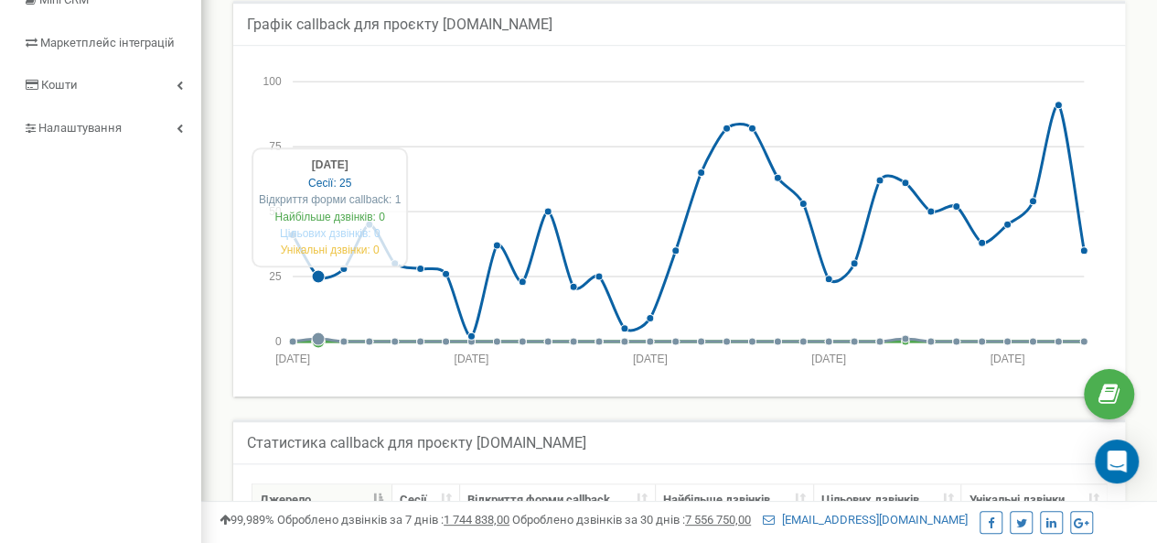
click at [319, 341] on circle at bounding box center [318, 338] width 13 height 13
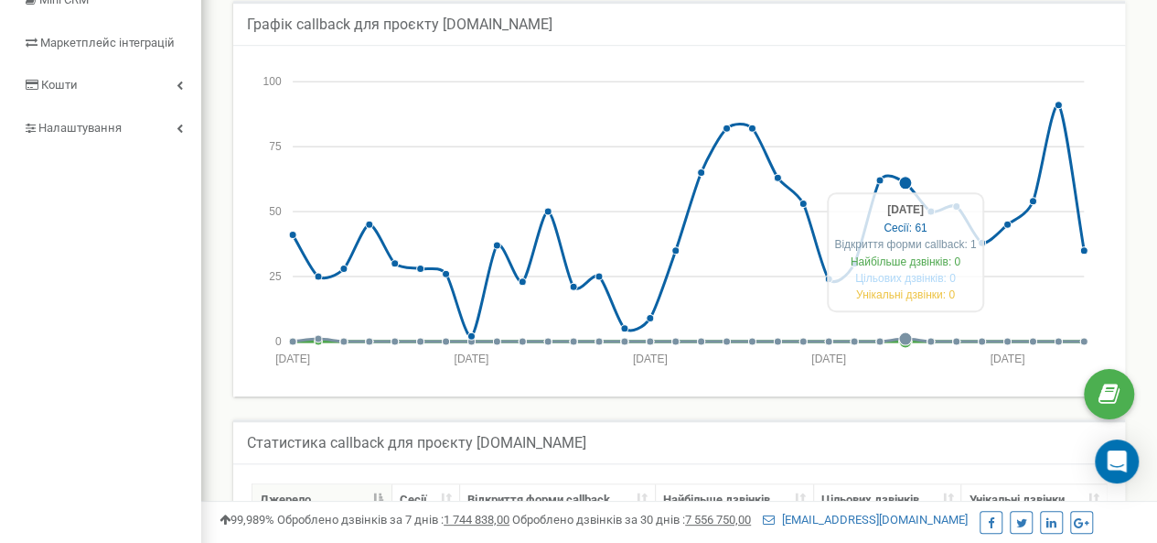
click at [905, 335] on circle at bounding box center [905, 338] width 13 height 13
click at [907, 321] on icon "Created with [PERSON_NAME] 2.1.4 0 25 50 75 100 [DATE] [DATE] [DATE] [DATE] [DA…" at bounding box center [679, 215] width 855 height 313
click at [910, 328] on icon "Created with [PERSON_NAME] 2.1.4 0 25 50 75 100 [DATE] [DATE] [DATE] [DATE] [DA…" at bounding box center [679, 215] width 855 height 313
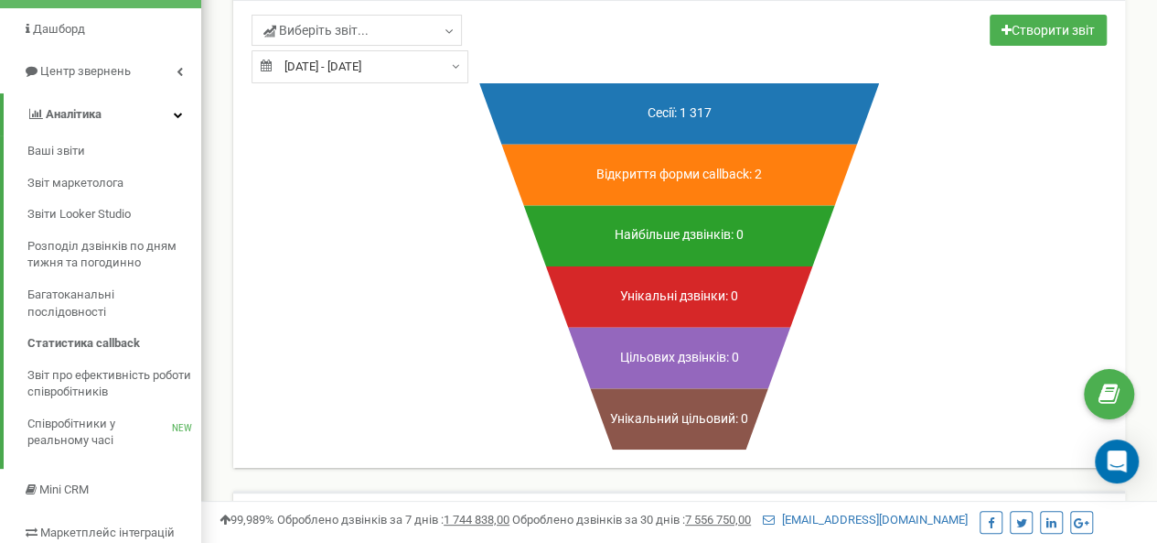
scroll to position [149, 0]
